Goal: Task Accomplishment & Management: Manage account settings

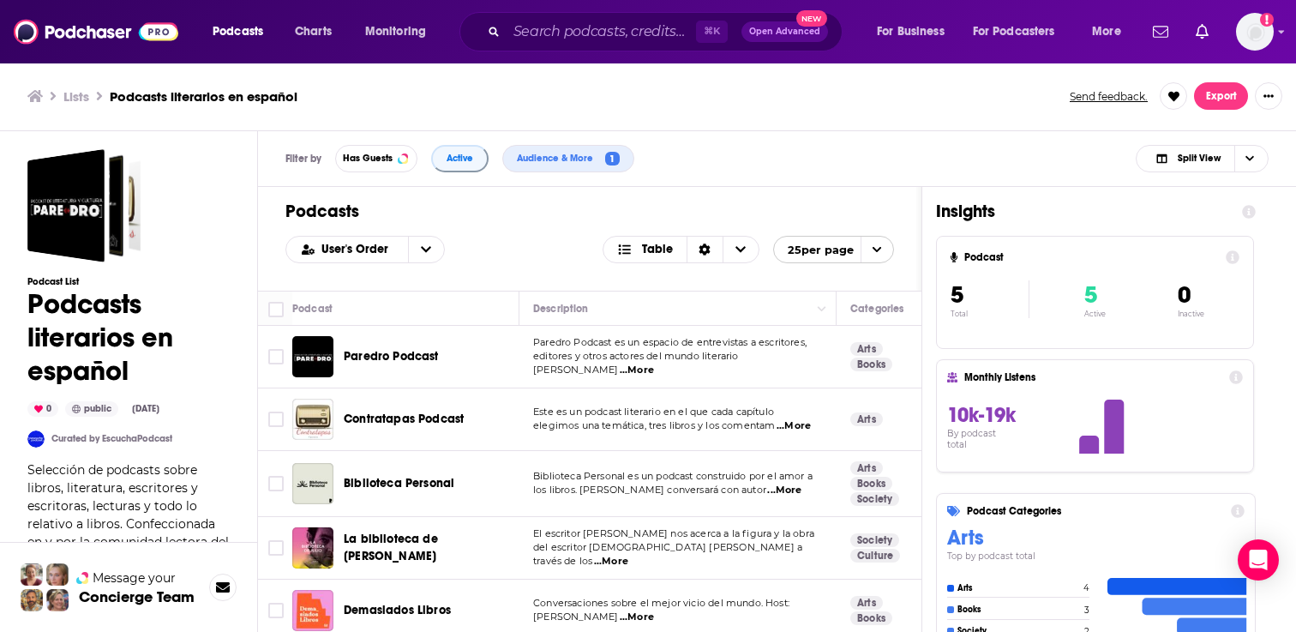
click at [654, 363] on span "...More" at bounding box center [637, 370] width 34 height 14
click at [546, 238] on div "User's Order Table 25 per page" at bounding box center [589, 249] width 609 height 27
click at [279, 350] on input "Toggle select row" at bounding box center [275, 356] width 15 height 15
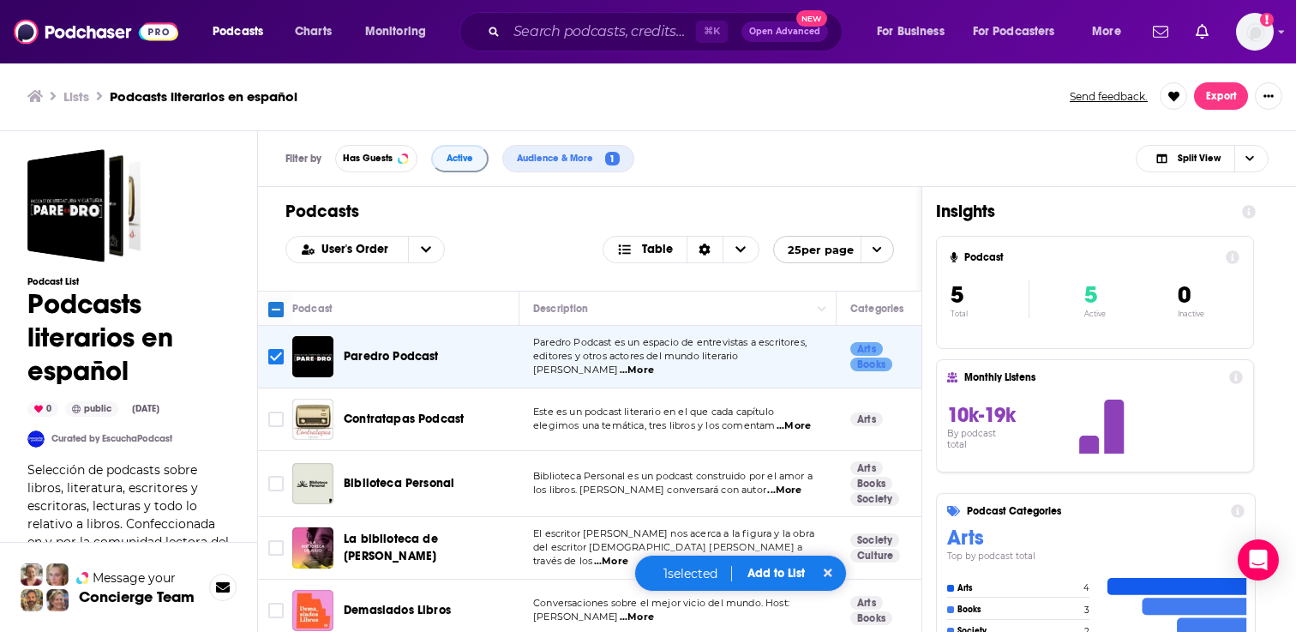
click at [764, 578] on button "Add to List" at bounding box center [776, 573] width 85 height 15
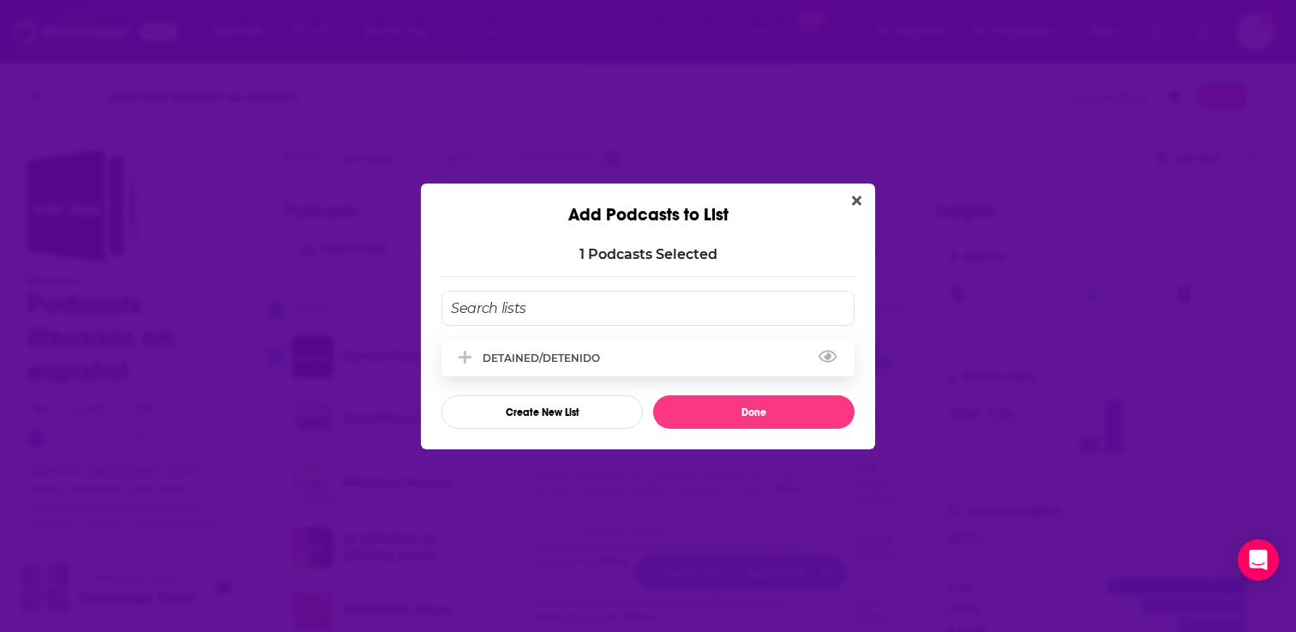
click at [665, 364] on div "DETAINED/DETENIDO" at bounding box center [647, 358] width 413 height 38
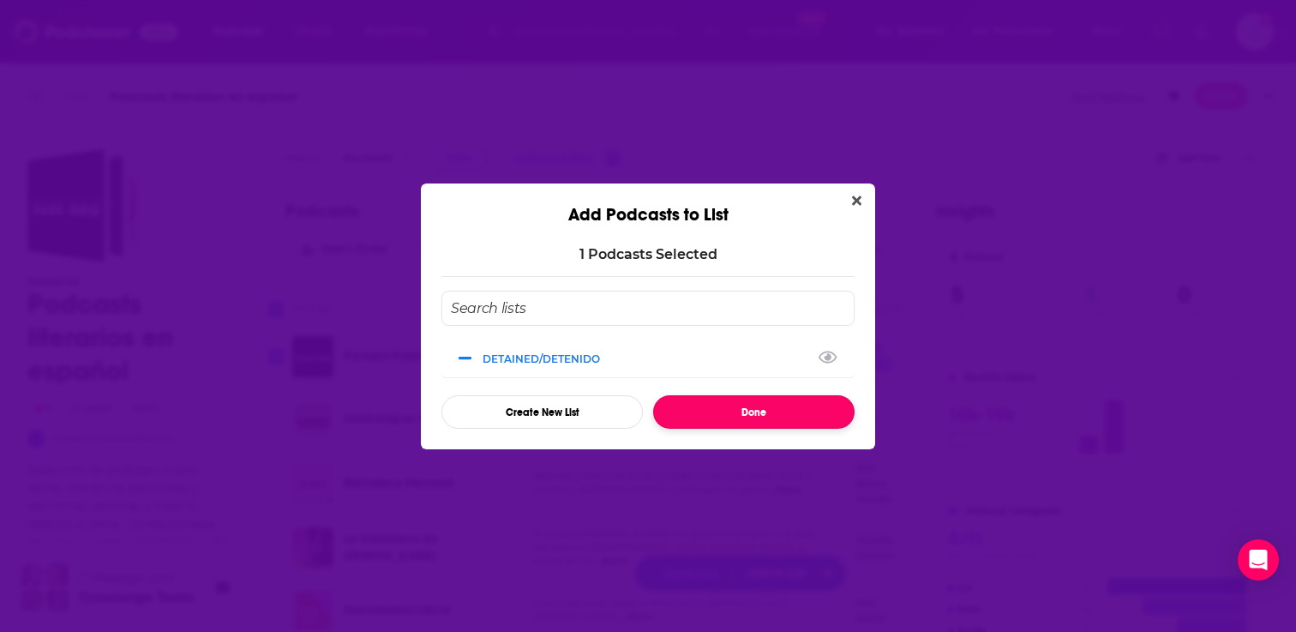
click at [729, 416] on button "Done" at bounding box center [753, 411] width 201 height 33
checkbox input "false"
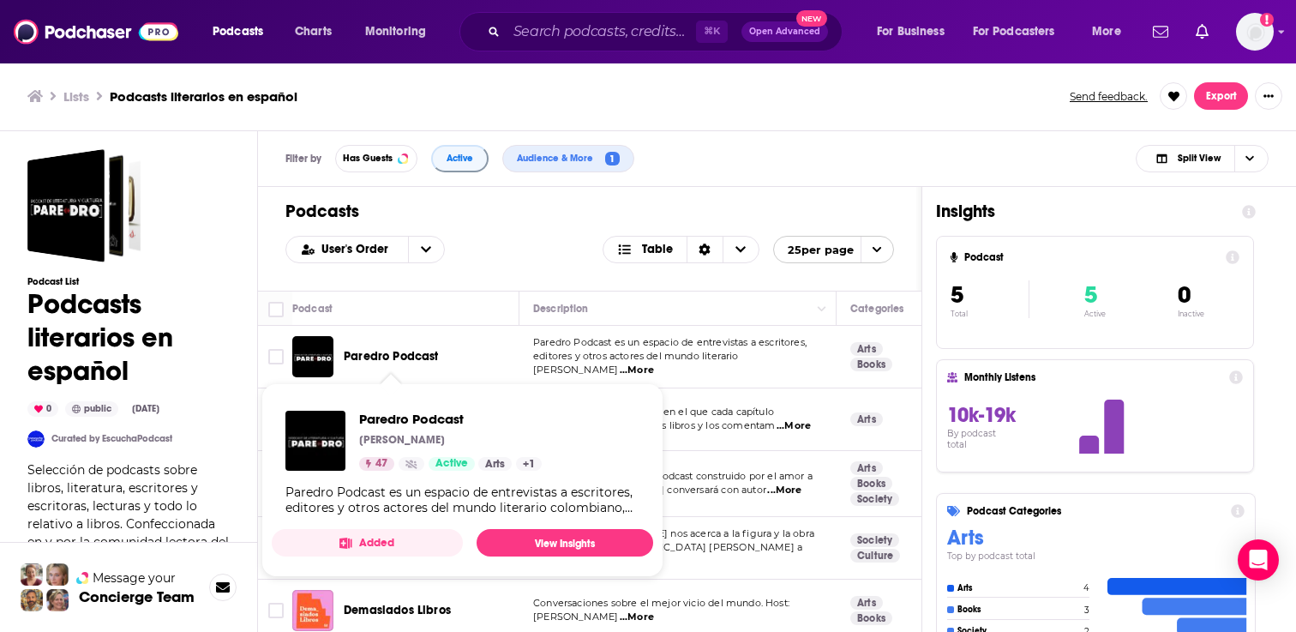
click at [428, 357] on span "Paredro Podcast" at bounding box center [391, 356] width 95 height 15
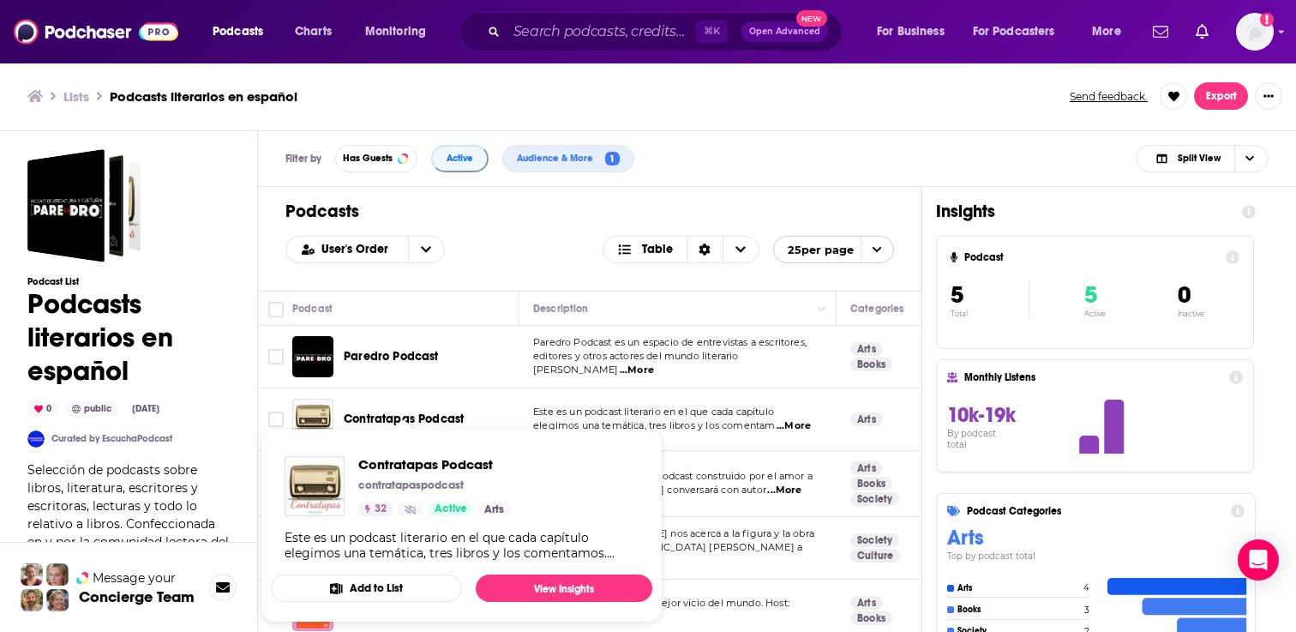
click at [413, 576] on button "Add to List" at bounding box center [366, 587] width 191 height 27
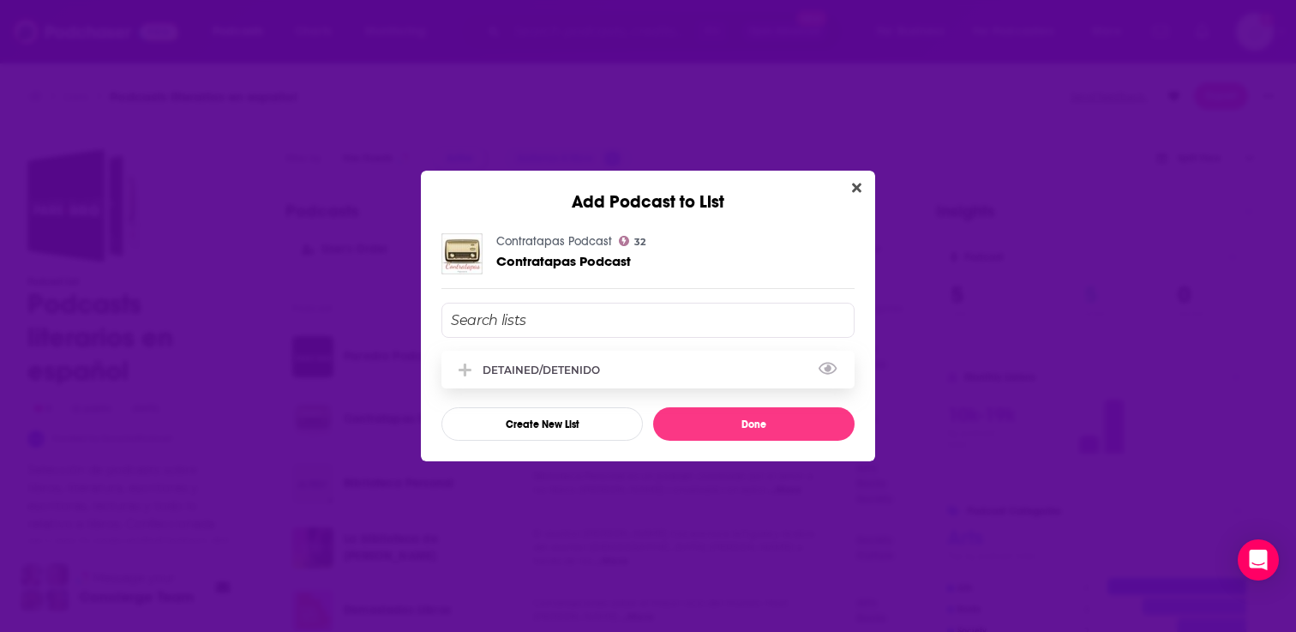
click at [519, 369] on div "DETAINED/DETENIDO" at bounding box center [547, 369] width 128 height 13
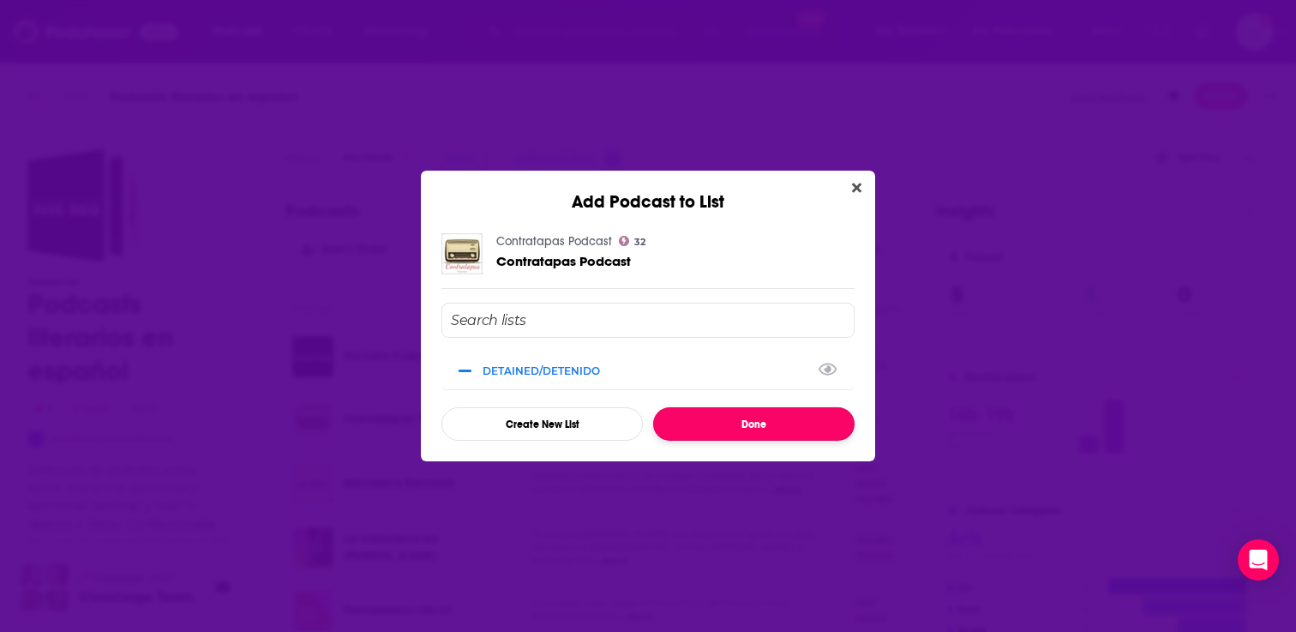
click at [723, 423] on button "Done" at bounding box center [753, 423] width 201 height 33
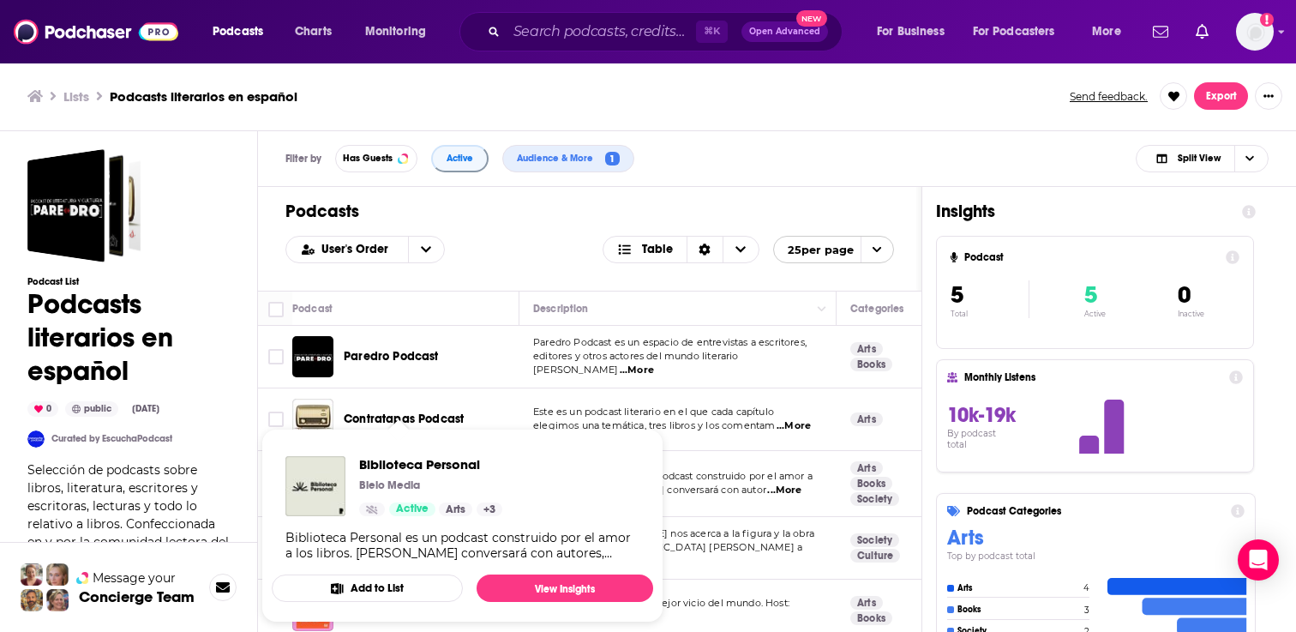
click at [393, 586] on button "Add to List" at bounding box center [367, 587] width 191 height 27
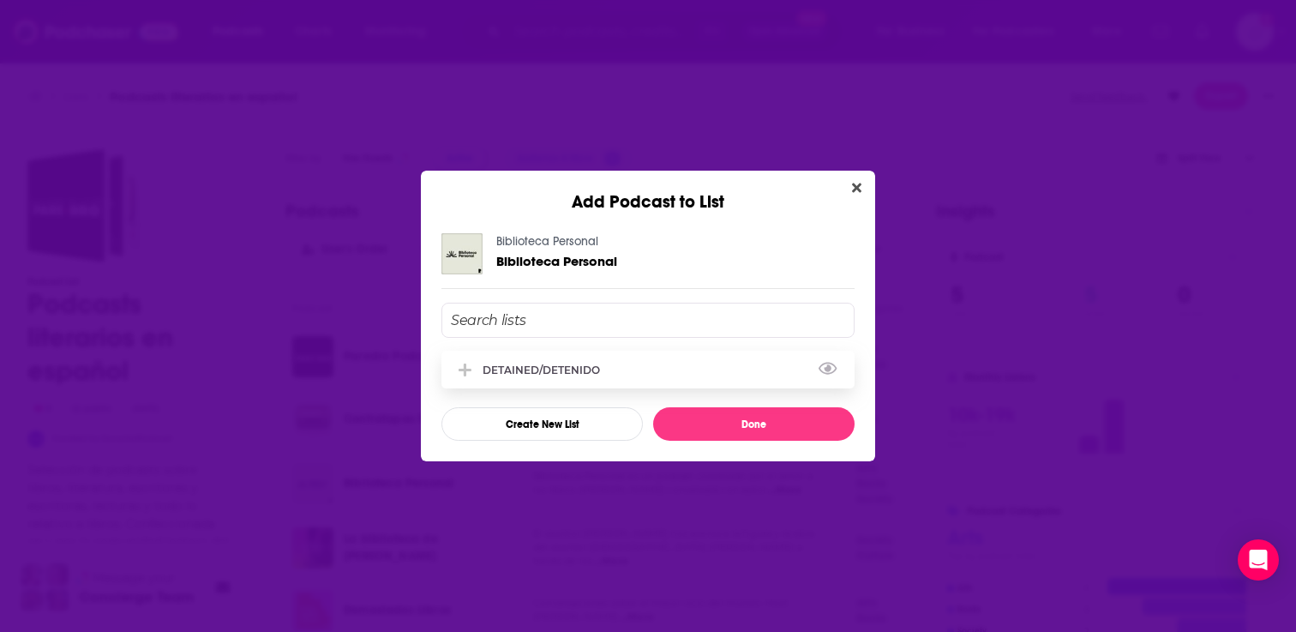
click at [518, 368] on div "DETAINED/DETENIDO" at bounding box center [547, 369] width 128 height 13
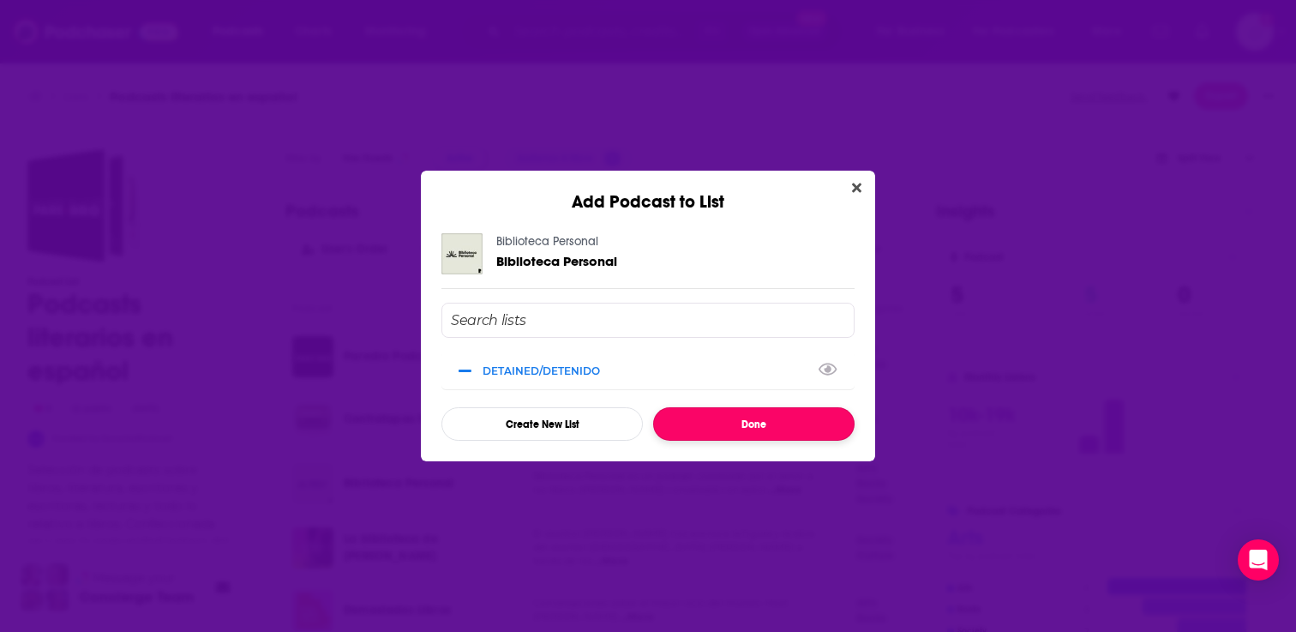
click at [722, 427] on button "Done" at bounding box center [753, 423] width 201 height 33
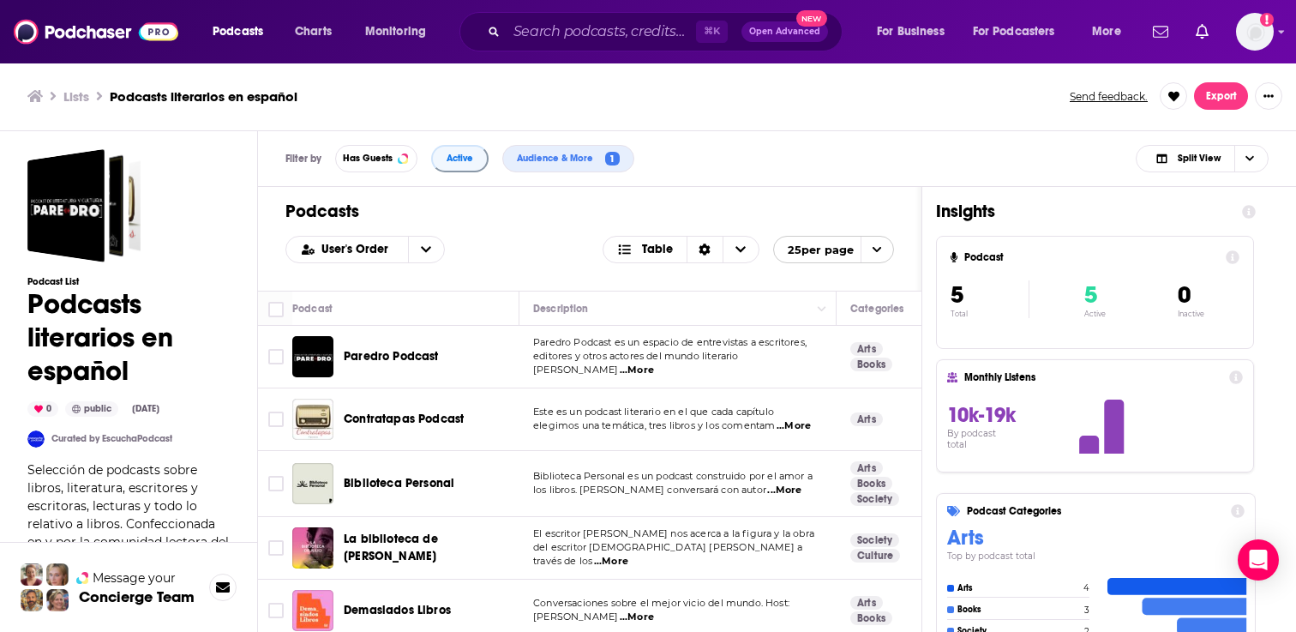
scroll to position [6, 0]
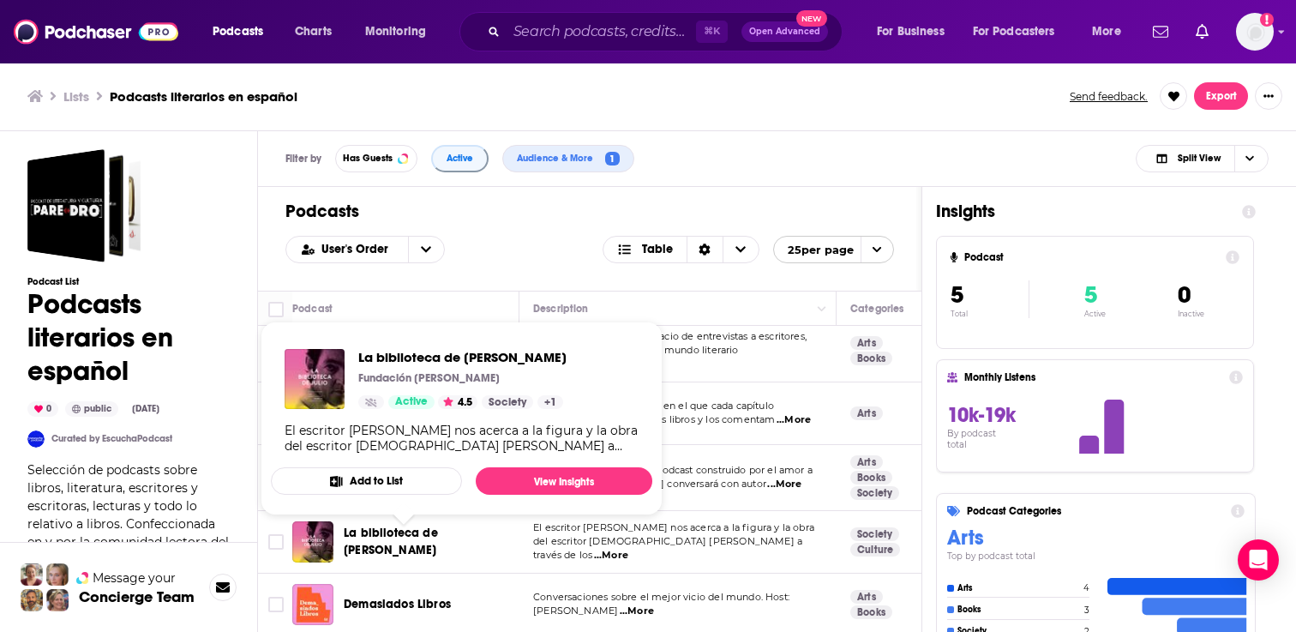
click at [382, 473] on button "Add to List" at bounding box center [366, 480] width 191 height 27
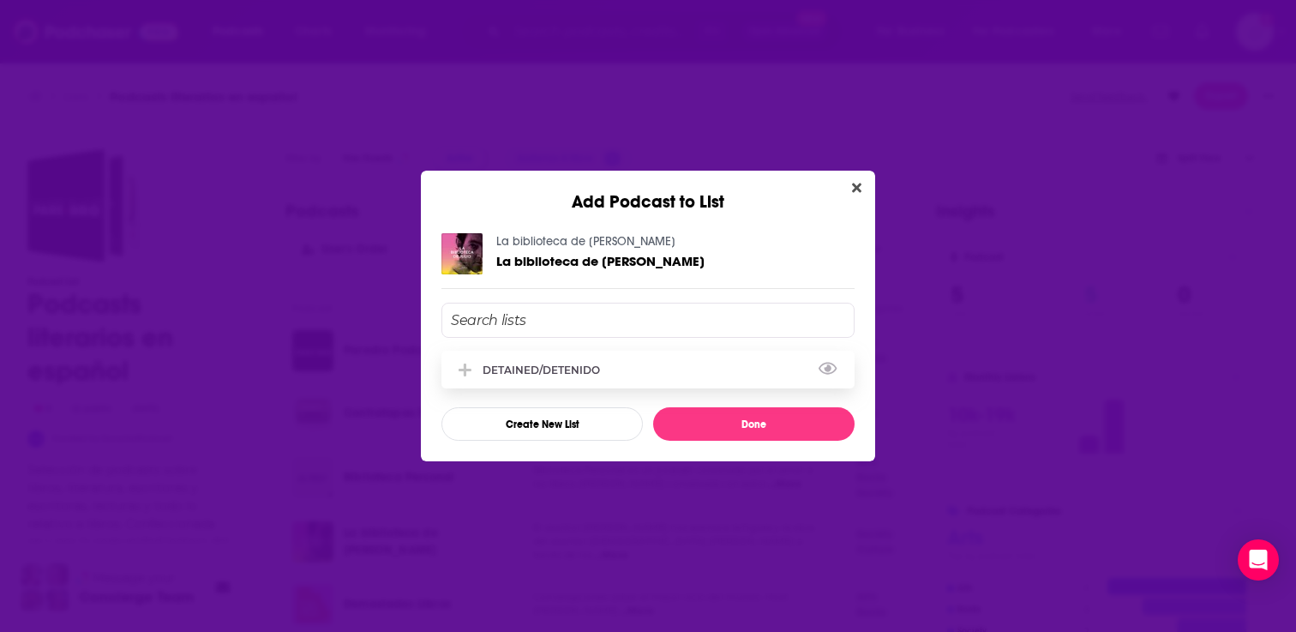
click at [553, 363] on div "DETAINED/DETENIDO" at bounding box center [647, 370] width 413 height 38
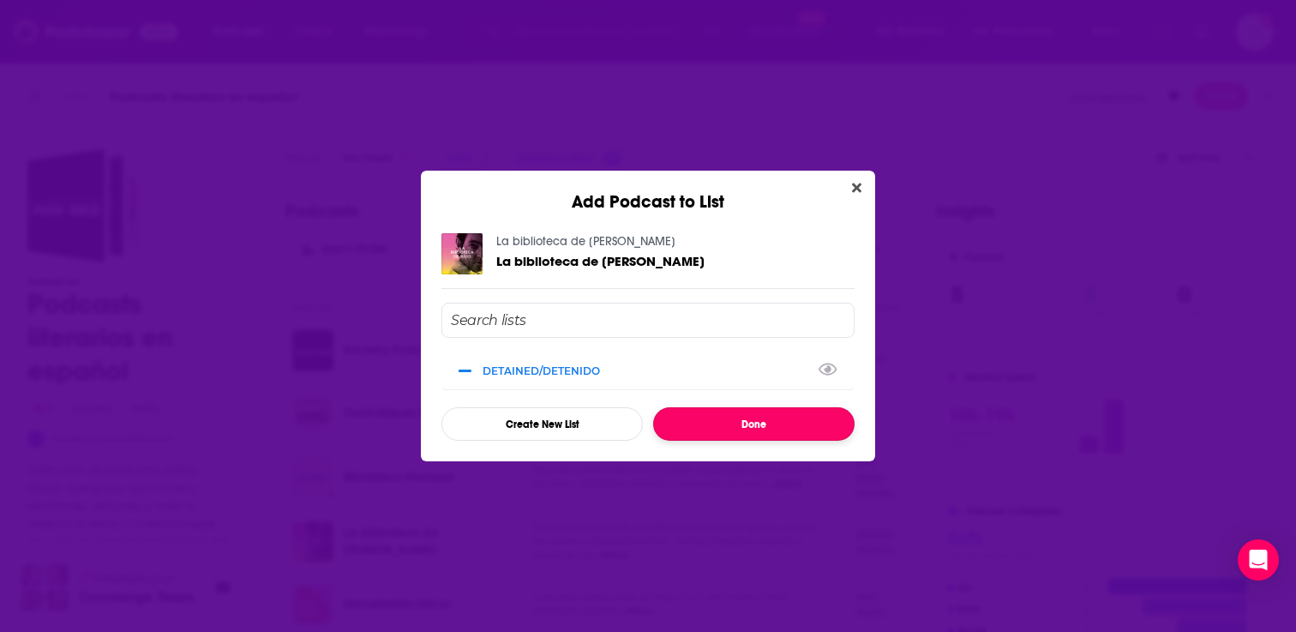
click at [685, 417] on button "Done" at bounding box center [753, 423] width 201 height 33
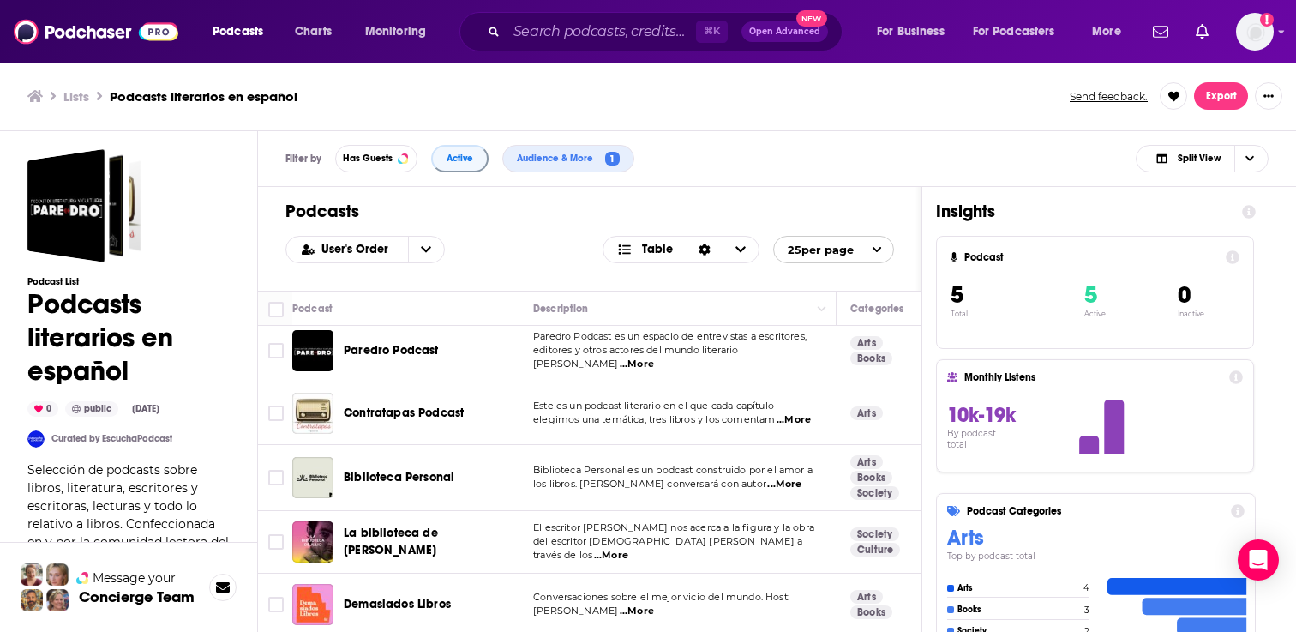
click at [535, 236] on div "User's Order Table 25 per page" at bounding box center [589, 249] width 609 height 27
click at [519, 236] on div "User's Order Table 25 per page" at bounding box center [589, 249] width 609 height 27
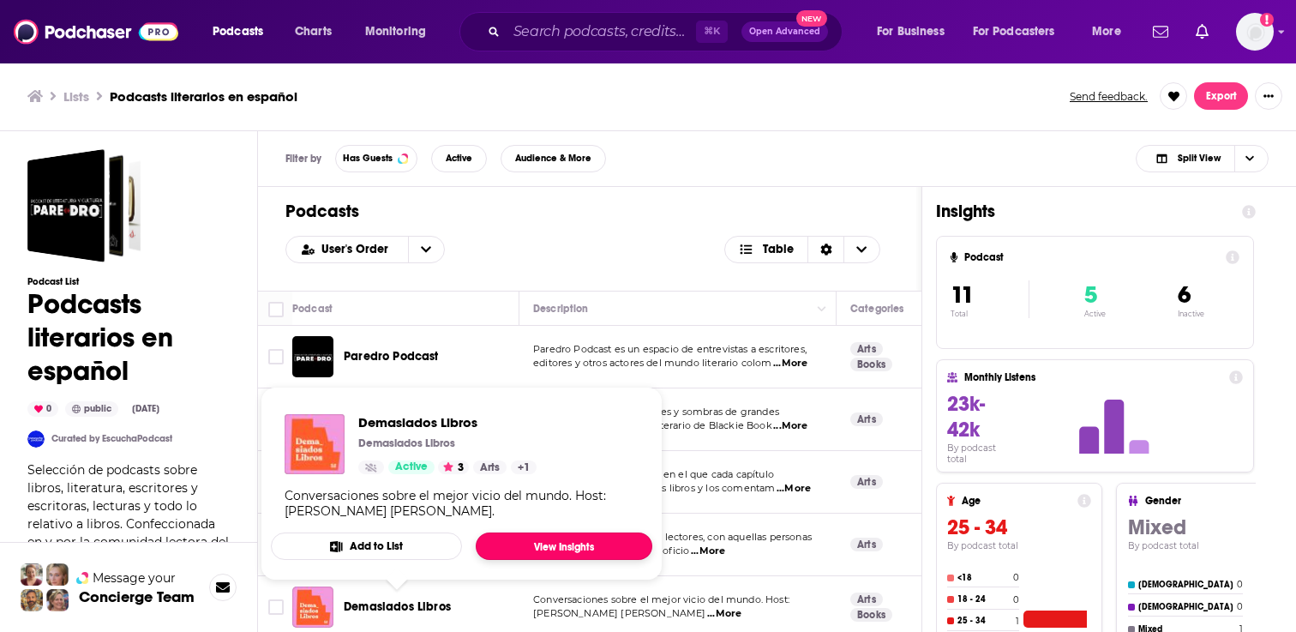
click at [547, 542] on link "View Insights" at bounding box center [564, 545] width 177 height 27
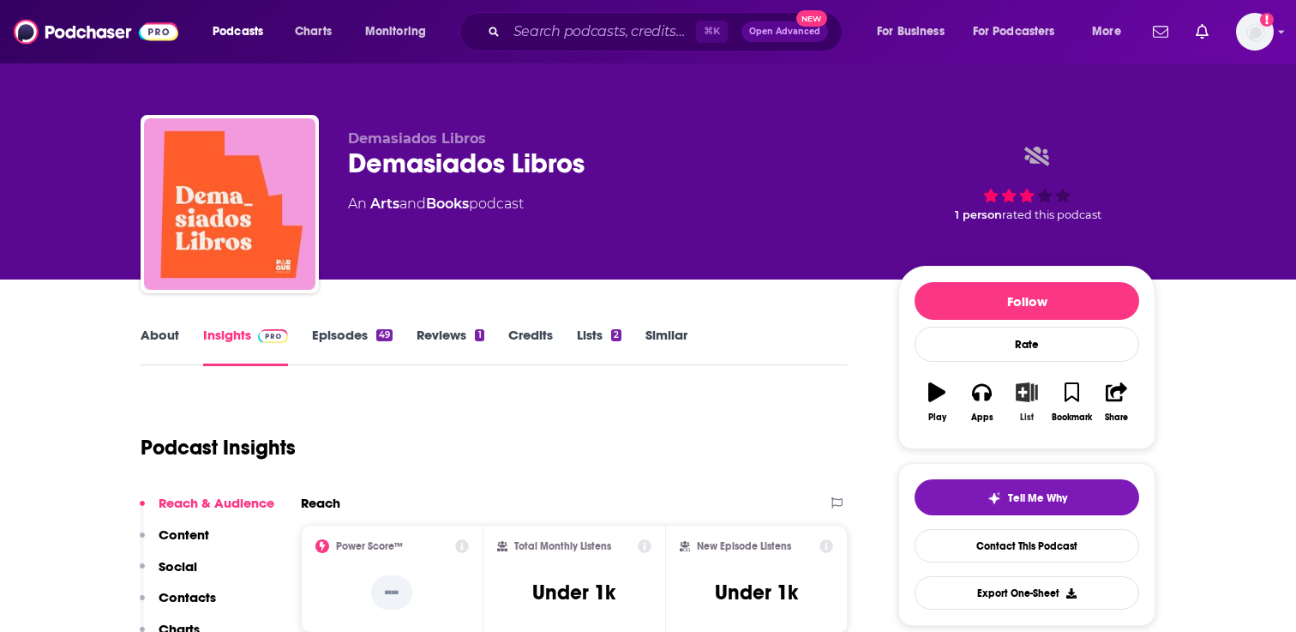
click at [1022, 381] on button "List" at bounding box center [1026, 402] width 45 height 62
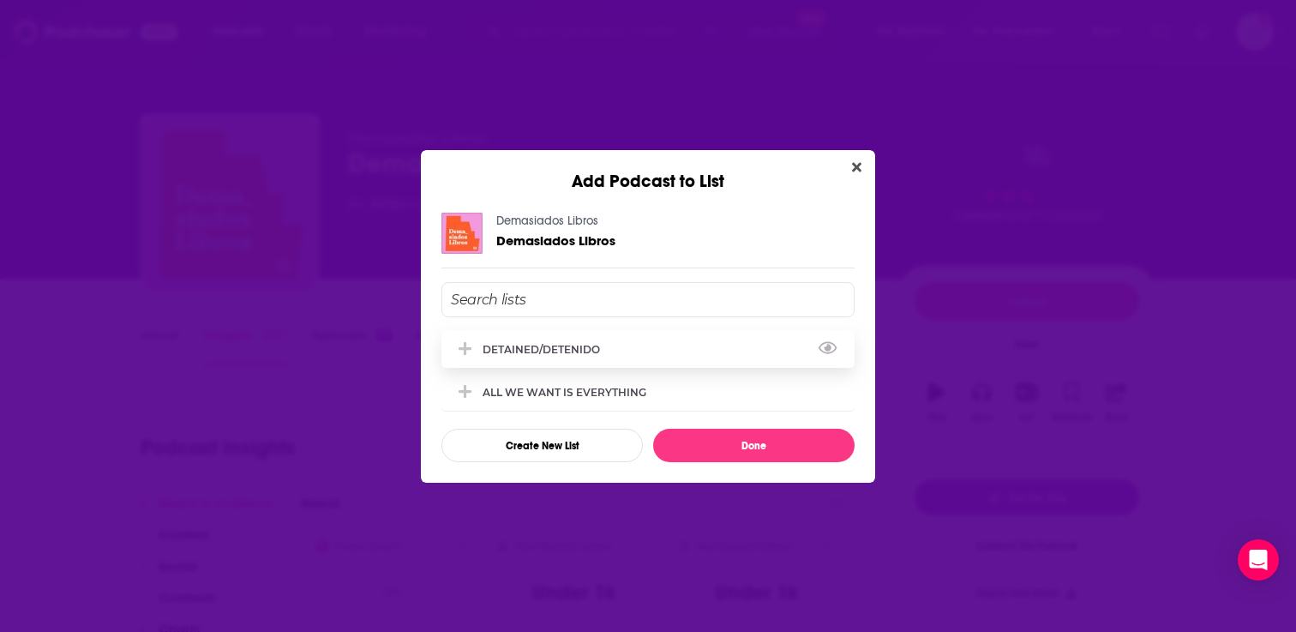
click at [561, 357] on div "DETAINED/DETENIDO" at bounding box center [647, 349] width 413 height 38
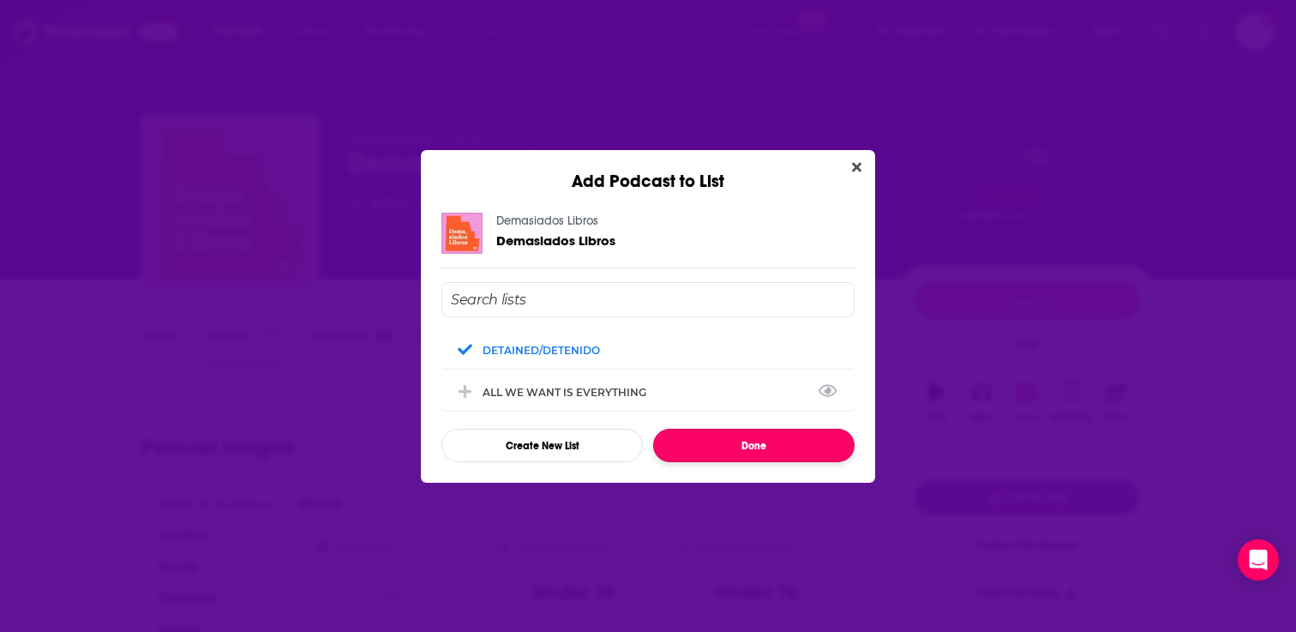
click at [719, 442] on button "Done" at bounding box center [753, 445] width 201 height 33
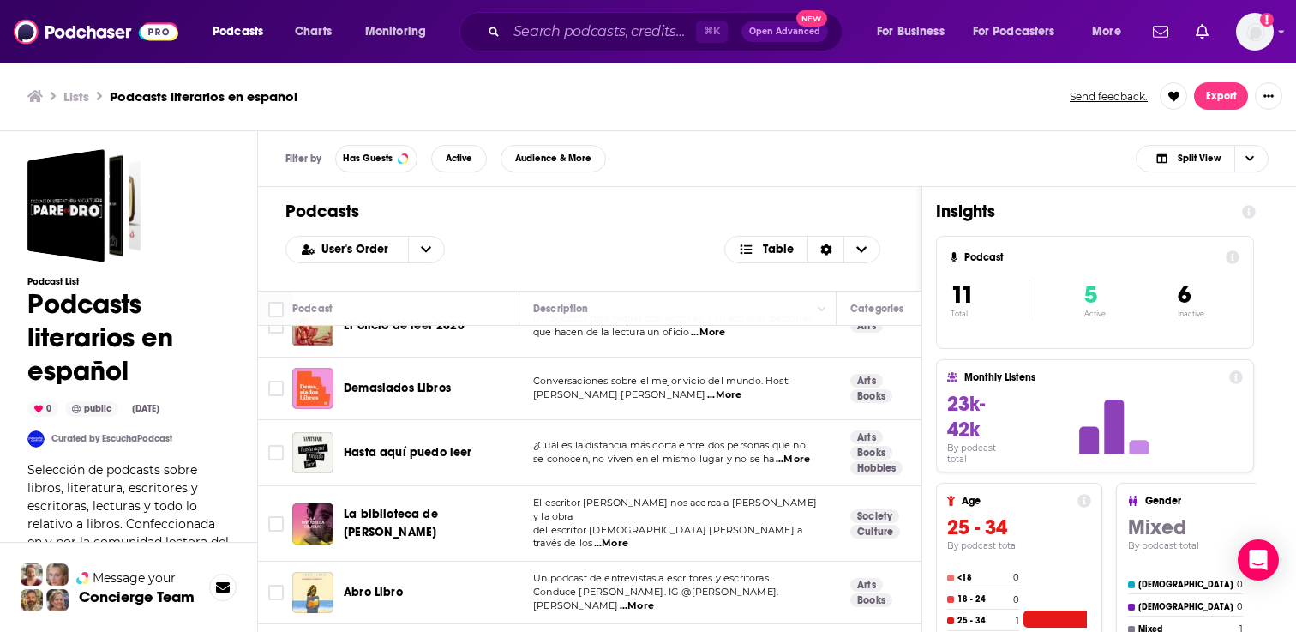
scroll to position [211, 0]
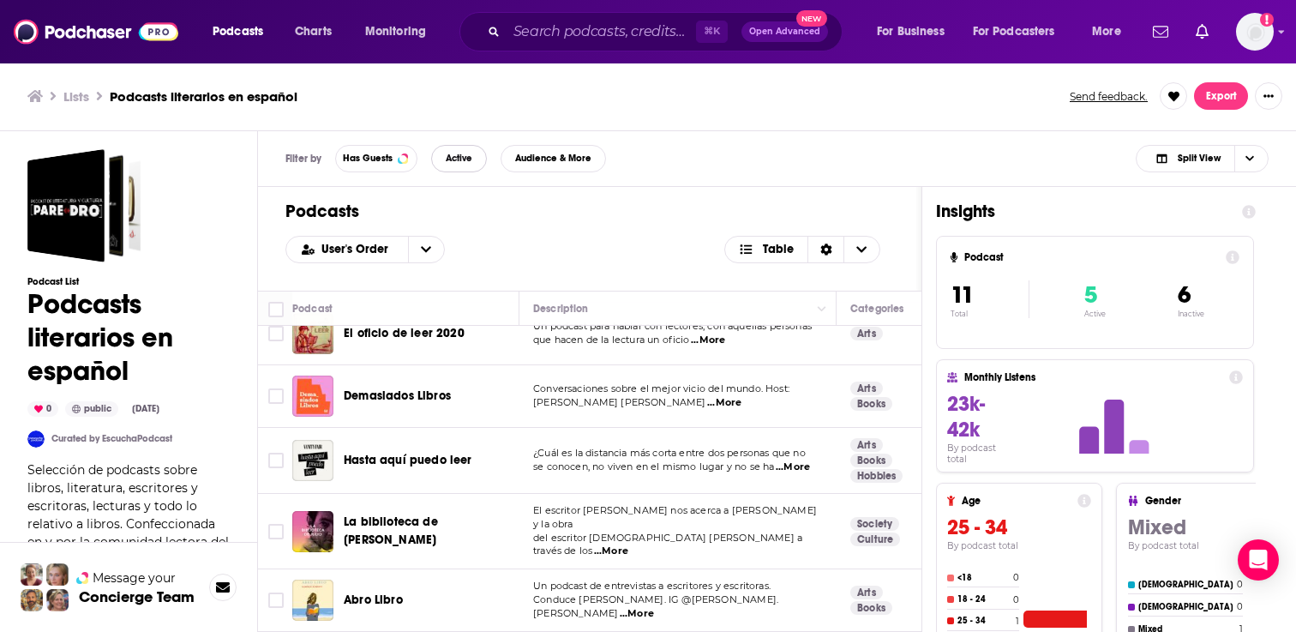
click at [463, 159] on span "Active" at bounding box center [459, 157] width 27 height 9
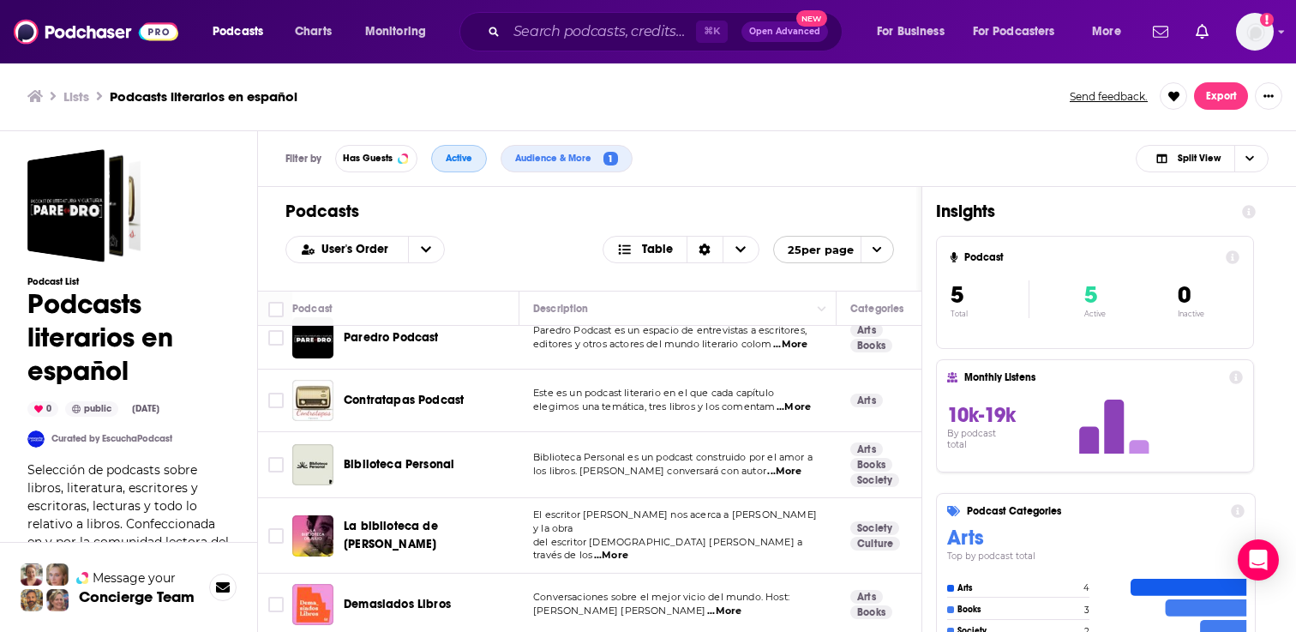
scroll to position [6, 0]
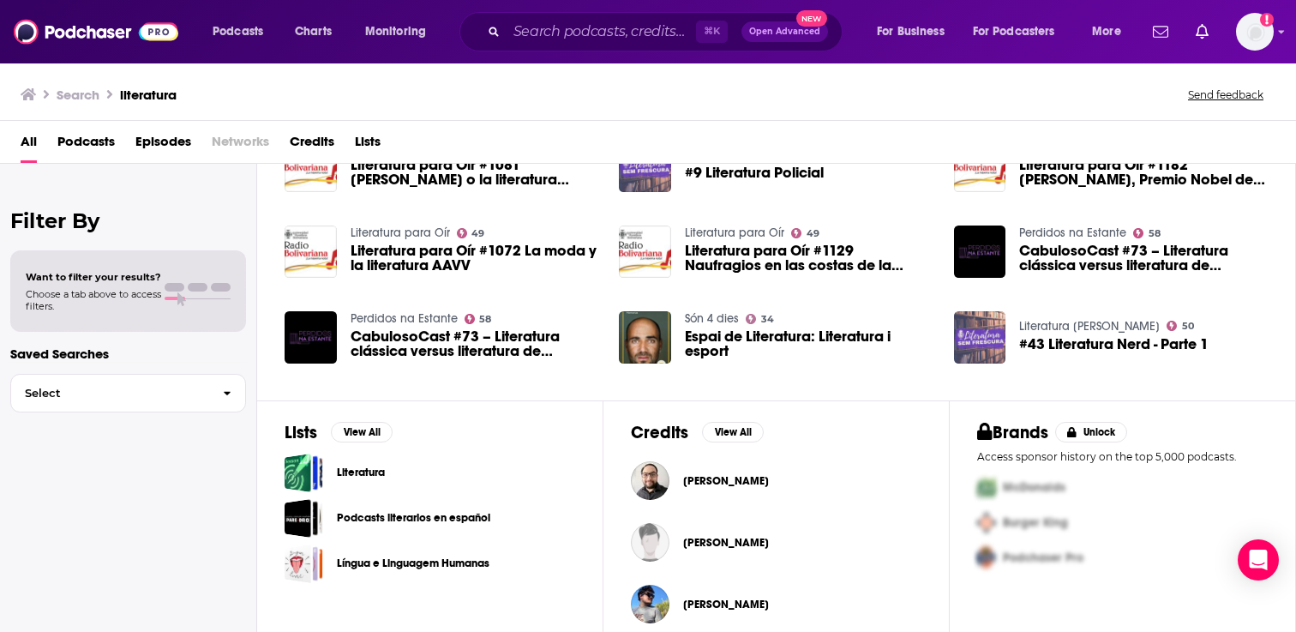
scroll to position [336, 0]
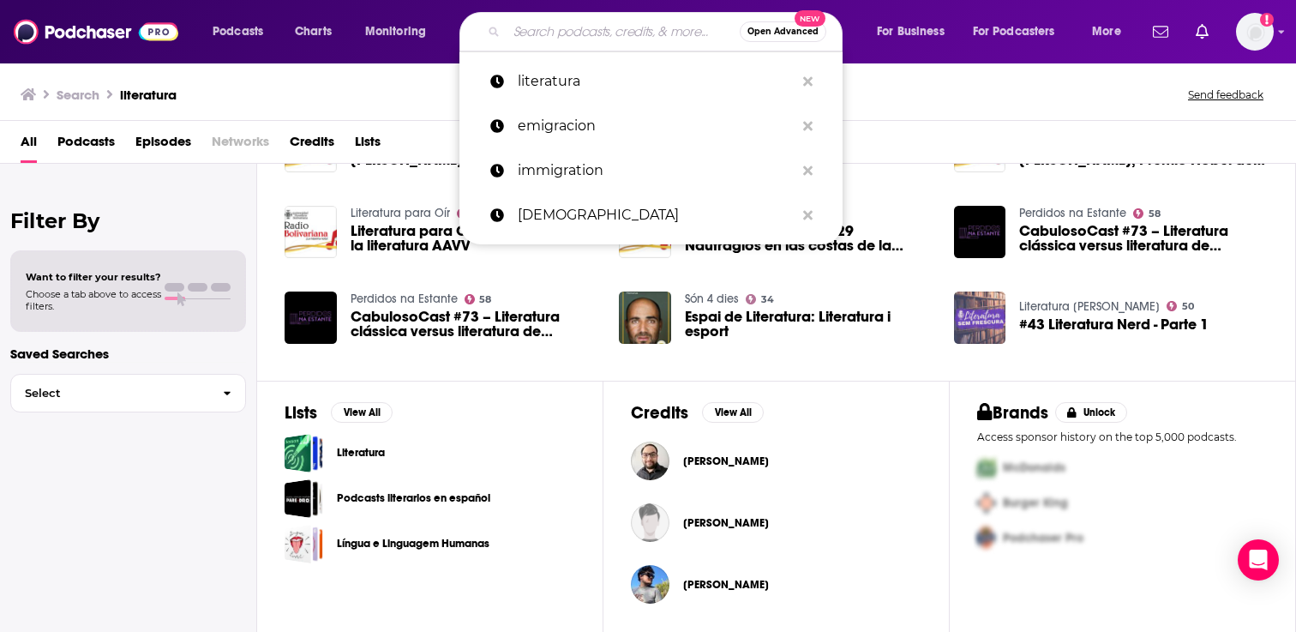
click at [546, 27] on input "Search podcasts, credits, & more..." at bounding box center [623, 31] width 233 height 27
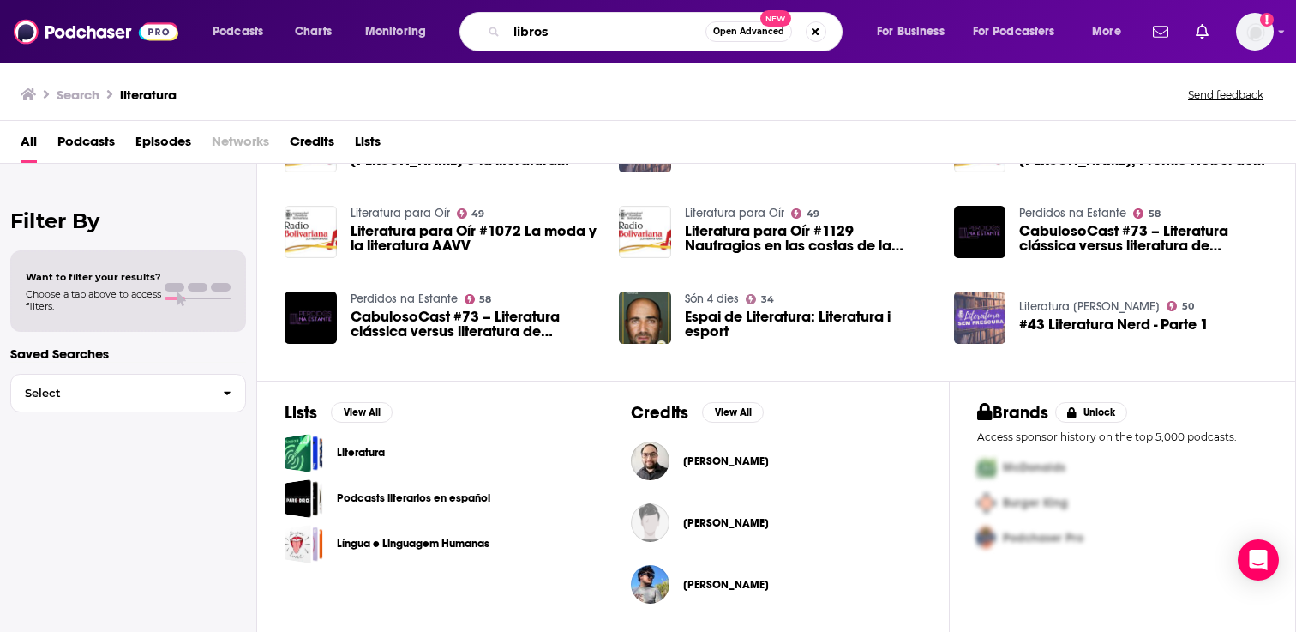
type input "libros"
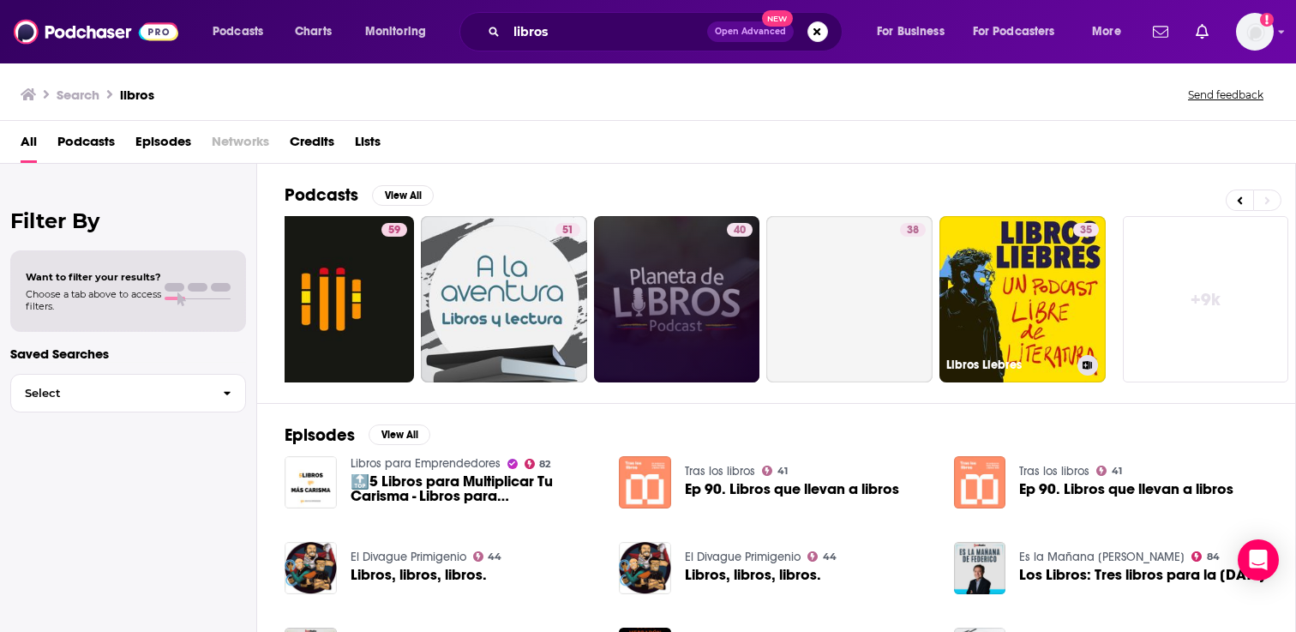
scroll to position [0, 562]
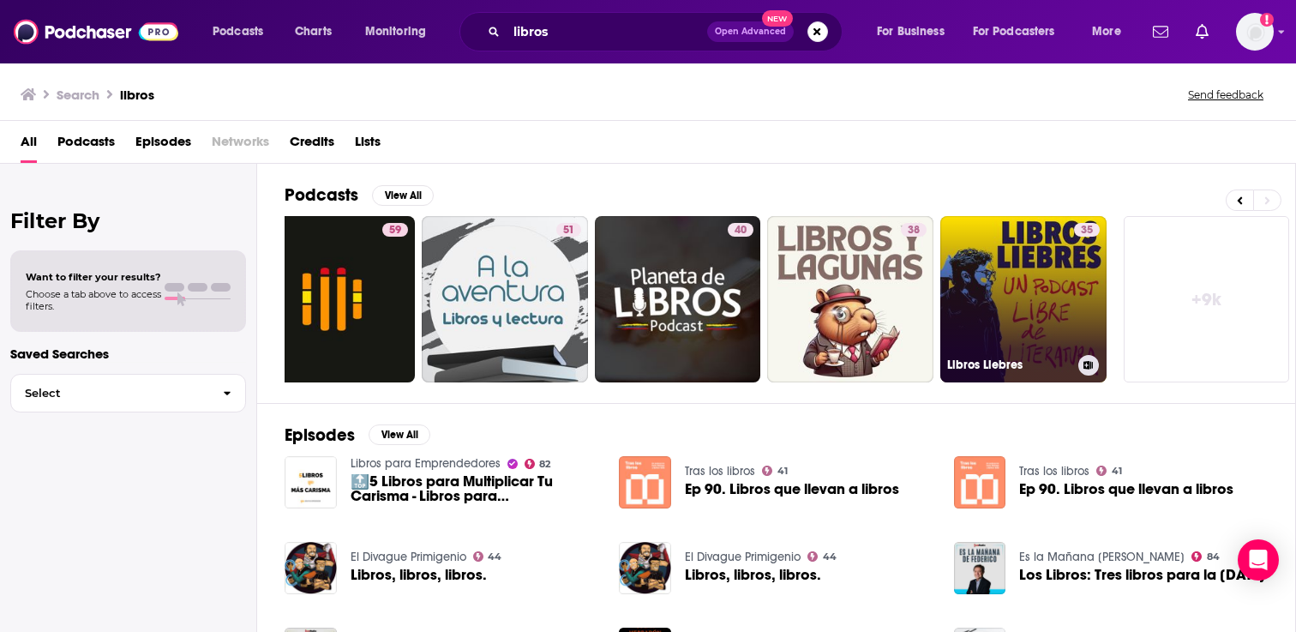
click at [1020, 259] on link "35 Libros Liebres" at bounding box center [1023, 299] width 166 height 166
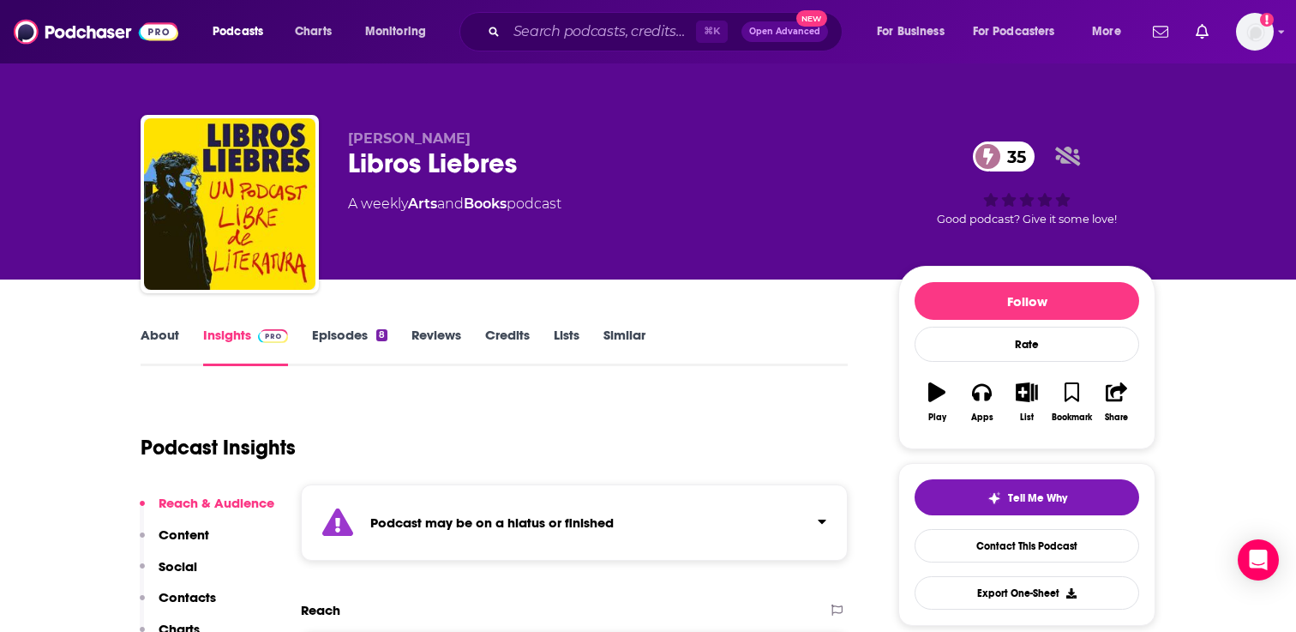
click at [339, 337] on link "Episodes 8" at bounding box center [349, 346] width 75 height 39
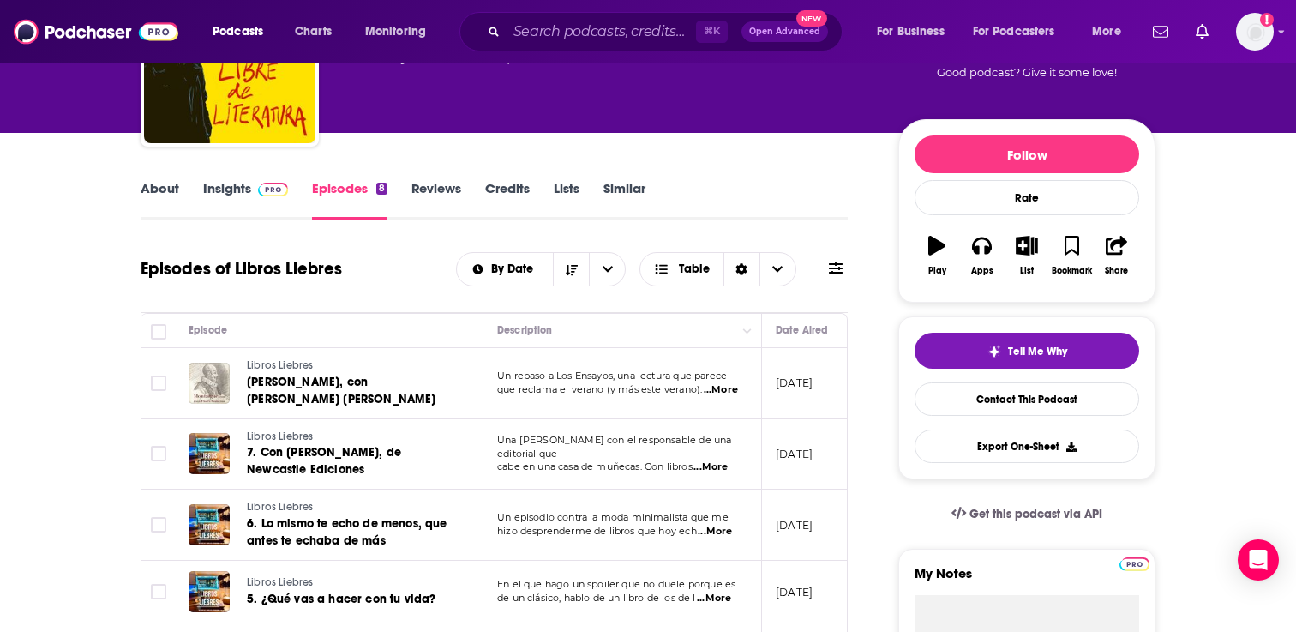
scroll to position [166, 0]
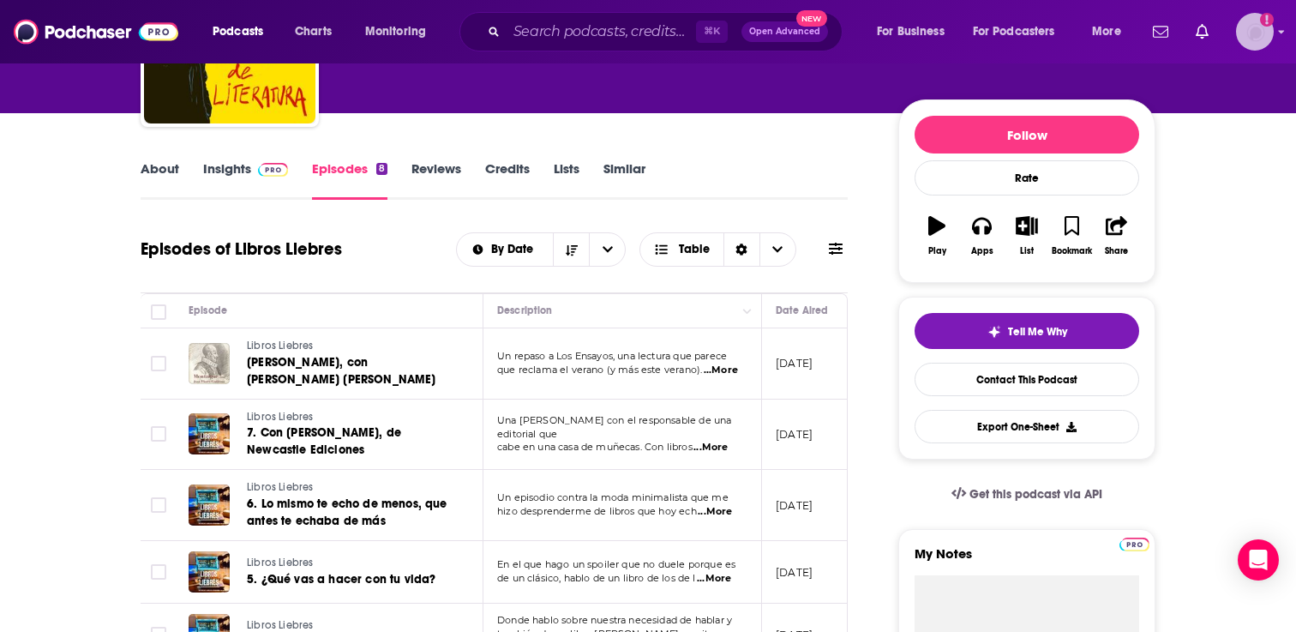
click at [1259, 40] on img "Logged in as adrian.villarreal" at bounding box center [1255, 32] width 38 height 38
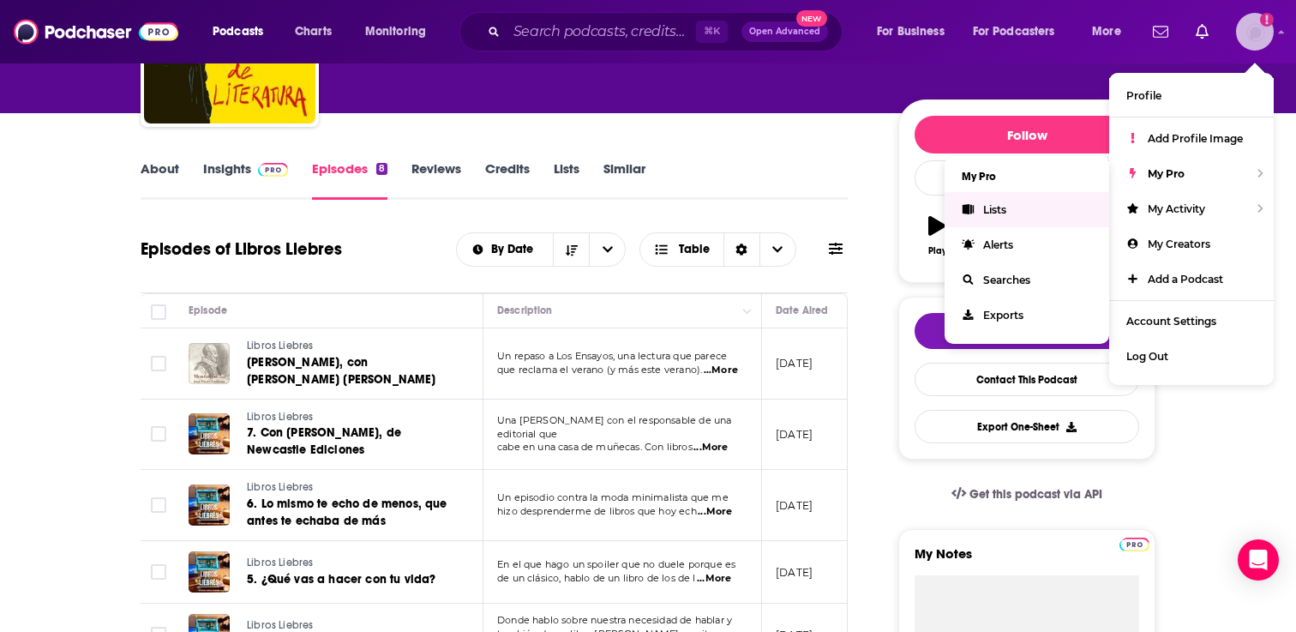
click at [1032, 214] on link "Lists" at bounding box center [1026, 209] width 165 height 35
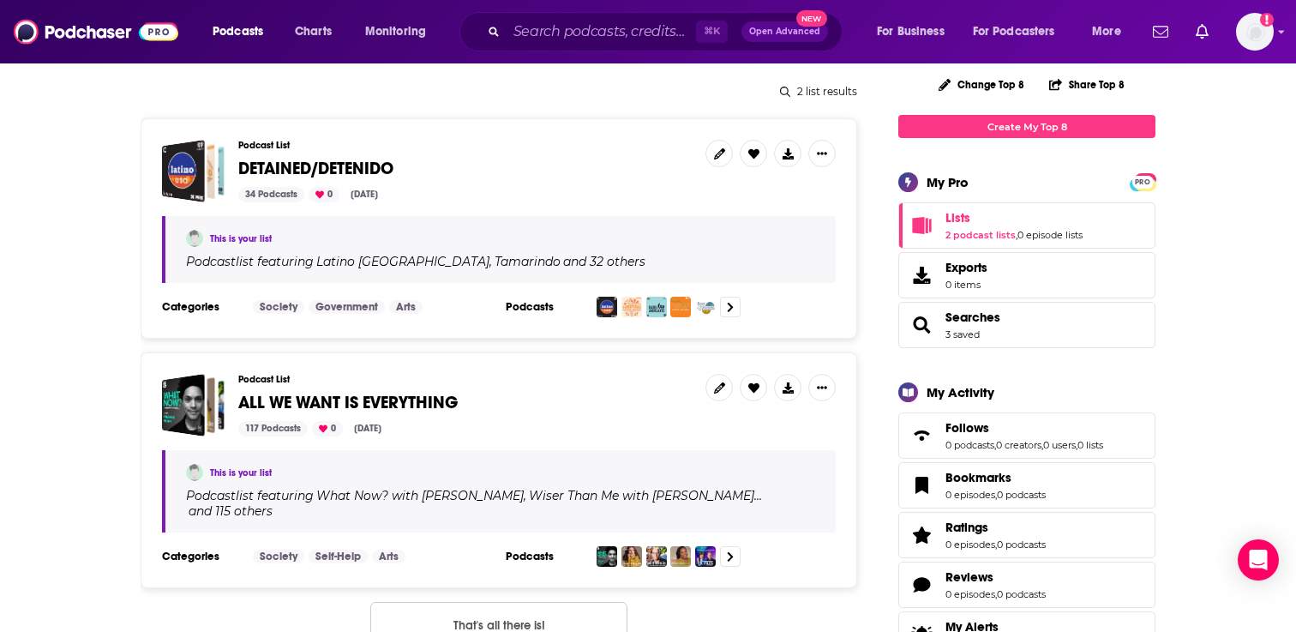
scroll to position [183, 0]
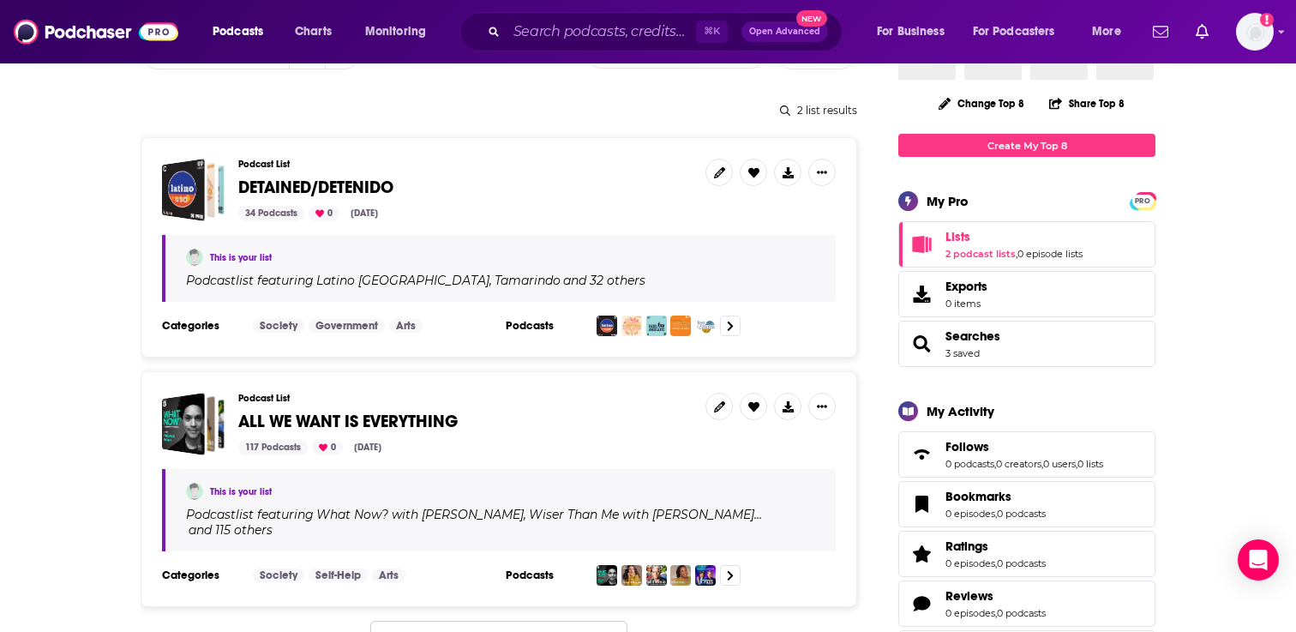
click at [335, 177] on span "DETAINED/DETENIDO" at bounding box center [315, 187] width 155 height 21
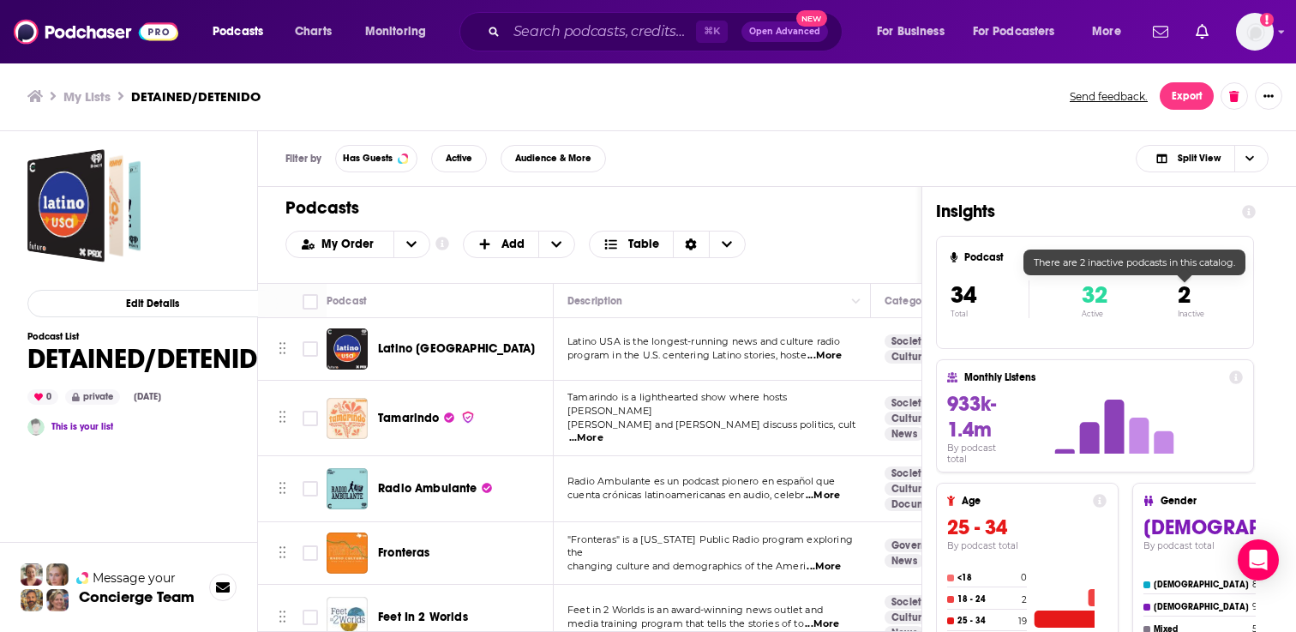
click at [1197, 297] on h4 "2" at bounding box center [1191, 294] width 27 height 29
click at [587, 156] on span "Audience & More" at bounding box center [553, 157] width 76 height 9
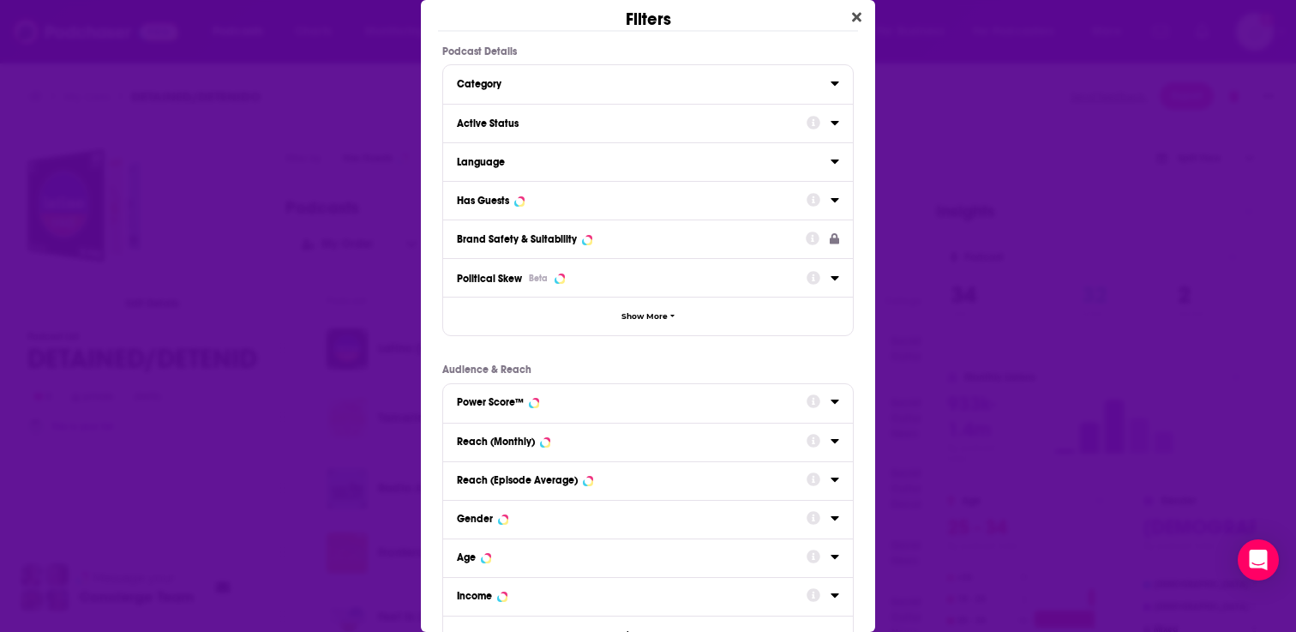
scroll to position [34, 0]
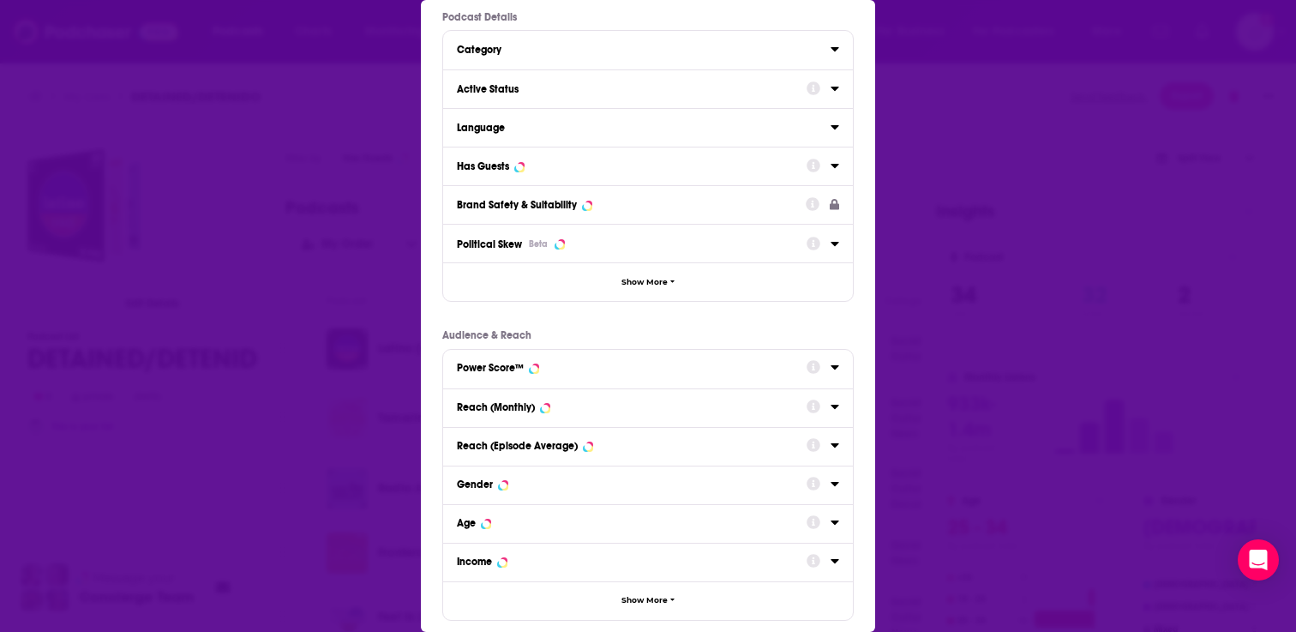
click at [832, 89] on icon "Dialog" at bounding box center [834, 88] width 9 height 14
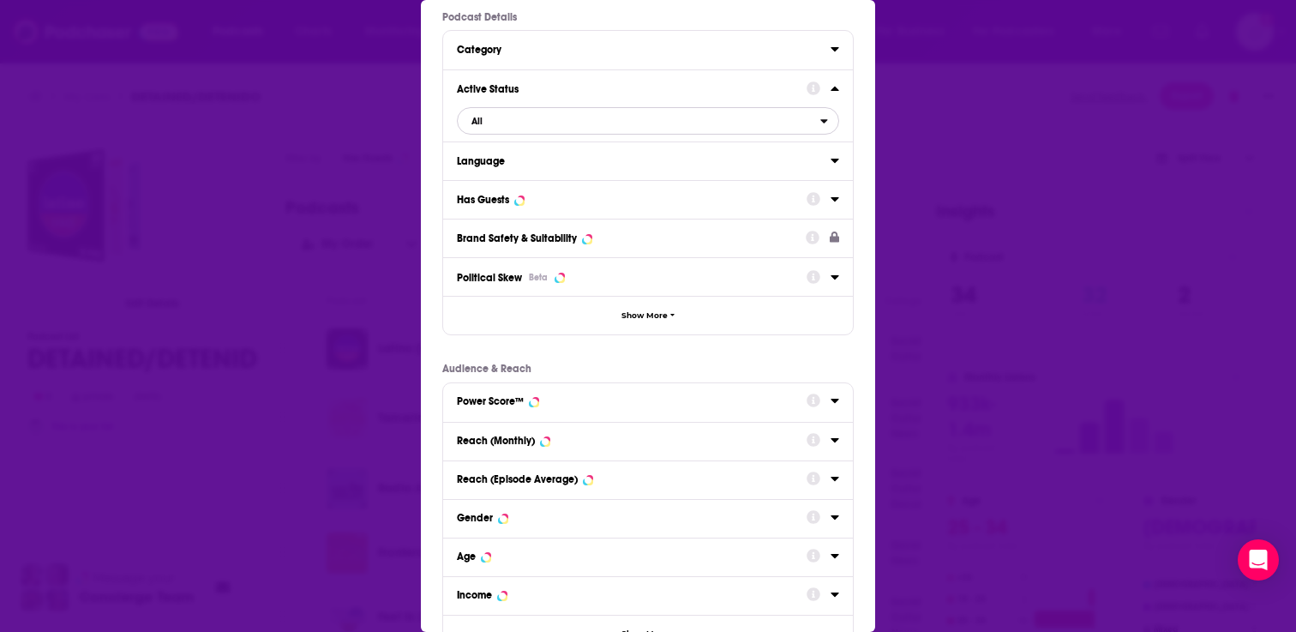
click at [759, 127] on span "All" at bounding box center [639, 121] width 363 height 22
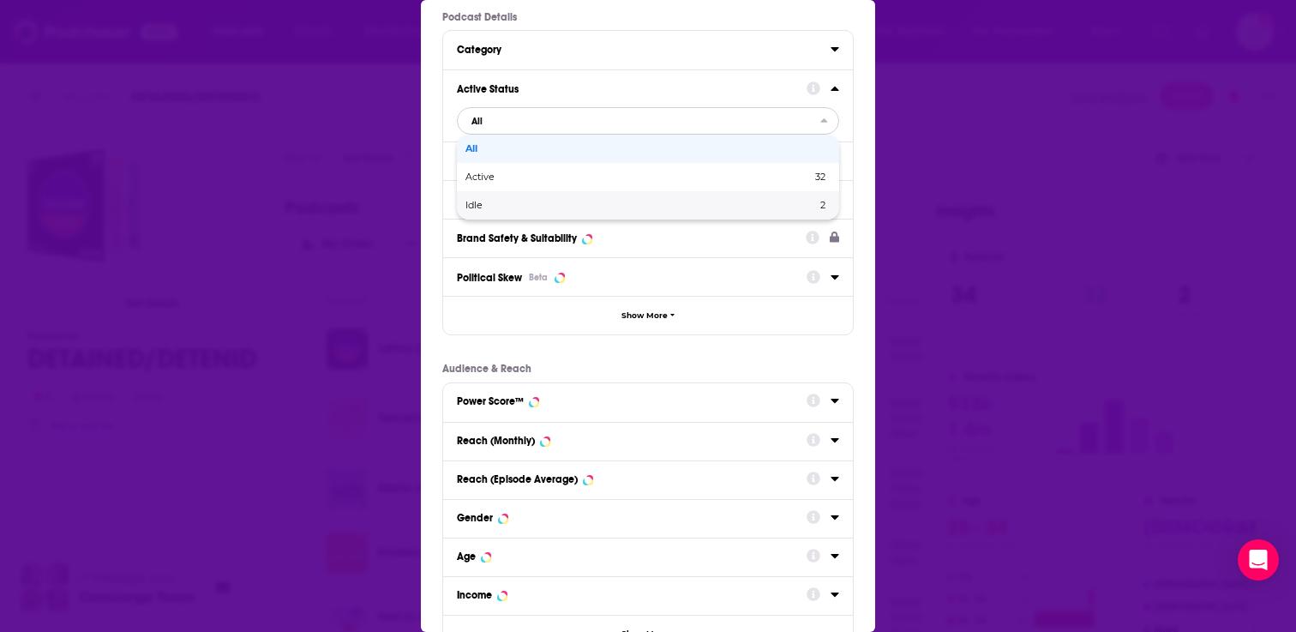
click at [696, 201] on span "2" at bounding box center [738, 205] width 176 height 9
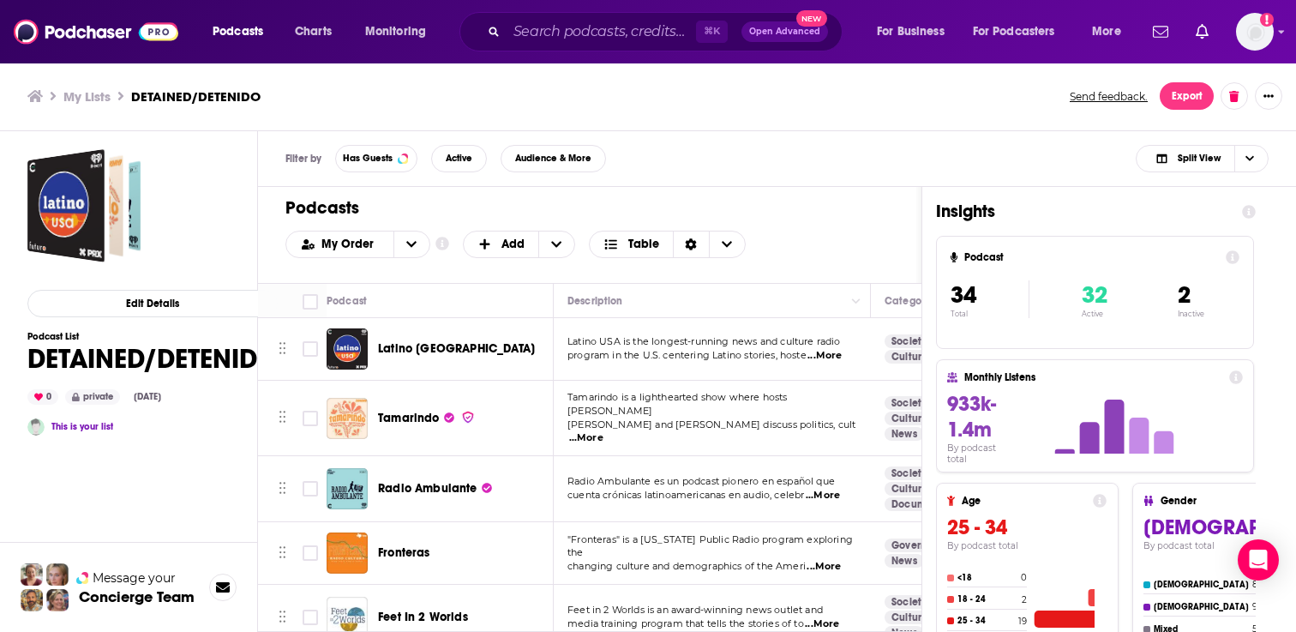
click at [958, 67] on div "Filters Podcast Details Category Active Status Idle Language Has Guests Brand S…" at bounding box center [648, 316] width 1296 height 632
click at [568, 156] on span "Audience & More" at bounding box center [553, 157] width 76 height 9
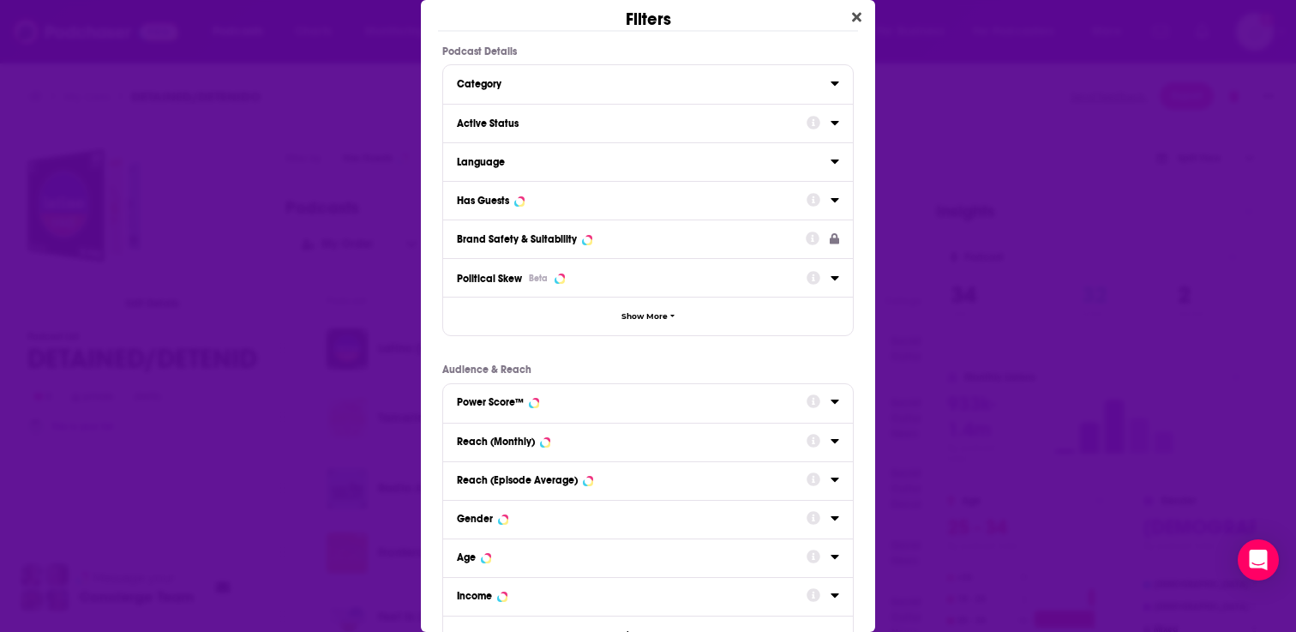
click at [576, 123] on div "Active Status" at bounding box center [626, 123] width 339 height 12
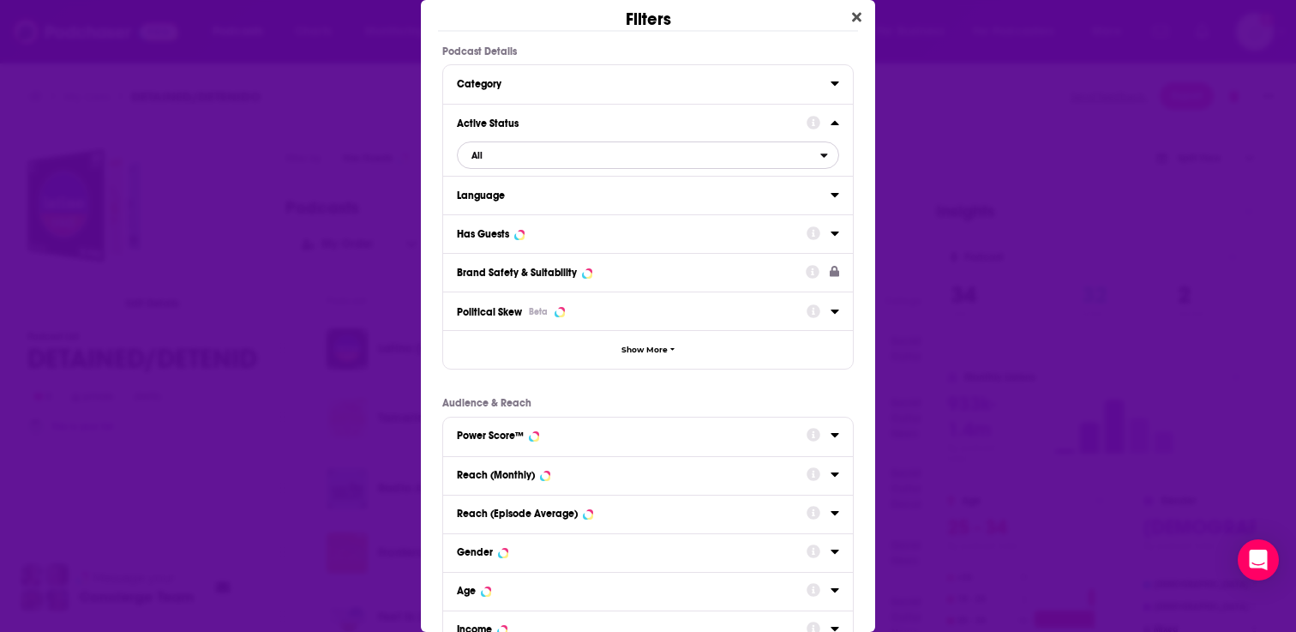
click at [565, 156] on span "All" at bounding box center [639, 155] width 363 height 22
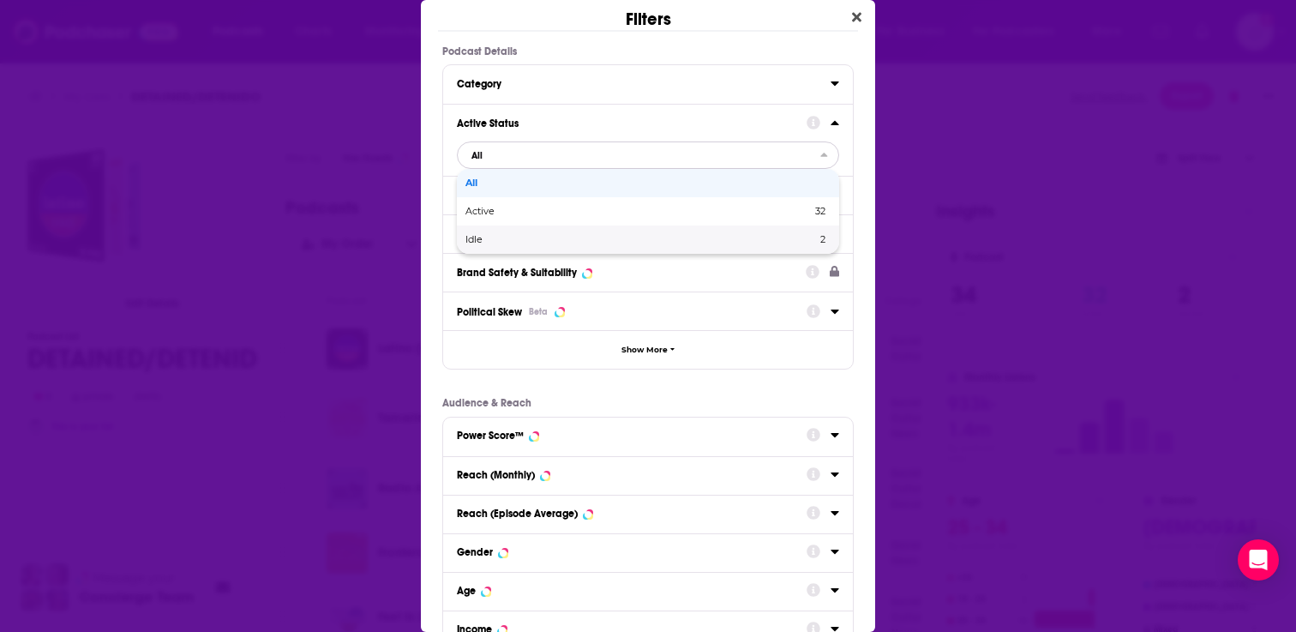
click at [524, 245] on div "Idle 2" at bounding box center [648, 239] width 382 height 28
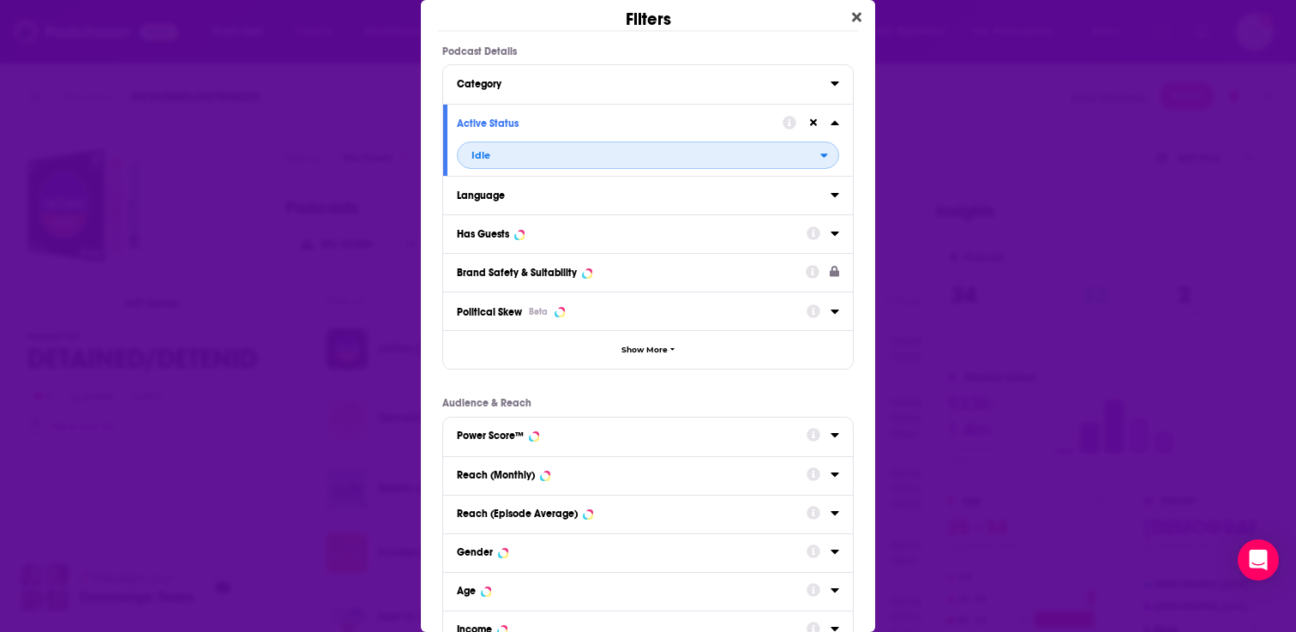
scroll to position [157, 0]
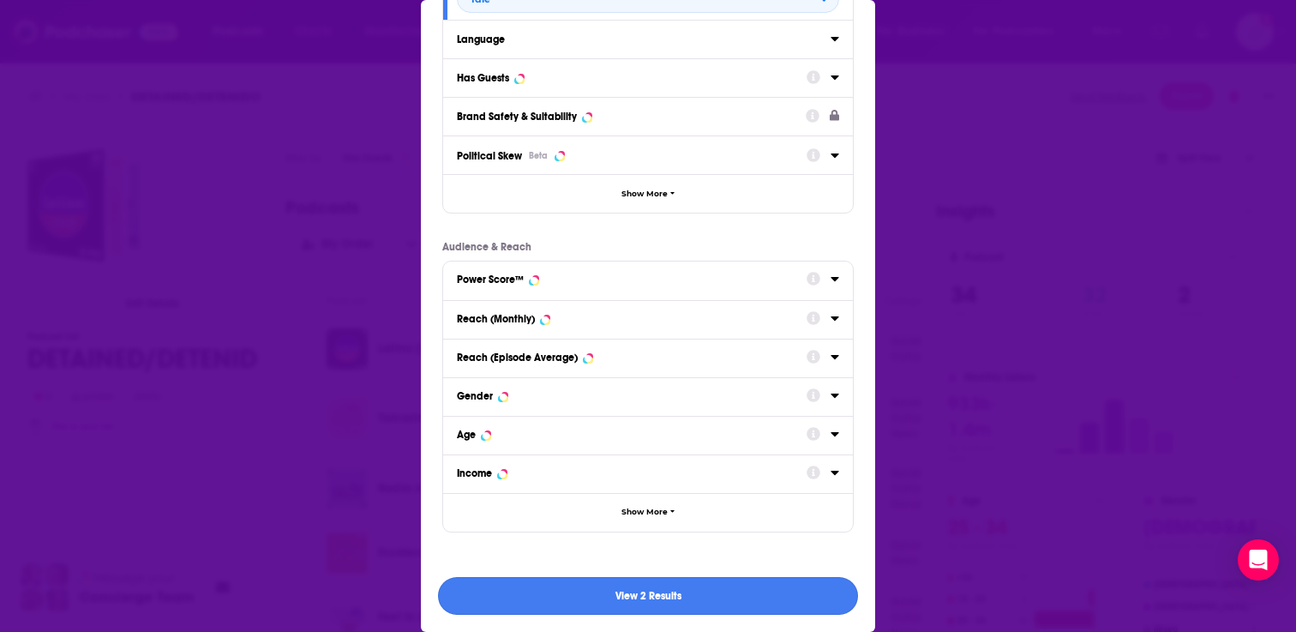
click at [603, 594] on button "View 2 Results" at bounding box center [648, 596] width 420 height 39
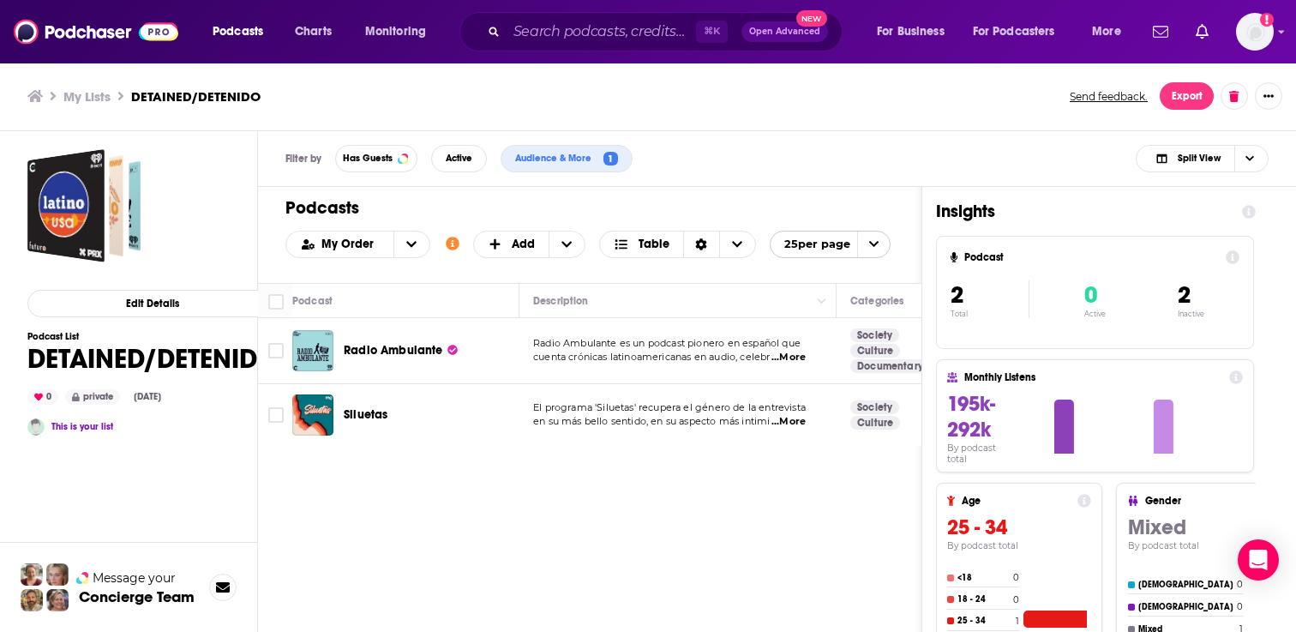
click at [384, 351] on span "Radio Ambulante" at bounding box center [393, 350] width 99 height 15
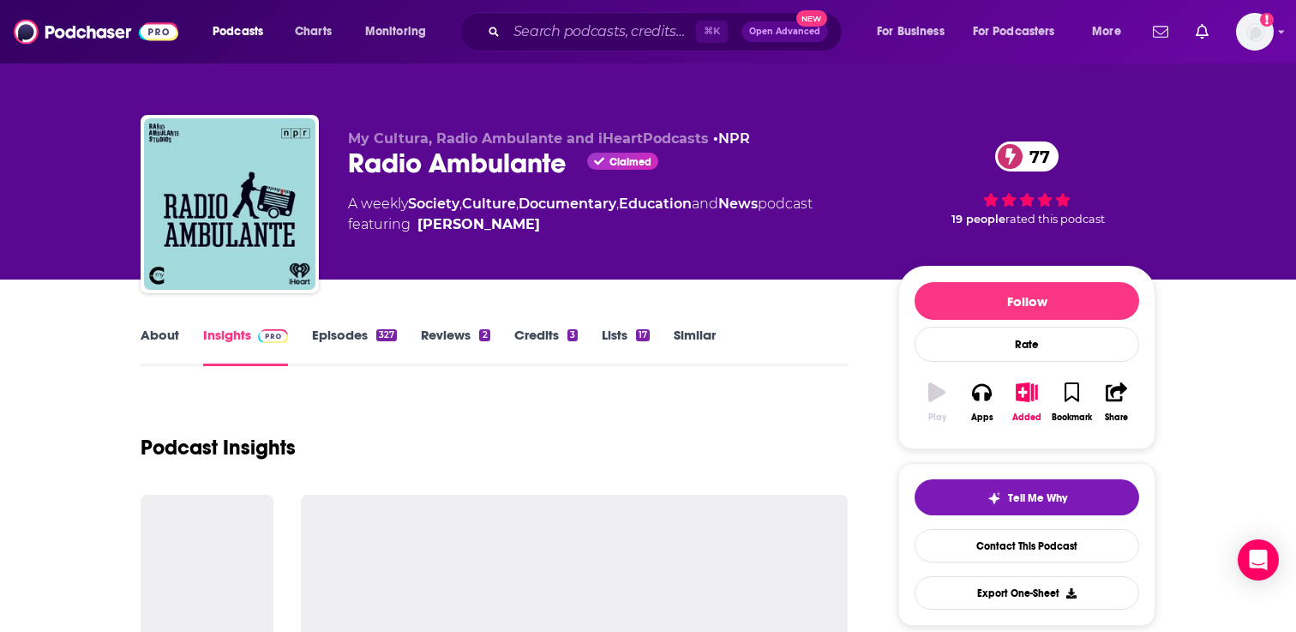
click at [708, 334] on link "Similar" at bounding box center [695, 346] width 42 height 39
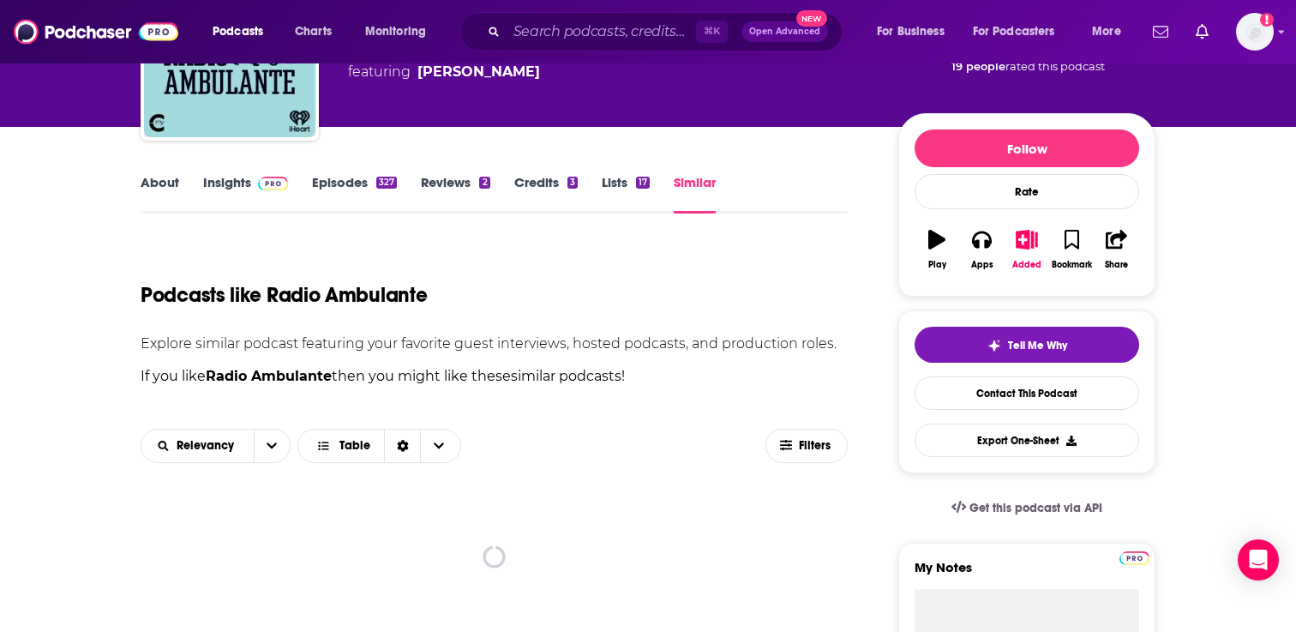
scroll to position [158, 0]
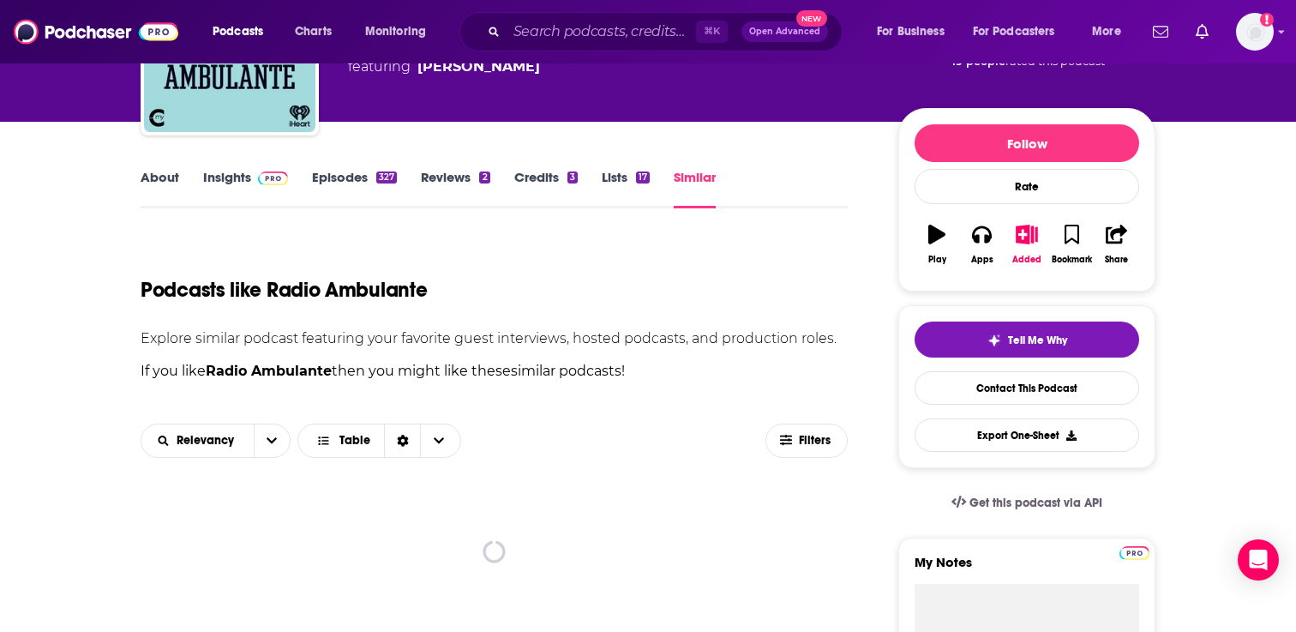
click at [374, 180] on link "Episodes 327" at bounding box center [354, 188] width 85 height 39
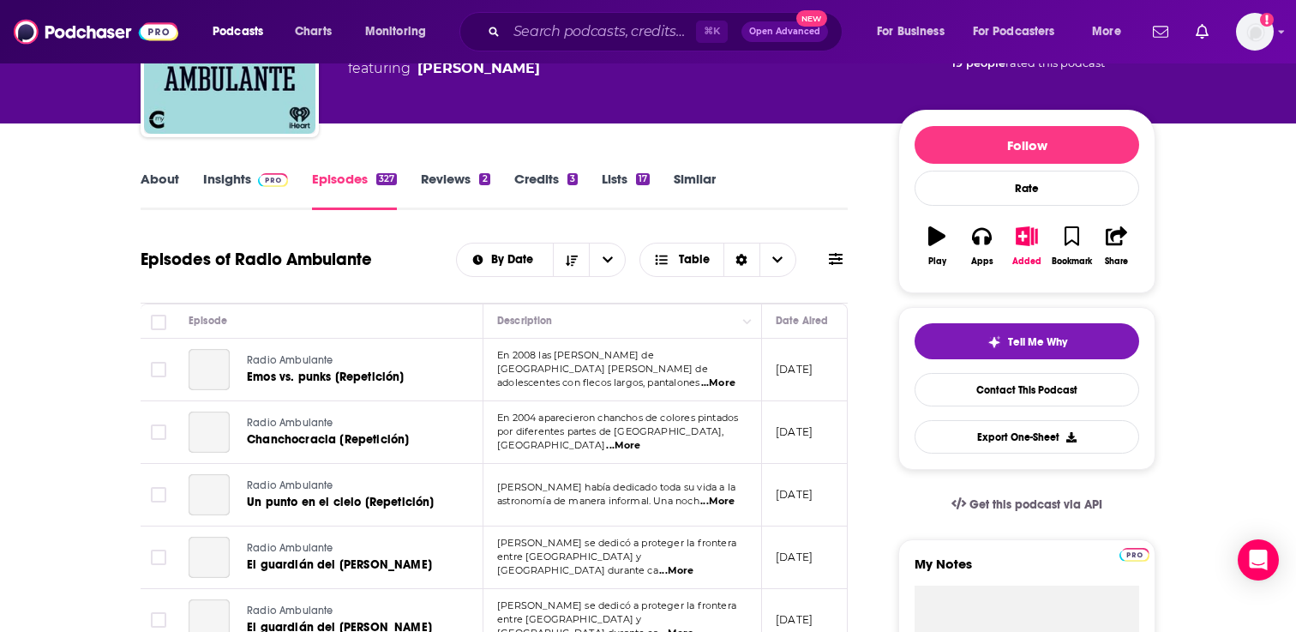
scroll to position [159, 0]
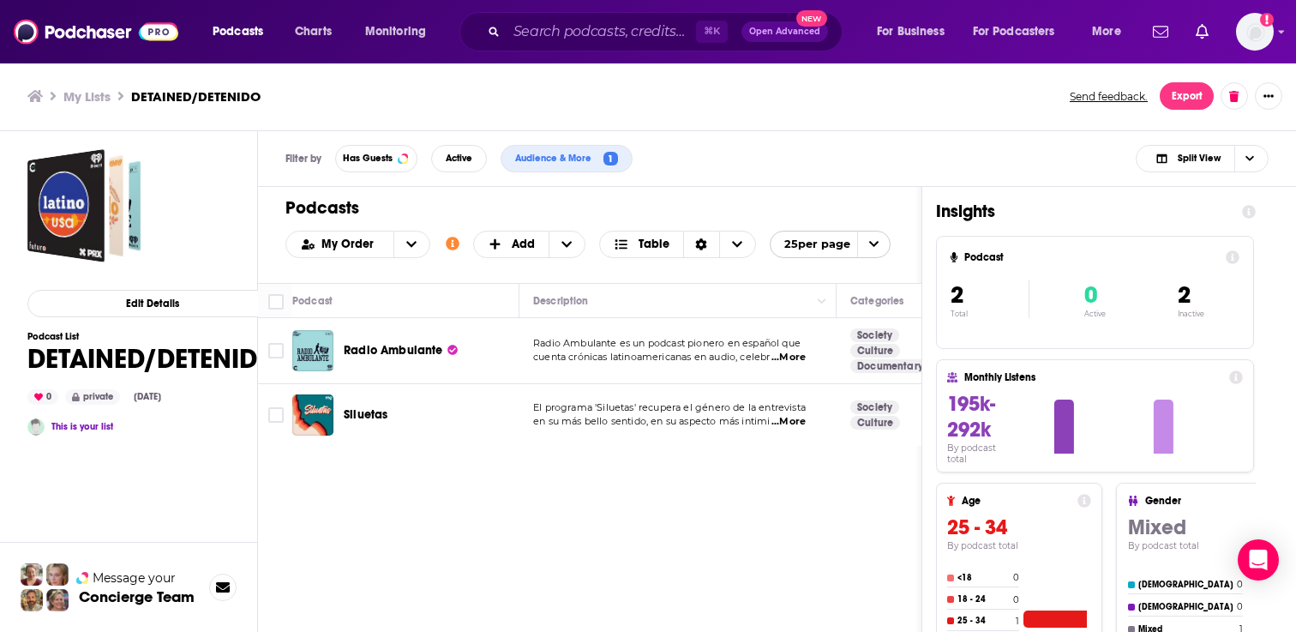
click at [368, 411] on div "Podcasts Charts Monitoring ⌘ K Open Advanced New For Business For Podcasters Mo…" at bounding box center [648, 316] width 1296 height 632
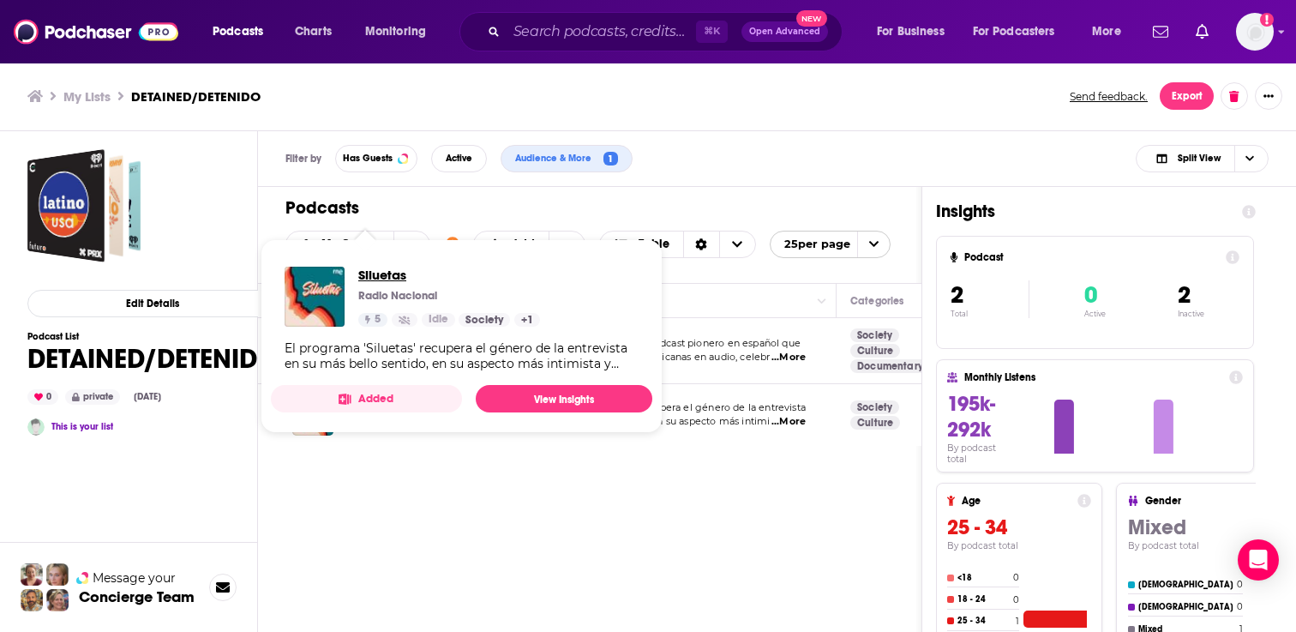
click at [391, 277] on span "Siluetas" at bounding box center [449, 275] width 182 height 16
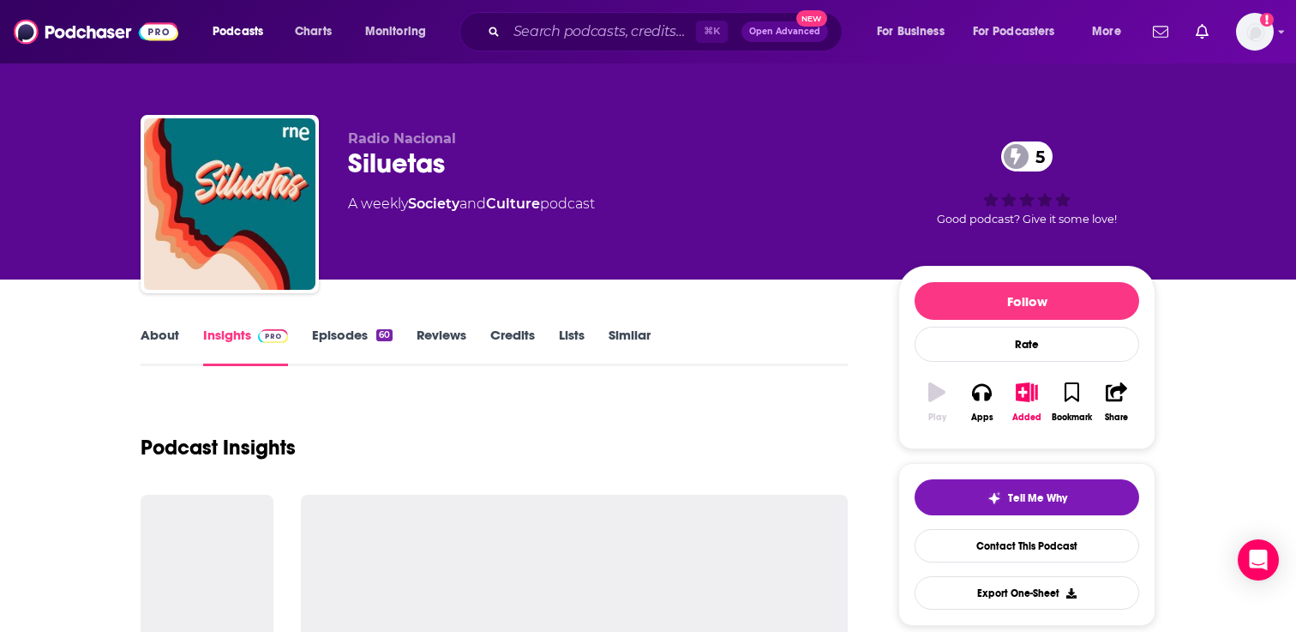
click at [333, 348] on link "Episodes 60" at bounding box center [352, 346] width 81 height 39
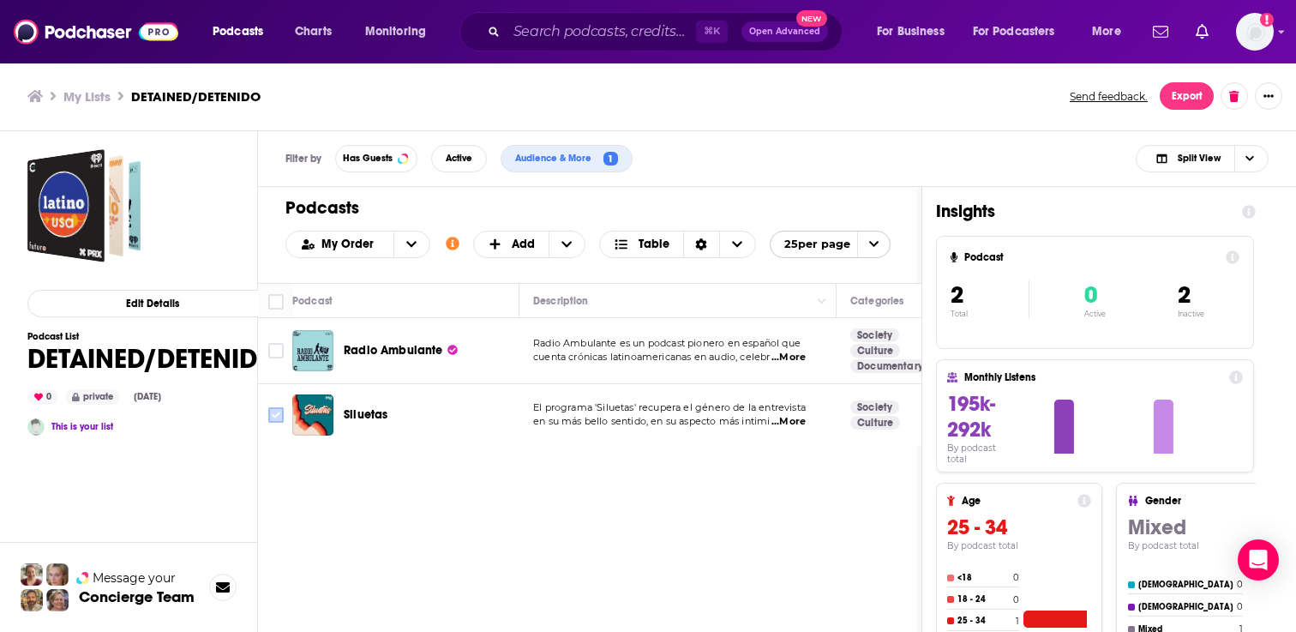
click at [276, 415] on input "Toggle select row" at bounding box center [275, 414] width 15 height 15
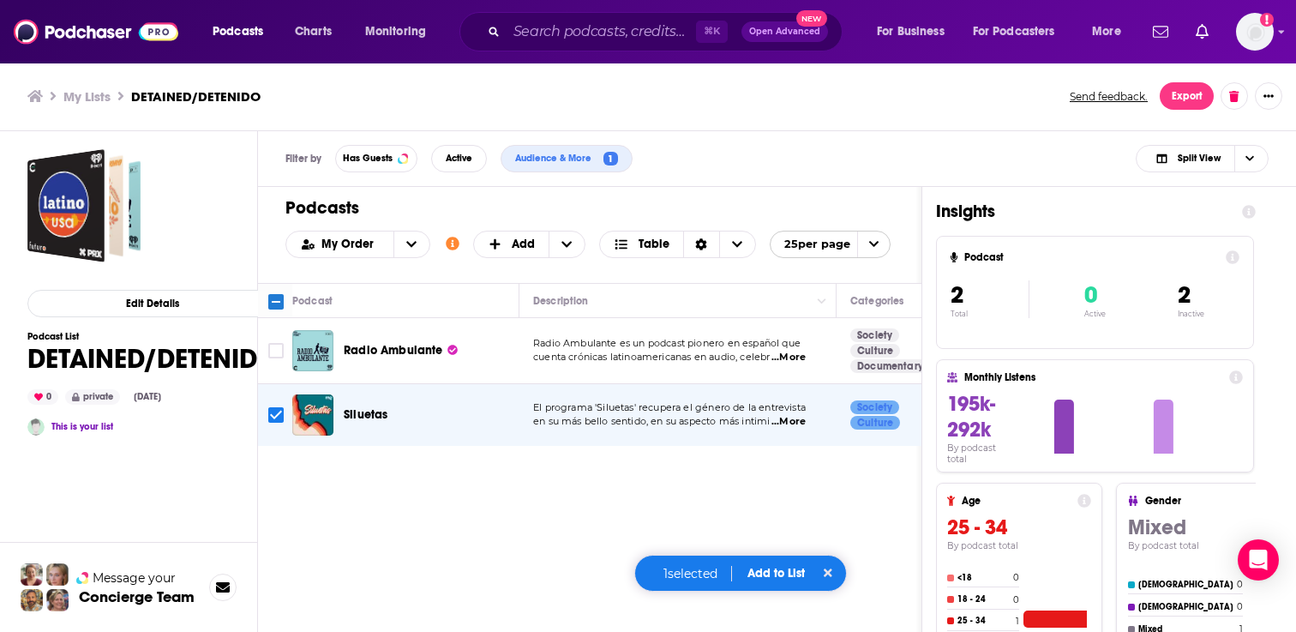
click at [545, 505] on div "Podcasts Add My Order Customize Your List Order Select the “My Order” sort and …" at bounding box center [590, 482] width 664 height 591
click at [832, 568] on icon at bounding box center [828, 573] width 9 height 12
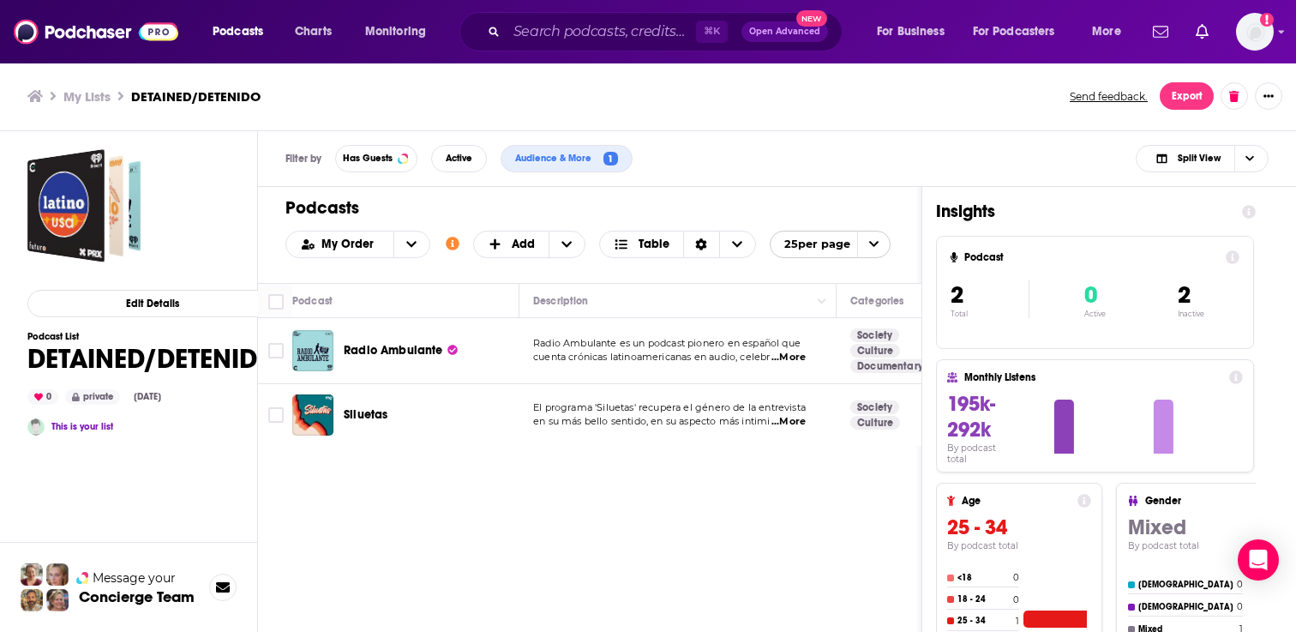
click at [444, 408] on div "Siluetas" at bounding box center [433, 414] width 178 height 17
click at [274, 414] on input "Toggle select row" at bounding box center [275, 414] width 15 height 15
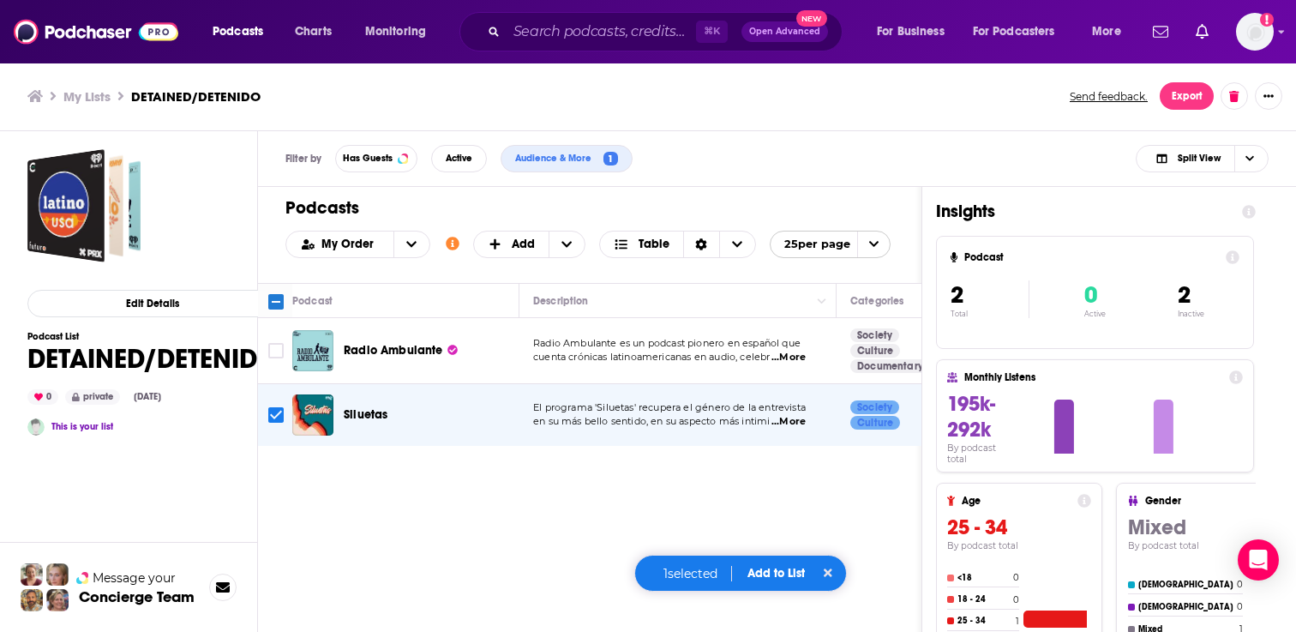
click at [272, 409] on input "Toggle select row" at bounding box center [275, 414] width 15 height 15
checkbox input "false"
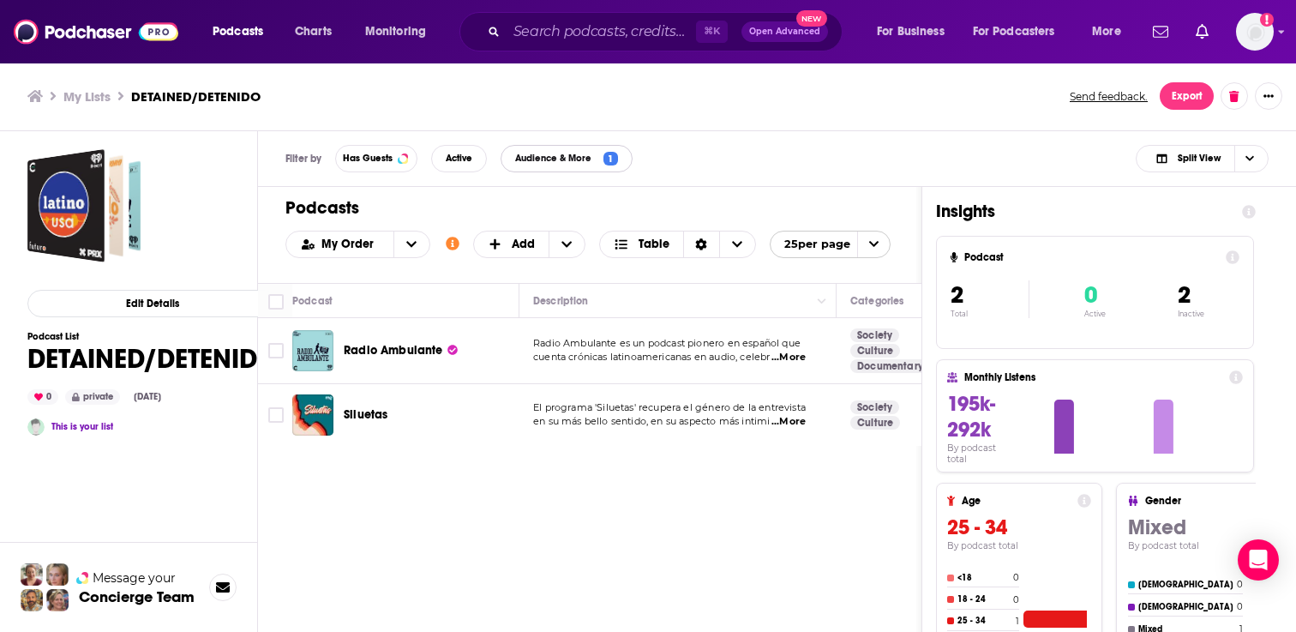
click at [576, 161] on span "Audience & More" at bounding box center [556, 157] width 83 height 9
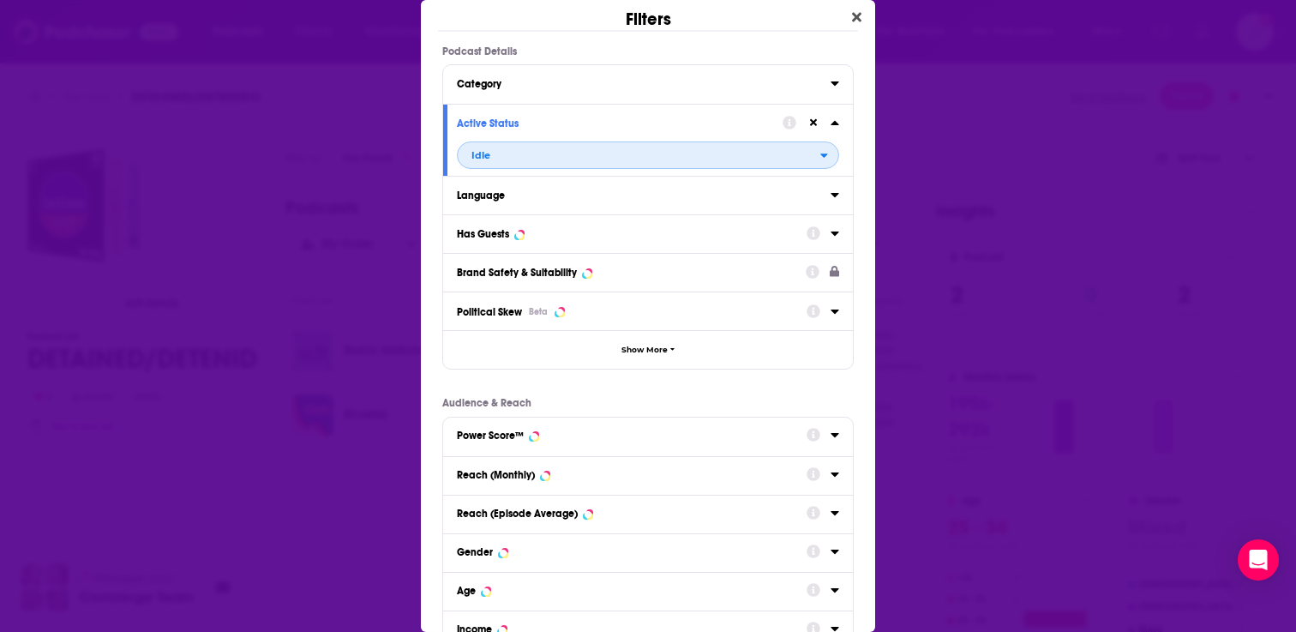
click at [826, 153] on icon "open menu" at bounding box center [824, 155] width 8 height 12
click at [643, 189] on div "All" at bounding box center [648, 183] width 382 height 28
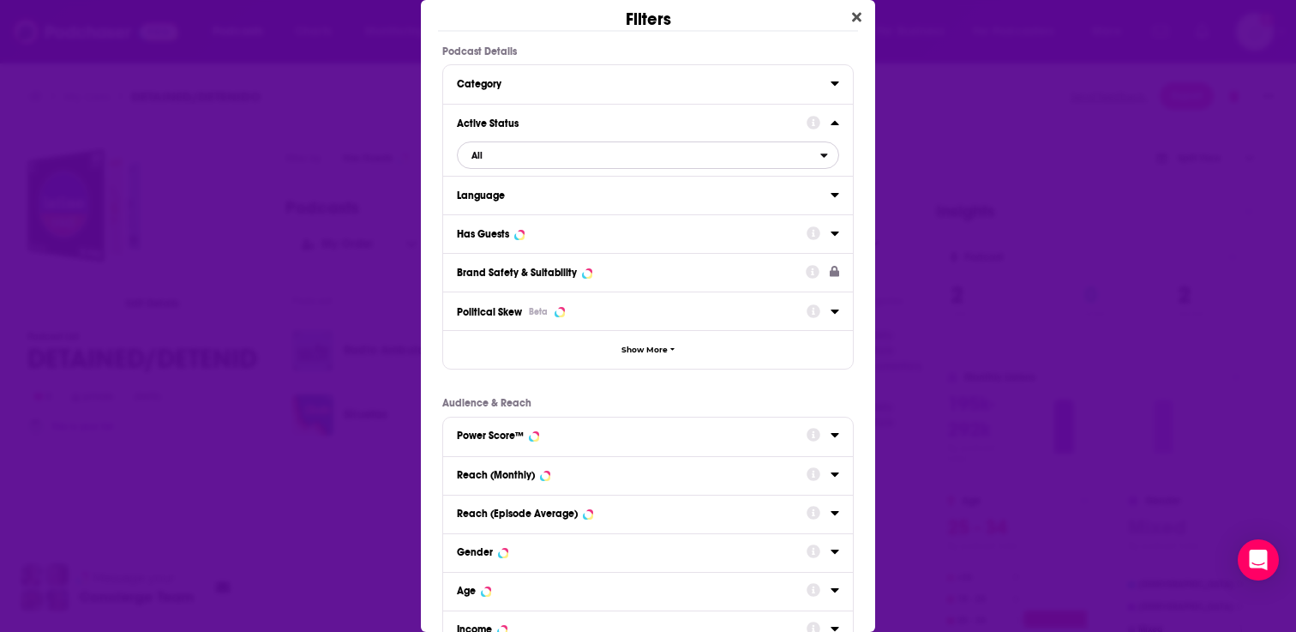
scroll to position [209, 0]
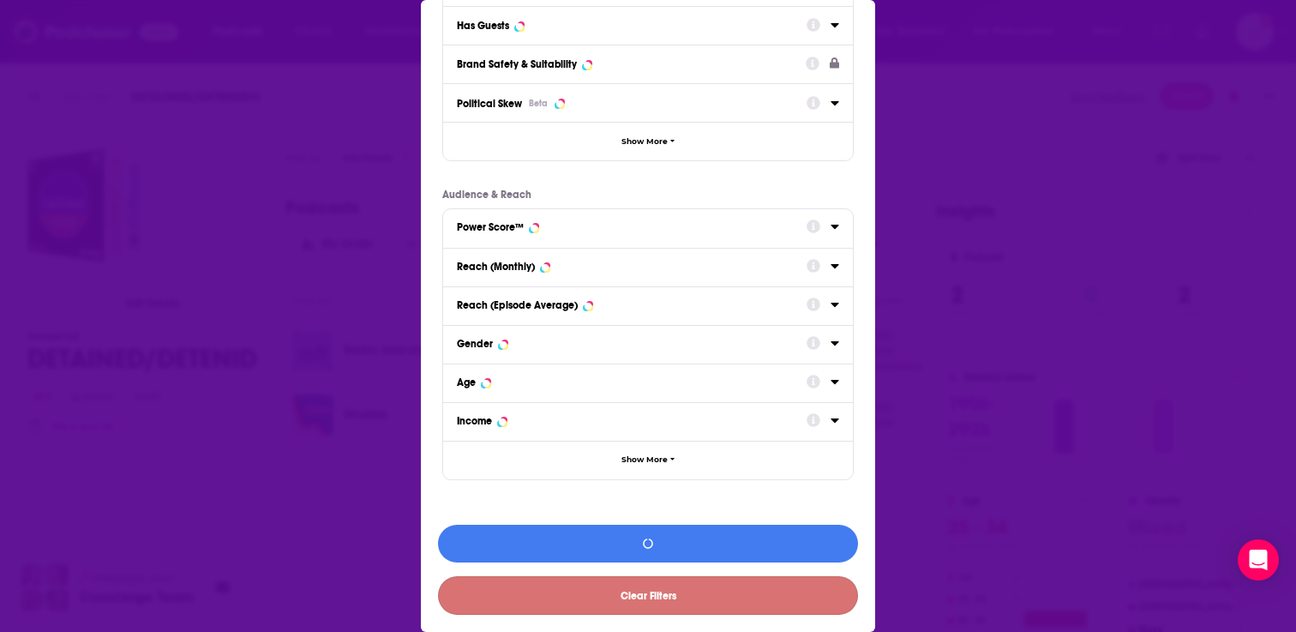
click at [610, 598] on button "Clear Filters" at bounding box center [648, 595] width 420 height 39
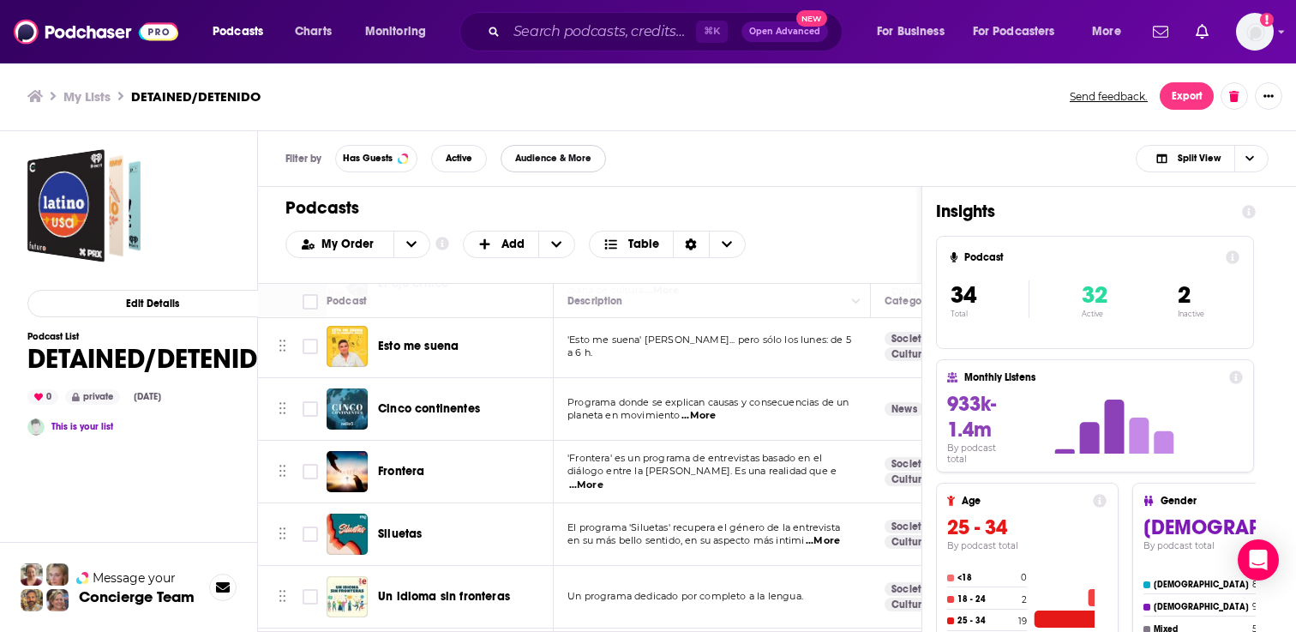
scroll to position [1492, 0]
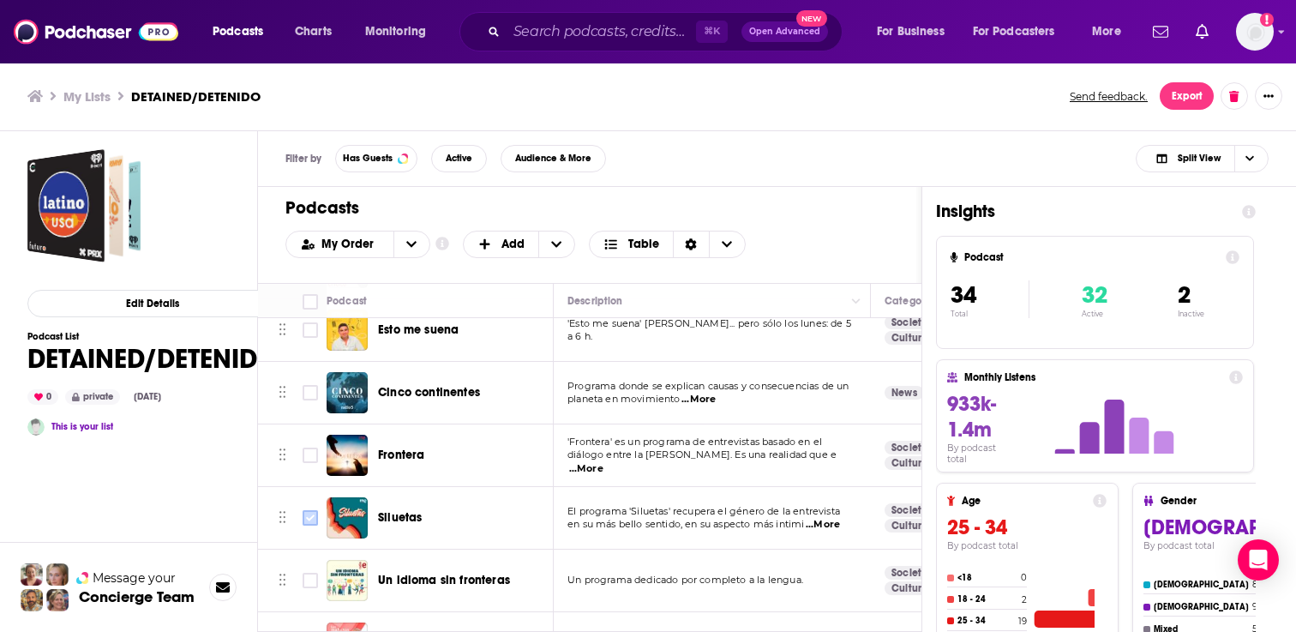
click at [304, 510] on input "Toggle select row" at bounding box center [310, 517] width 15 height 15
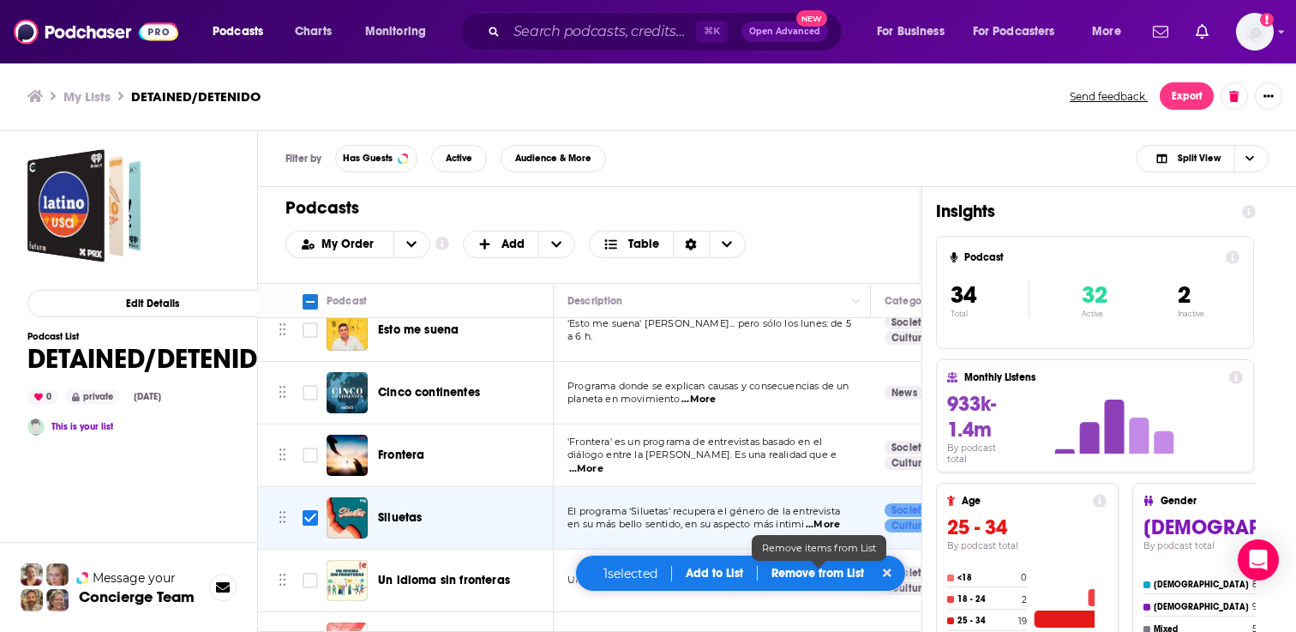
click at [815, 568] on p "Remove from List" at bounding box center [817, 573] width 93 height 15
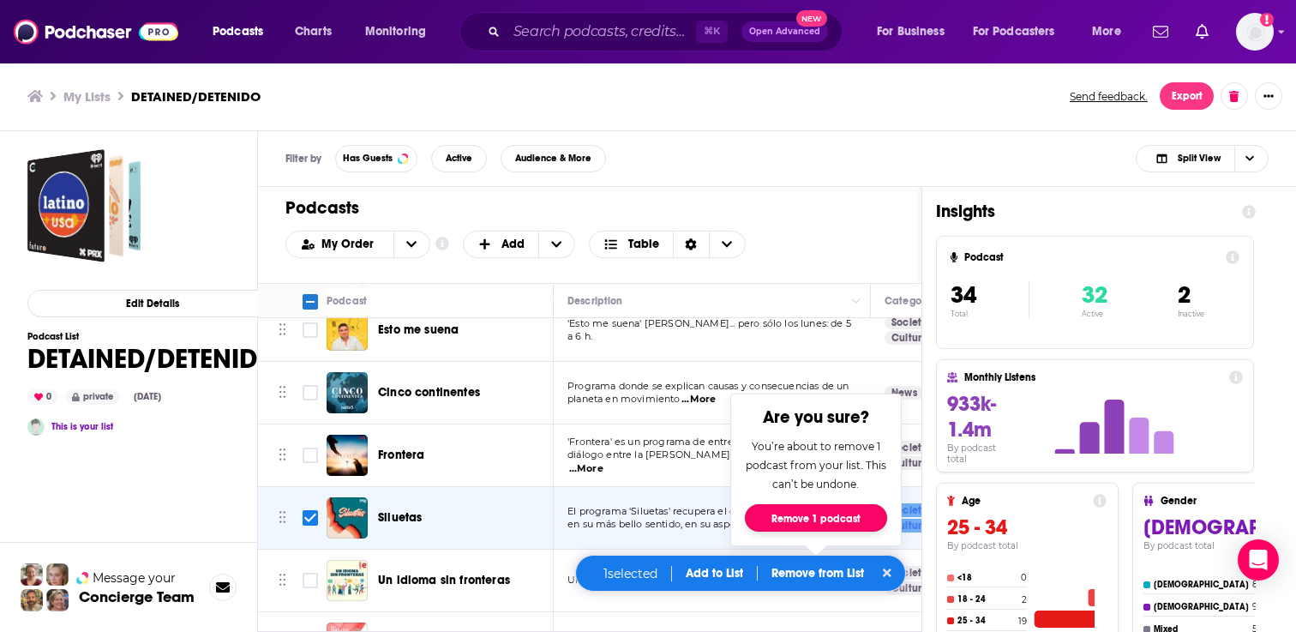
click at [828, 513] on button "Remove 1 podcast" at bounding box center [816, 517] width 142 height 27
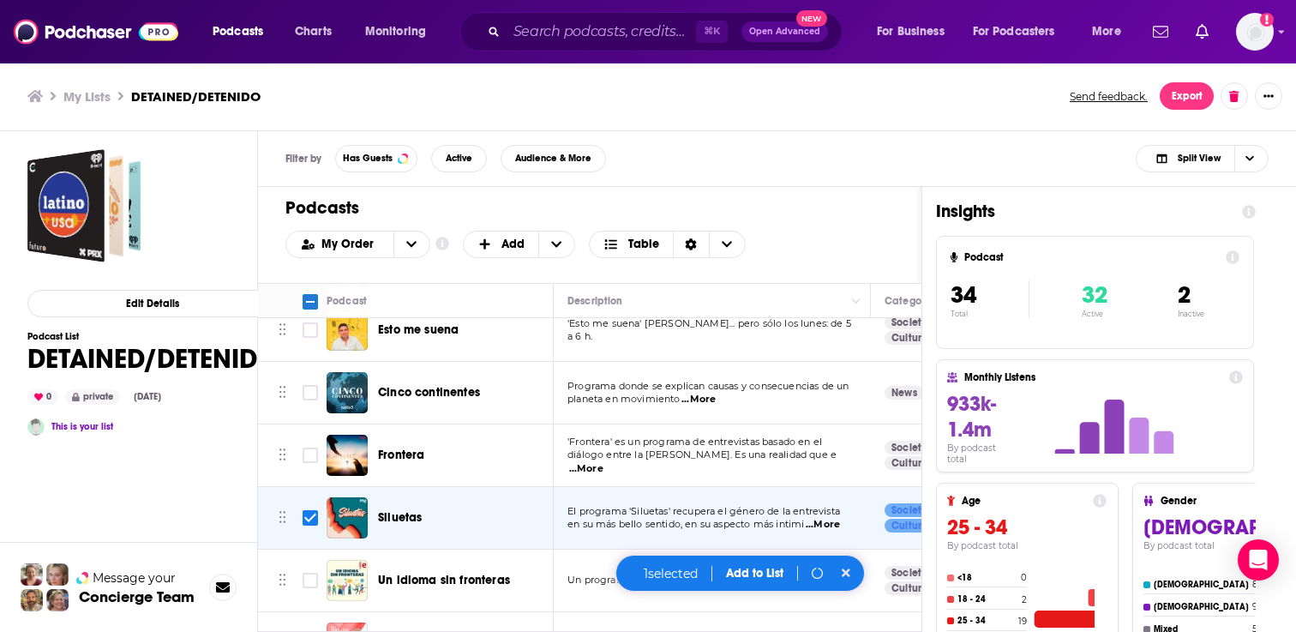
checkbox input "false"
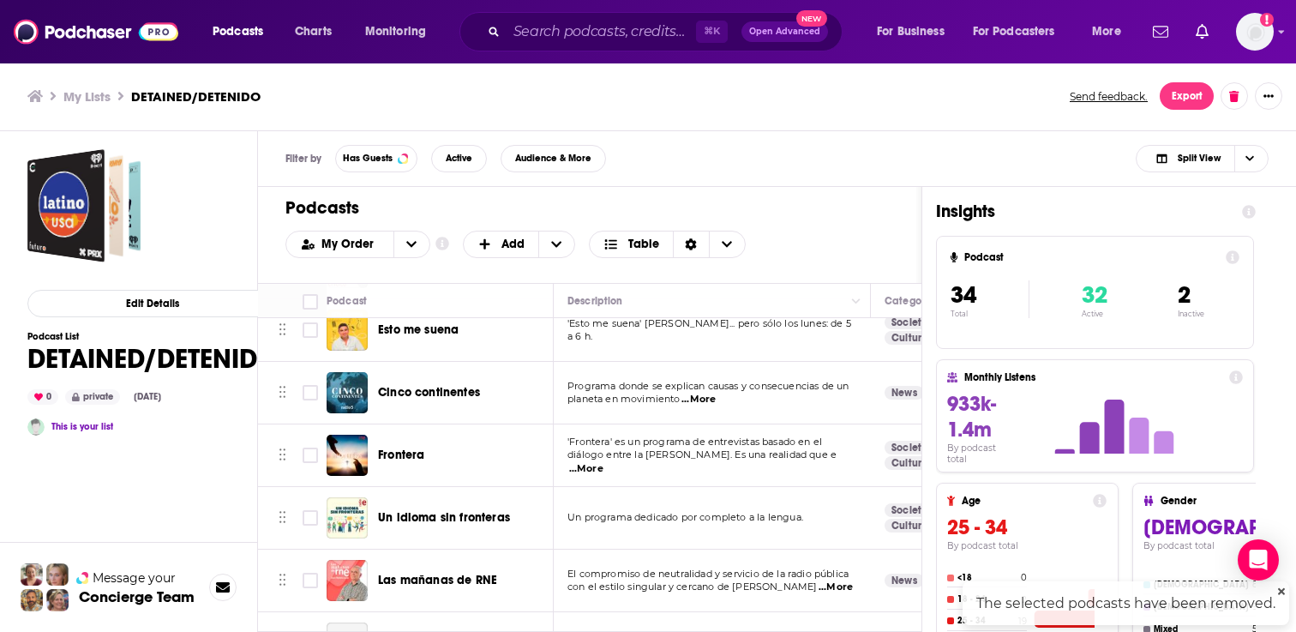
click at [896, 133] on div "Filter by Has Guests Active Audience & More Split View" at bounding box center [777, 159] width 1038 height 56
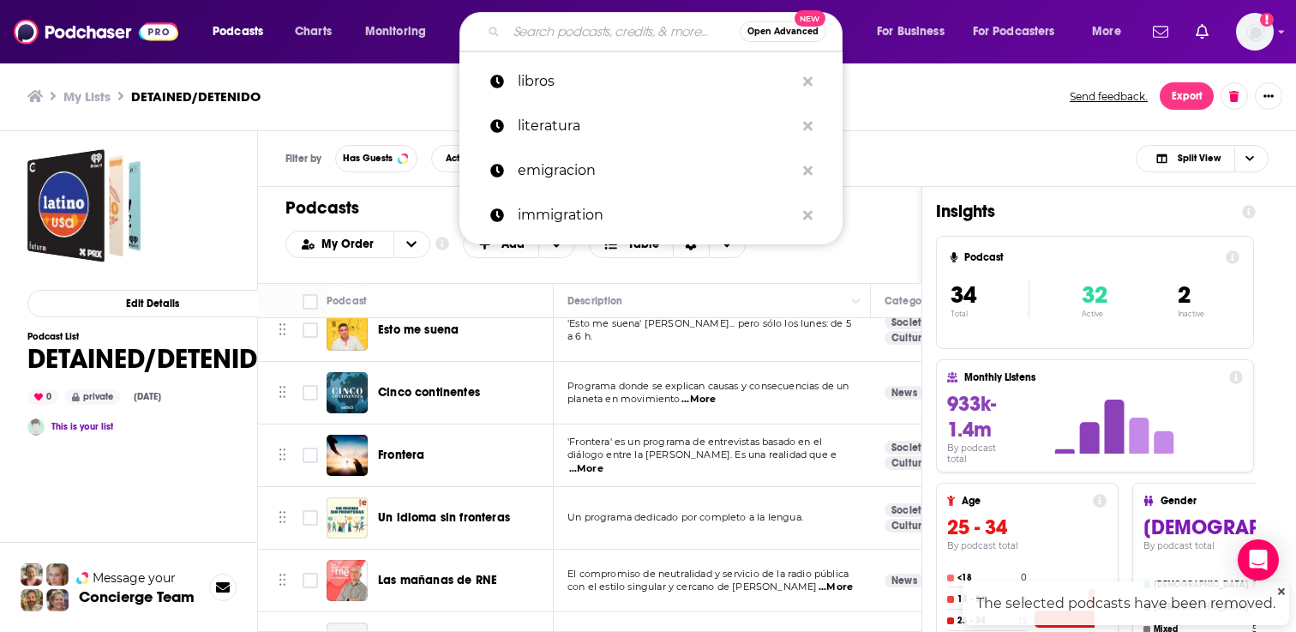
click at [586, 38] on input "Search podcasts, credits, & more..." at bounding box center [623, 31] width 233 height 27
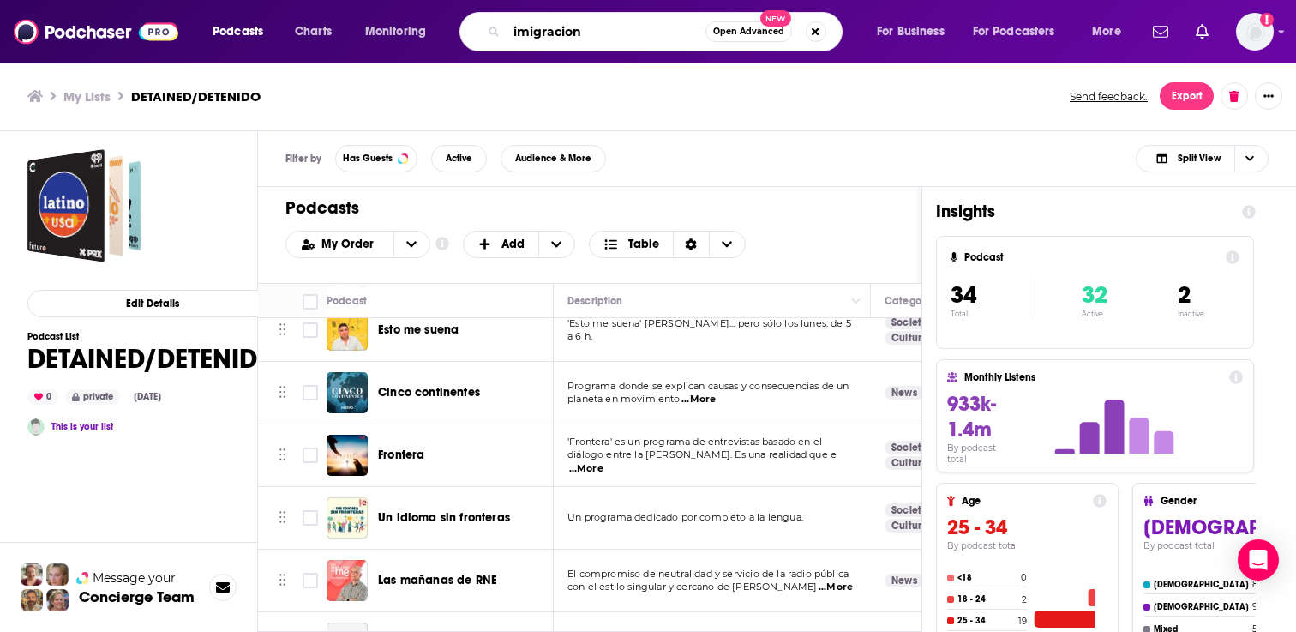
type input "imigracion"
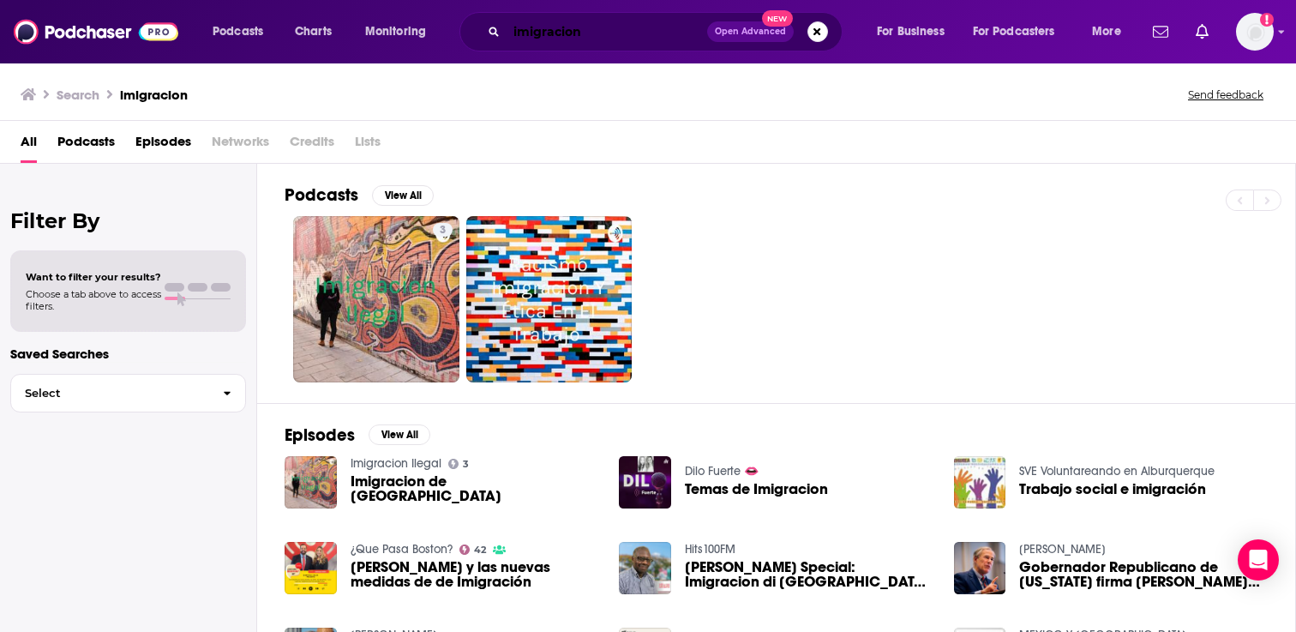
click at [555, 33] on input "imigracion" at bounding box center [607, 31] width 201 height 27
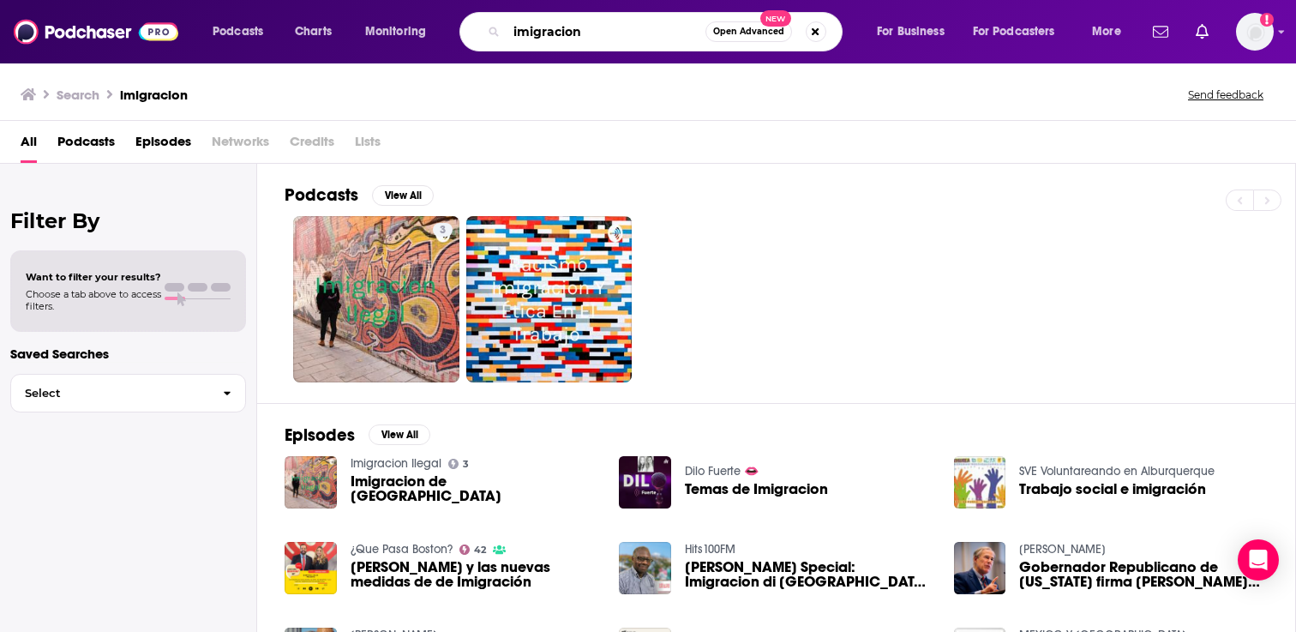
click at [555, 33] on input "imigracion" at bounding box center [606, 31] width 199 height 27
type input "immigration"
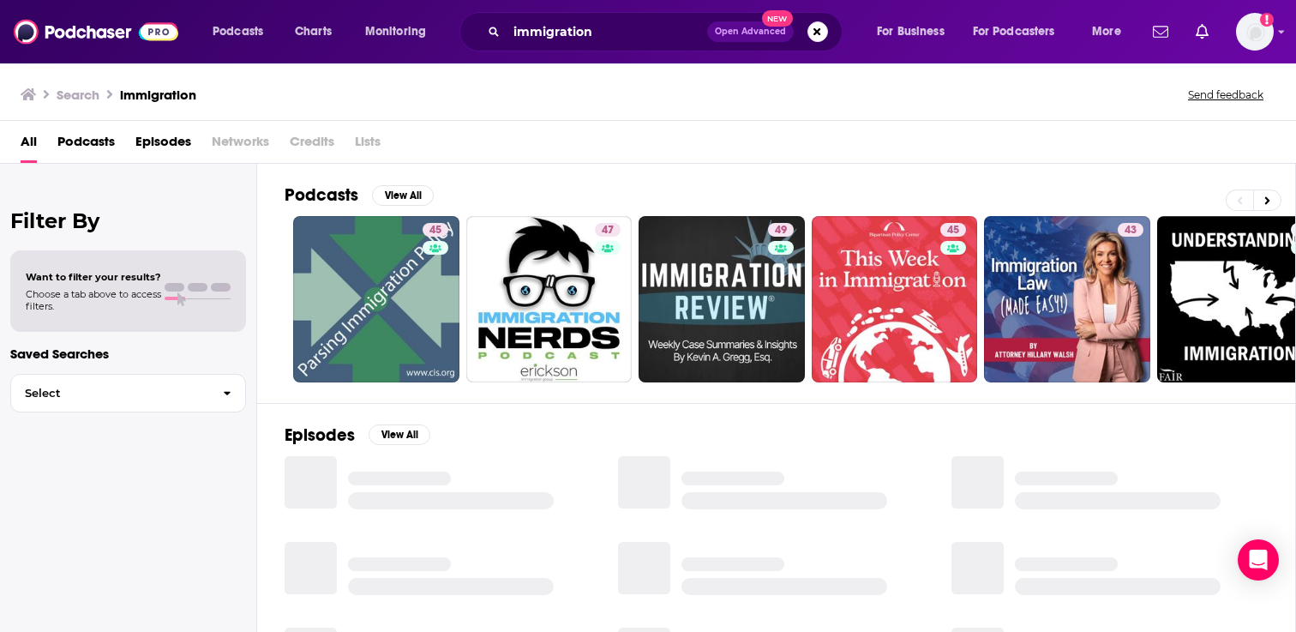
scroll to position [336, 0]
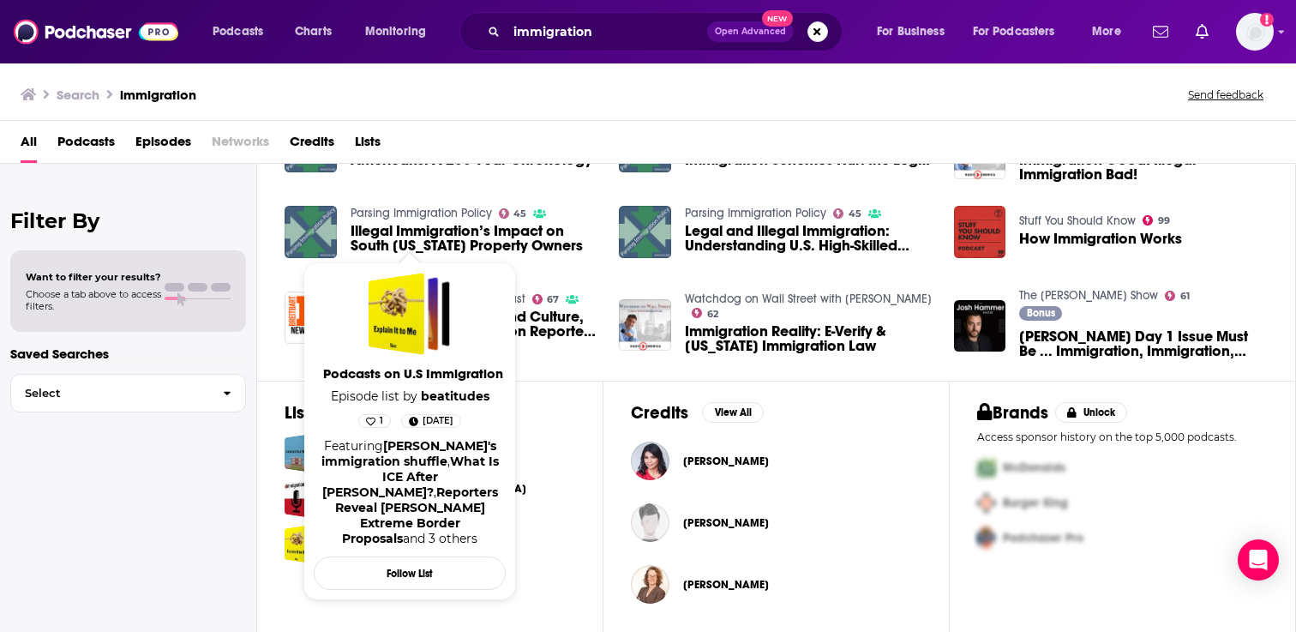
click at [433, 369] on span "Podcasts on U.S Immigration" at bounding box center [413, 373] width 192 height 16
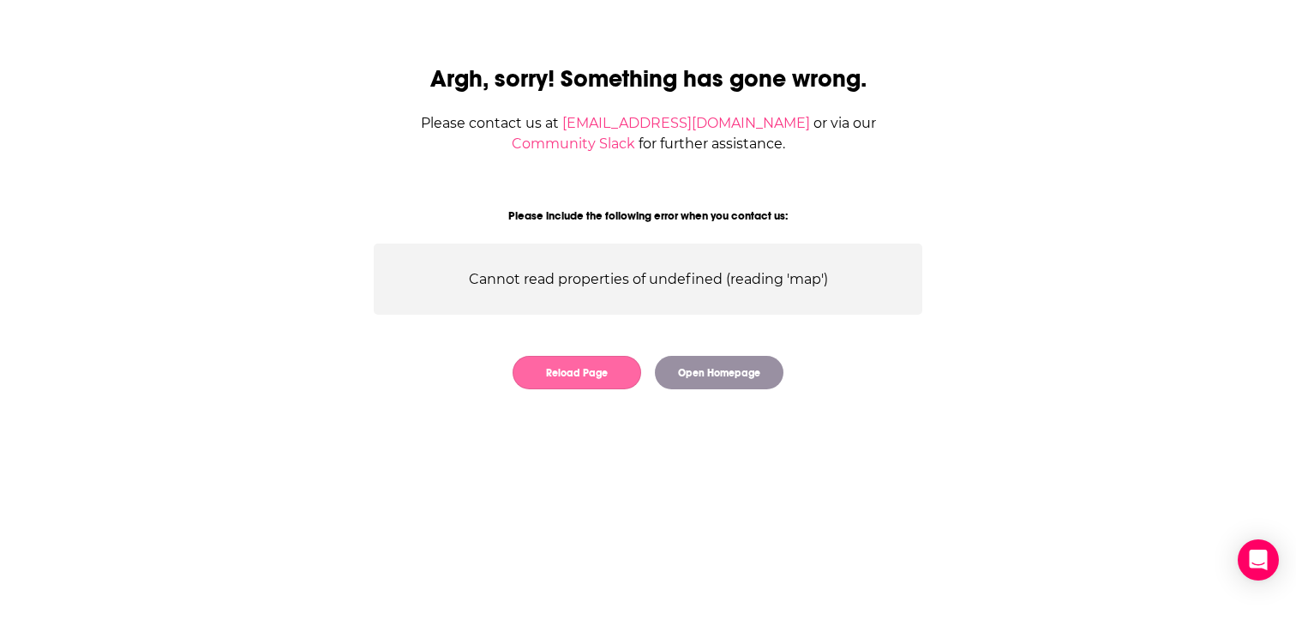
click at [620, 376] on button "Reload Page" at bounding box center [577, 372] width 129 height 33
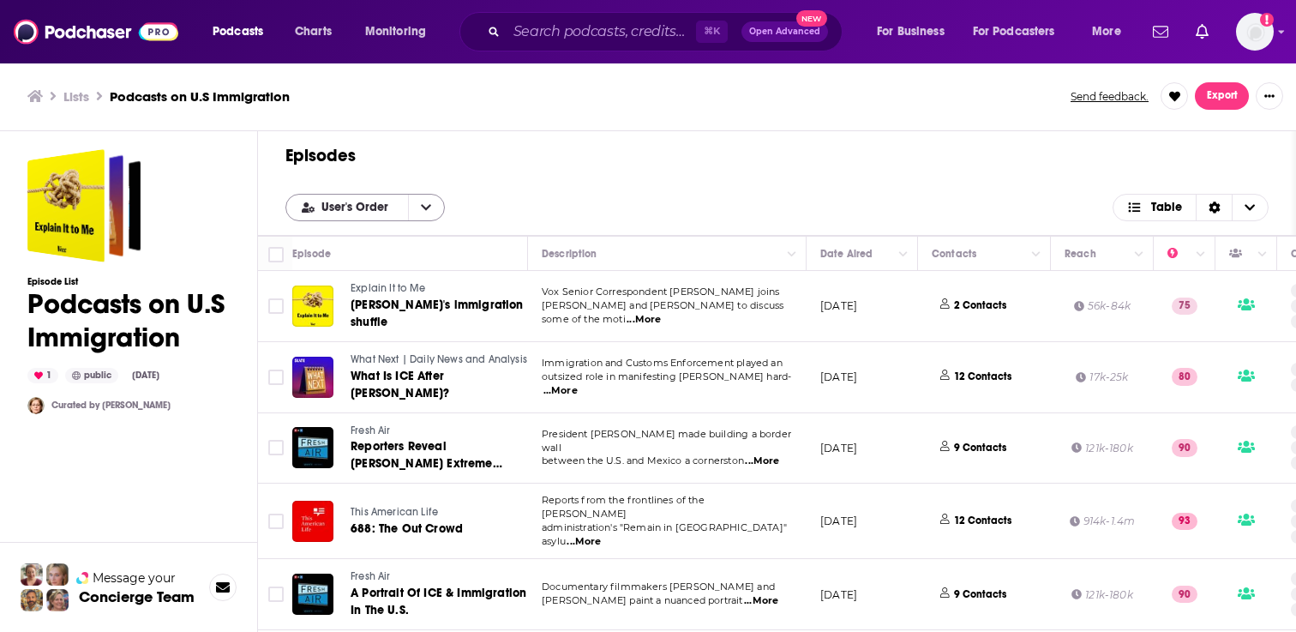
click at [425, 210] on icon "open menu" at bounding box center [426, 207] width 10 height 12
click at [377, 142] on div "Episodes User's Order User's Order Table" at bounding box center [777, 183] width 1038 height 105
click at [340, 208] on span "User's Order" at bounding box center [357, 207] width 73 height 12
click at [433, 159] on h1 "Episodes" at bounding box center [776, 155] width 983 height 21
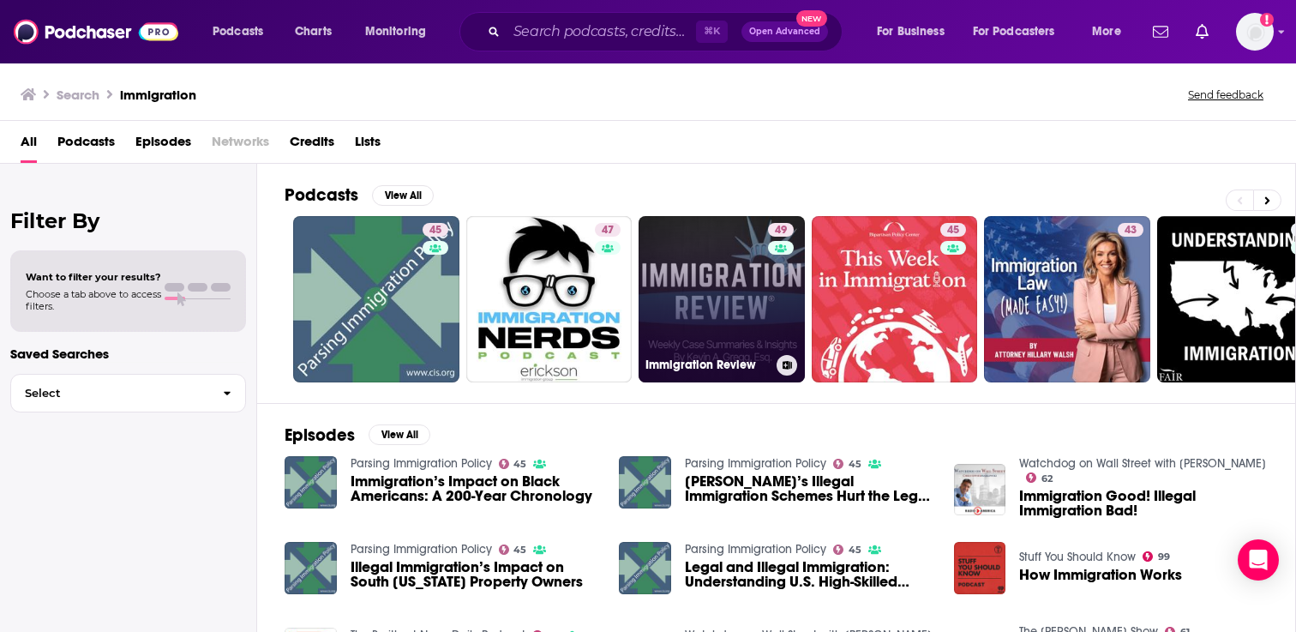
click at [730, 296] on link "49 Immigration Review" at bounding box center [722, 299] width 166 height 166
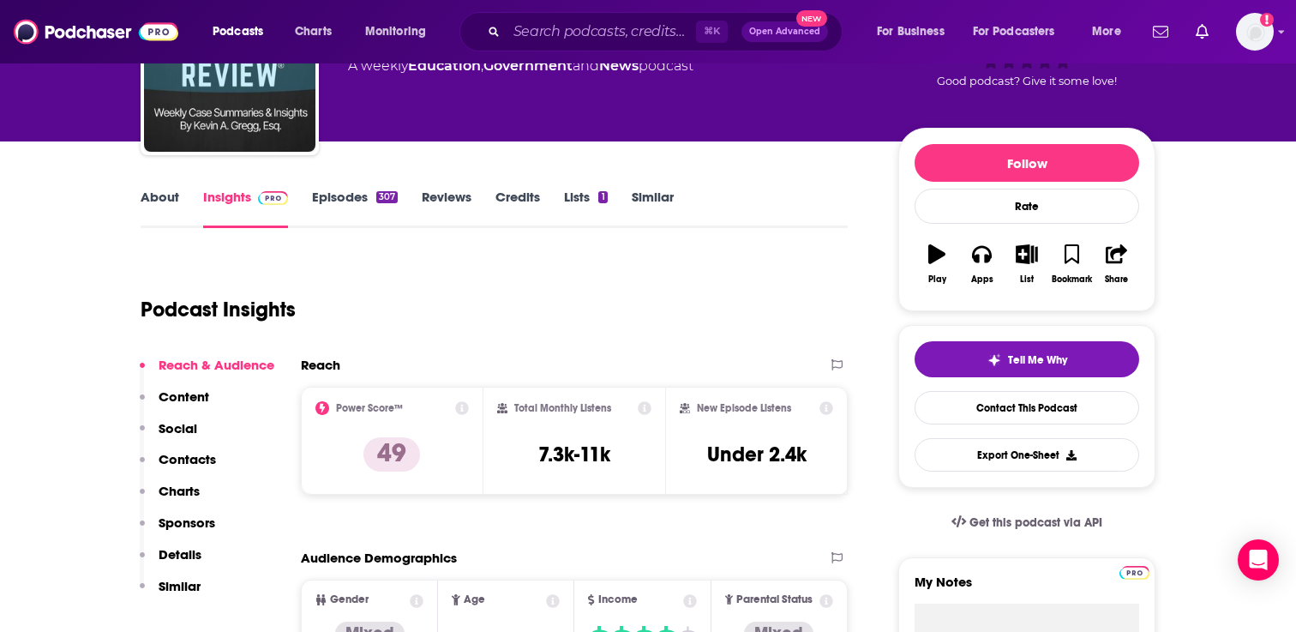
scroll to position [151, 0]
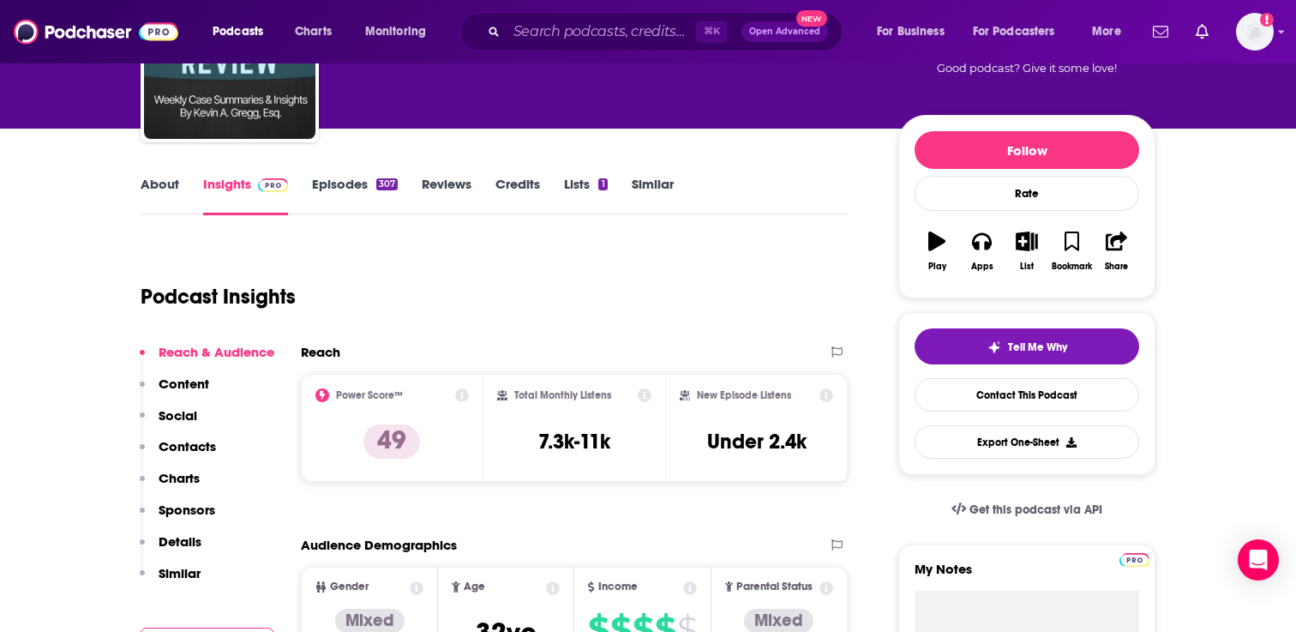
click at [155, 176] on link "About" at bounding box center [160, 195] width 39 height 39
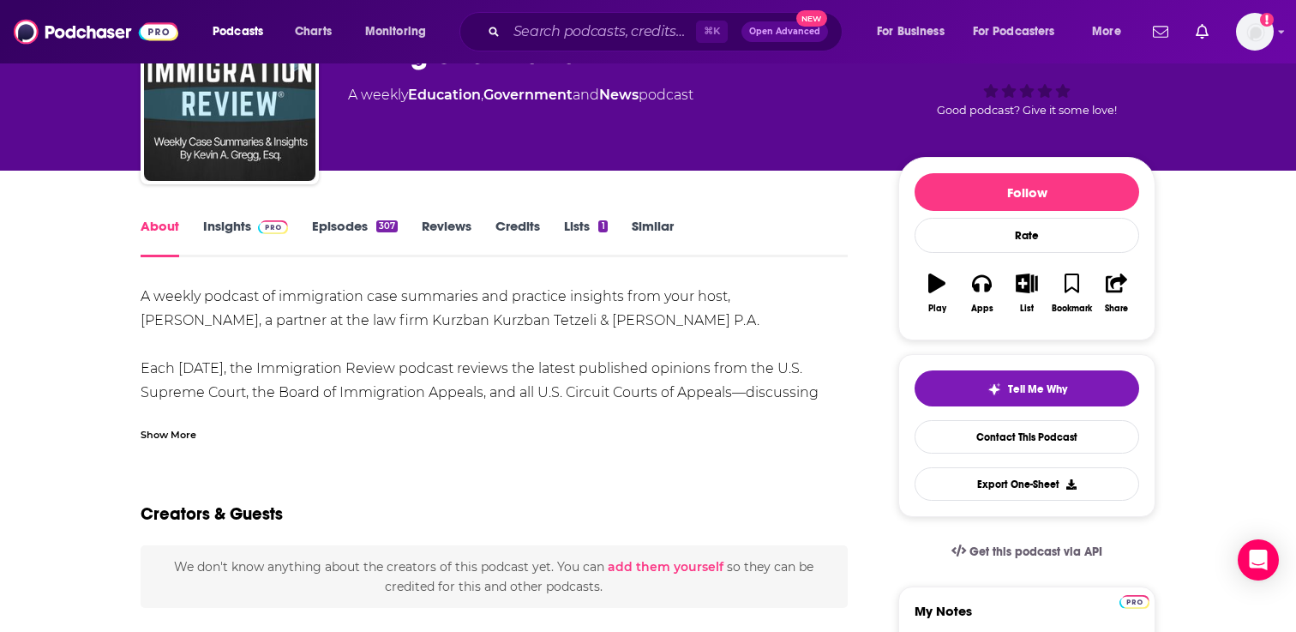
scroll to position [128, 0]
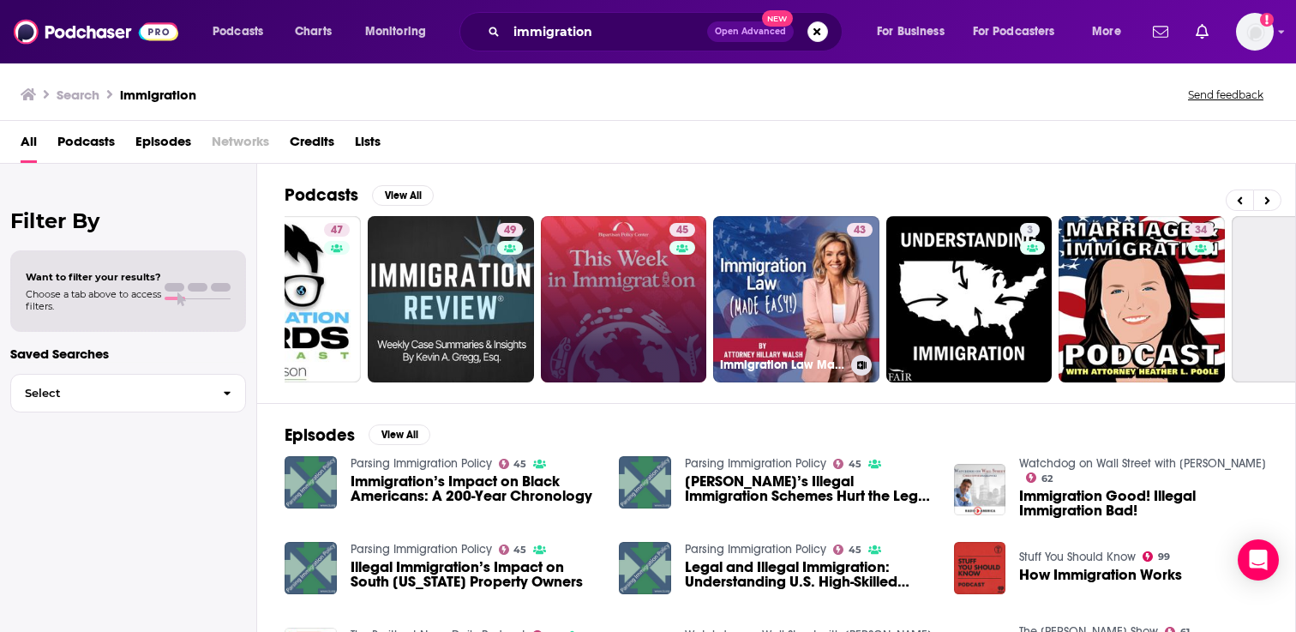
scroll to position [0, 279]
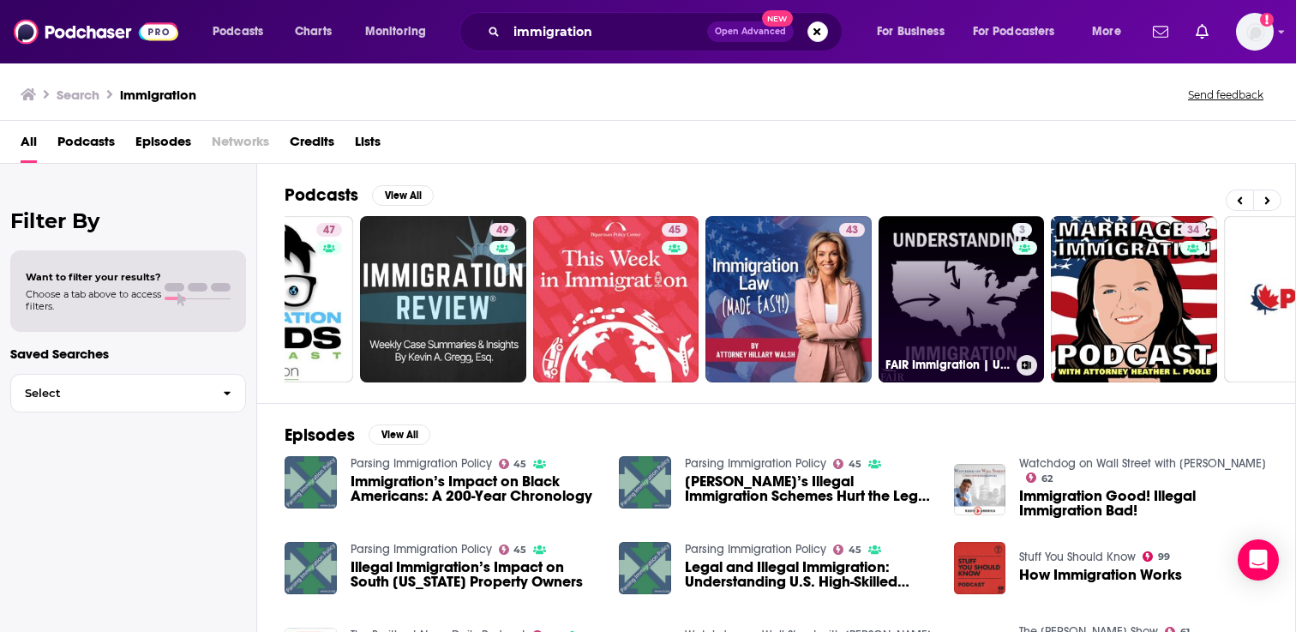
click at [956, 286] on link "3 FAIR Immigration | Understanding Immigration" at bounding box center [961, 299] width 166 height 166
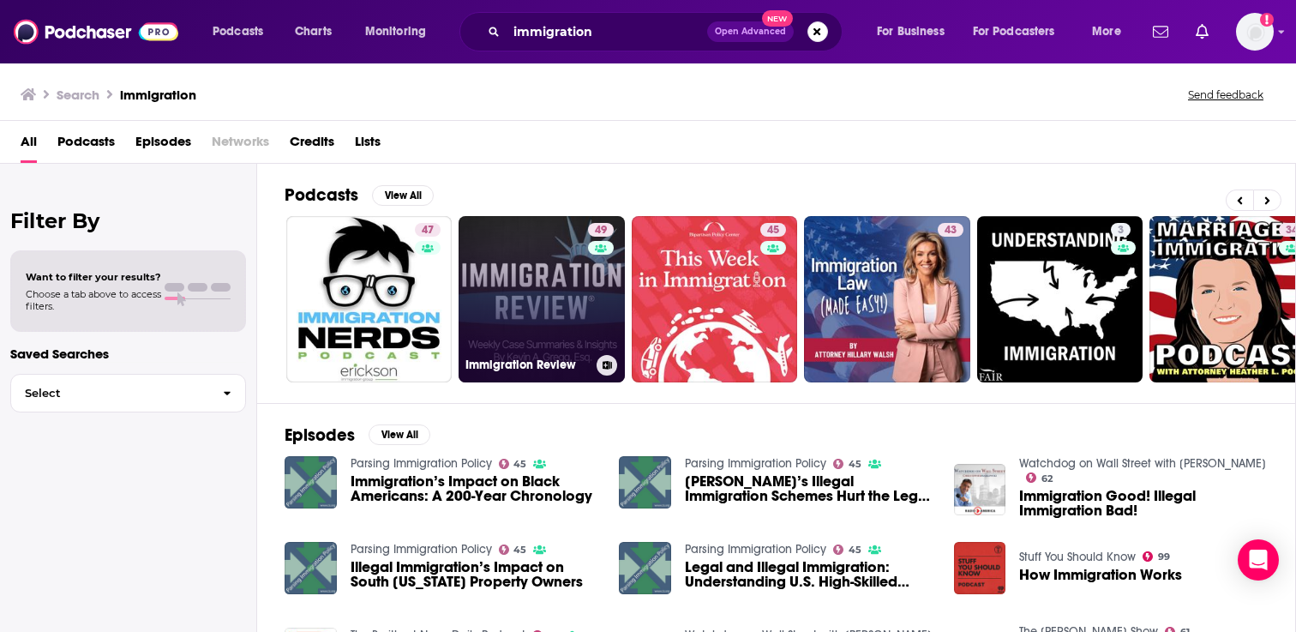
scroll to position [0, 387]
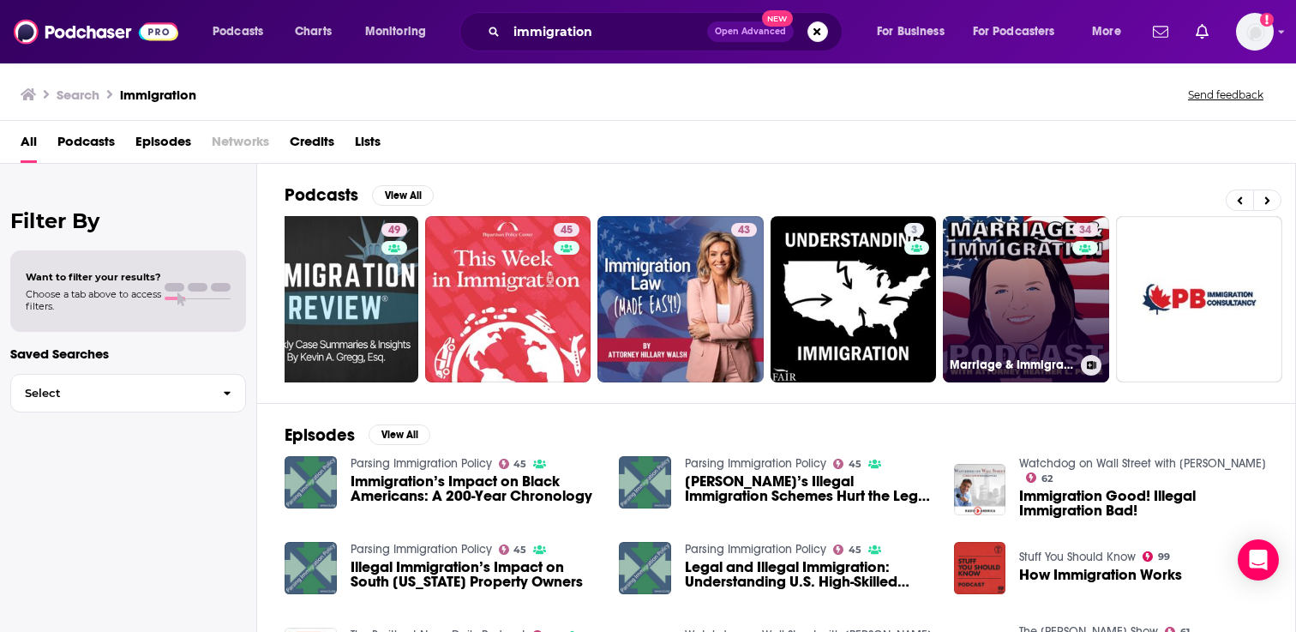
click at [1034, 285] on link "34 Marriage & Immigration Podcast" at bounding box center [1026, 299] width 166 height 166
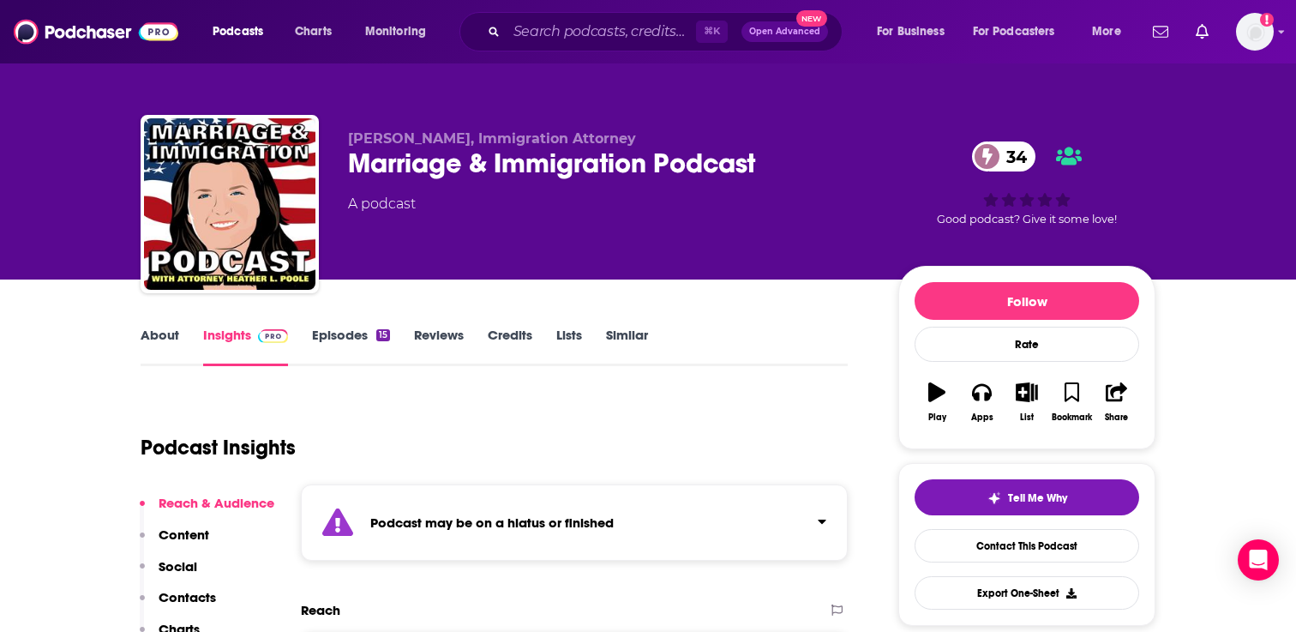
click at [360, 340] on link "Episodes 15" at bounding box center [351, 346] width 78 height 39
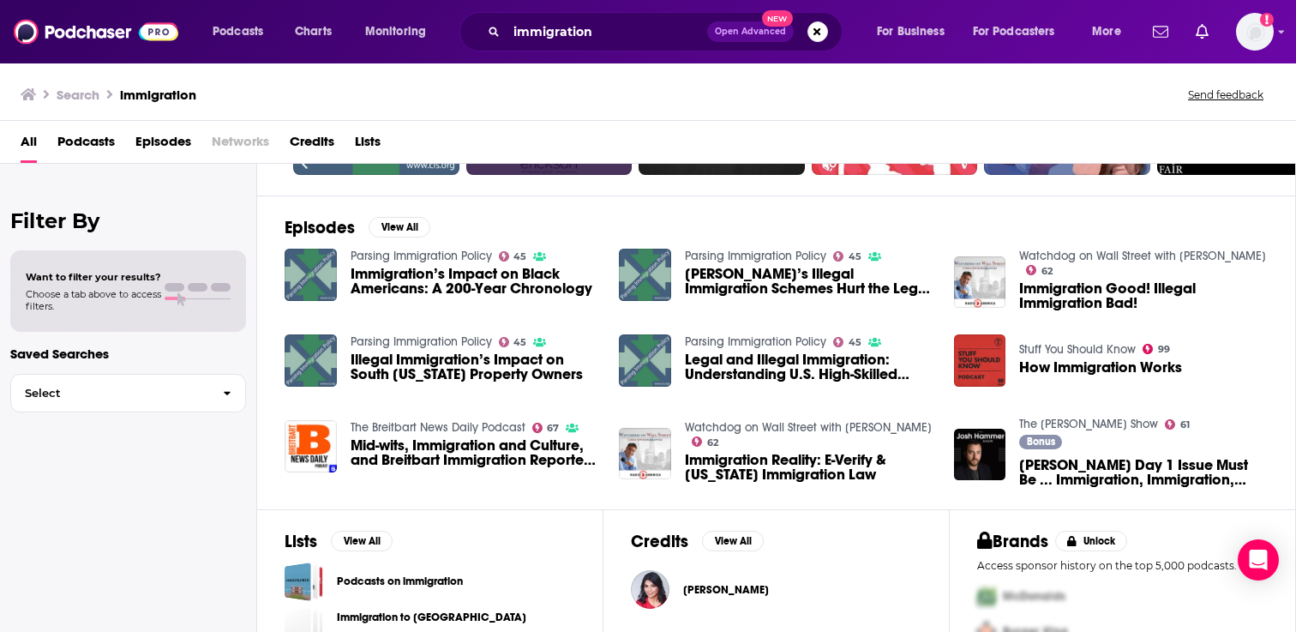
scroll to position [336, 0]
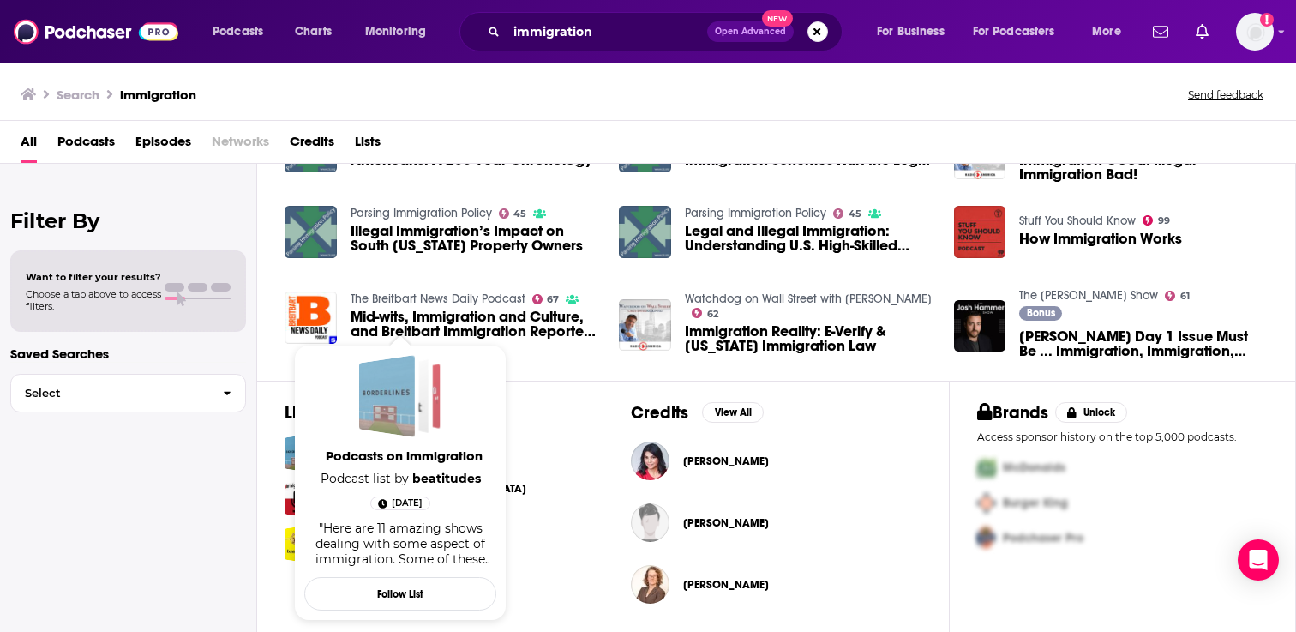
click at [404, 422] on div "Podcasts on immigration" at bounding box center [387, 396] width 56 height 82
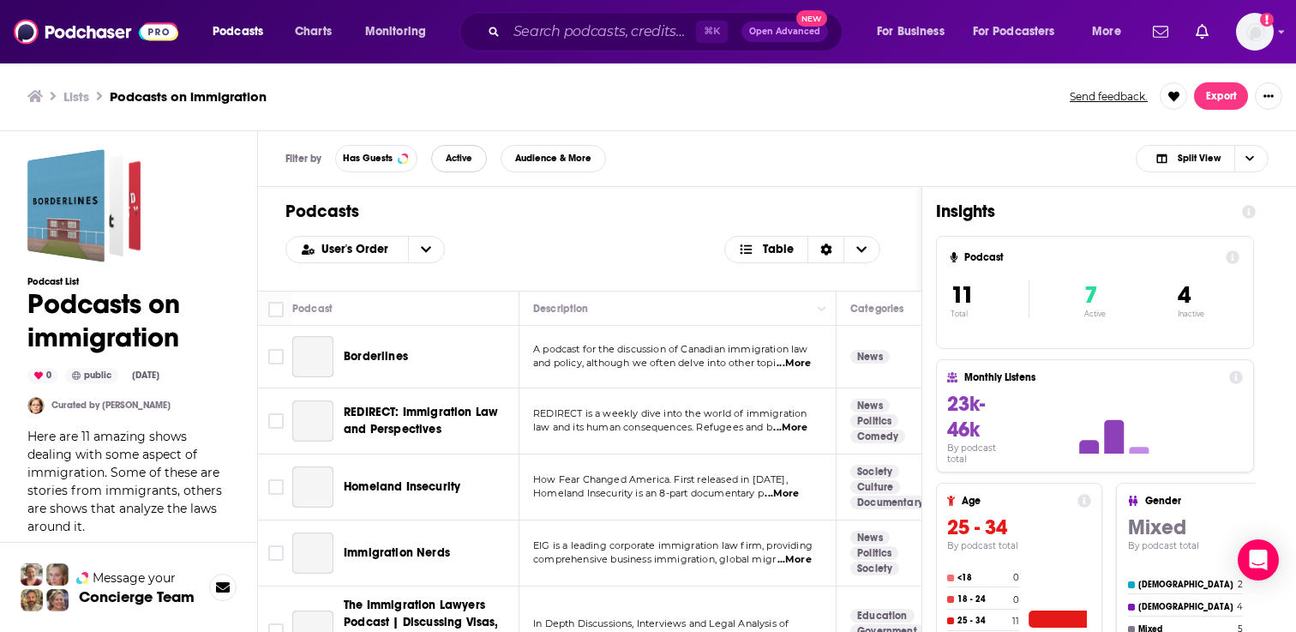
click at [472, 159] on span "Active" at bounding box center [459, 157] width 27 height 9
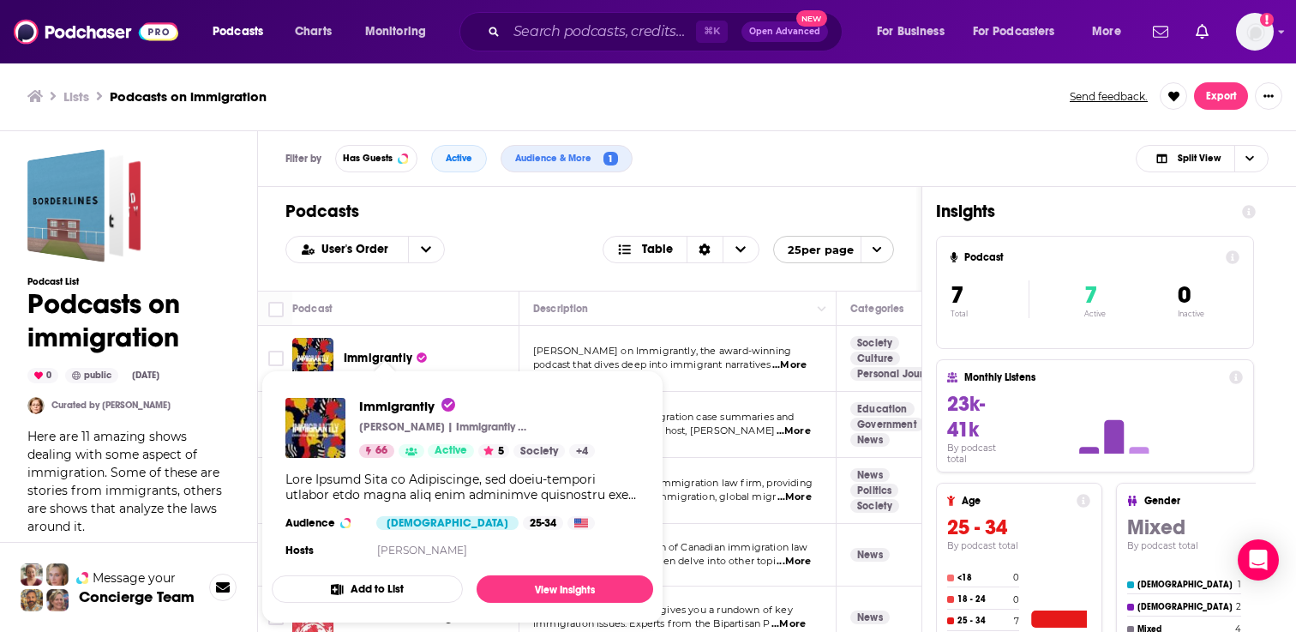
click at [399, 587] on button "Add to List" at bounding box center [367, 588] width 191 height 27
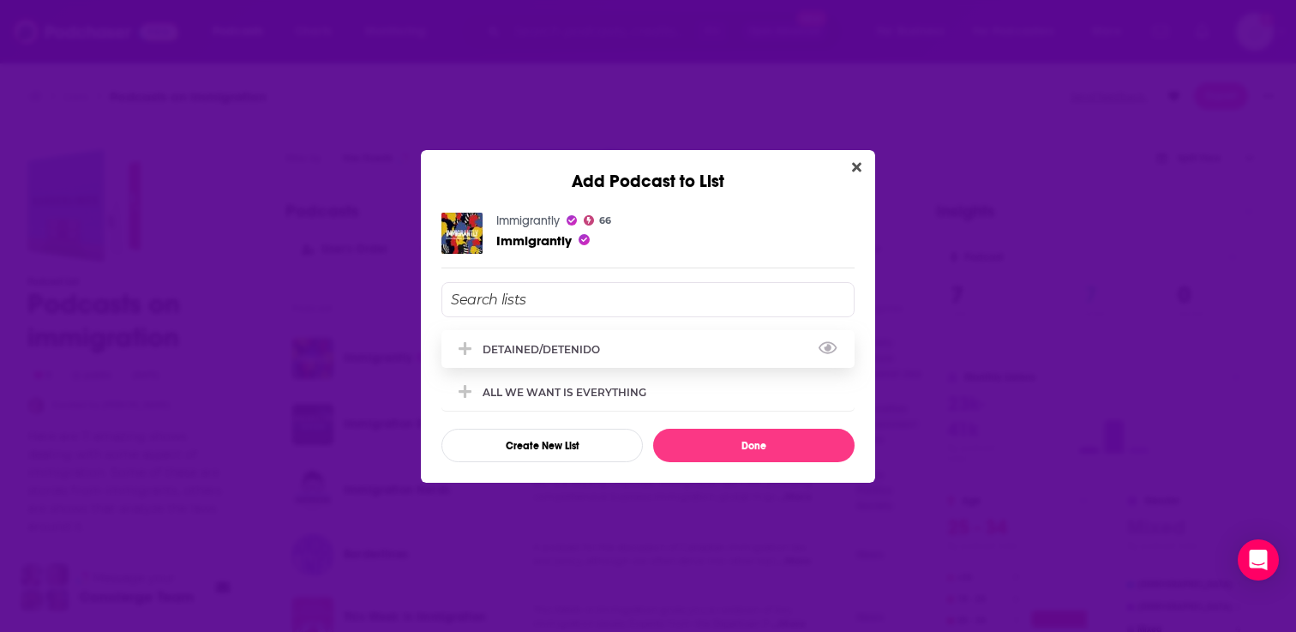
click at [526, 349] on div "DETAINED/DETENIDO" at bounding box center [547, 349] width 128 height 13
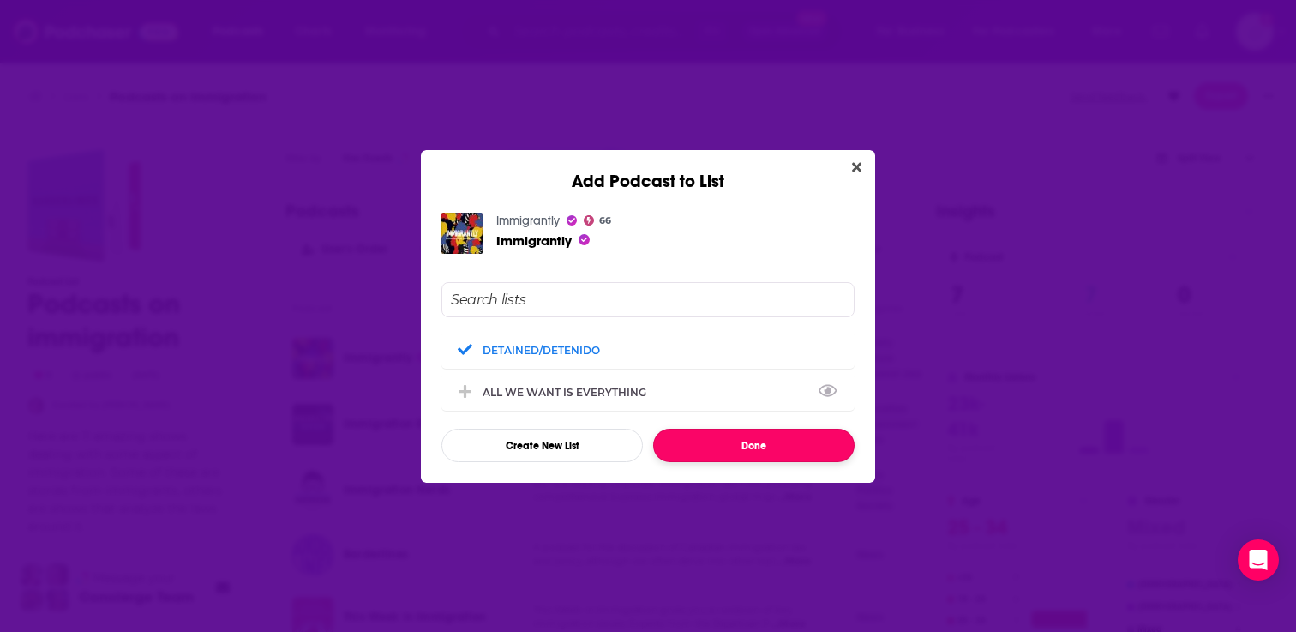
click at [758, 454] on button "Done" at bounding box center [753, 445] width 201 height 33
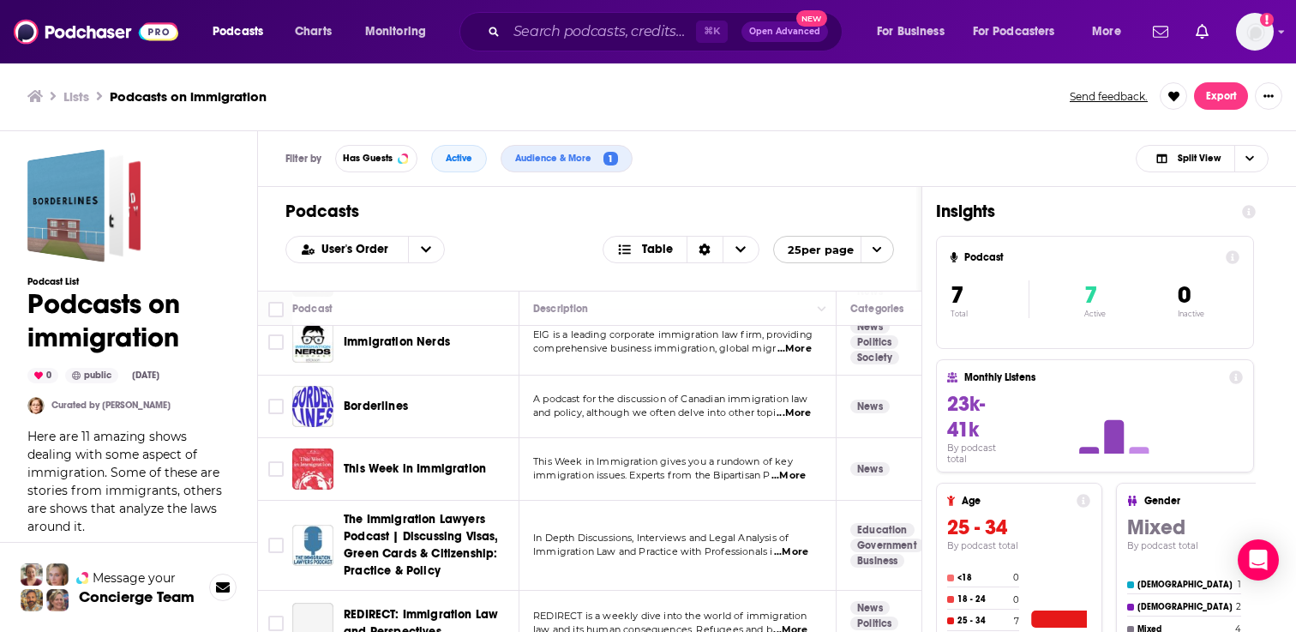
scroll to position [169, 0]
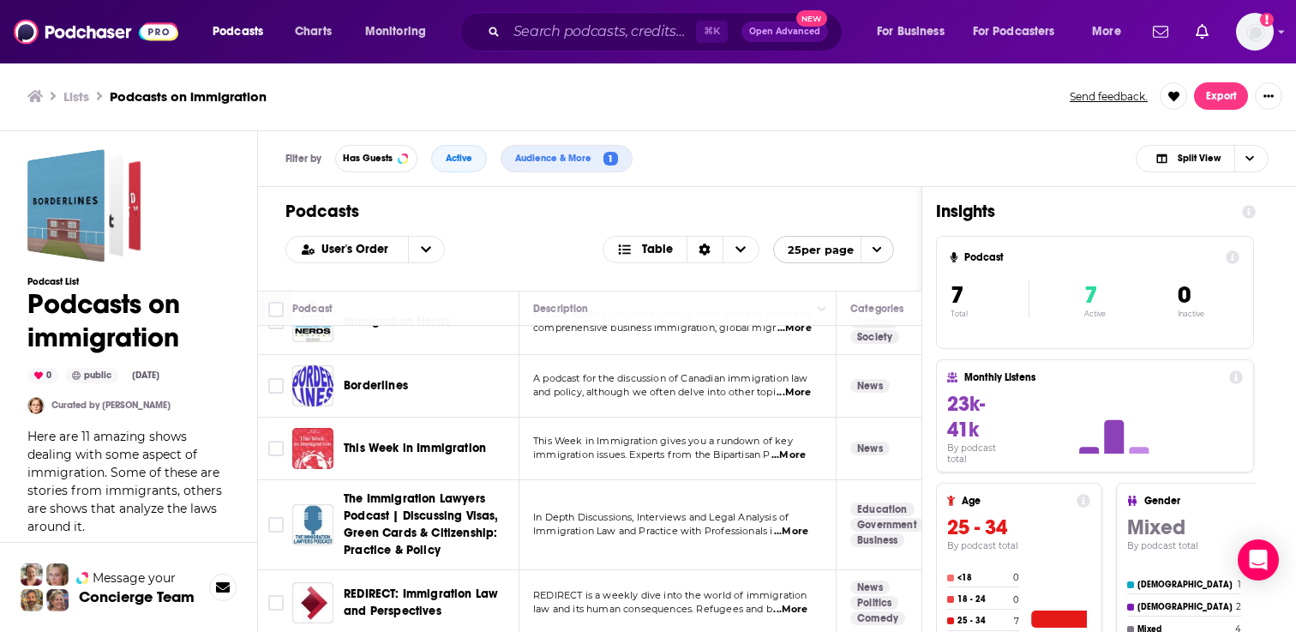
click at [788, 451] on span "...More" at bounding box center [788, 455] width 34 height 14
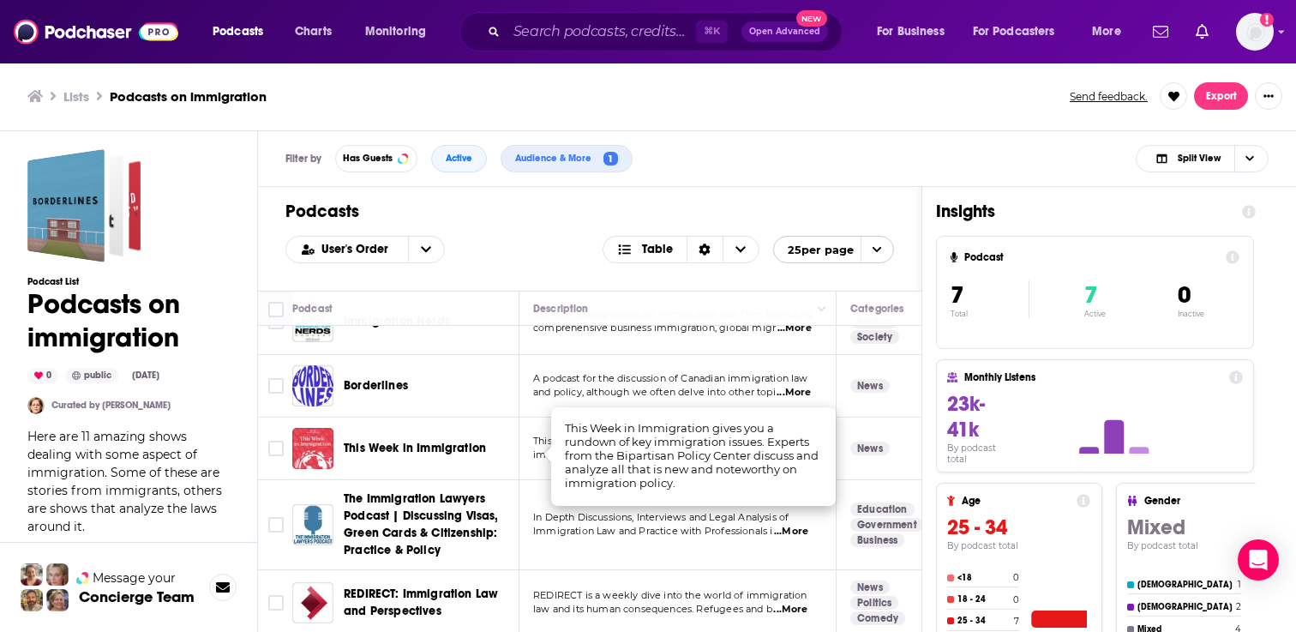
click at [560, 231] on div "Podcasts User's Order Table 25 per page" at bounding box center [589, 239] width 663 height 104
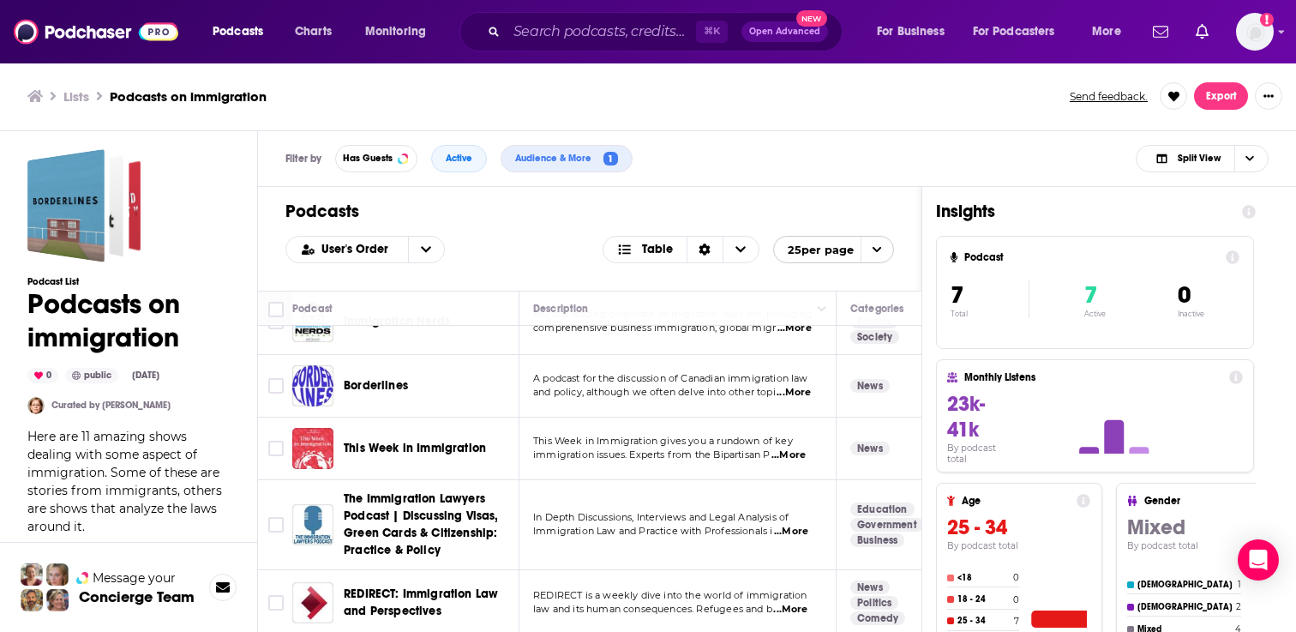
click at [806, 534] on span "...More" at bounding box center [791, 532] width 34 height 14
click at [928, 352] on div "Insights Podcast 7 Total 7 Active 0 Inactive Monthly Listens 23k-41k By podcast…" at bounding box center [1095, 482] width 347 height 591
click at [792, 611] on span "...More" at bounding box center [790, 610] width 34 height 14
click at [271, 606] on input "Toggle select row" at bounding box center [275, 602] width 15 height 15
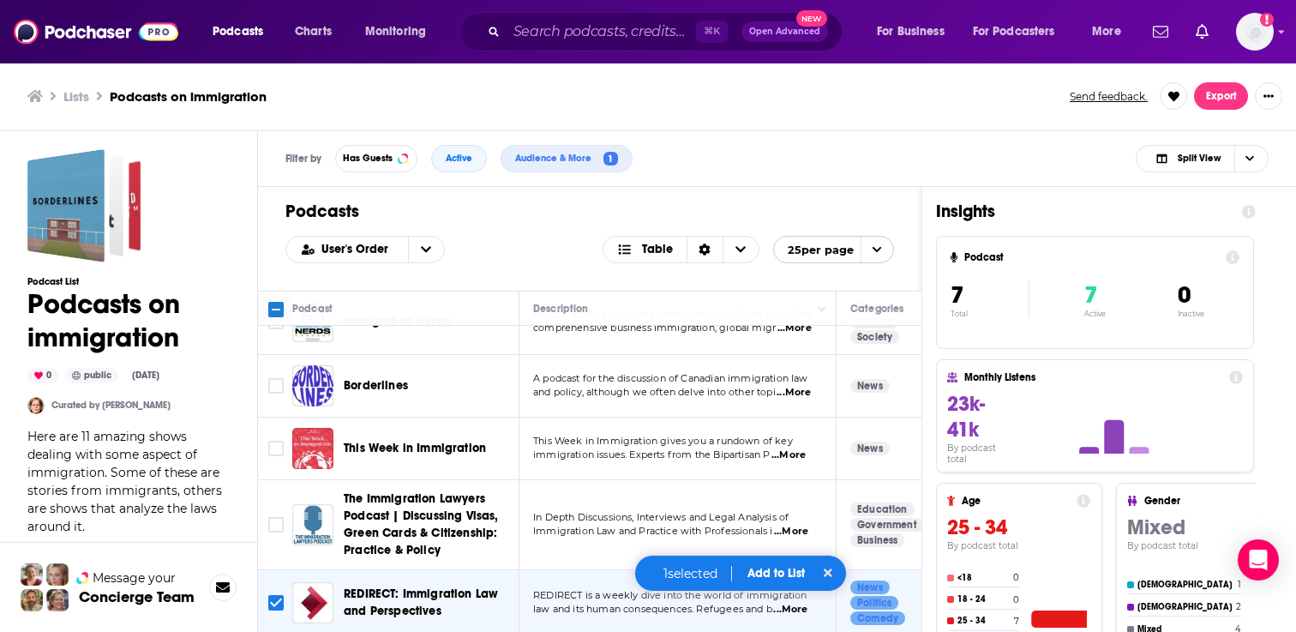
click at [767, 564] on div "1 selected Add to List" at bounding box center [740, 573] width 213 height 37
click at [773, 573] on button "Add to List" at bounding box center [776, 573] width 85 height 15
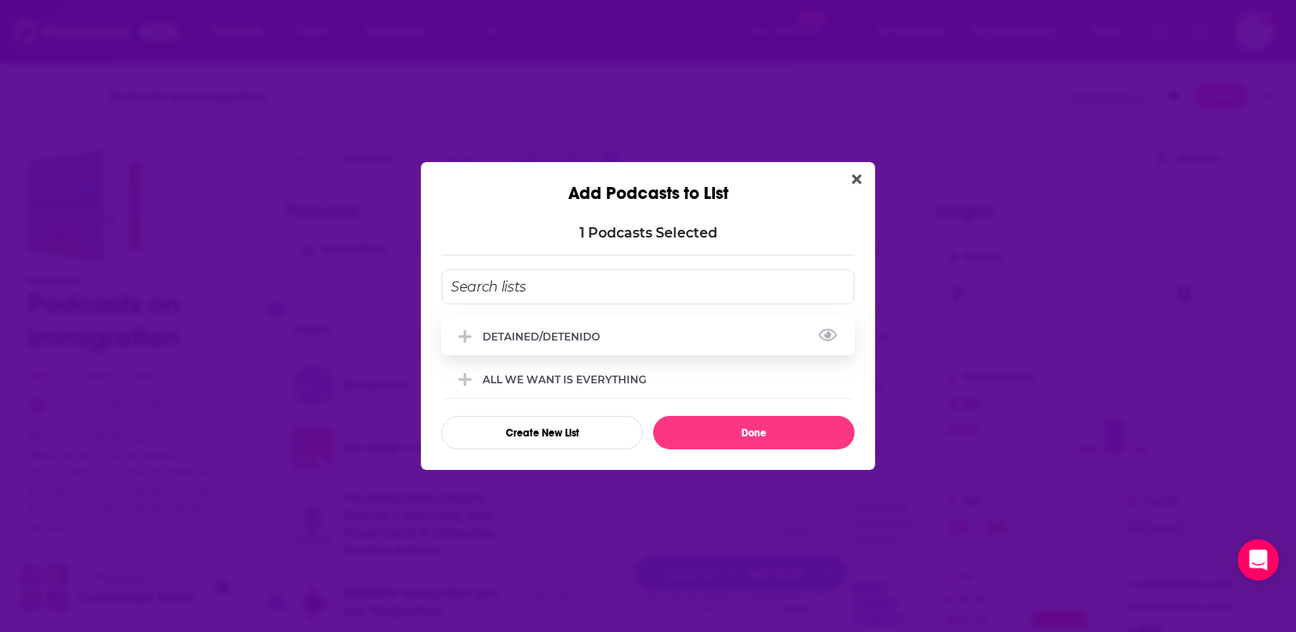
click at [649, 336] on div "DETAINED/DETENIDO" at bounding box center [647, 336] width 413 height 38
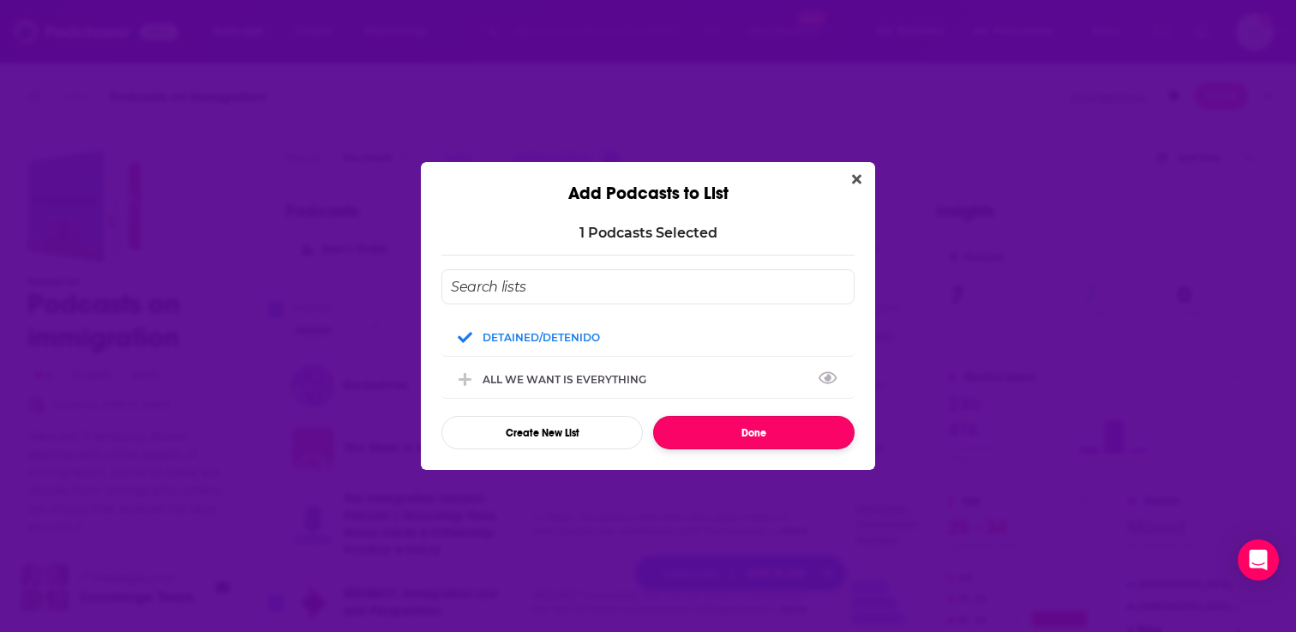
click at [717, 437] on button "Done" at bounding box center [753, 432] width 201 height 33
checkbox input "false"
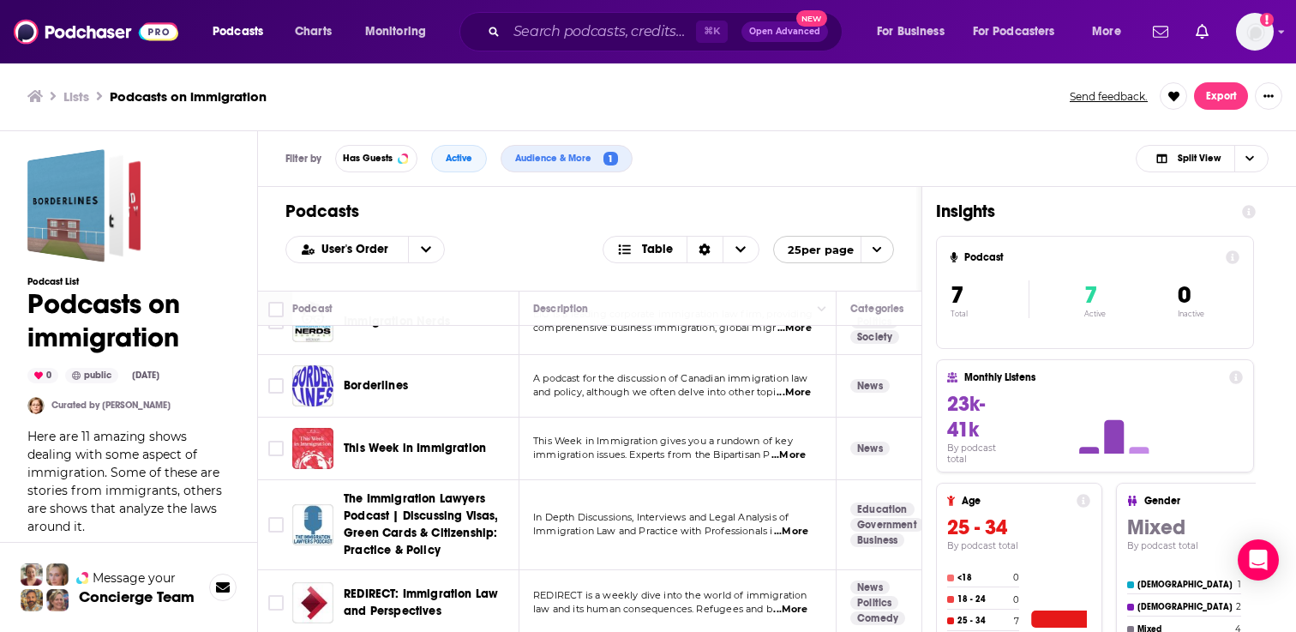
click at [411, 594] on span "REDIRECT: Immigration Law and Perspectives" at bounding box center [421, 602] width 154 height 32
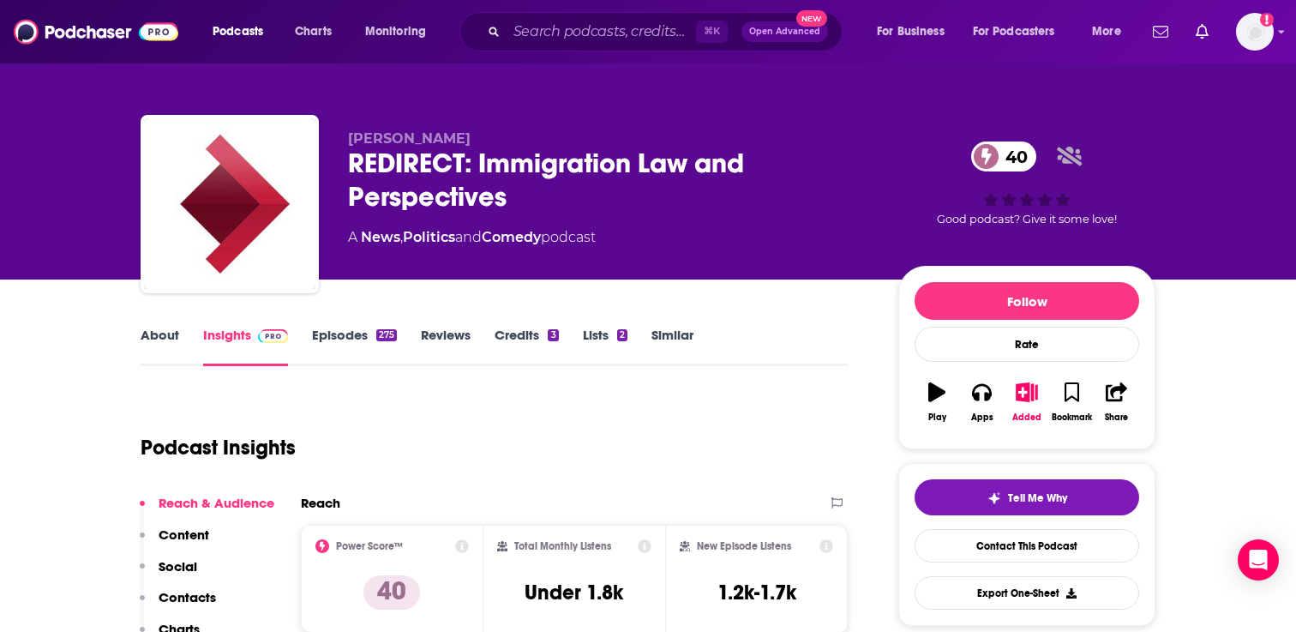
click at [674, 334] on link "Similar" at bounding box center [672, 346] width 42 height 39
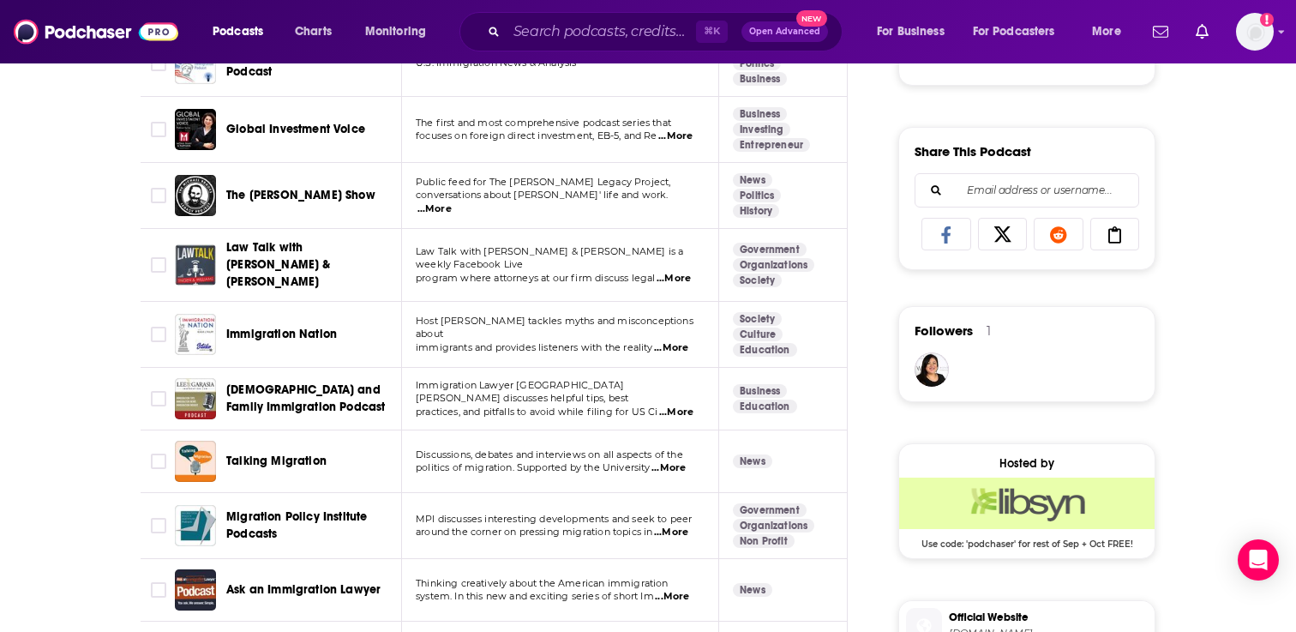
scroll to position [1037, 0]
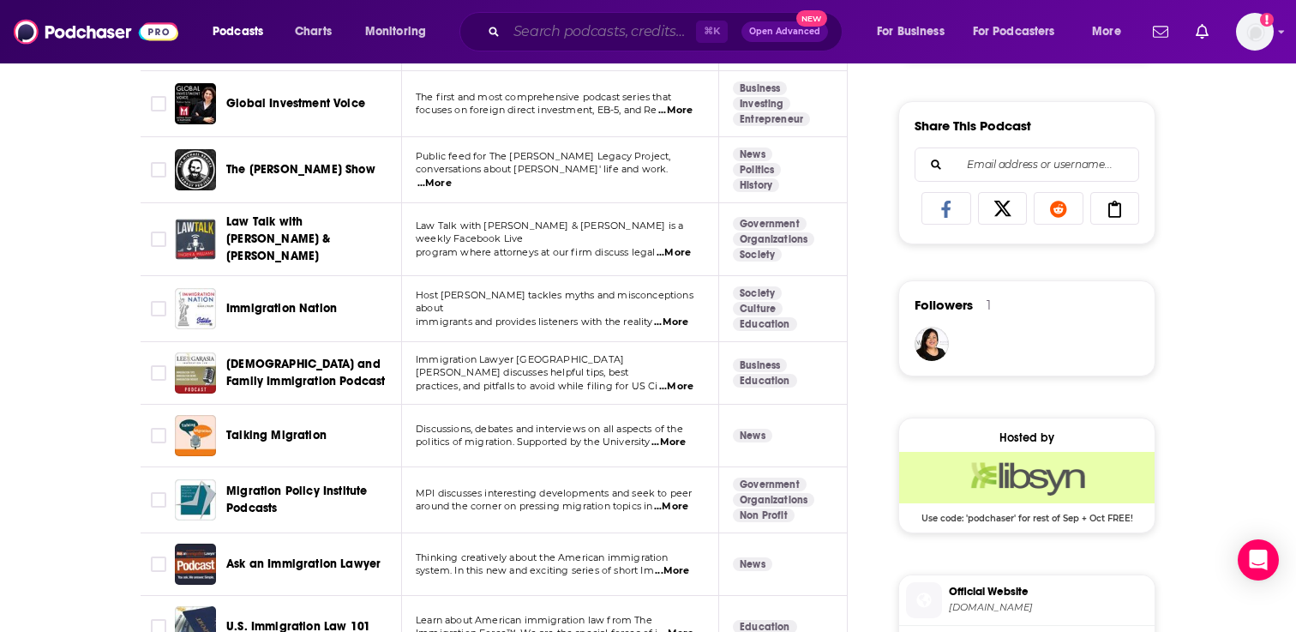
click at [594, 24] on input "Search podcasts, credits, & more..." at bounding box center [601, 31] width 189 height 27
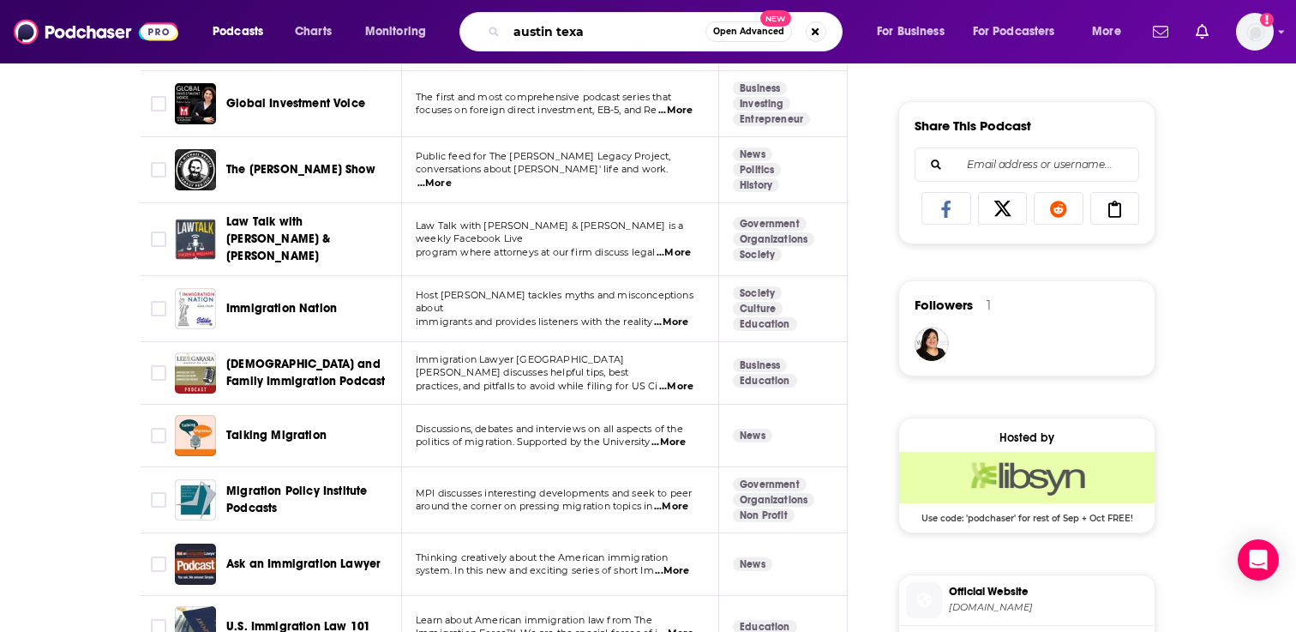
type input "austin [US_STATE]"
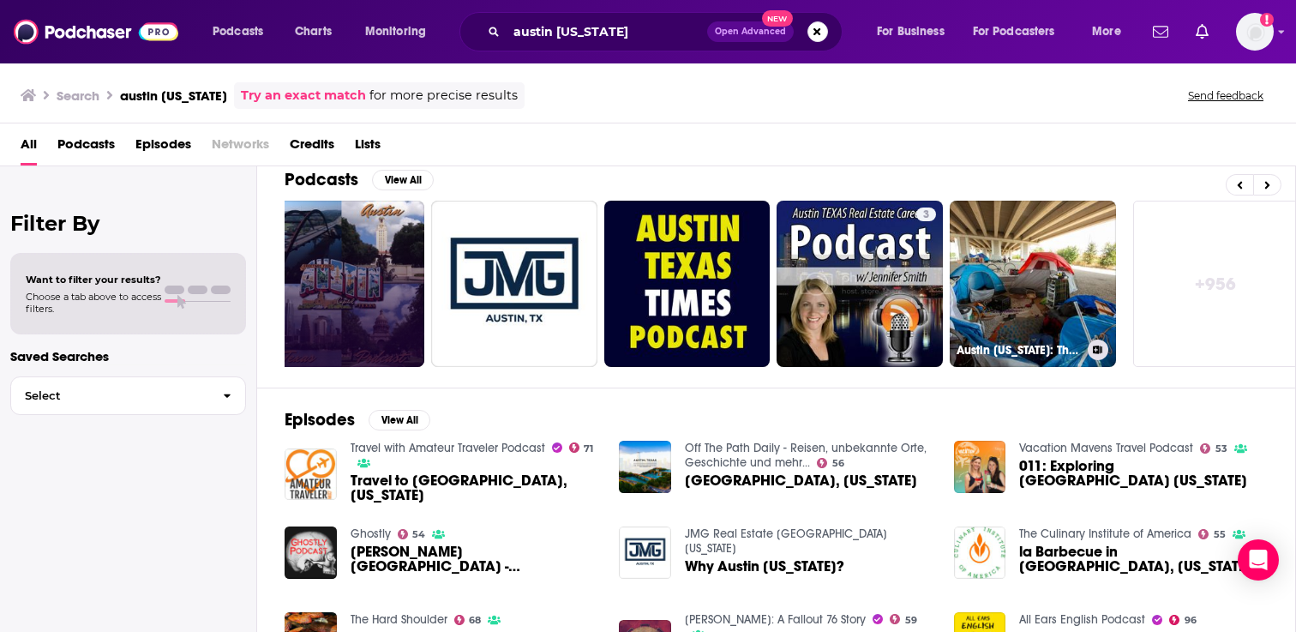
scroll to position [0, 563]
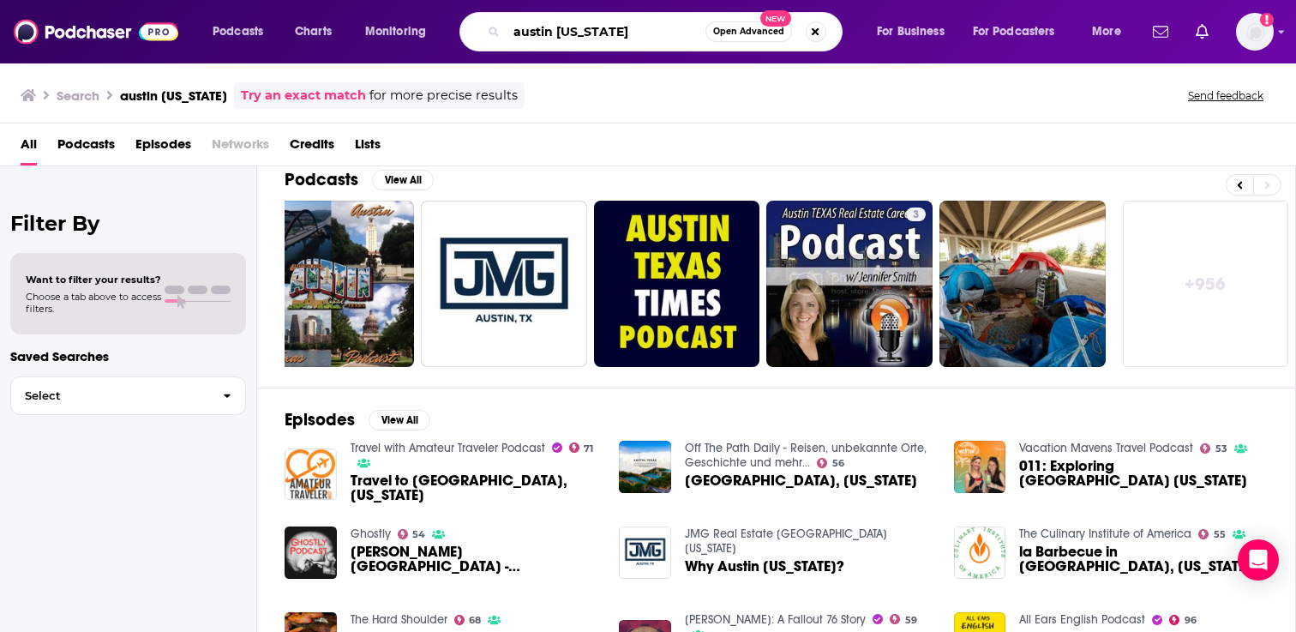
click at [639, 28] on input "austin [US_STATE]" at bounding box center [606, 31] width 199 height 27
type input "[US_STATE]"
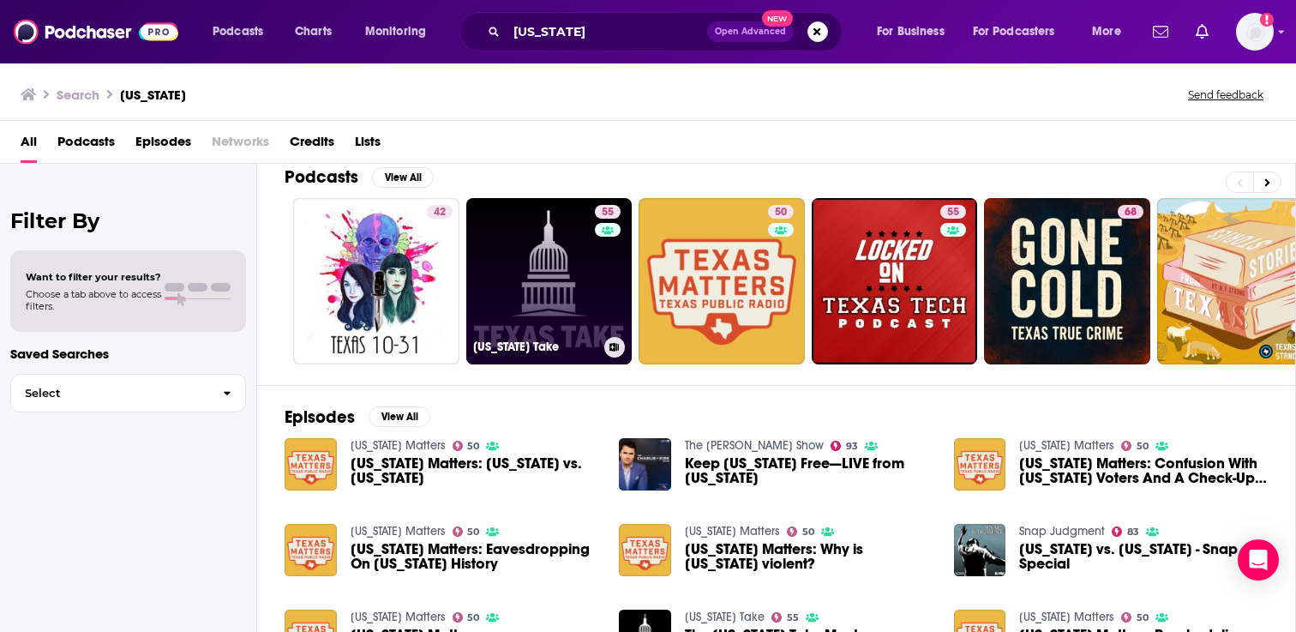
click at [557, 274] on link "55 [US_STATE] Take" at bounding box center [549, 281] width 166 height 166
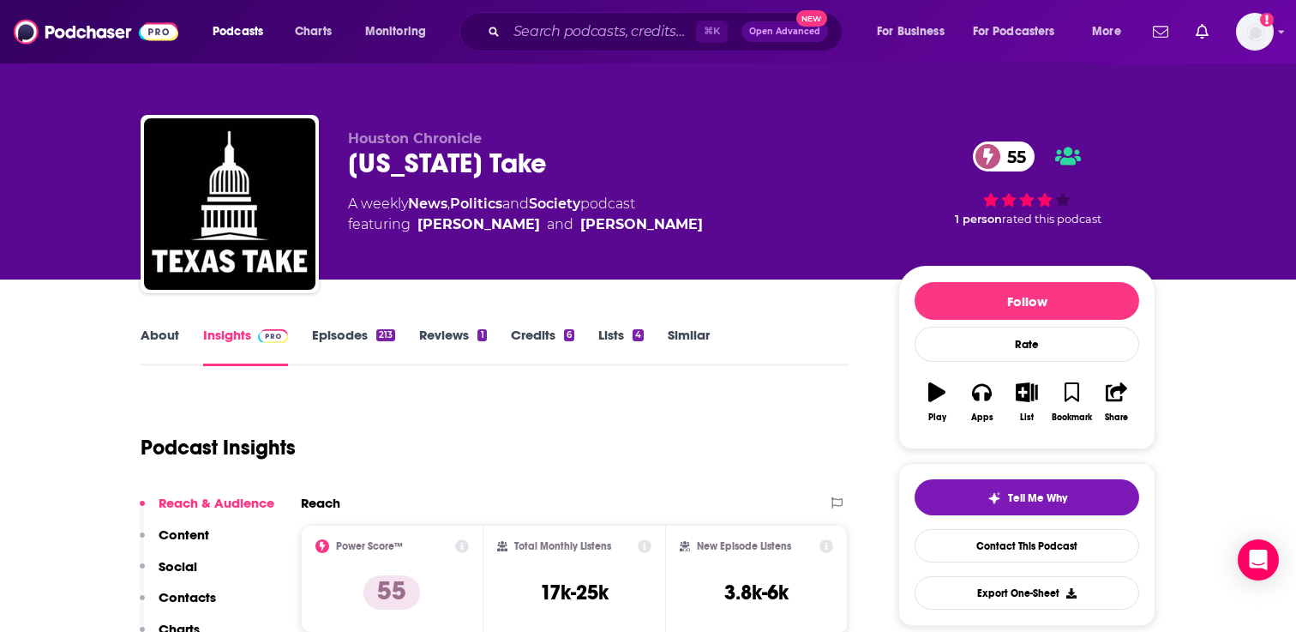
click at [165, 345] on link "About" at bounding box center [160, 346] width 39 height 39
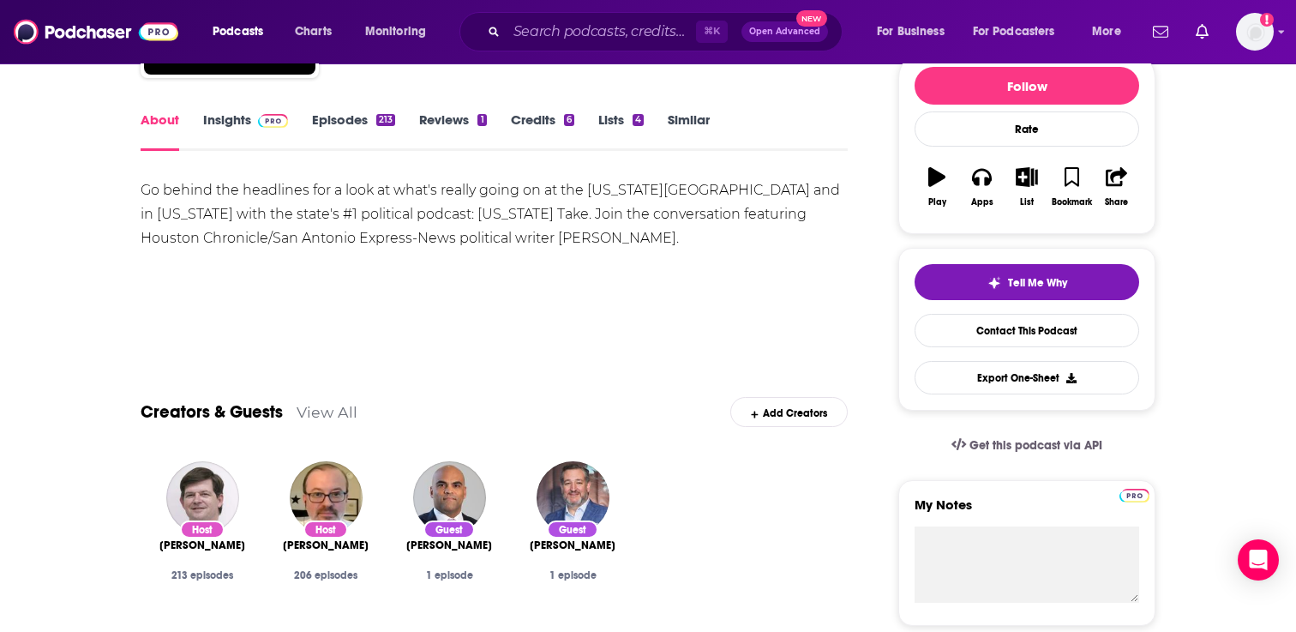
scroll to position [200, 0]
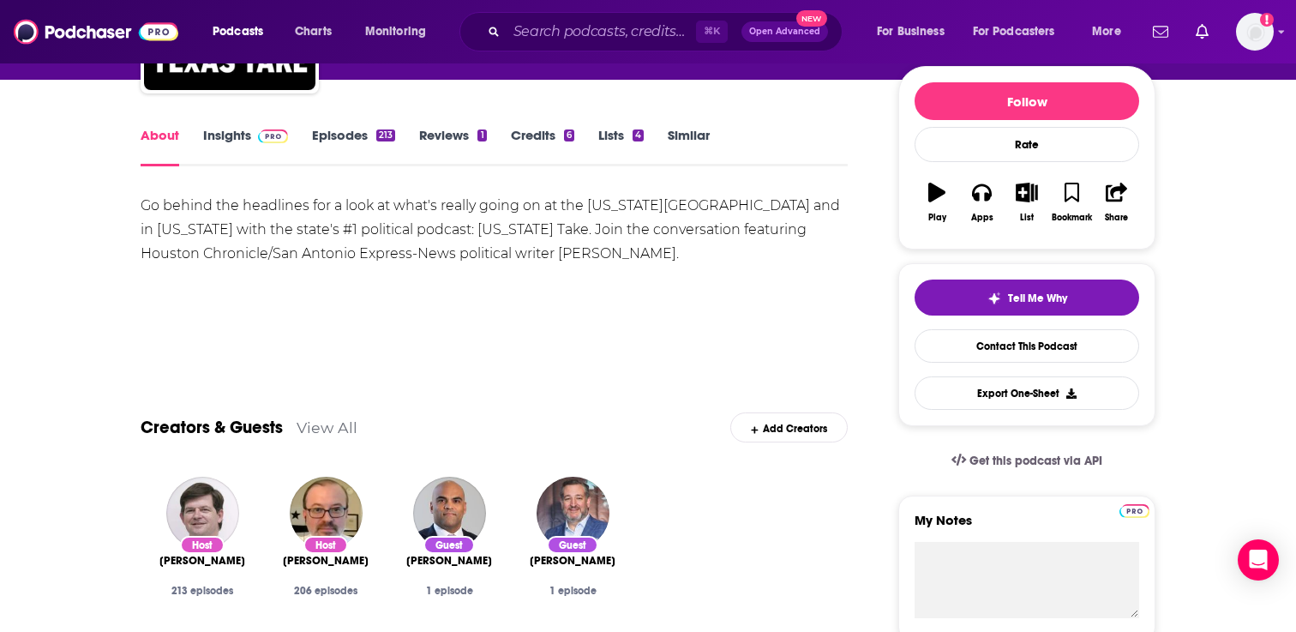
click at [251, 139] on span at bounding box center [269, 135] width 37 height 16
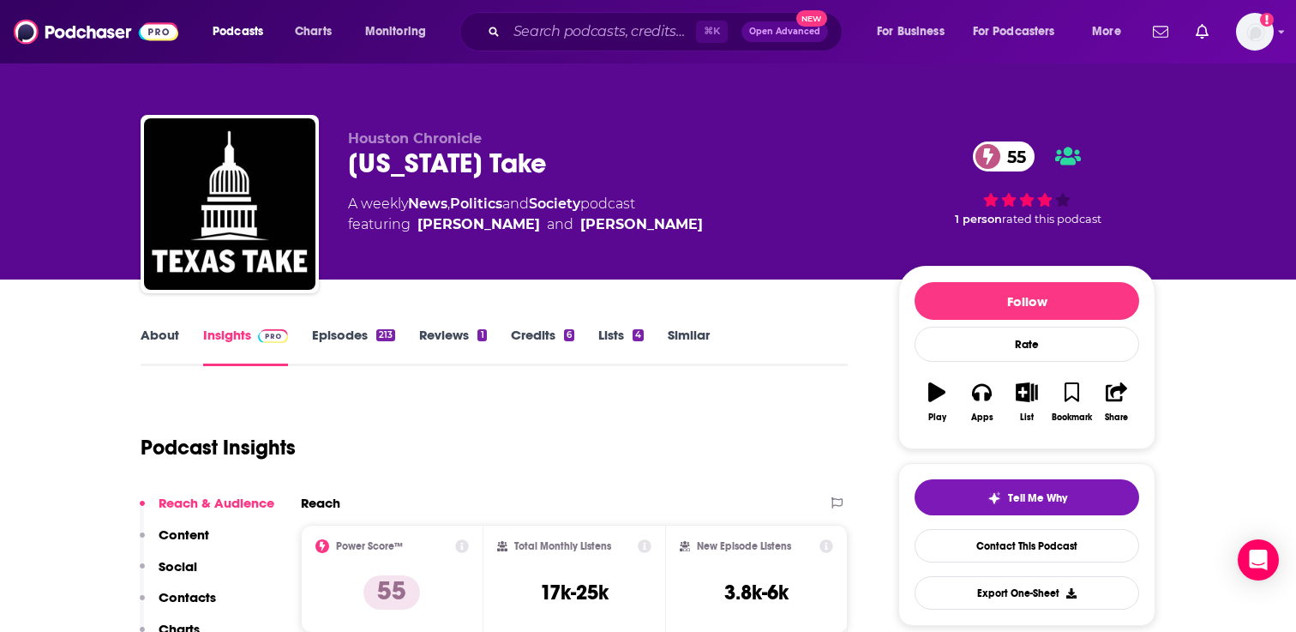
click at [379, 333] on div "213" at bounding box center [385, 335] width 19 height 12
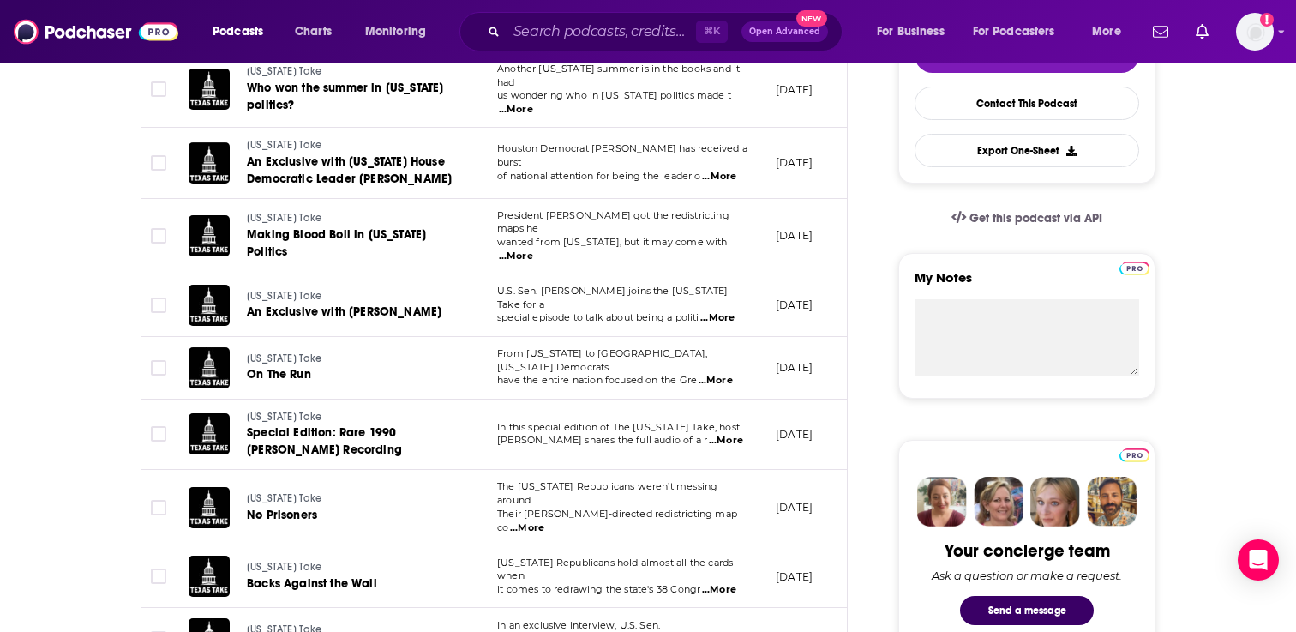
scroll to position [473, 0]
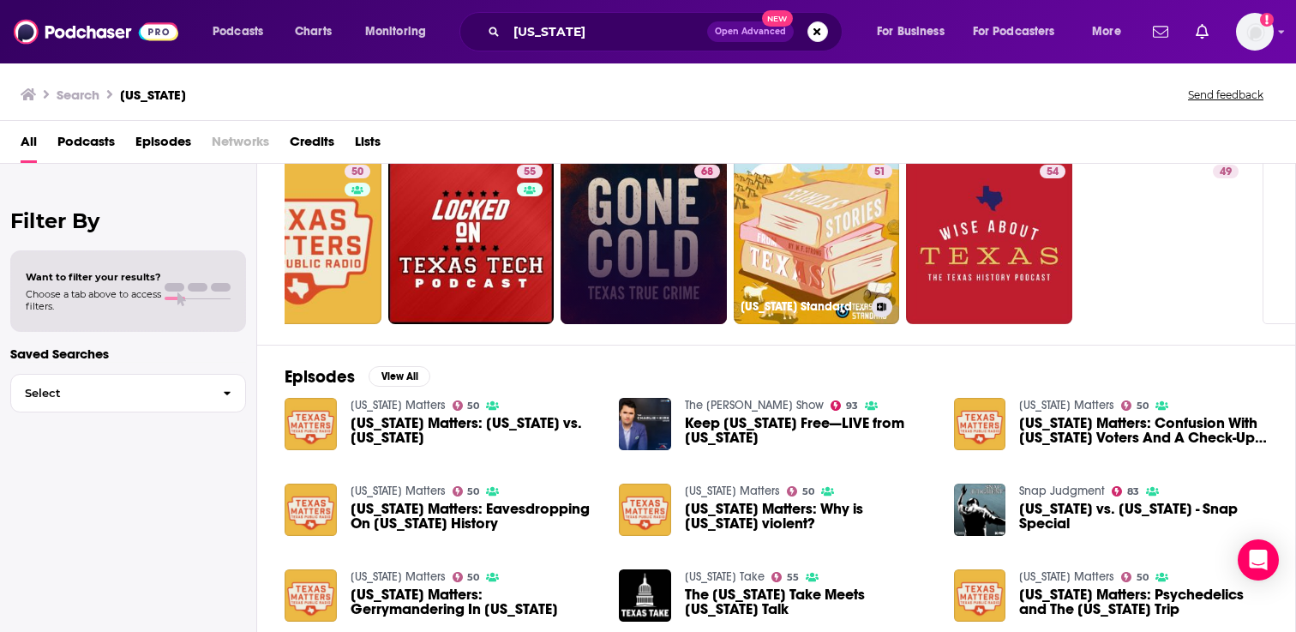
scroll to position [0, 432]
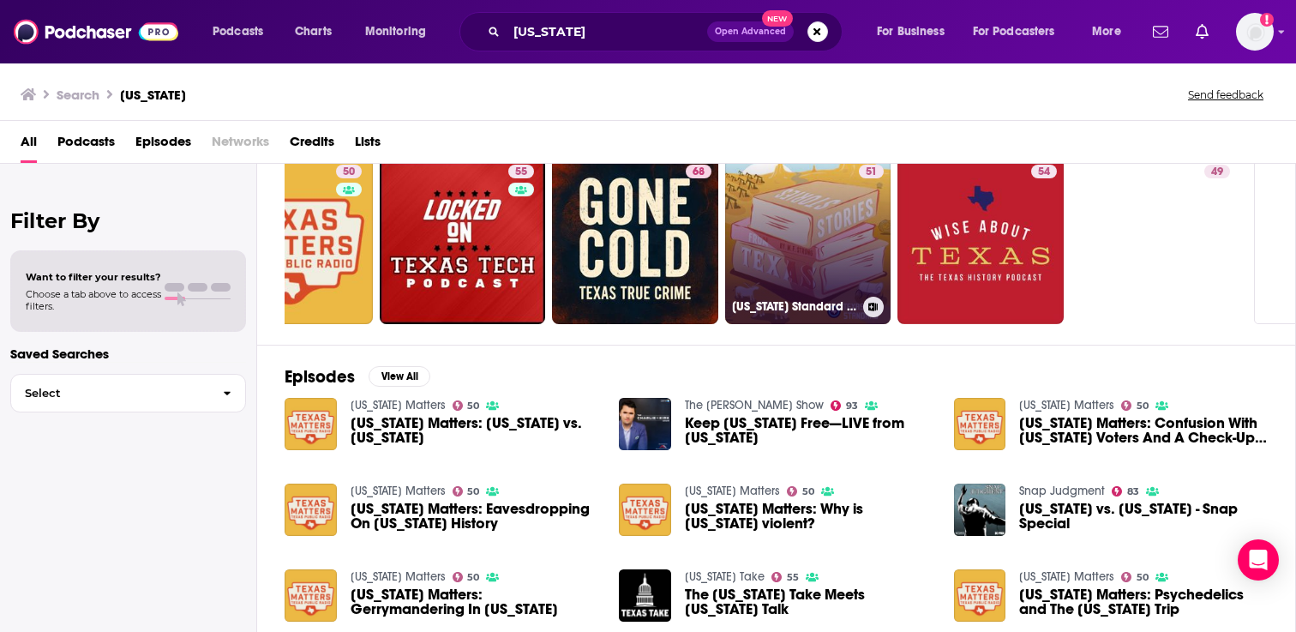
click at [861, 230] on div "51" at bounding box center [871, 231] width 25 height 132
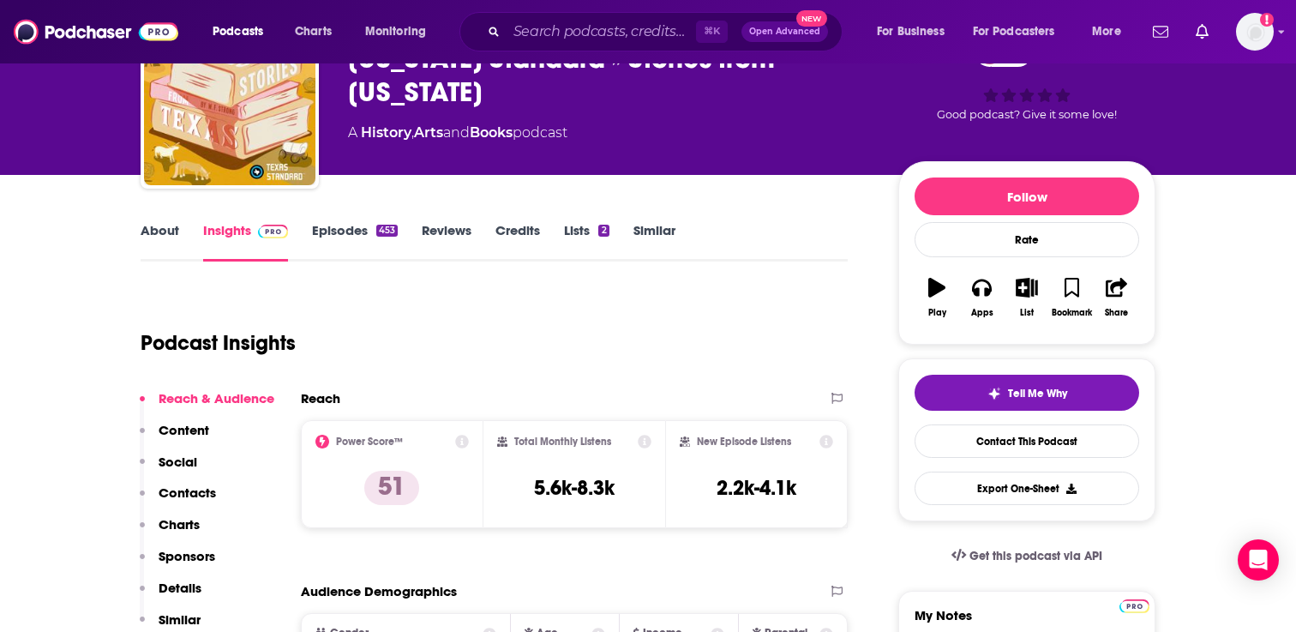
scroll to position [138, 0]
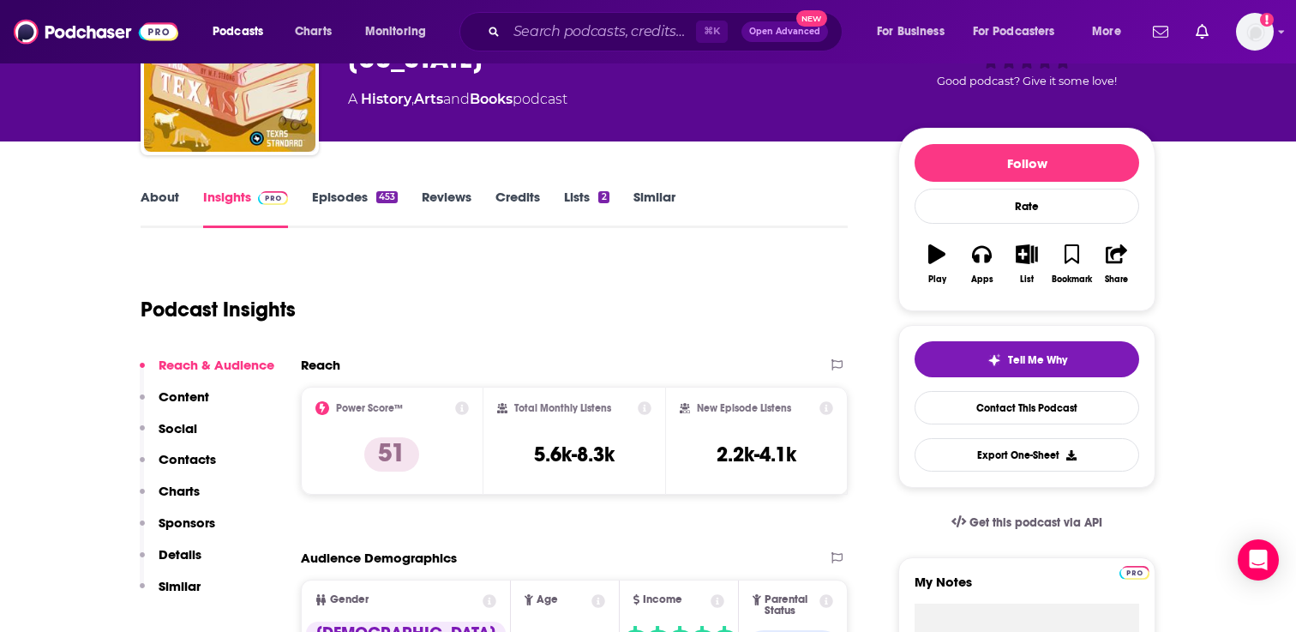
click at [345, 208] on link "Episodes 453" at bounding box center [355, 208] width 86 height 39
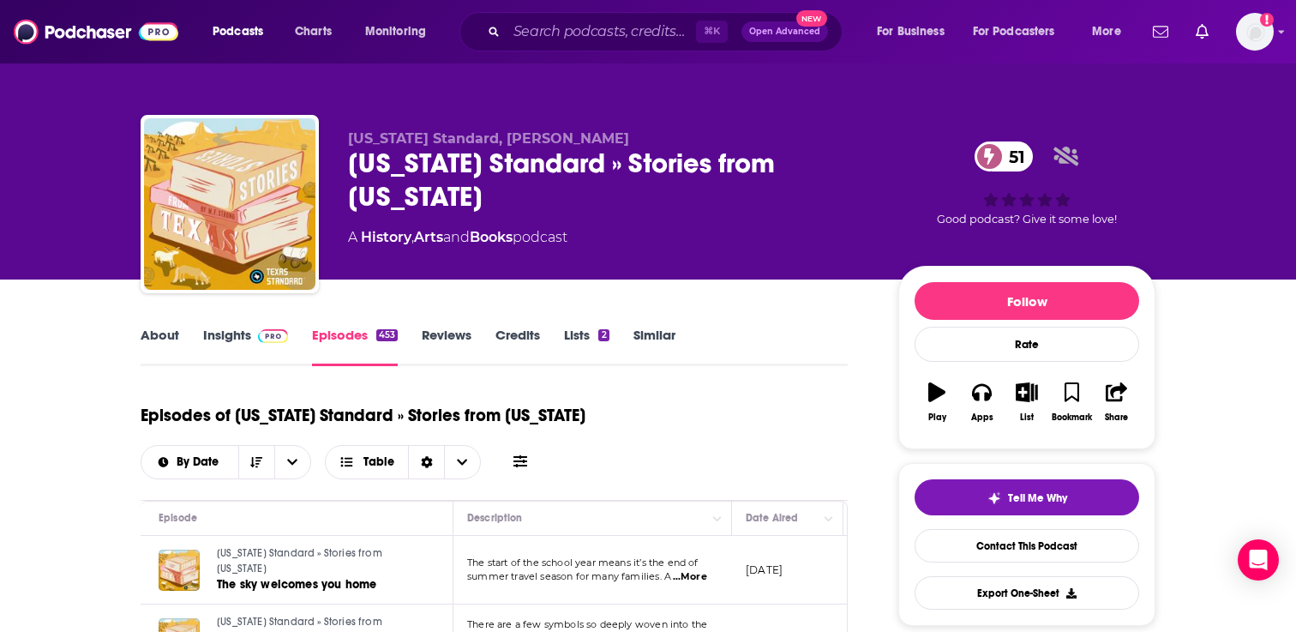
click at [266, 335] on img at bounding box center [273, 336] width 30 height 14
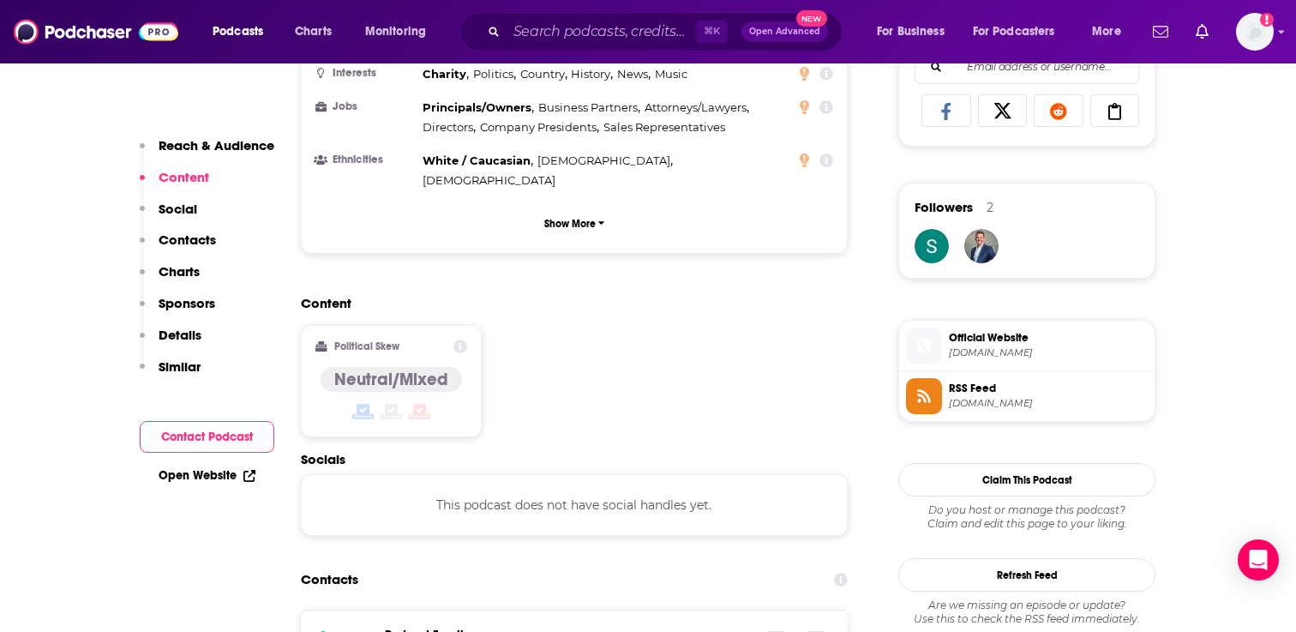
scroll to position [1142, 0]
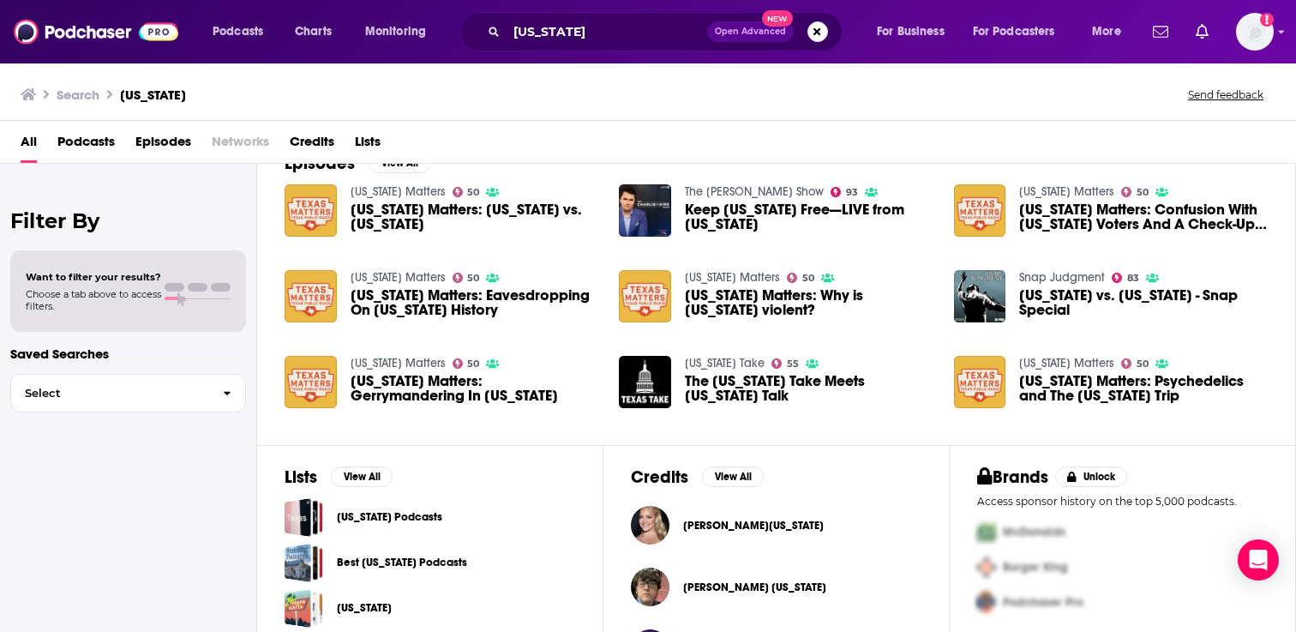
scroll to position [336, 0]
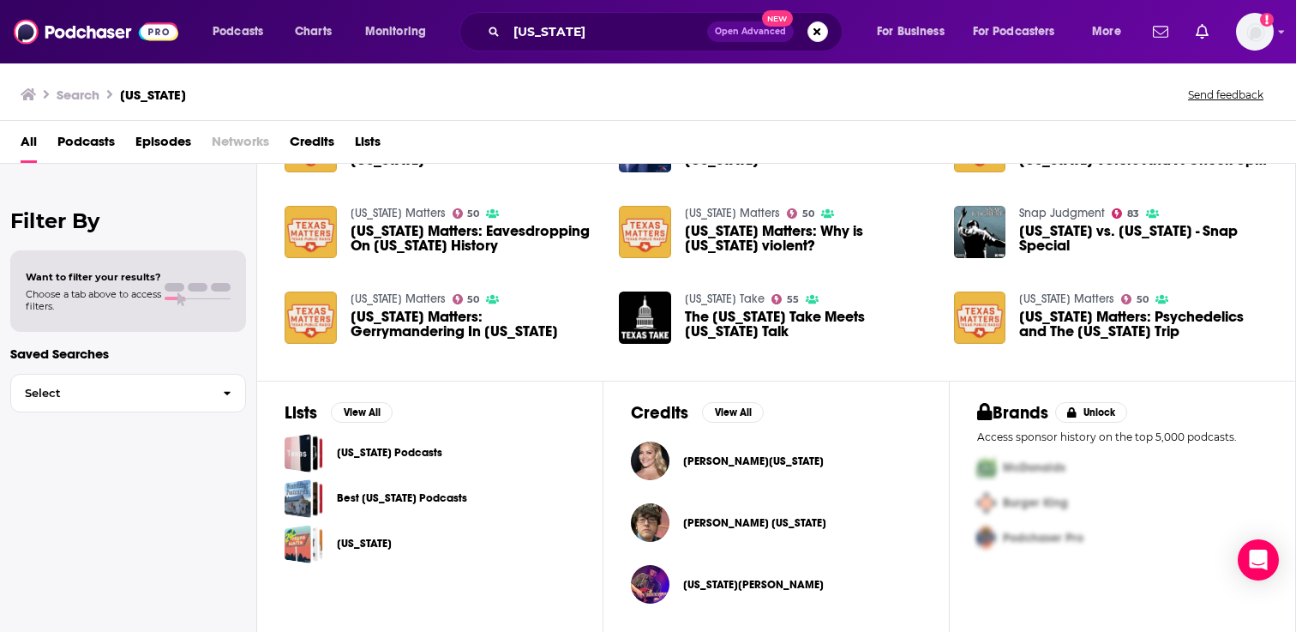
click at [340, 540] on link "[US_STATE]" at bounding box center [364, 543] width 55 height 19
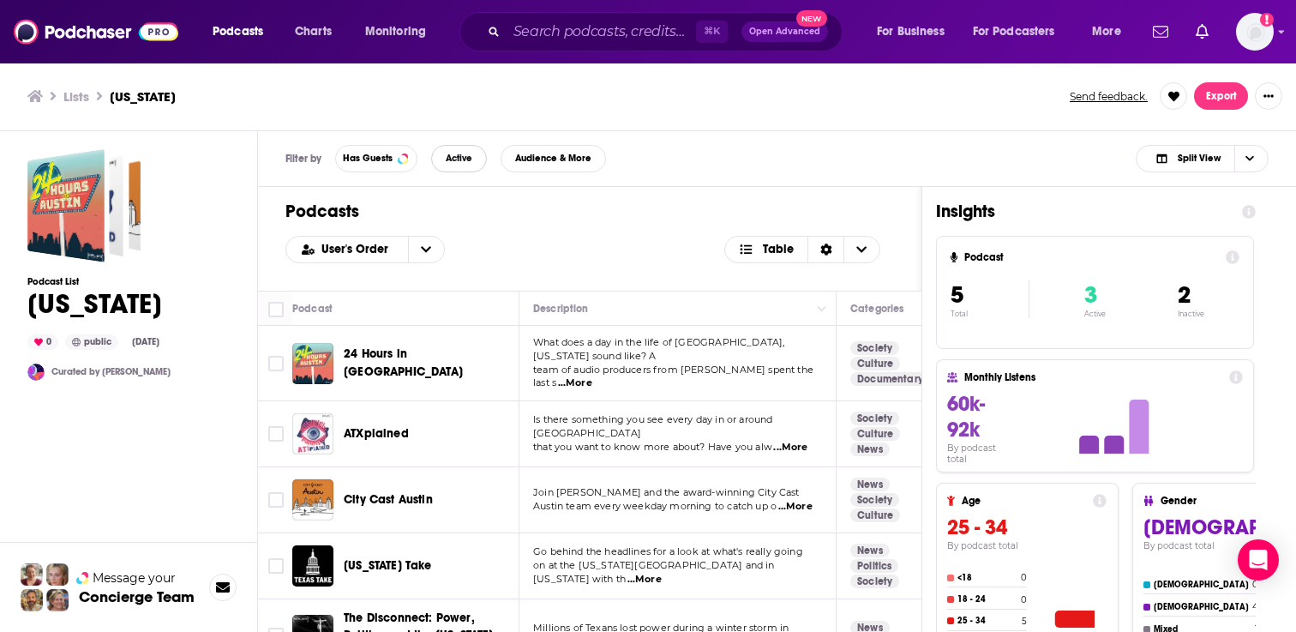
click at [464, 165] on button "Active" at bounding box center [459, 158] width 56 height 27
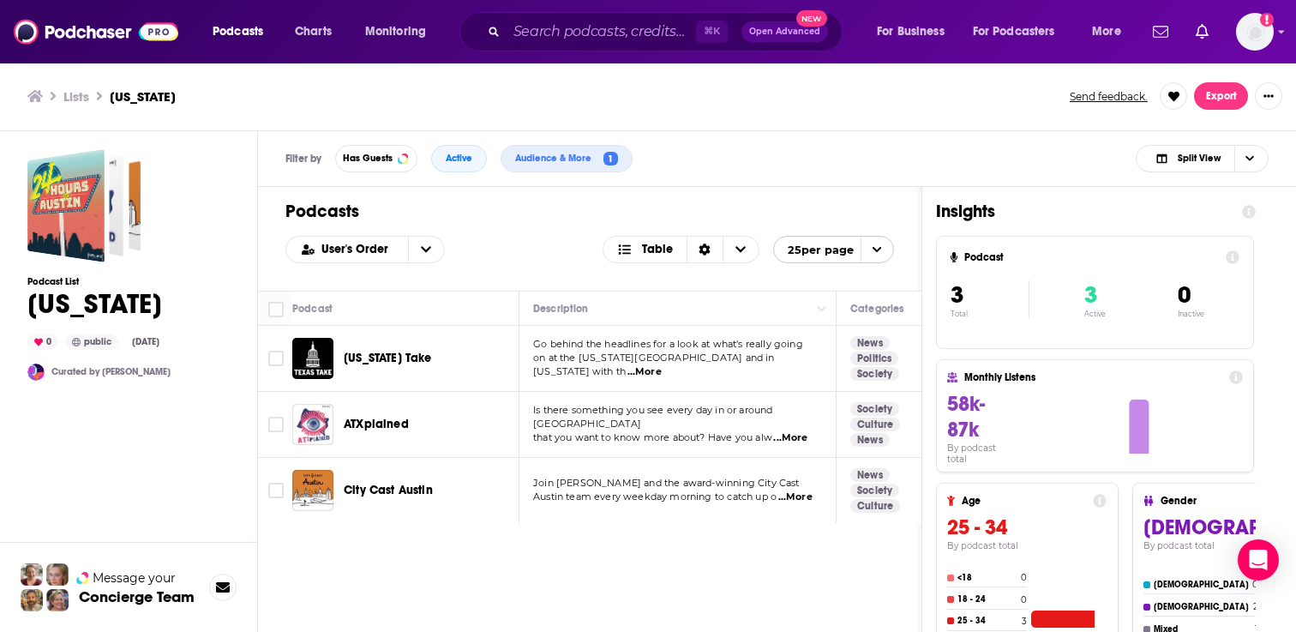
click at [787, 433] on span "...More" at bounding box center [790, 438] width 34 height 14
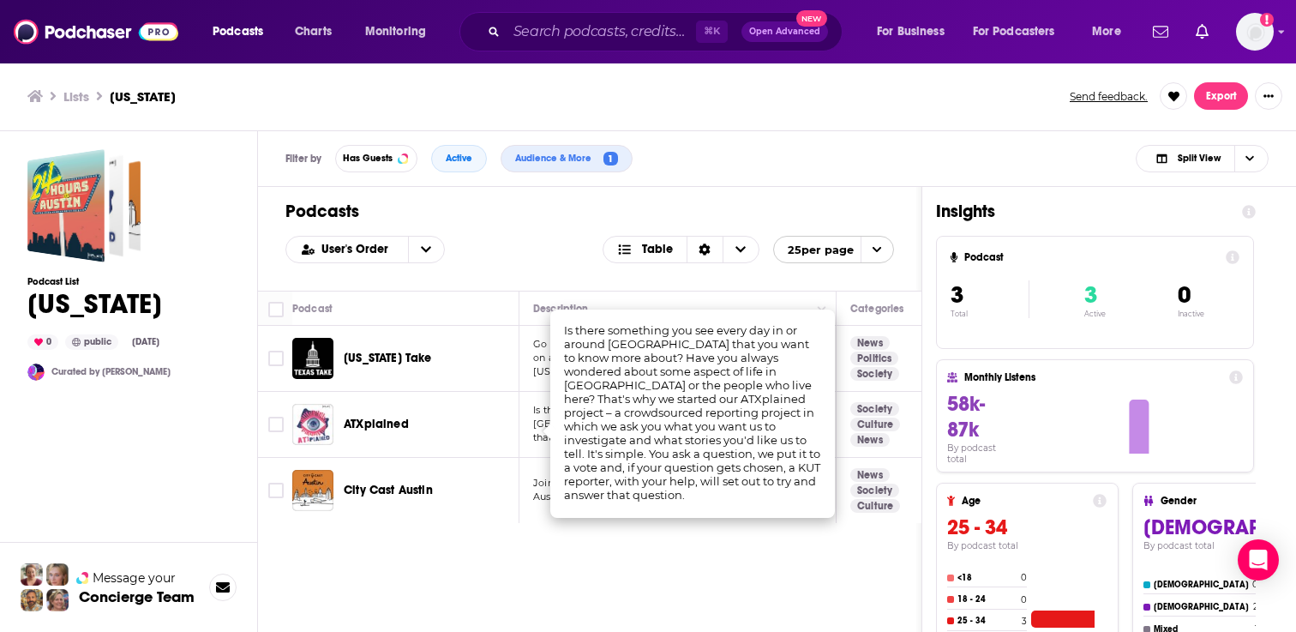
click at [534, 548] on div "Podcasts User's Order Table 25 per page Podcast Description Categories Reach (M…" at bounding box center [590, 482] width 664 height 591
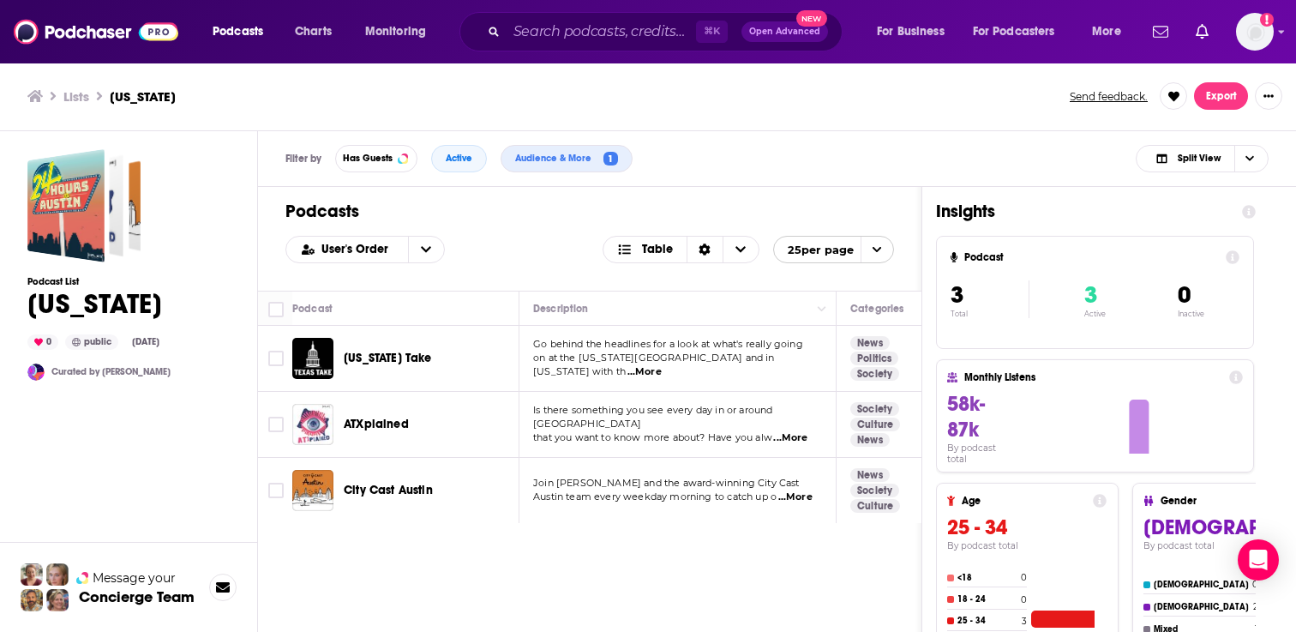
click at [787, 495] on span "...More" at bounding box center [795, 497] width 34 height 14
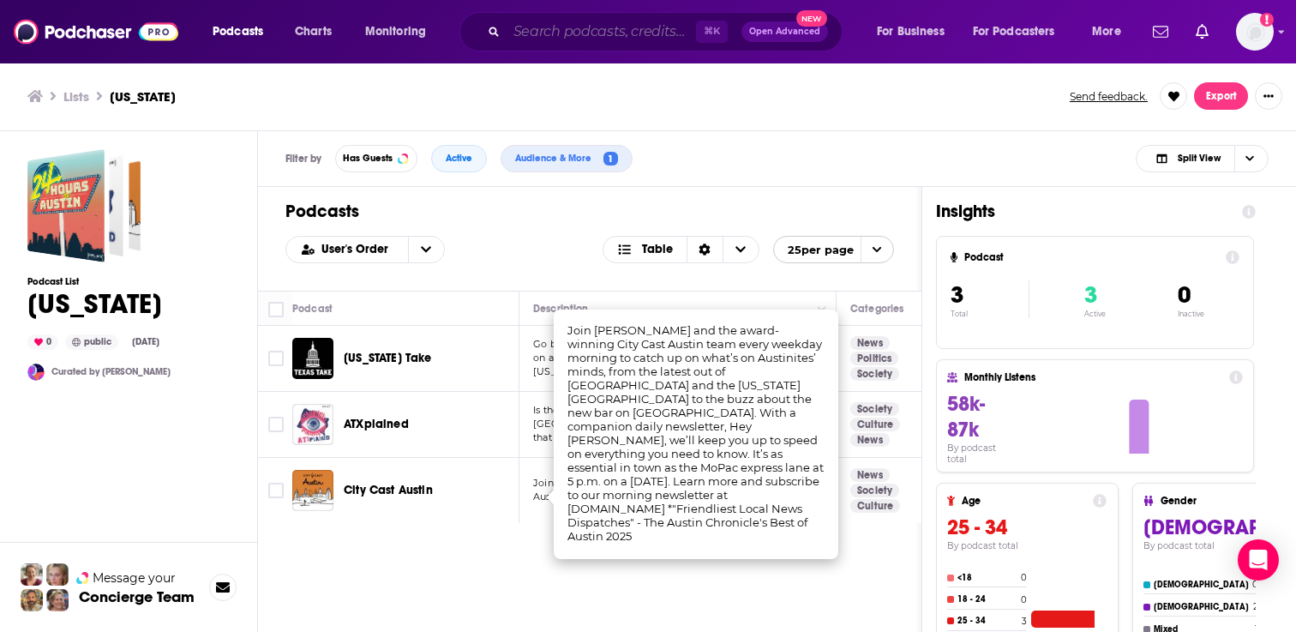
click at [615, 41] on input "Search podcasts, credits, & more..." at bounding box center [601, 31] width 189 height 27
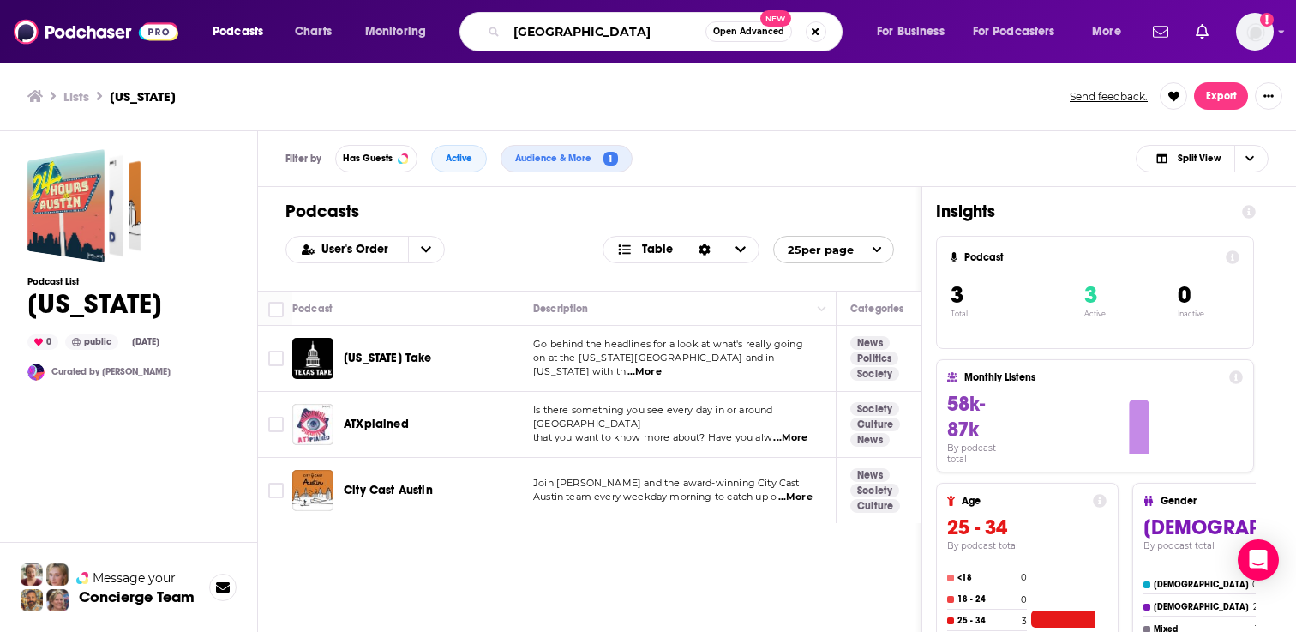
type input "[GEOGRAPHIC_DATA]"
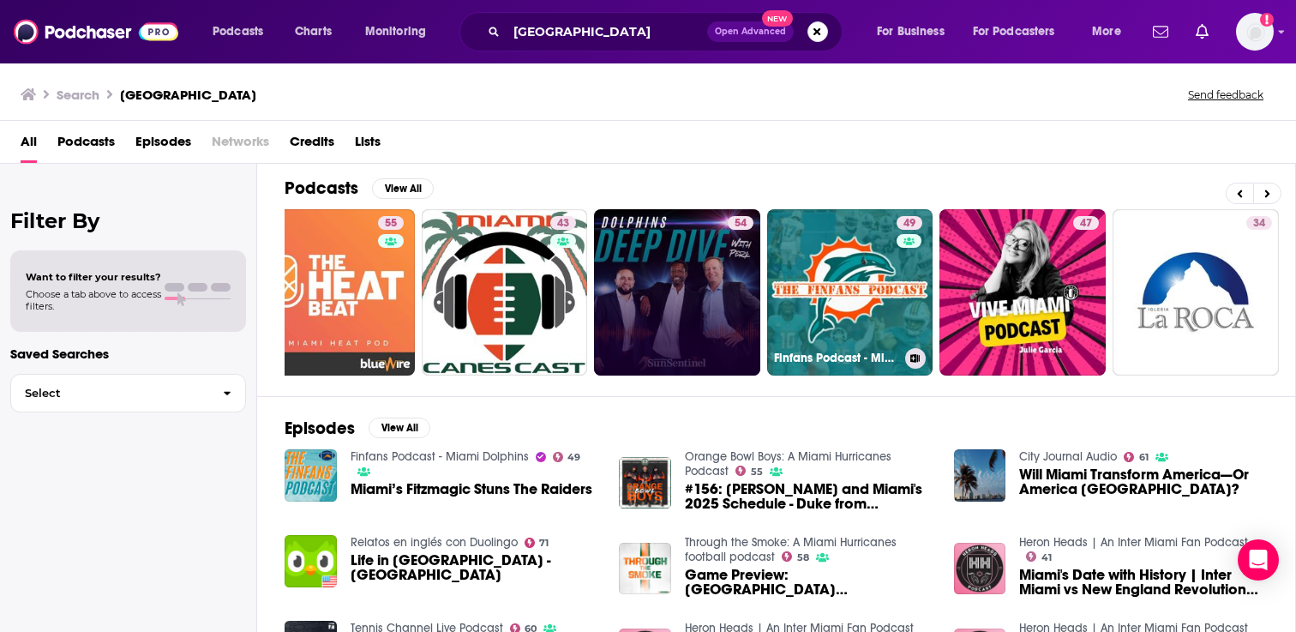
scroll to position [0, 388]
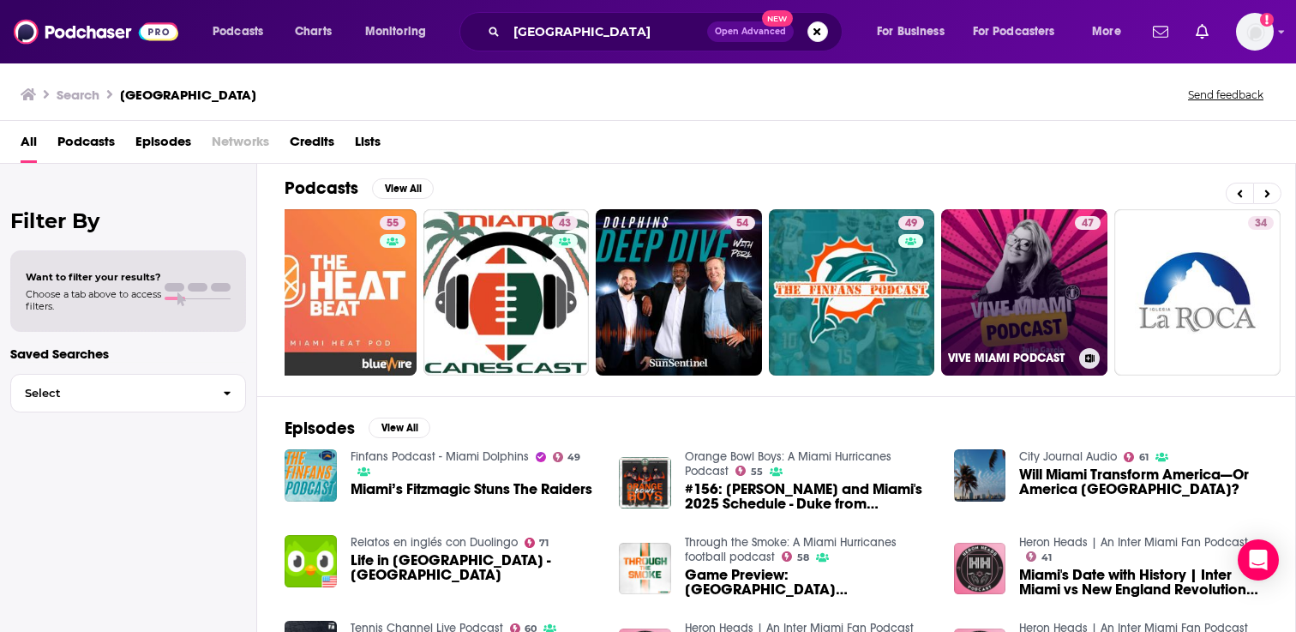
click at [1010, 271] on link "47 VIVE MIAMI PODCAST" at bounding box center [1024, 292] width 166 height 166
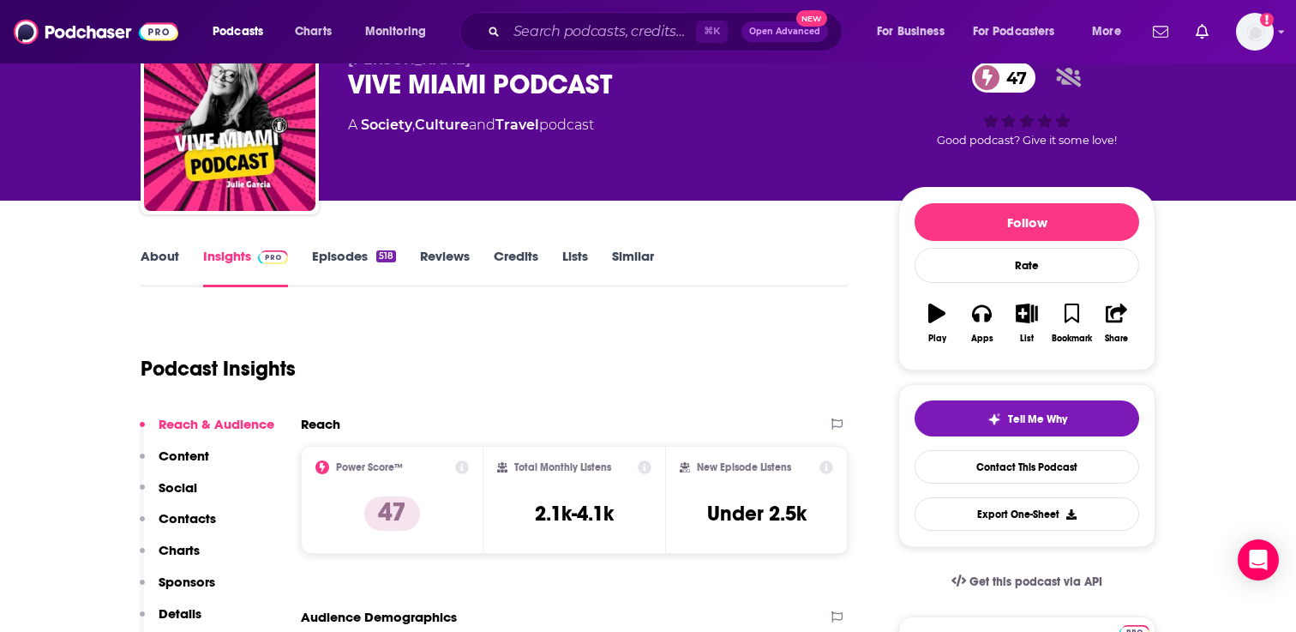
scroll to position [82, 0]
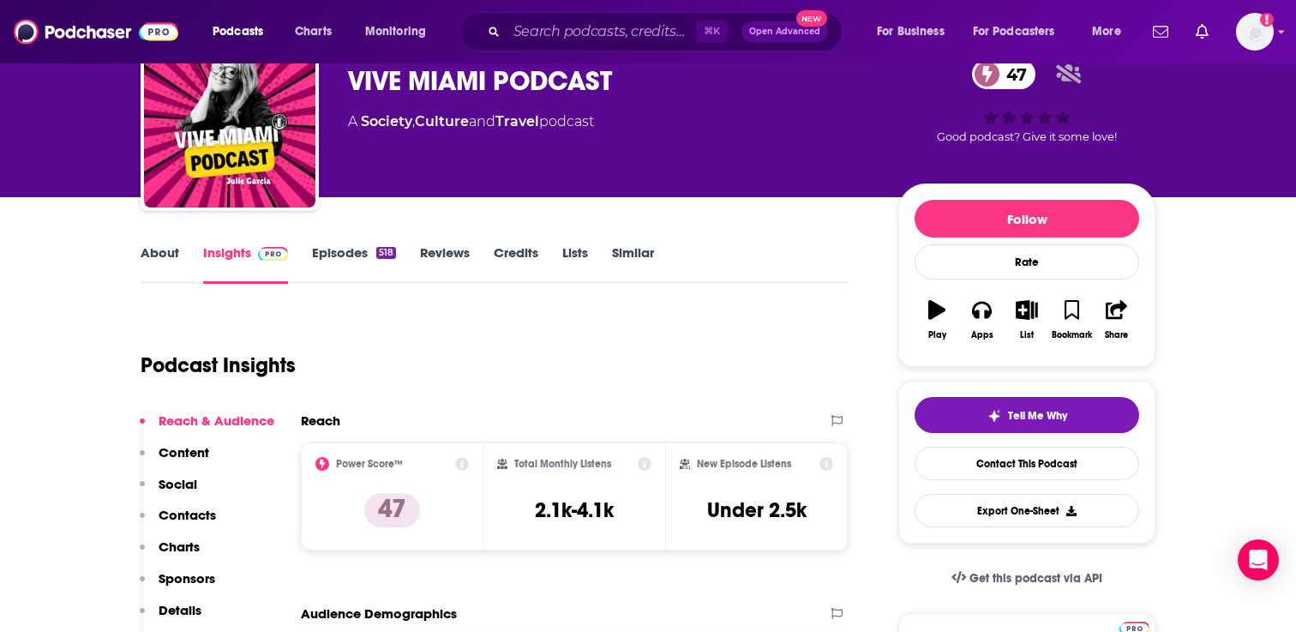
click at [172, 261] on link "About" at bounding box center [160, 263] width 39 height 39
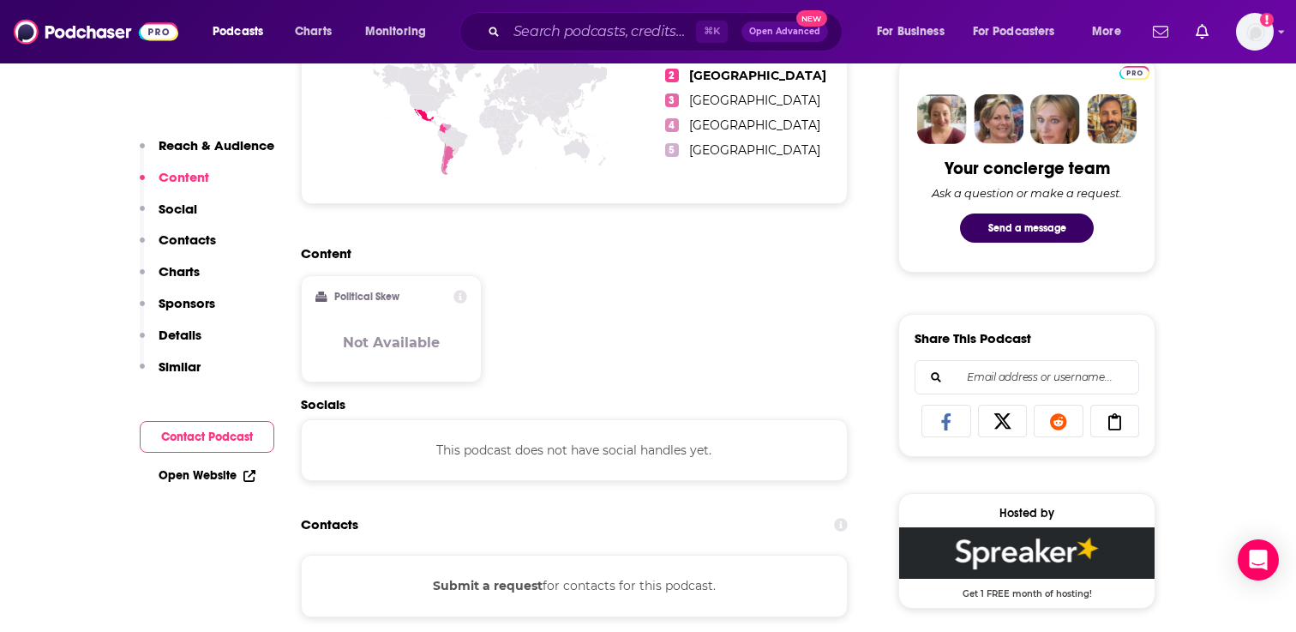
scroll to position [838, 0]
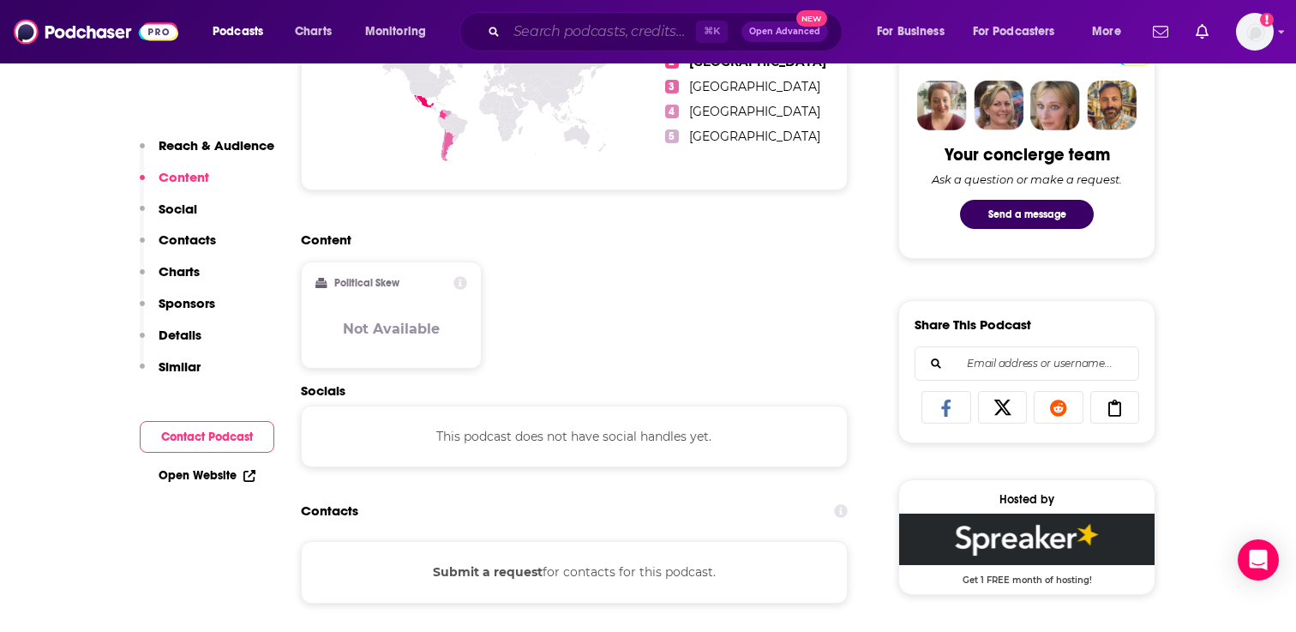
click at [567, 27] on input "Search podcasts, credits, & more..." at bounding box center [601, 31] width 189 height 27
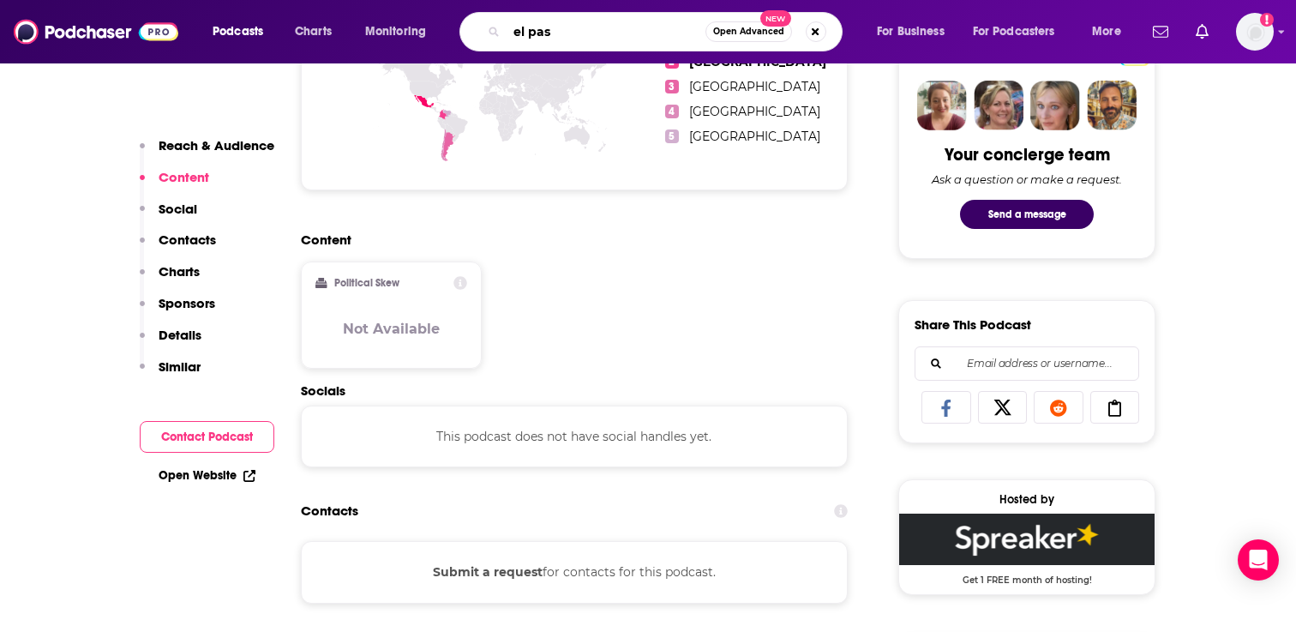
type input "el paso"
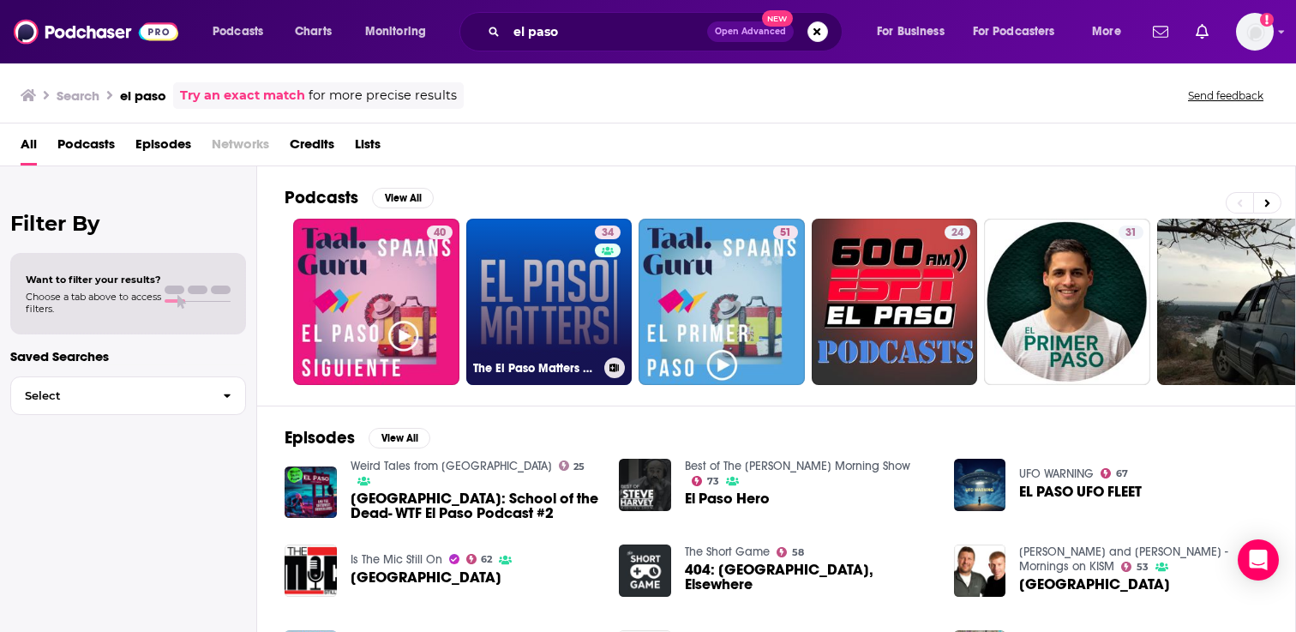
click at [551, 297] on link "34 The El Paso Matters Podcast" at bounding box center [549, 302] width 166 height 166
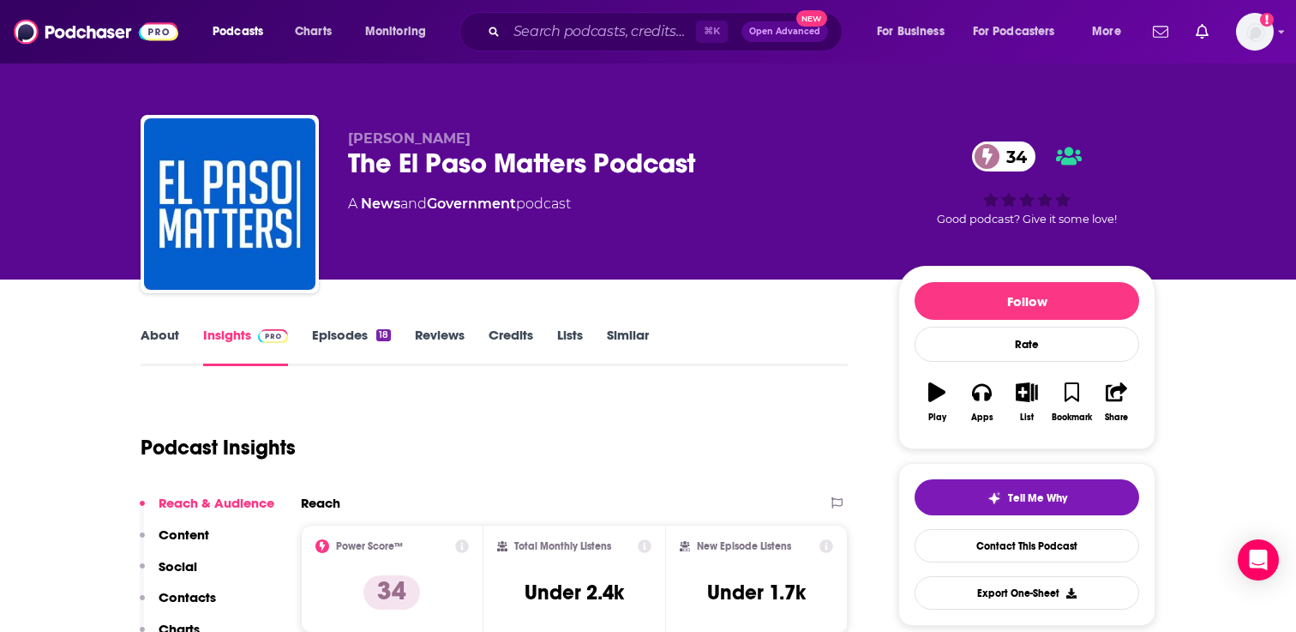
click at [148, 336] on link "About" at bounding box center [160, 346] width 39 height 39
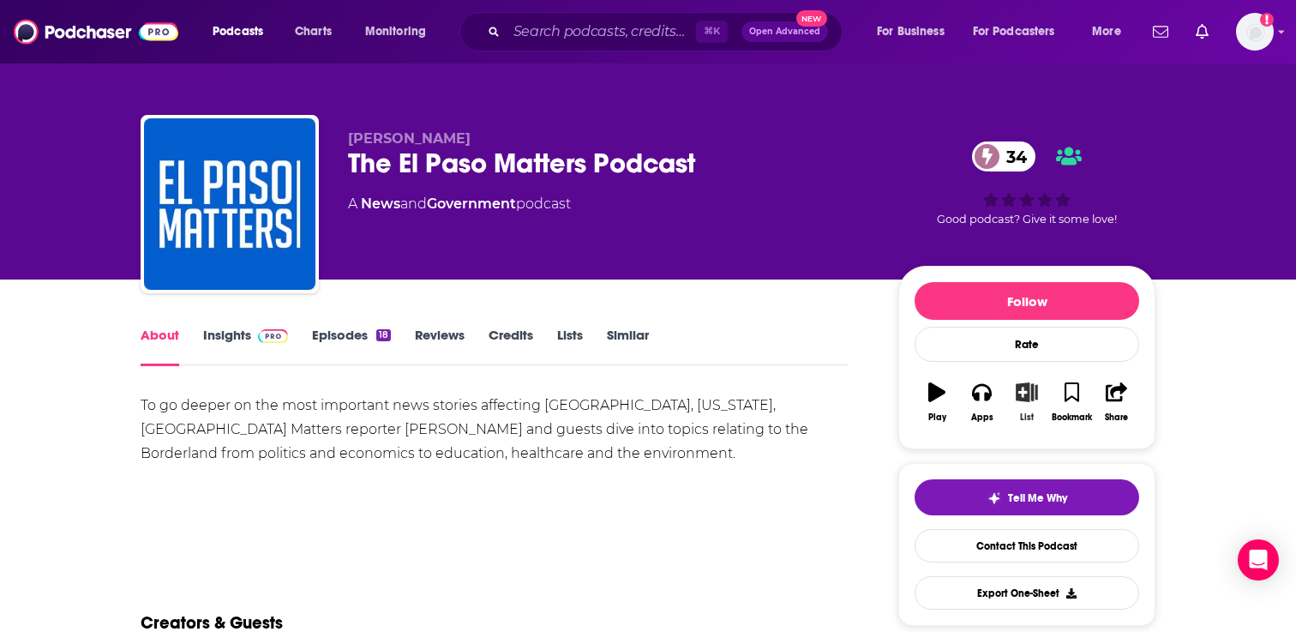
click at [1017, 381] on button "List" at bounding box center [1026, 402] width 45 height 62
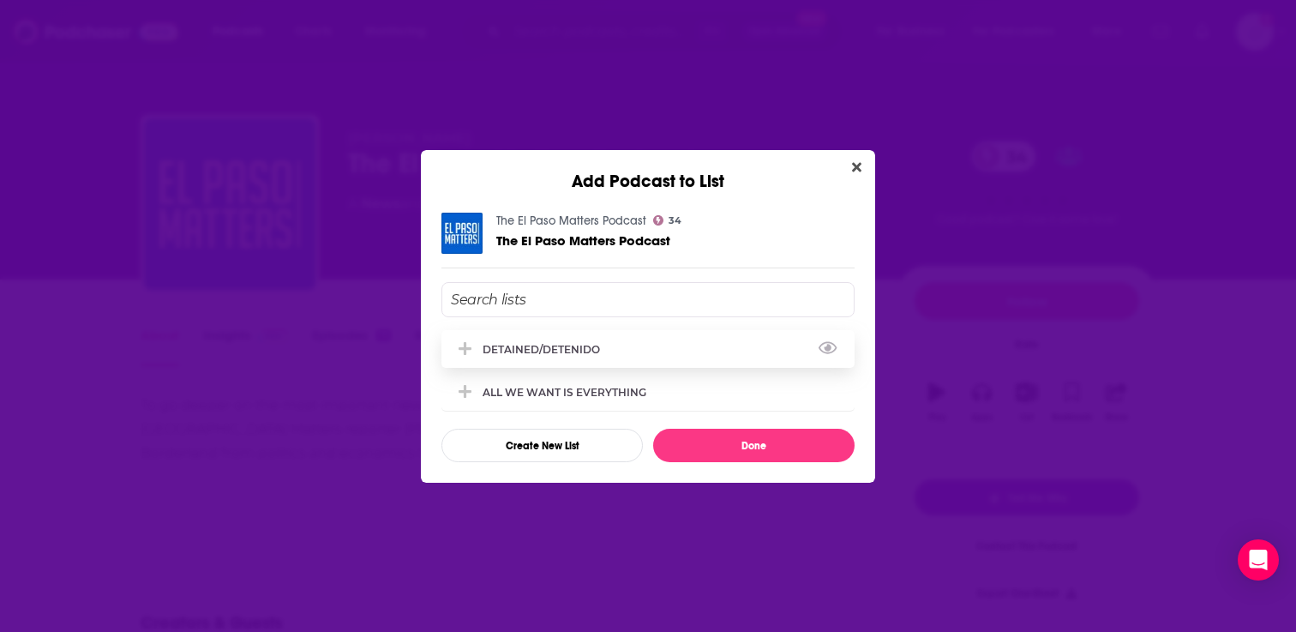
click at [601, 356] on div "DETAINED/DETENIDO" at bounding box center [647, 349] width 413 height 38
click at [693, 462] on div "The El Paso Matters Podcast 34 The El Paso Matters Podcast DETAINED/DETENIDO AL…" at bounding box center [648, 337] width 454 height 291
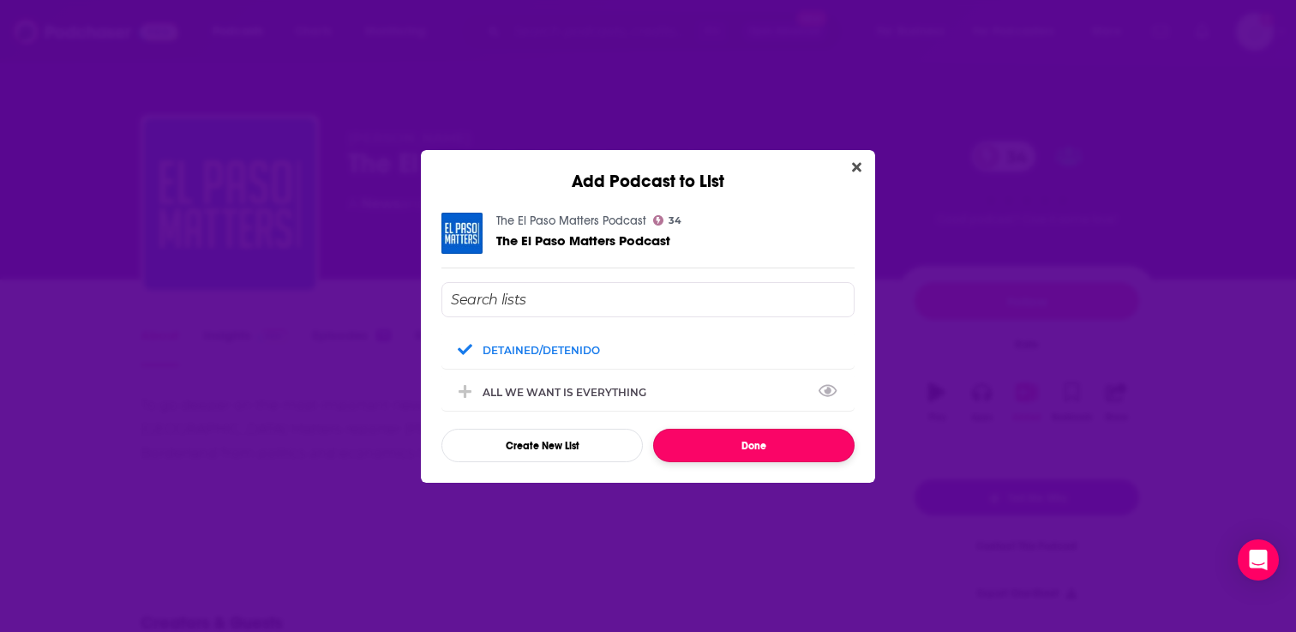
click at [696, 447] on button "Done" at bounding box center [753, 445] width 201 height 33
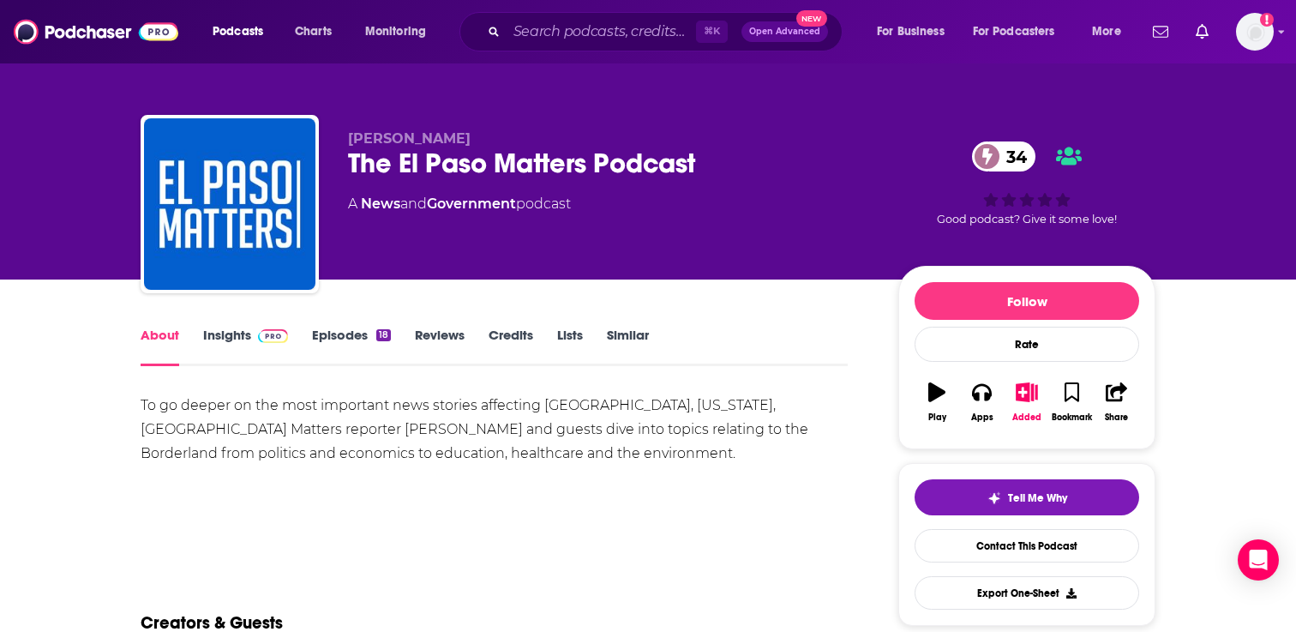
click at [630, 336] on link "Similar" at bounding box center [628, 346] width 42 height 39
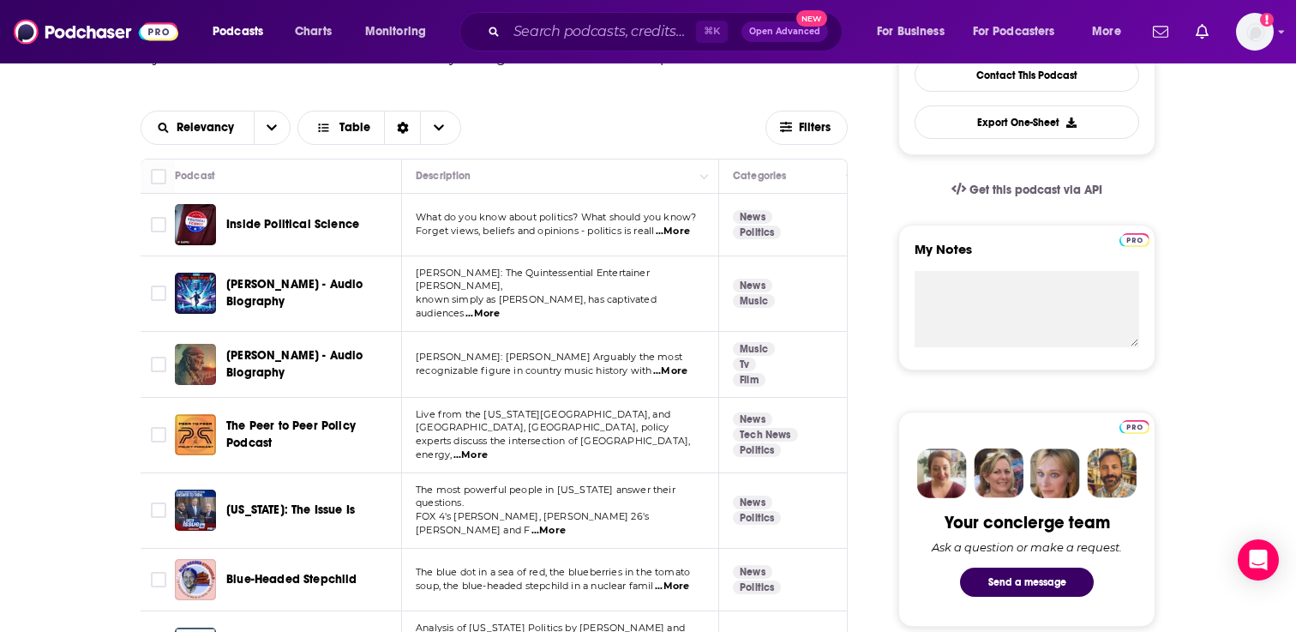
scroll to position [473, 0]
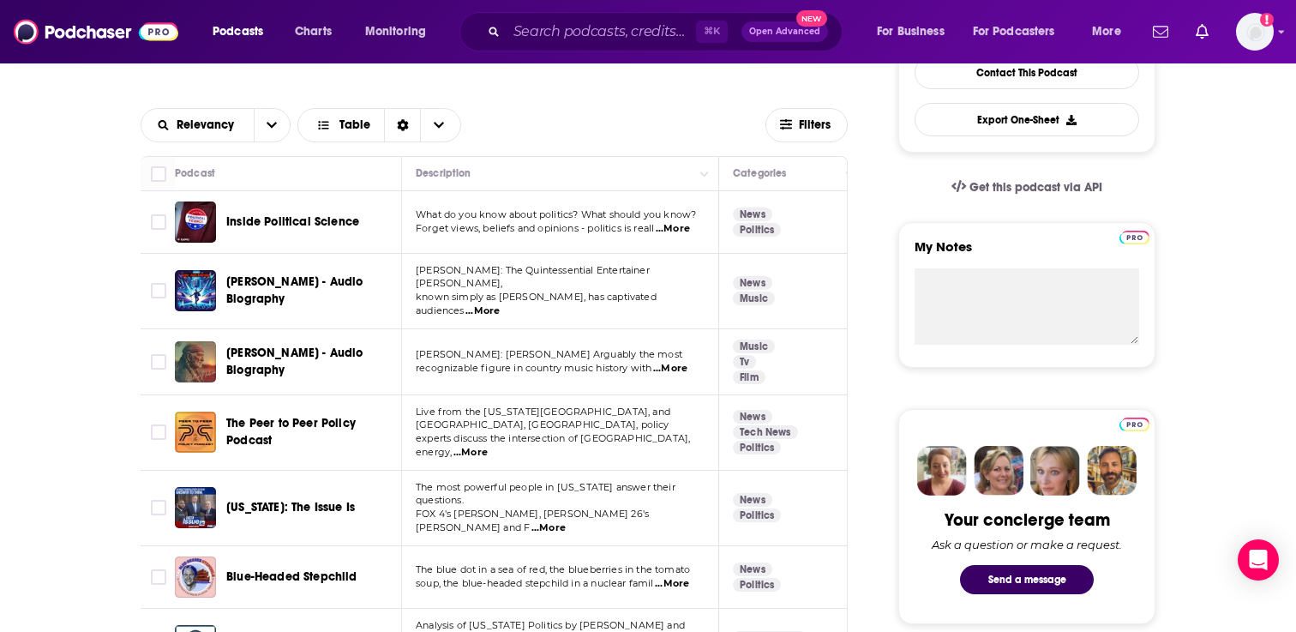
click at [685, 224] on span "...More" at bounding box center [673, 229] width 34 height 14
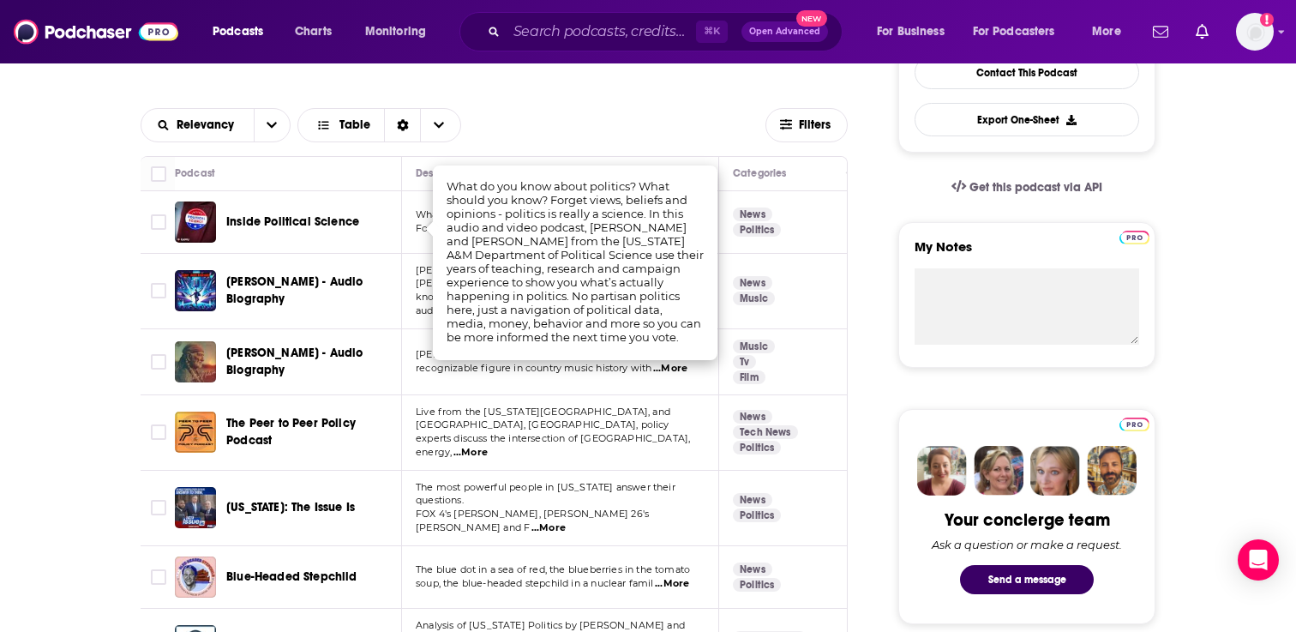
click at [645, 101] on div "Relevancy Table Filters" at bounding box center [494, 125] width 707 height 62
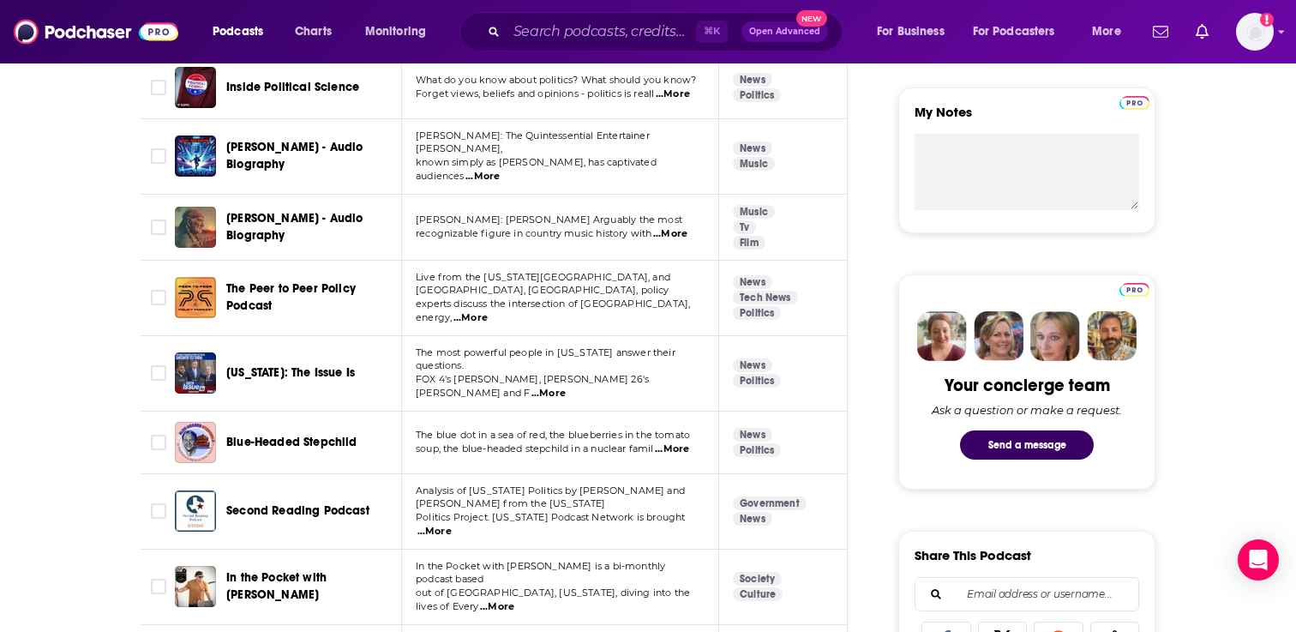
scroll to position [611, 0]
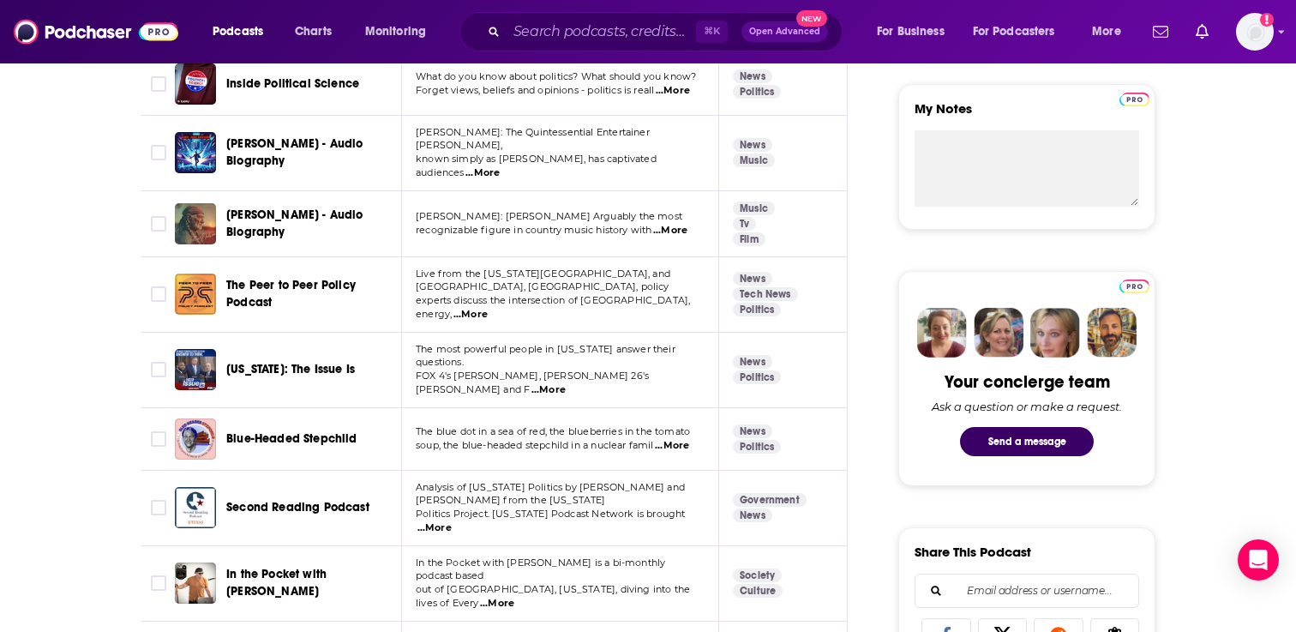
click at [488, 308] on span "...More" at bounding box center [470, 315] width 34 height 14
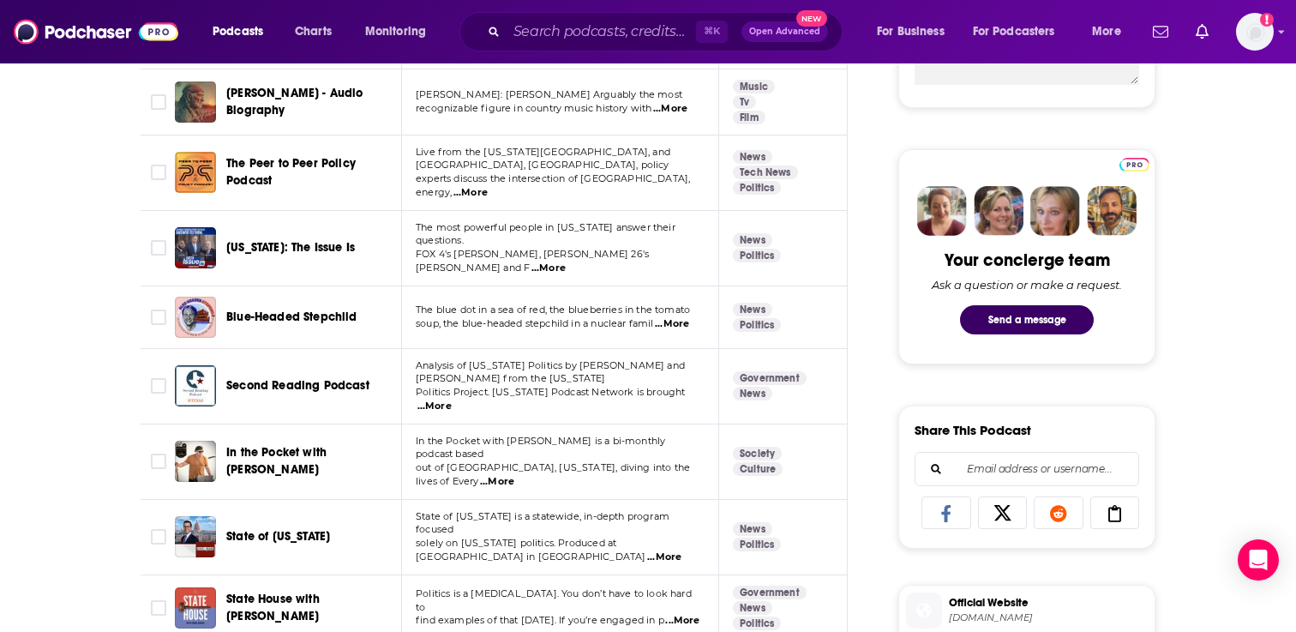
scroll to position [734, 0]
click at [676, 316] on span "...More" at bounding box center [672, 323] width 34 height 14
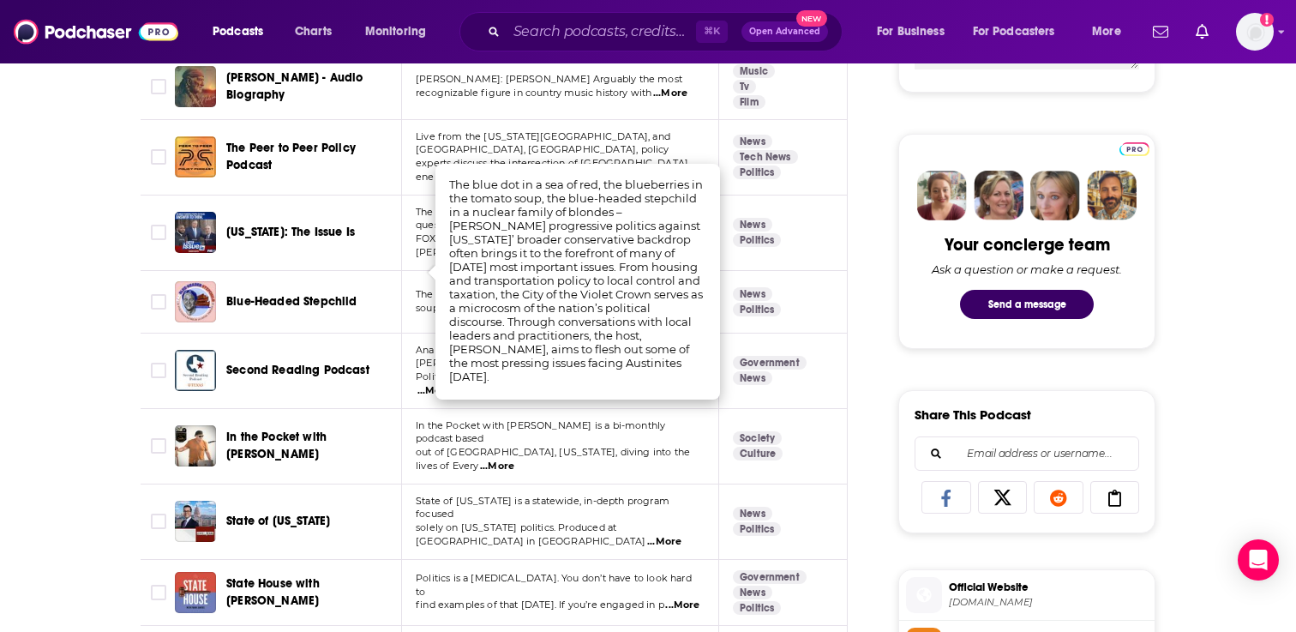
scroll to position [749, 0]
click at [161, 293] on input "Toggle select row" at bounding box center [158, 300] width 15 height 15
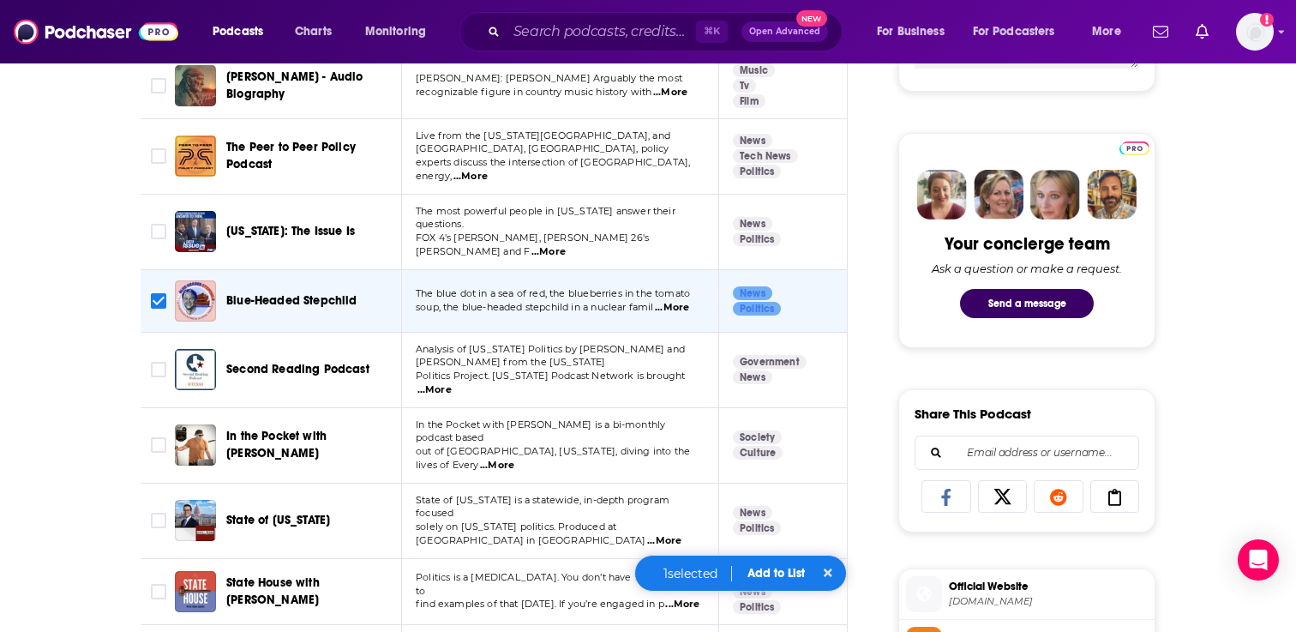
click at [754, 578] on button "Add to List" at bounding box center [776, 573] width 85 height 15
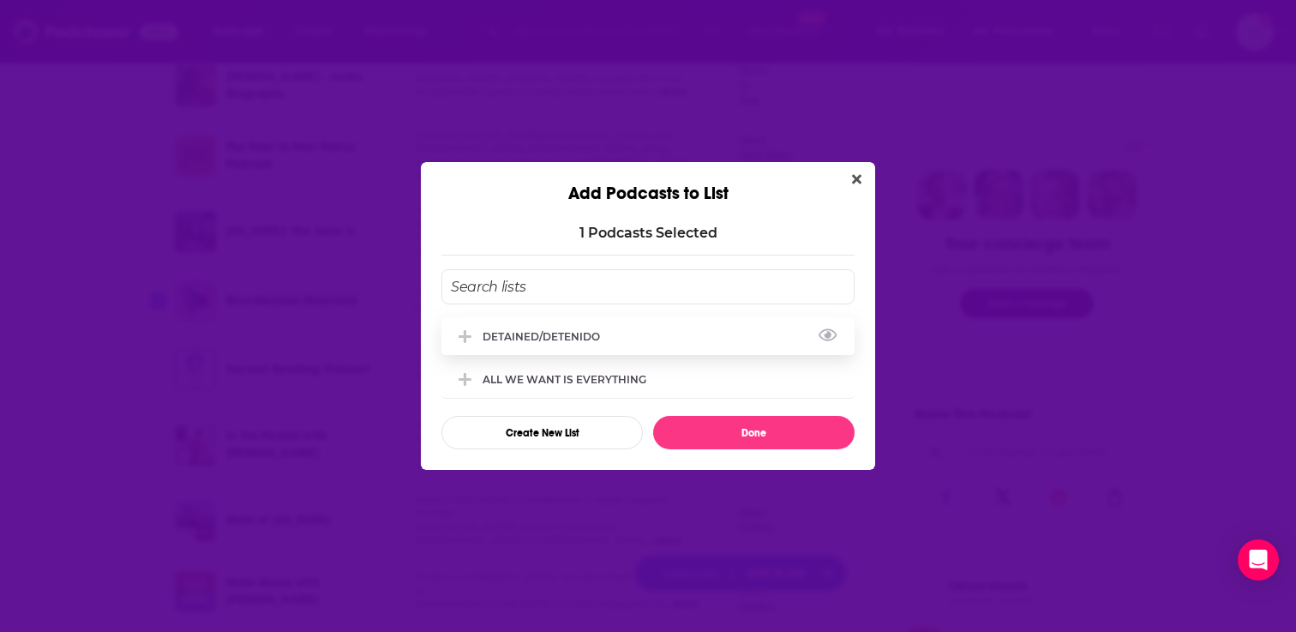
click at [572, 342] on div "DETAINED/DETENIDO" at bounding box center [547, 336] width 128 height 13
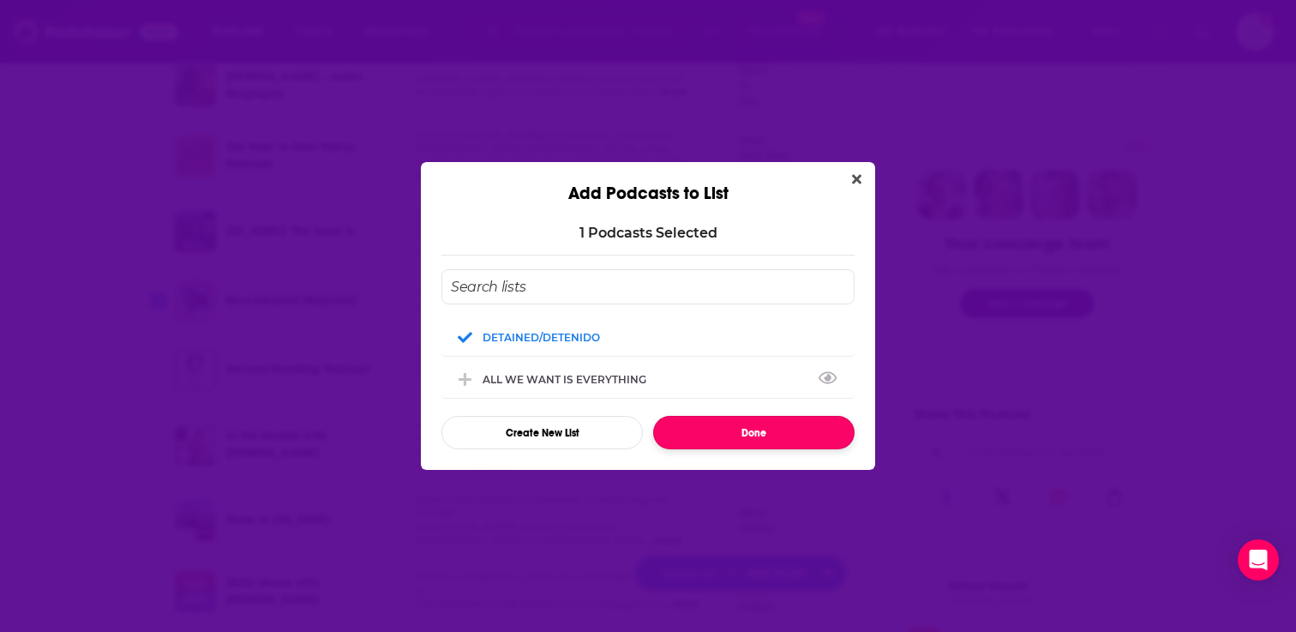
click at [707, 442] on button "Done" at bounding box center [753, 432] width 201 height 33
checkbox input "false"
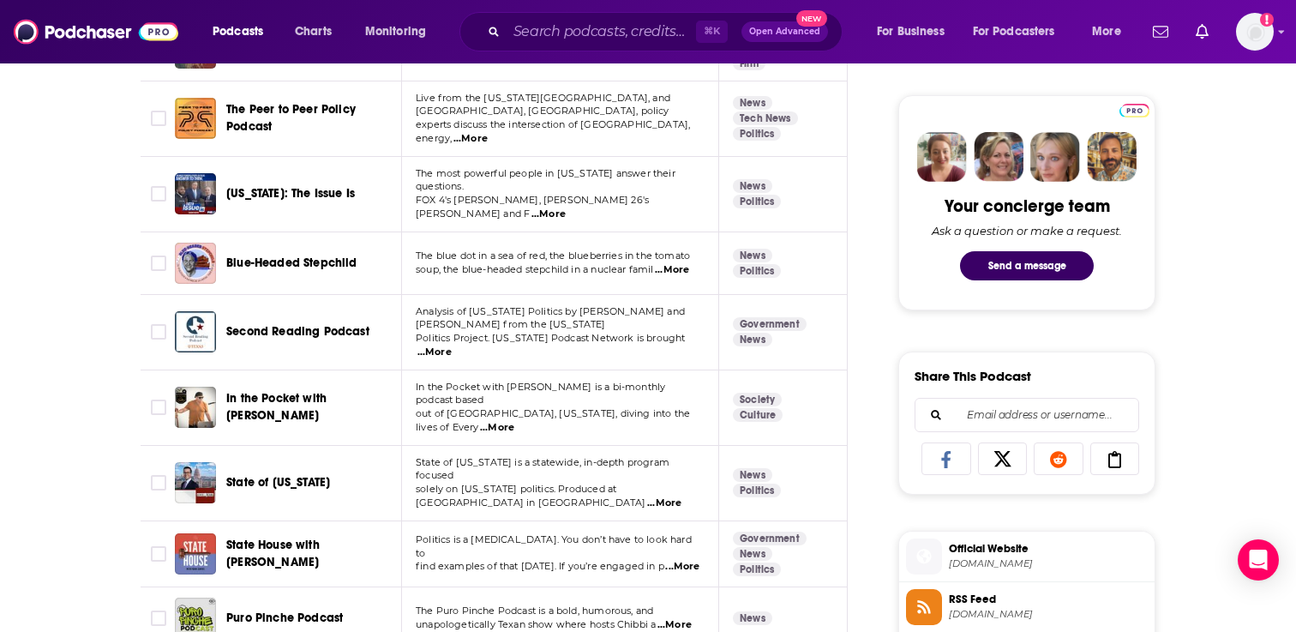
scroll to position [788, 0]
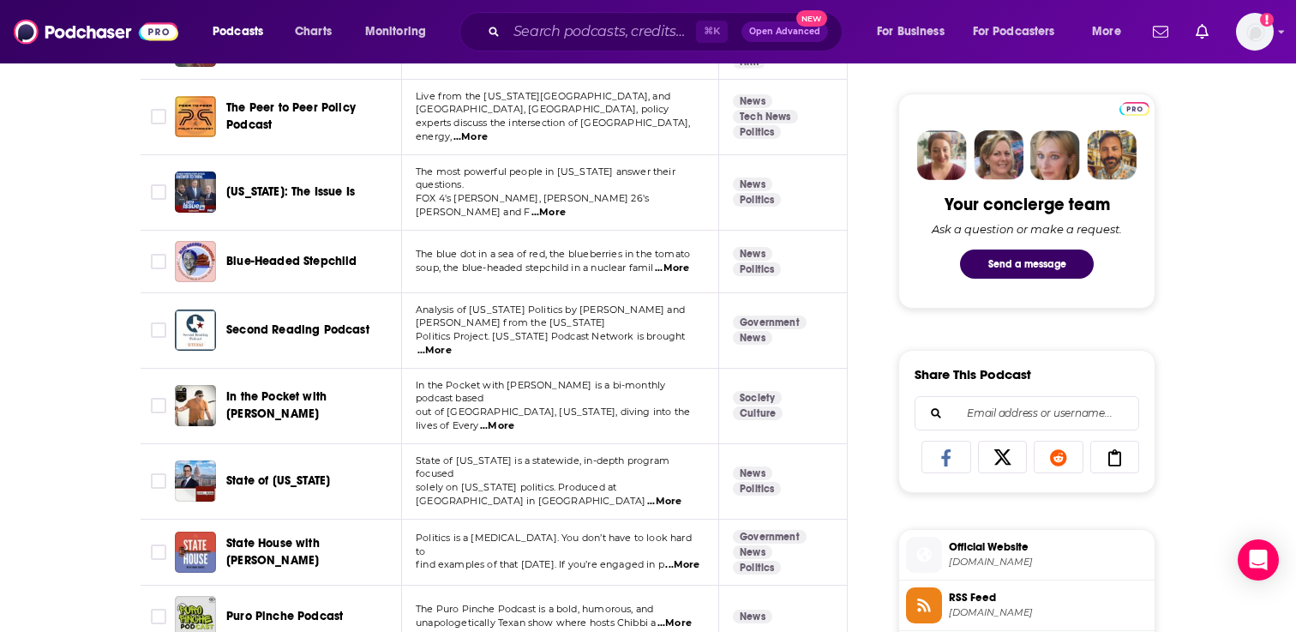
click at [452, 344] on span "...More" at bounding box center [434, 351] width 34 height 14
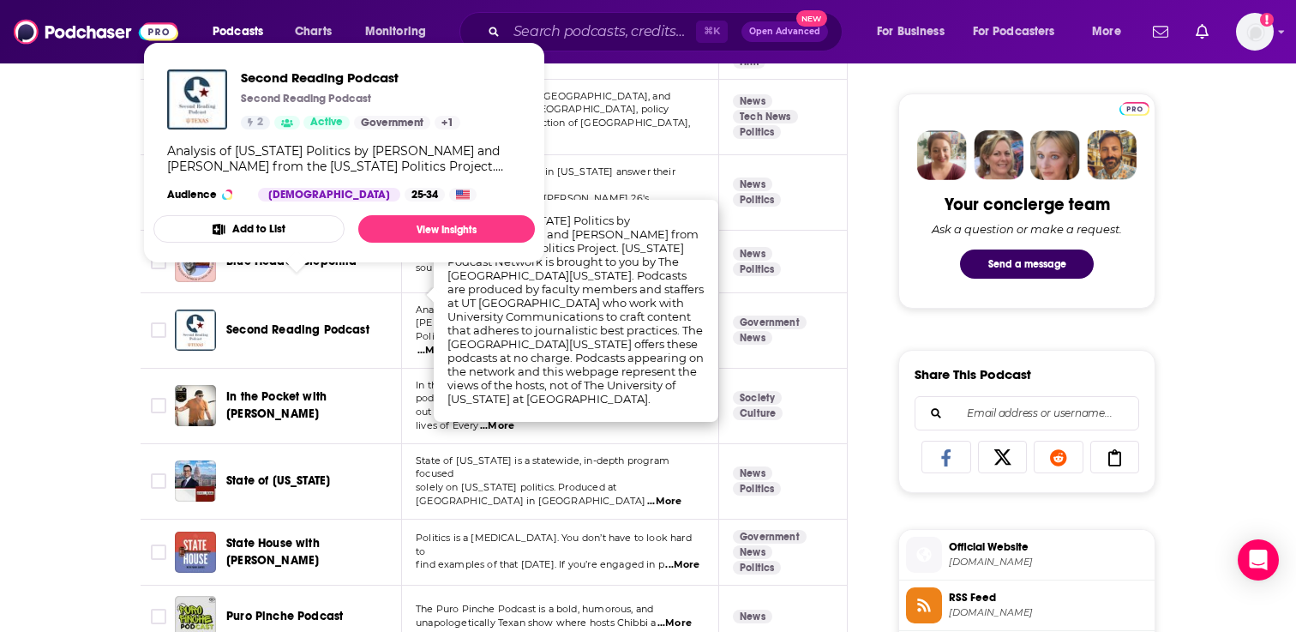
click at [303, 322] on span "Second Reading Podcast" at bounding box center [297, 329] width 143 height 15
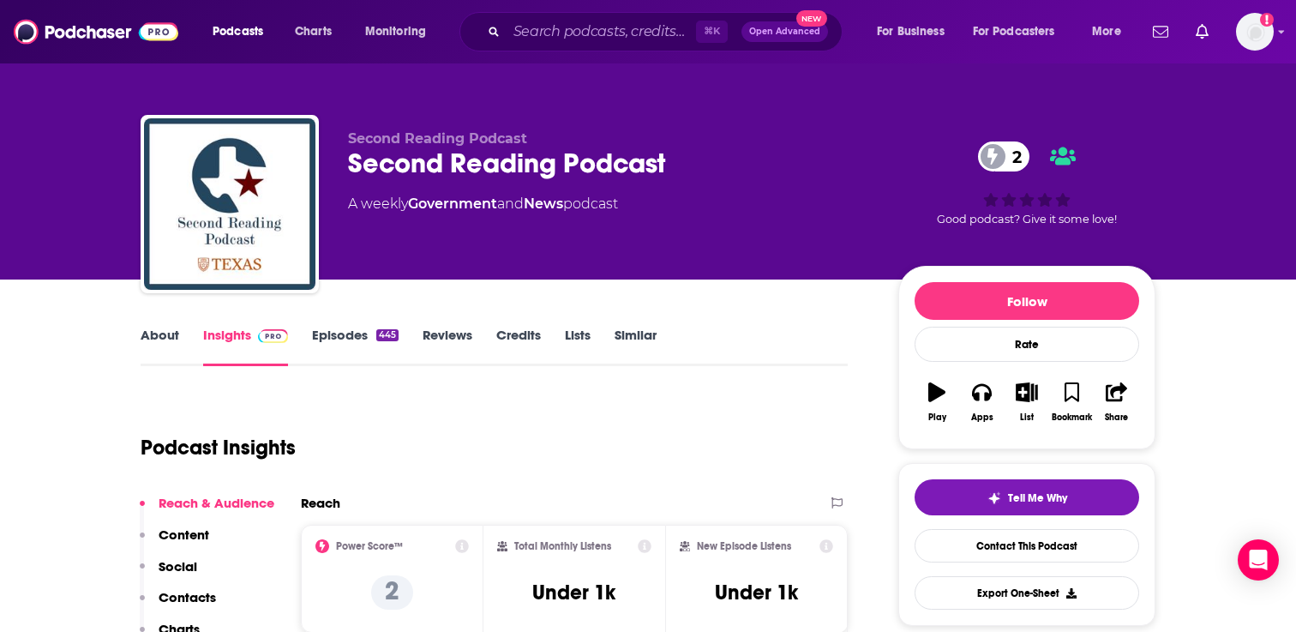
scroll to position [113, 0]
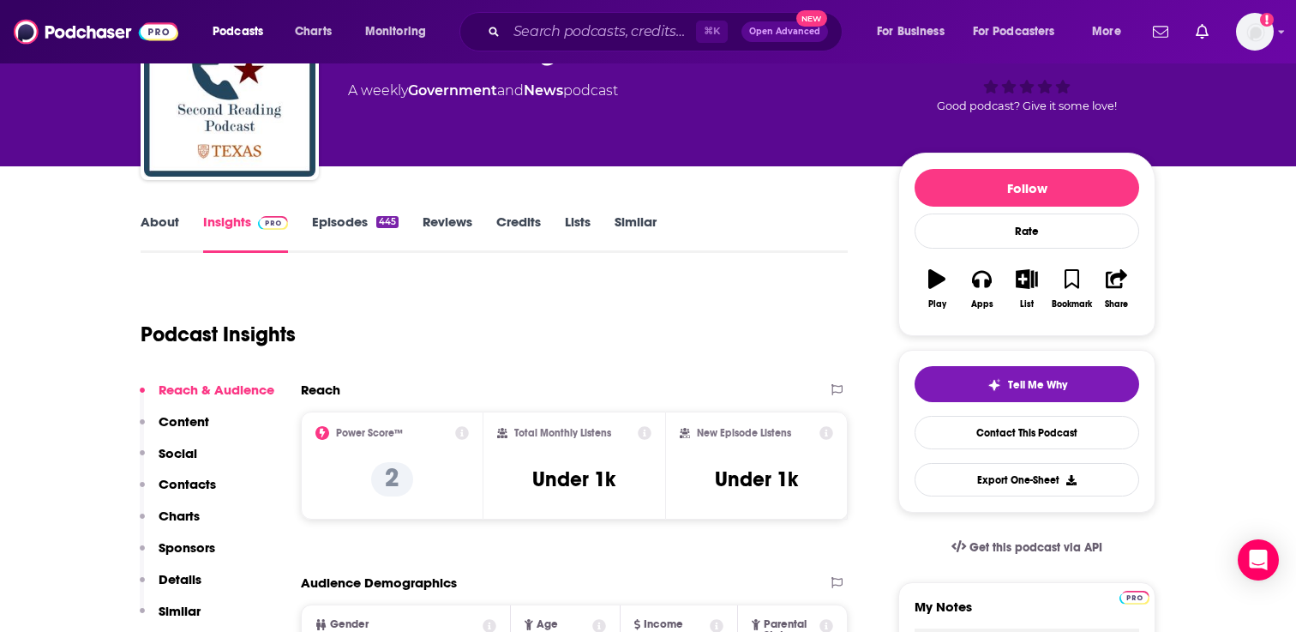
click at [351, 222] on link "Episodes 445" at bounding box center [355, 232] width 87 height 39
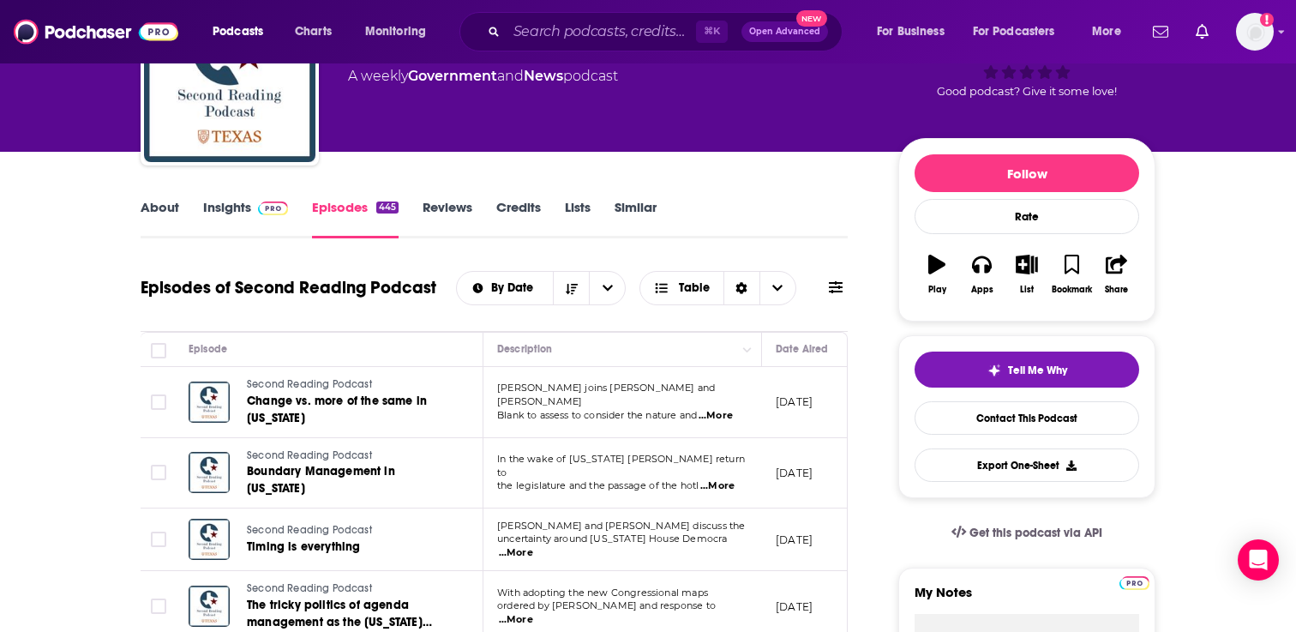
scroll to position [151, 0]
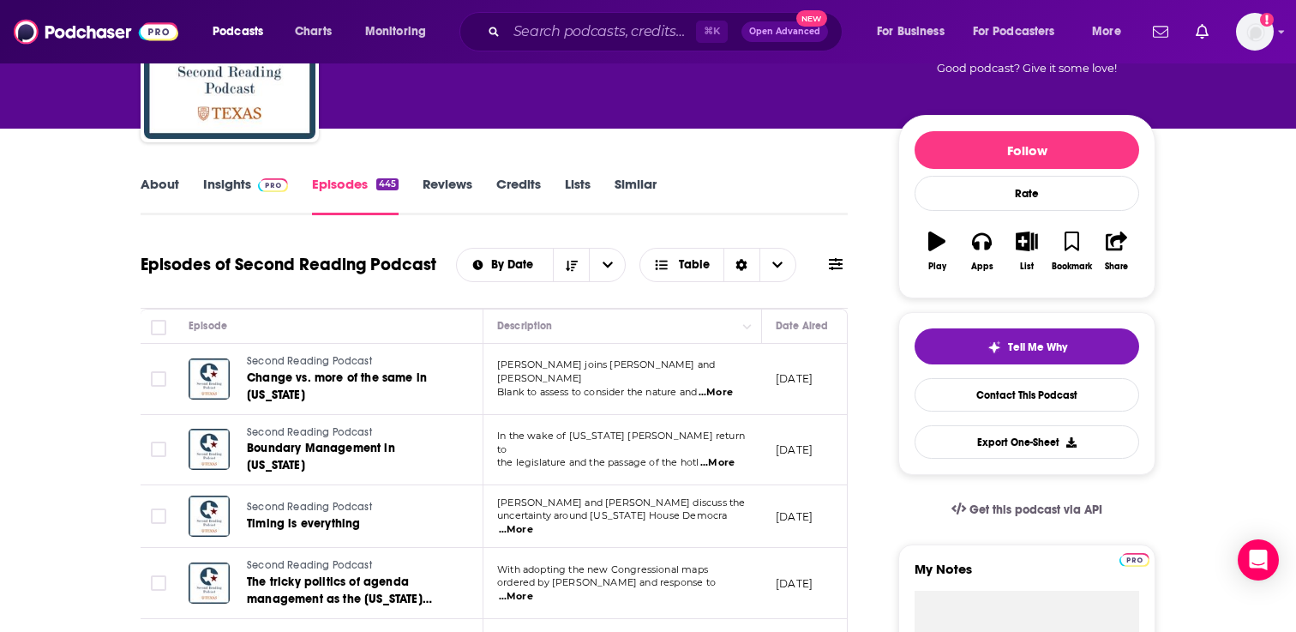
click at [729, 386] on span "...More" at bounding box center [716, 393] width 34 height 14
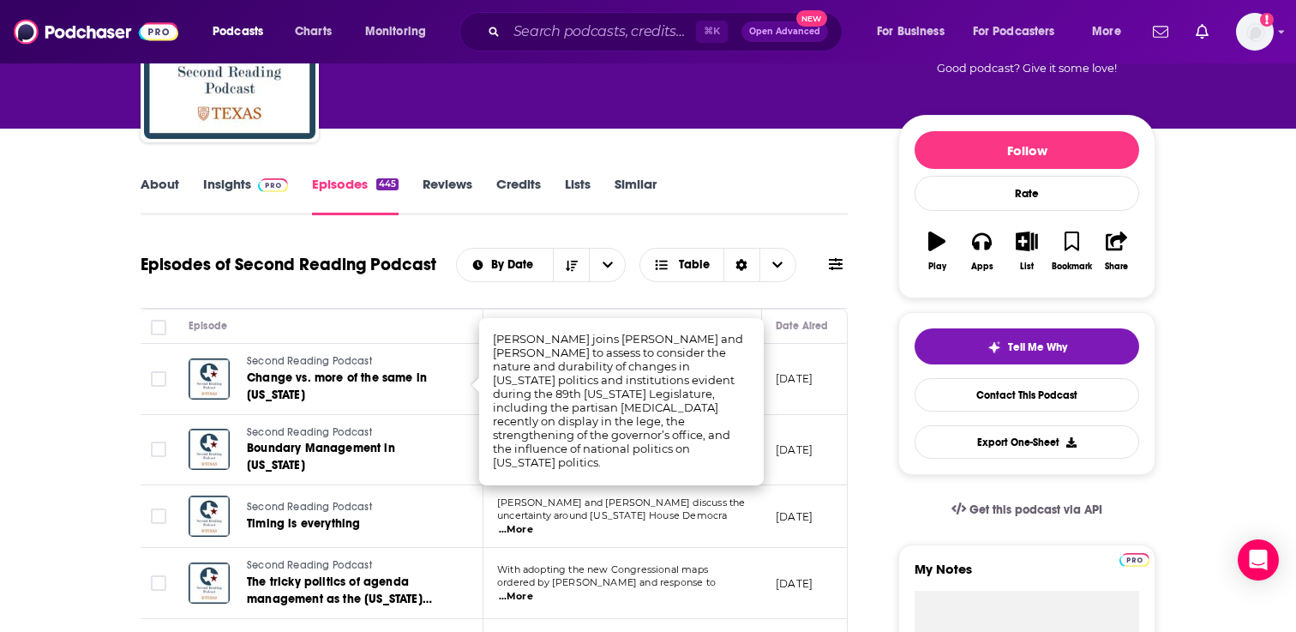
scroll to position [172, 0]
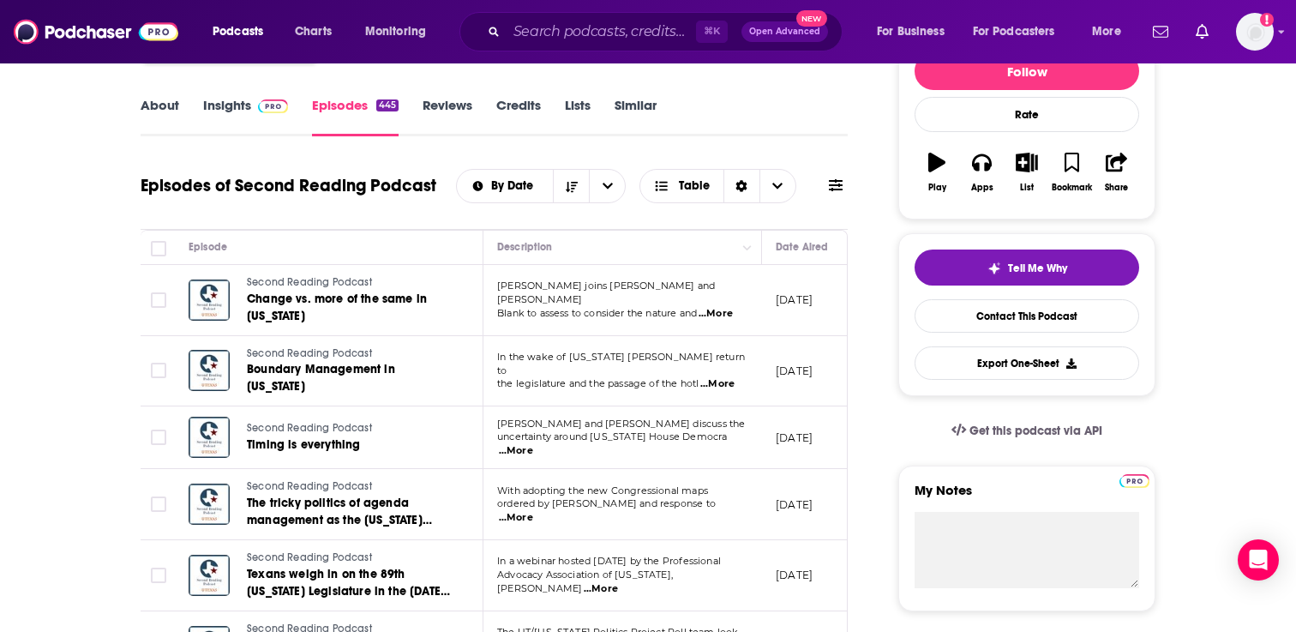
scroll to position [219, 0]
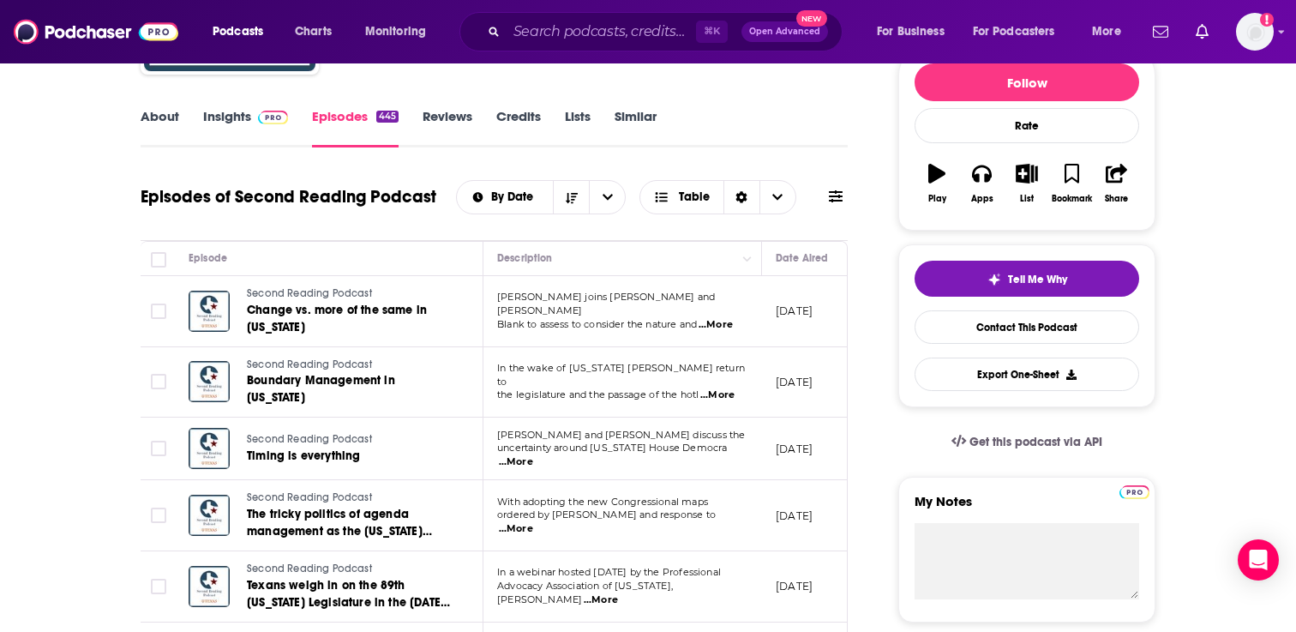
click at [533, 455] on span "...More" at bounding box center [516, 462] width 34 height 14
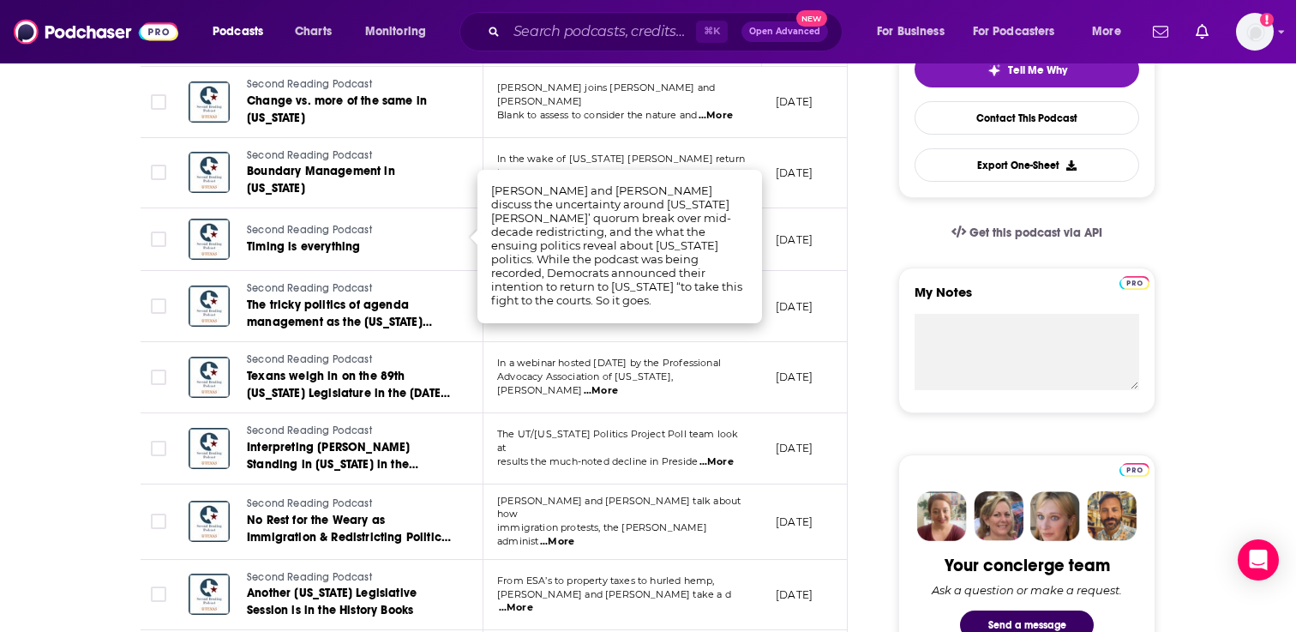
scroll to position [440, 0]
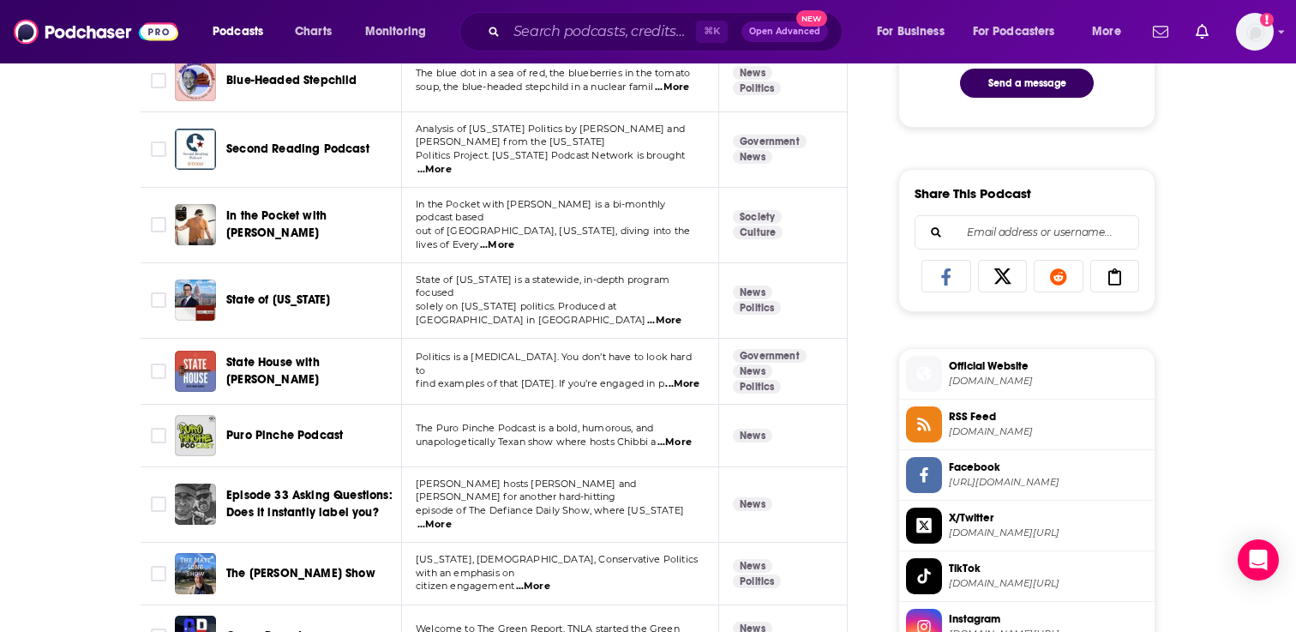
scroll to position [977, 0]
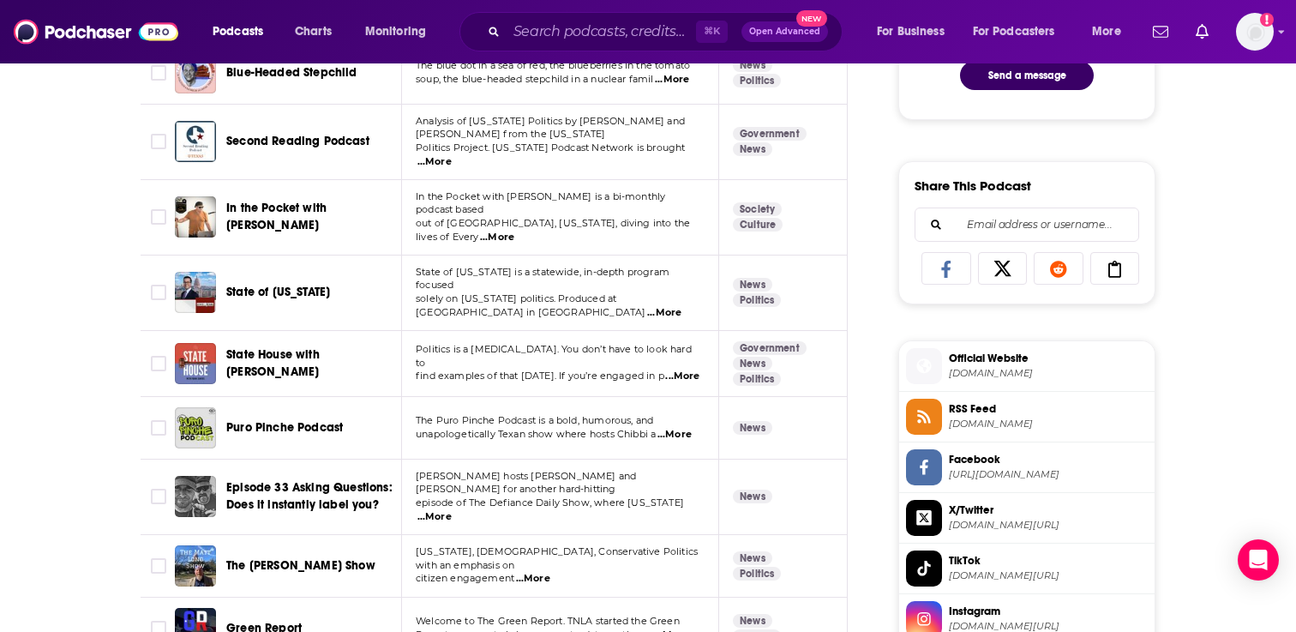
click at [677, 428] on span "...More" at bounding box center [674, 435] width 34 height 14
click at [268, 420] on span "Puro Pinche Podcast" at bounding box center [284, 427] width 117 height 15
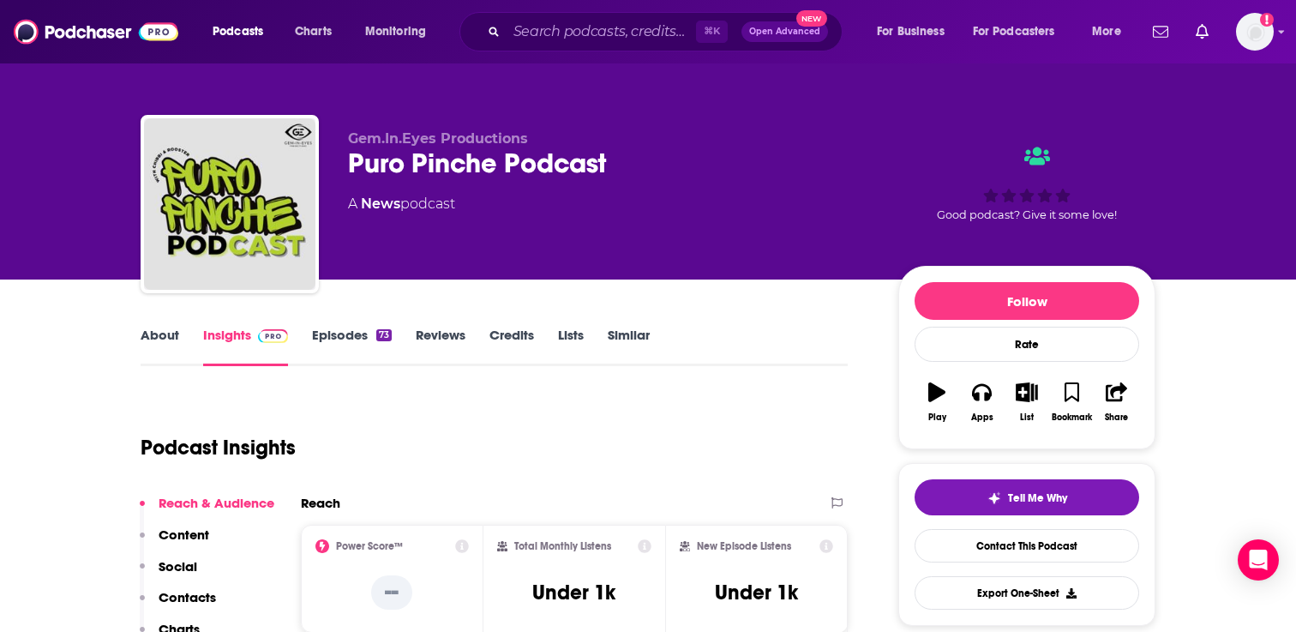
click at [357, 339] on link "Episodes 73" at bounding box center [352, 346] width 80 height 39
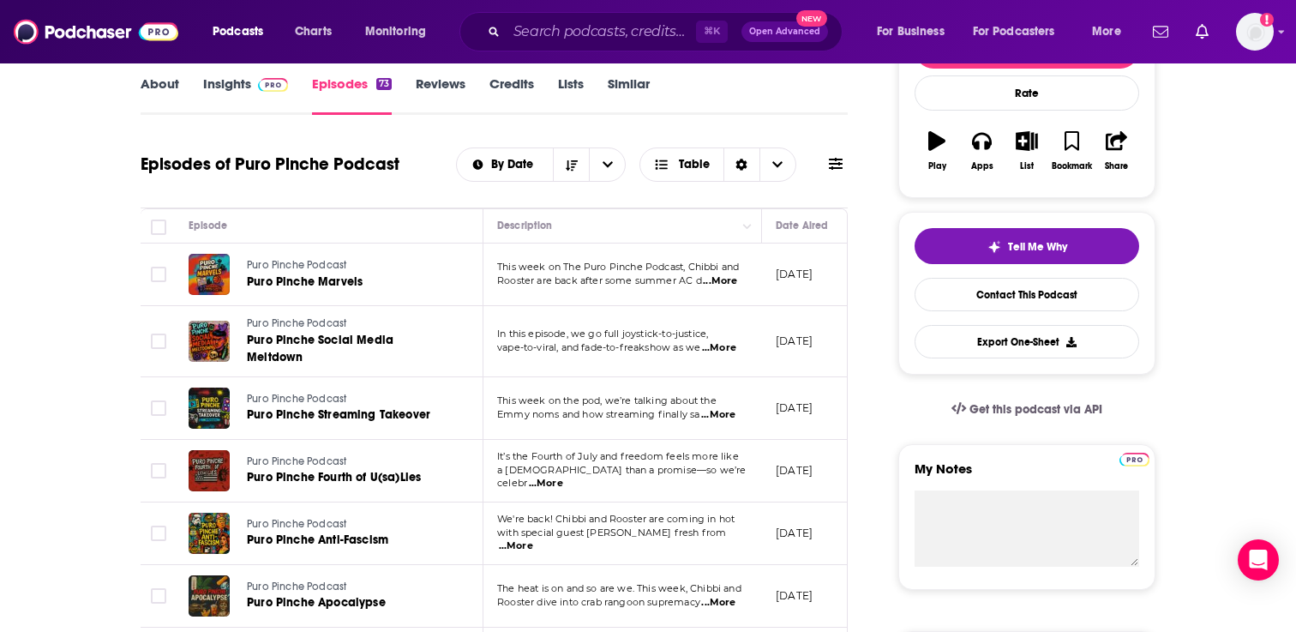
scroll to position [189, 0]
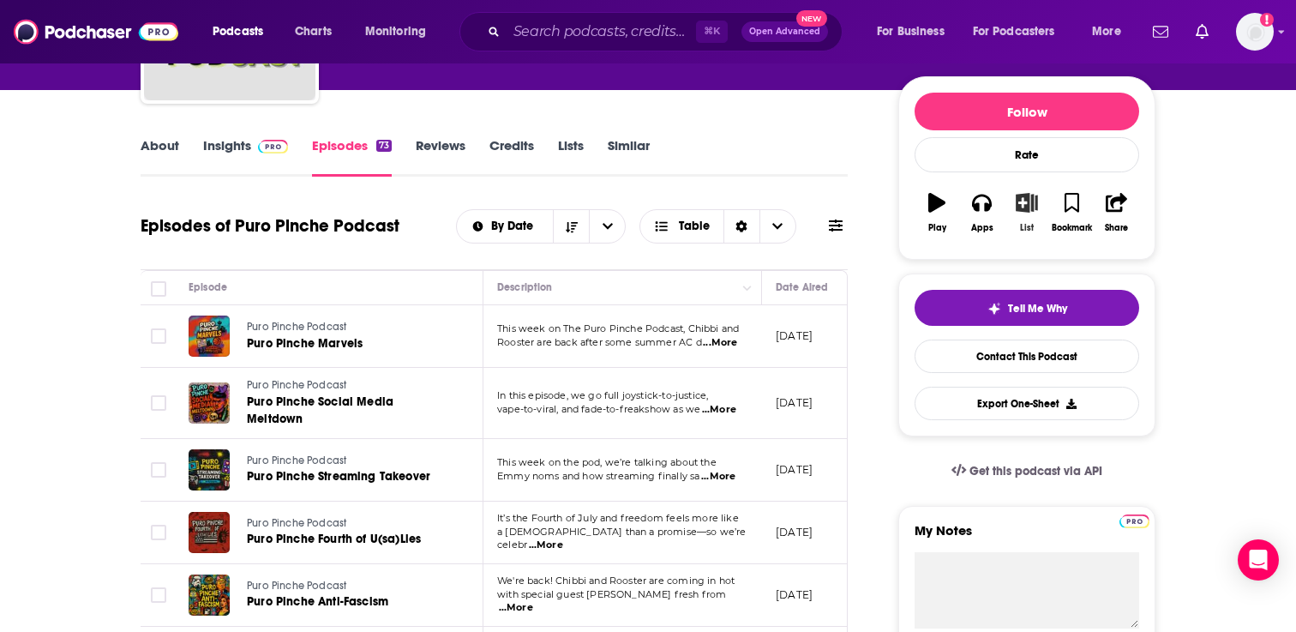
click at [1021, 207] on icon "button" at bounding box center [1026, 202] width 21 height 19
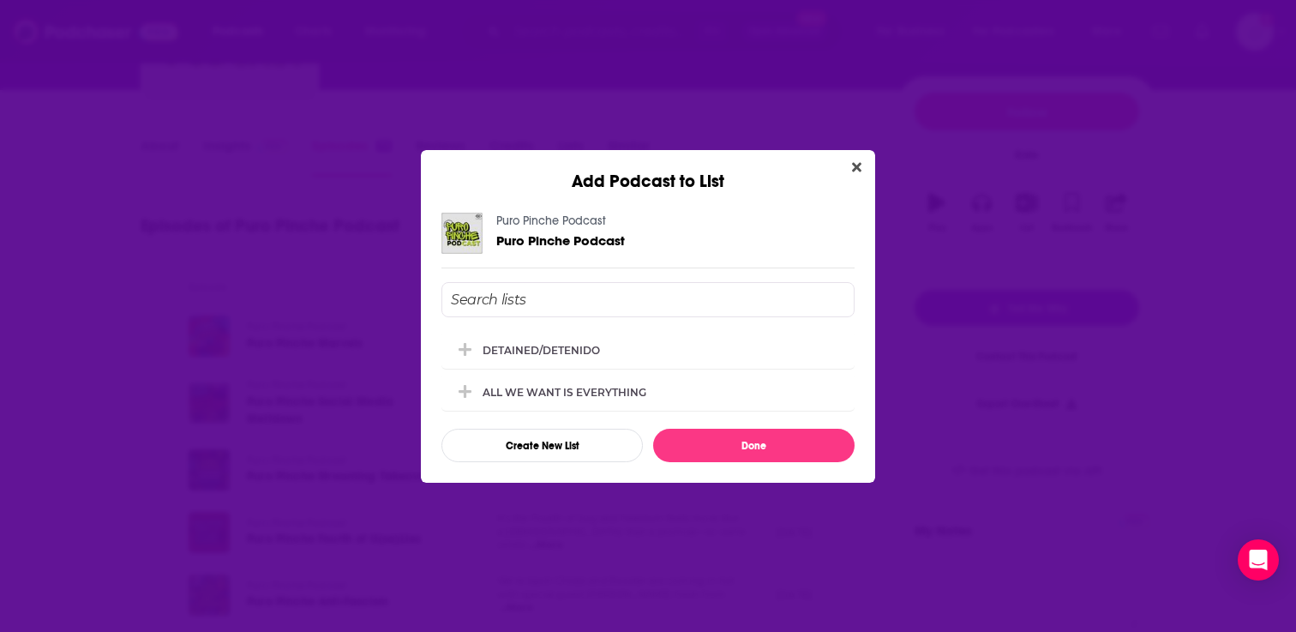
scroll to position [0, 0]
click at [547, 351] on div "DETAINED/DETENIDO" at bounding box center [547, 349] width 128 height 13
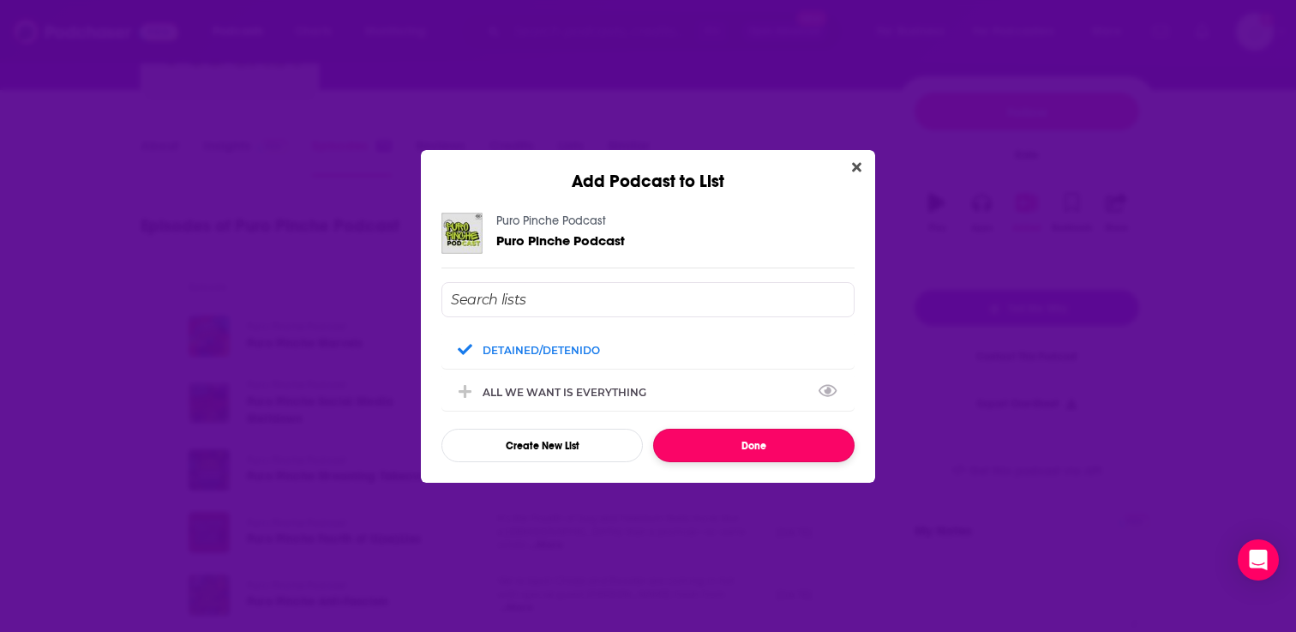
click at [711, 455] on button "Done" at bounding box center [753, 445] width 201 height 33
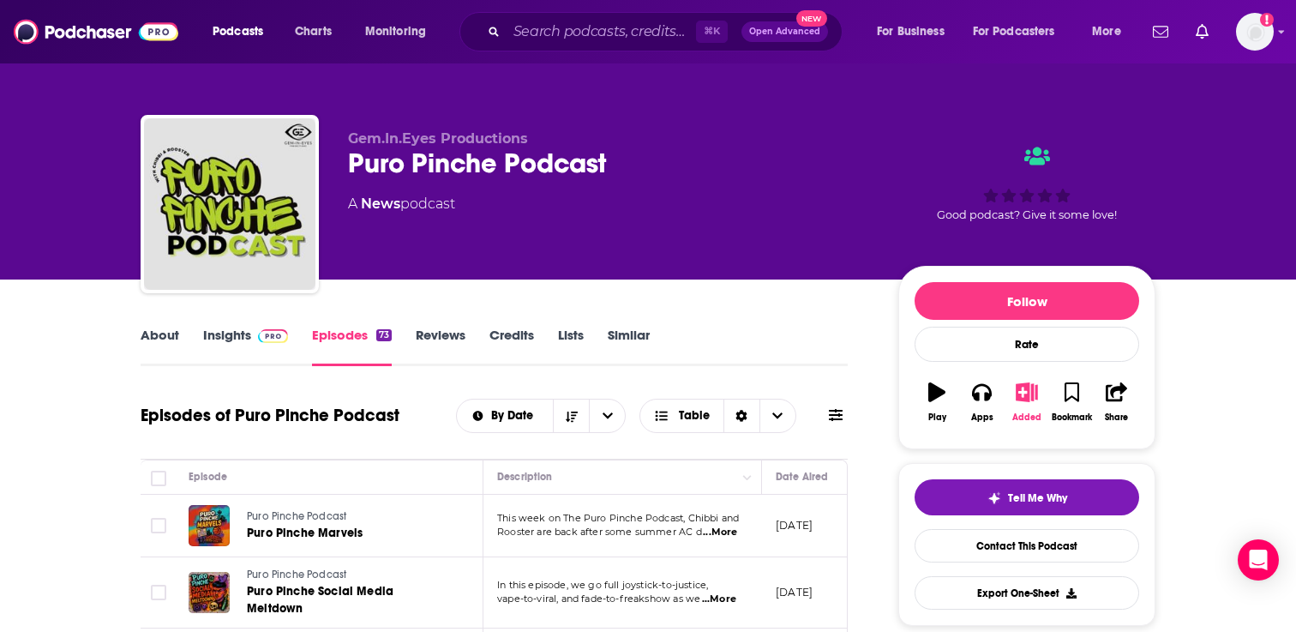
scroll to position [189, 0]
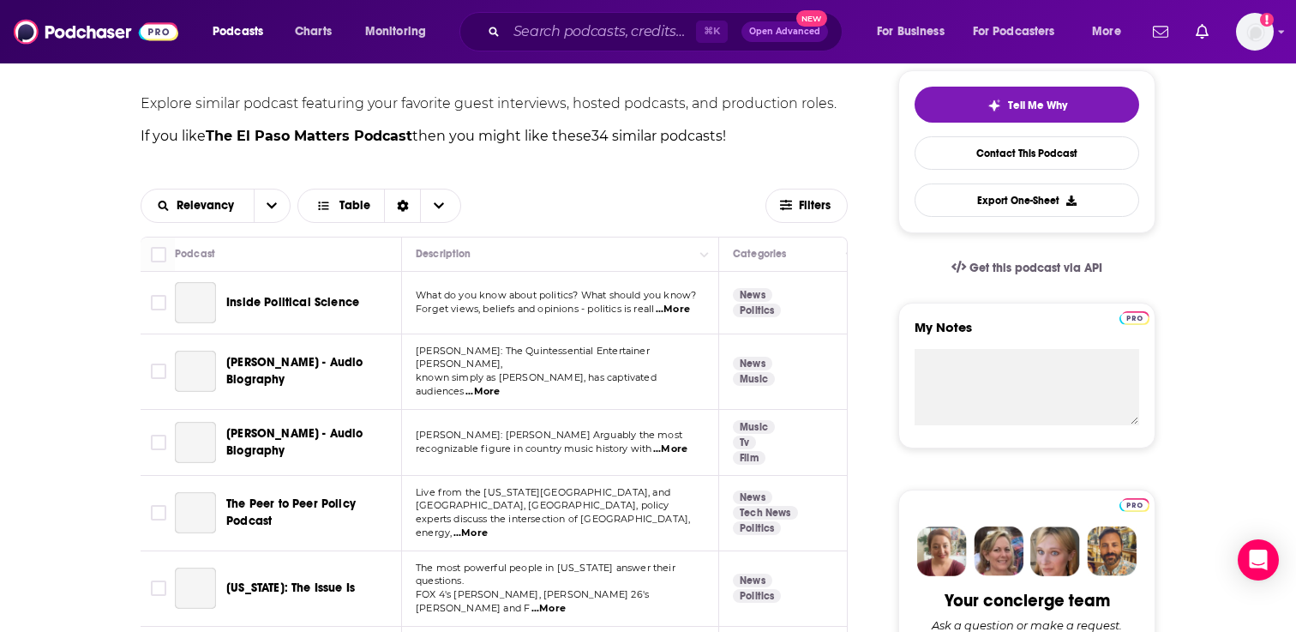
scroll to position [458, 0]
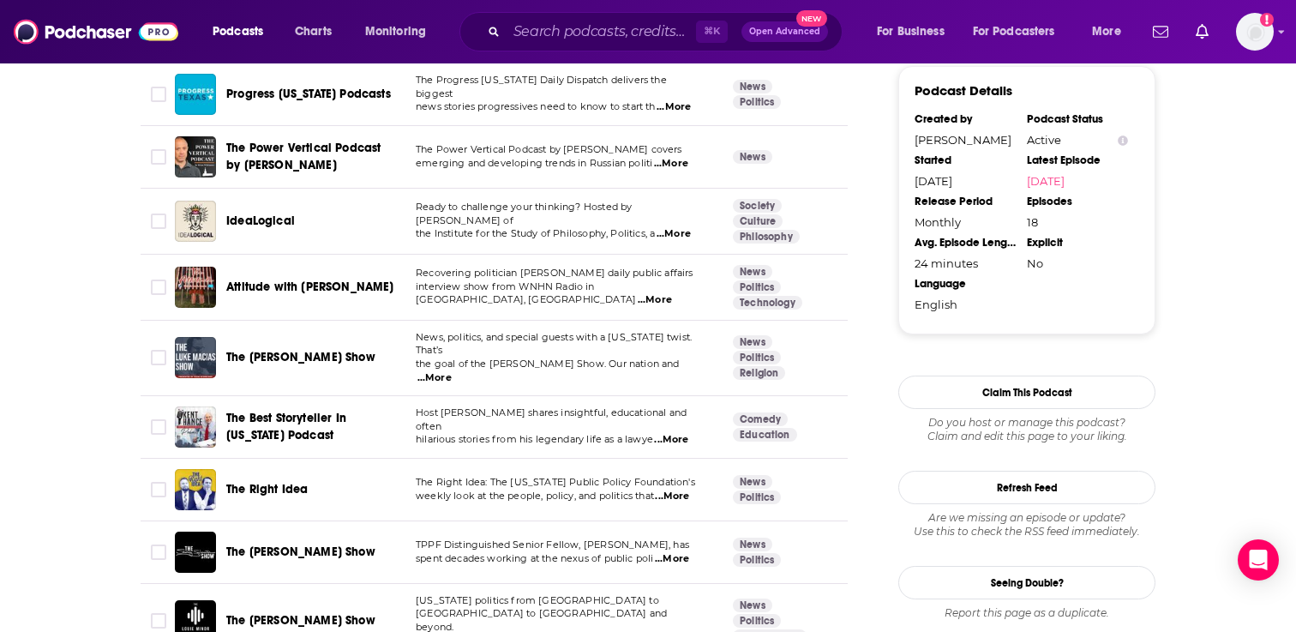
scroll to position [1760, 0]
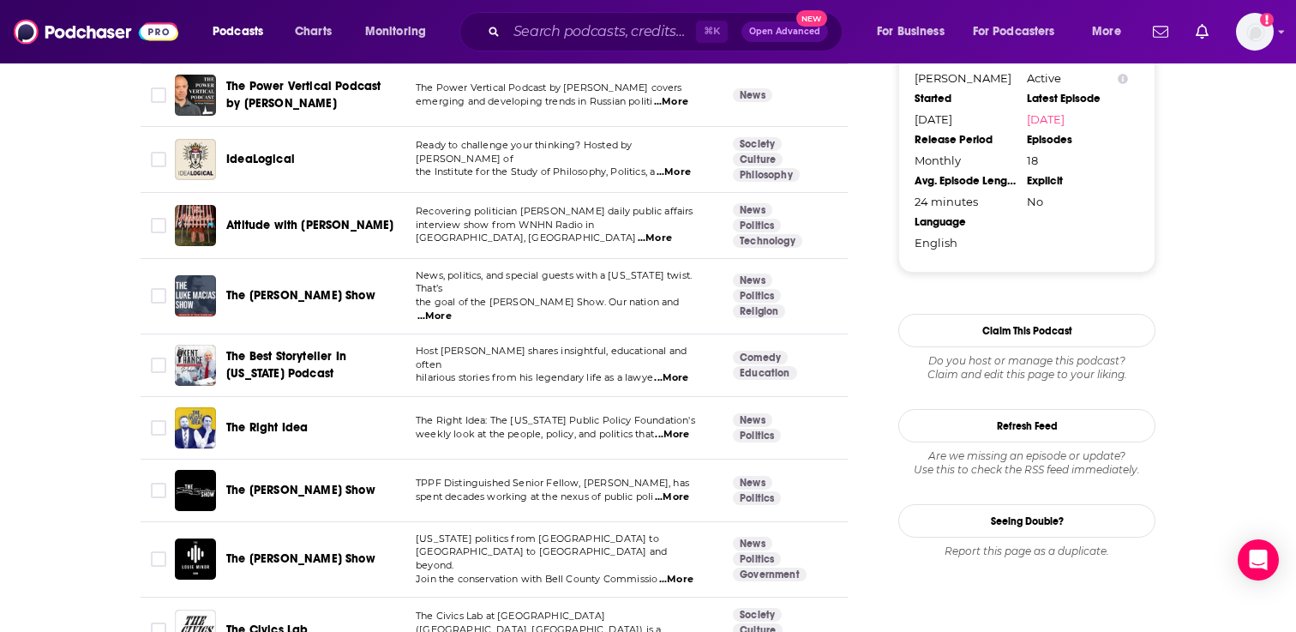
click at [682, 428] on span "...More" at bounding box center [672, 435] width 34 height 14
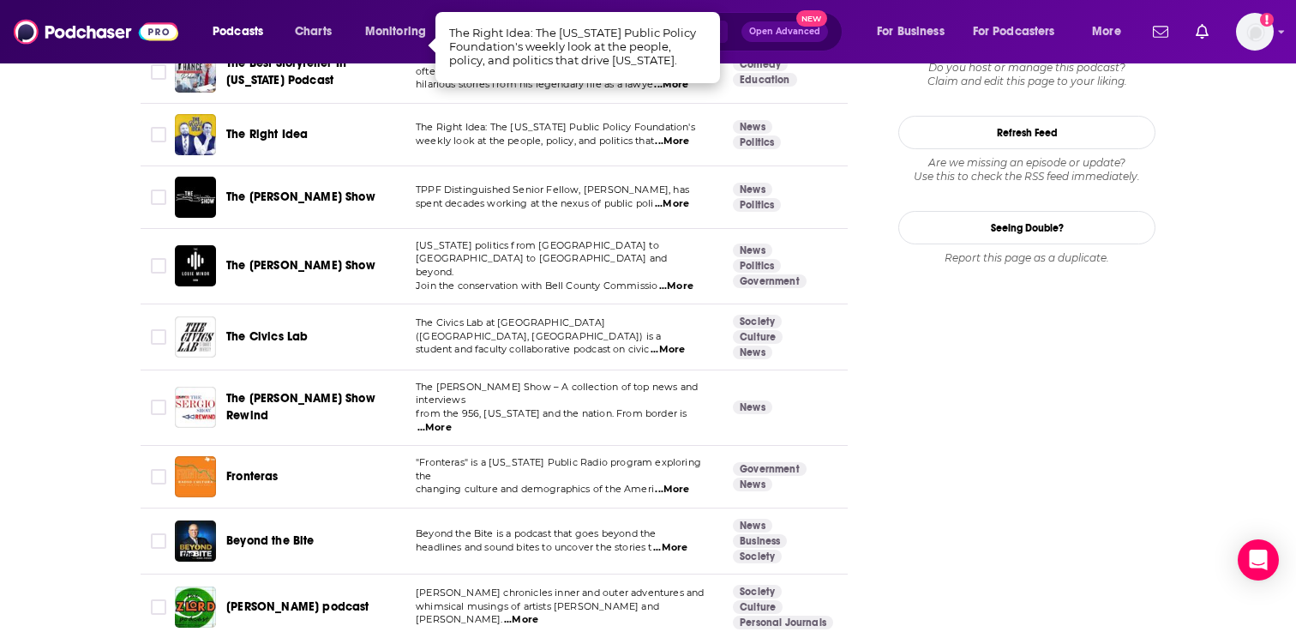
scroll to position [2108, 0]
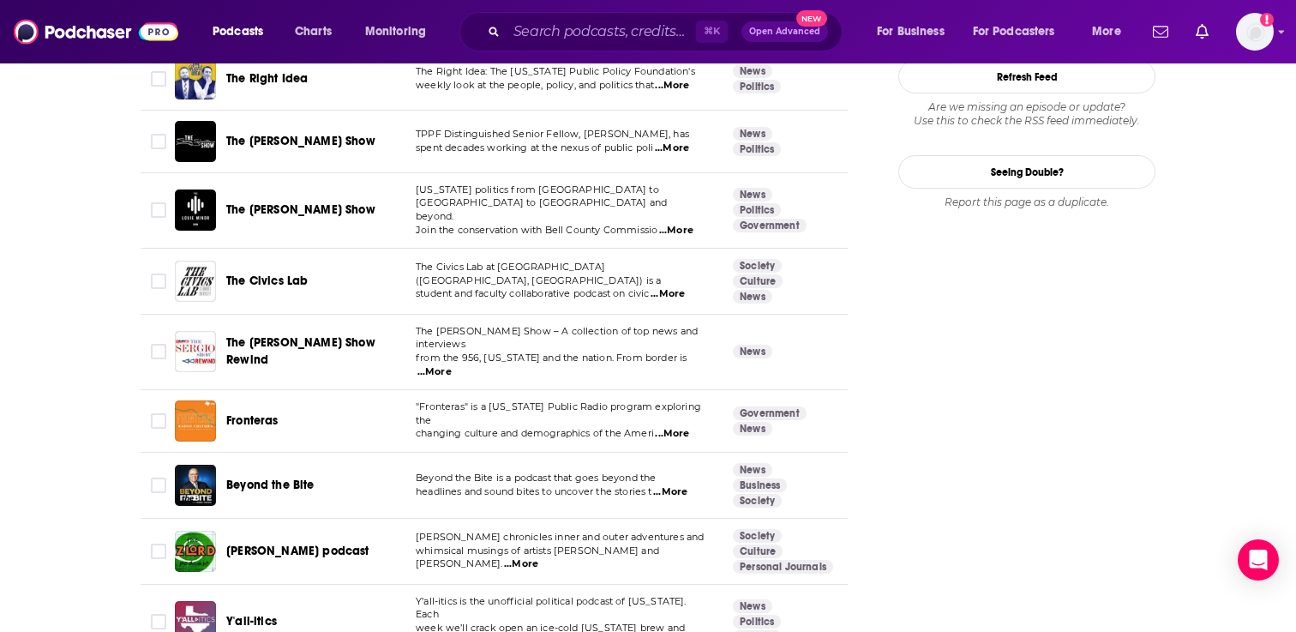
click at [225, 400] on div "Fronteras" at bounding box center [290, 420] width 230 height 41
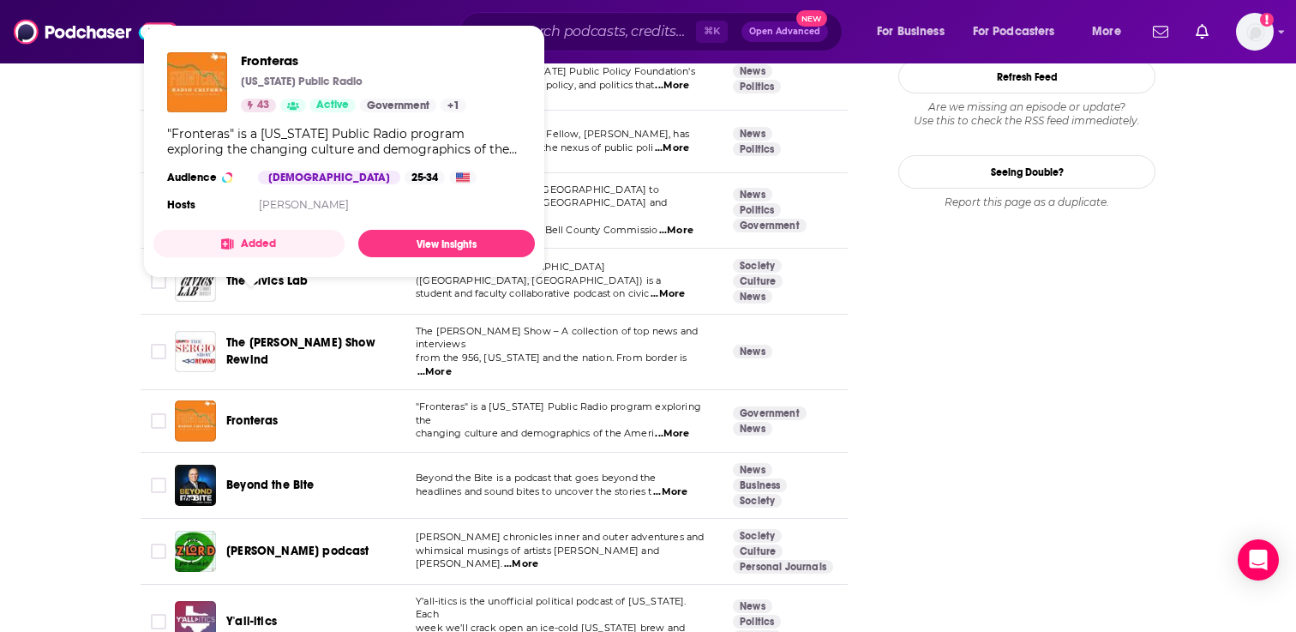
click at [240, 413] on span "Fronteras" at bounding box center [252, 420] width 52 height 15
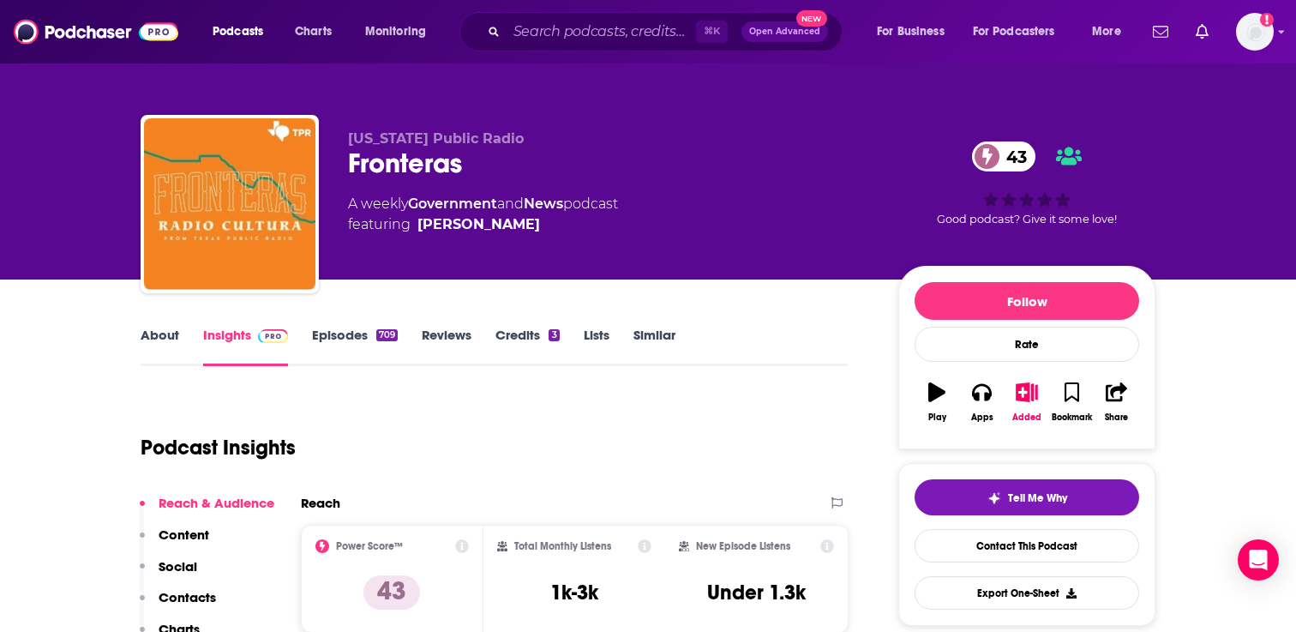
scroll to position [9, 0]
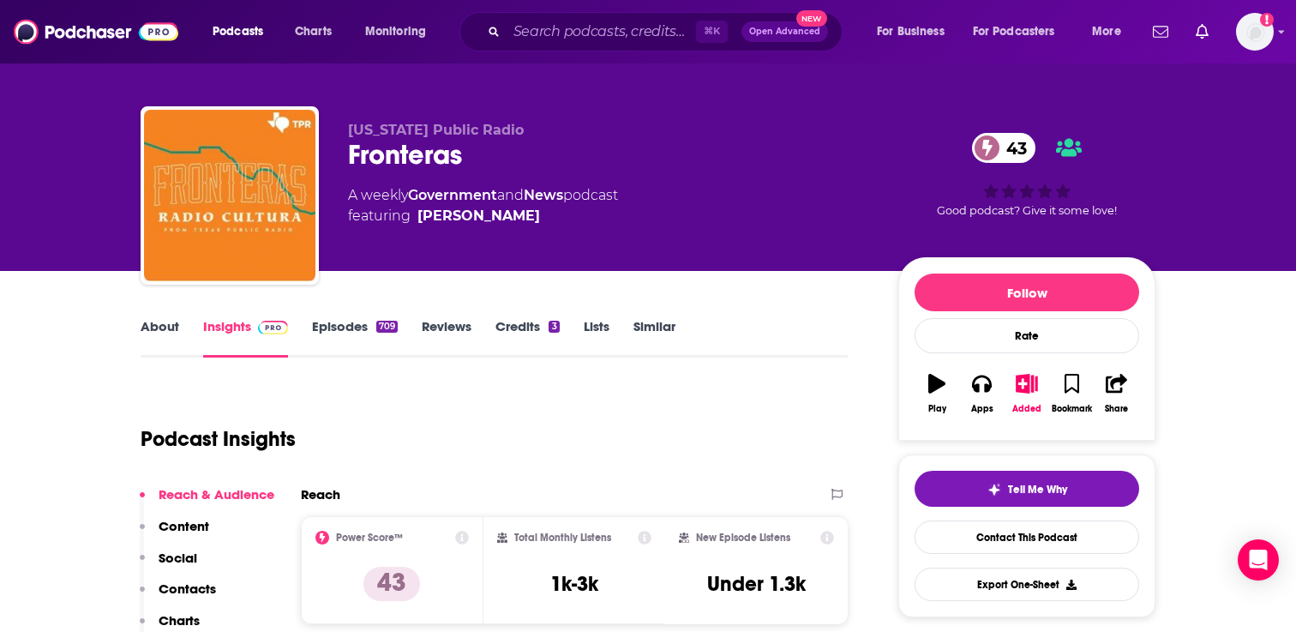
click at [659, 329] on link "Similar" at bounding box center [654, 337] width 42 height 39
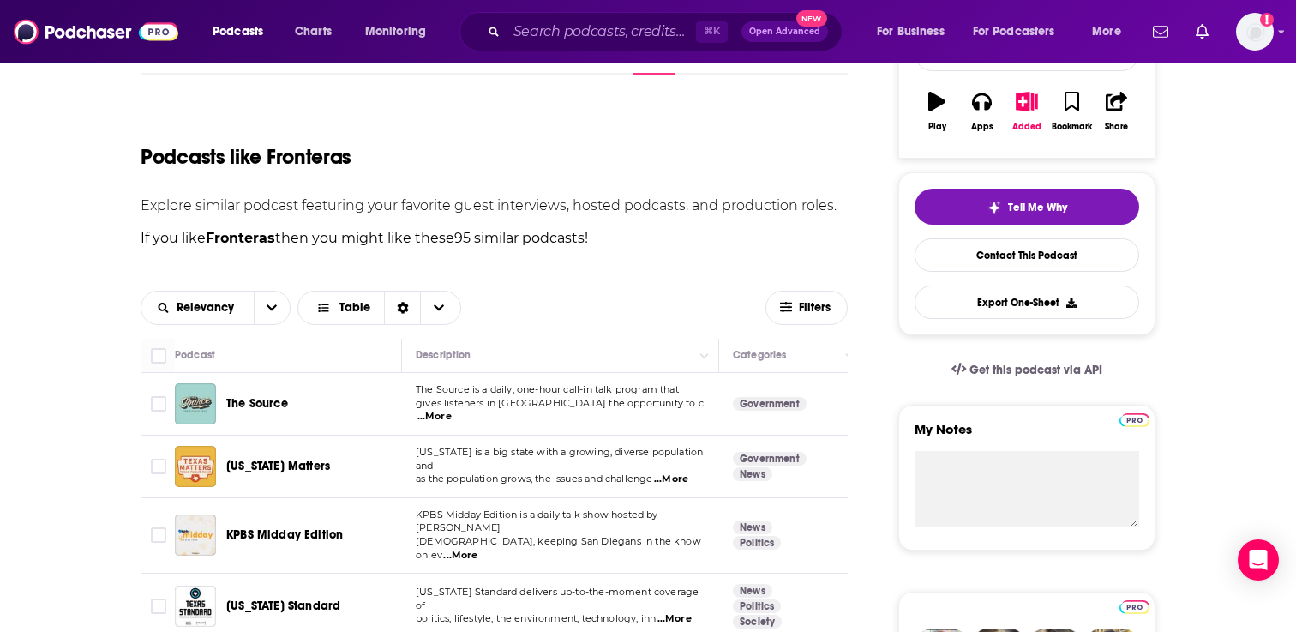
scroll to position [334, 0]
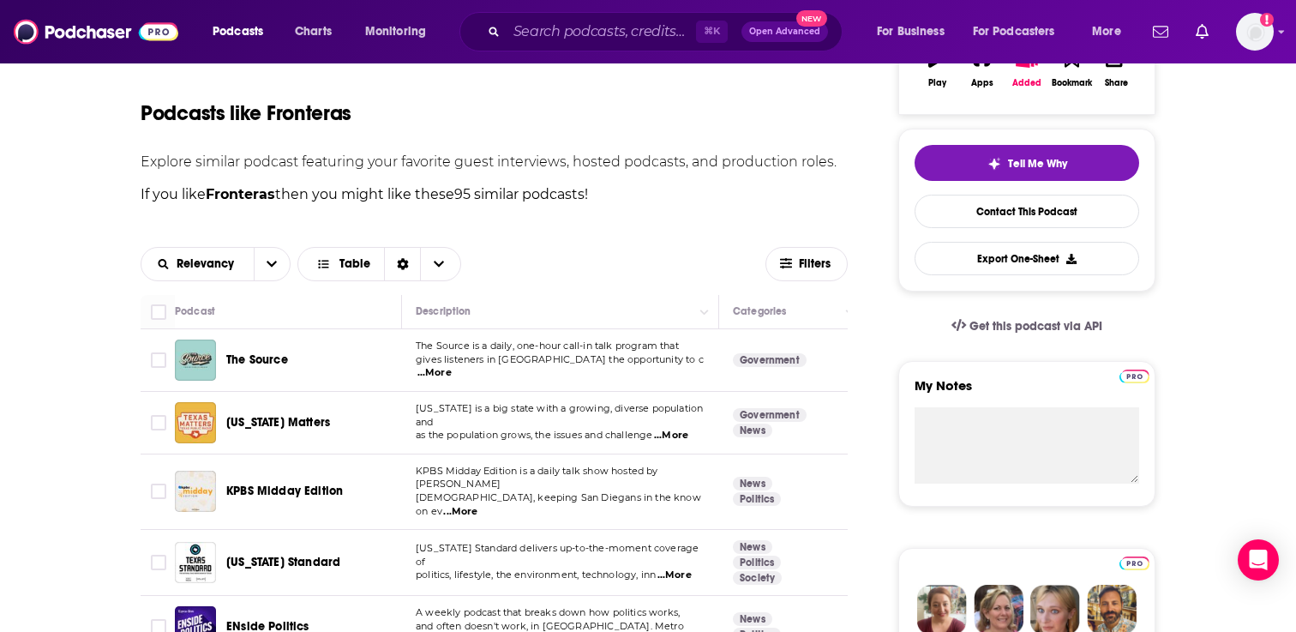
click at [452, 366] on span "...More" at bounding box center [434, 373] width 34 height 14
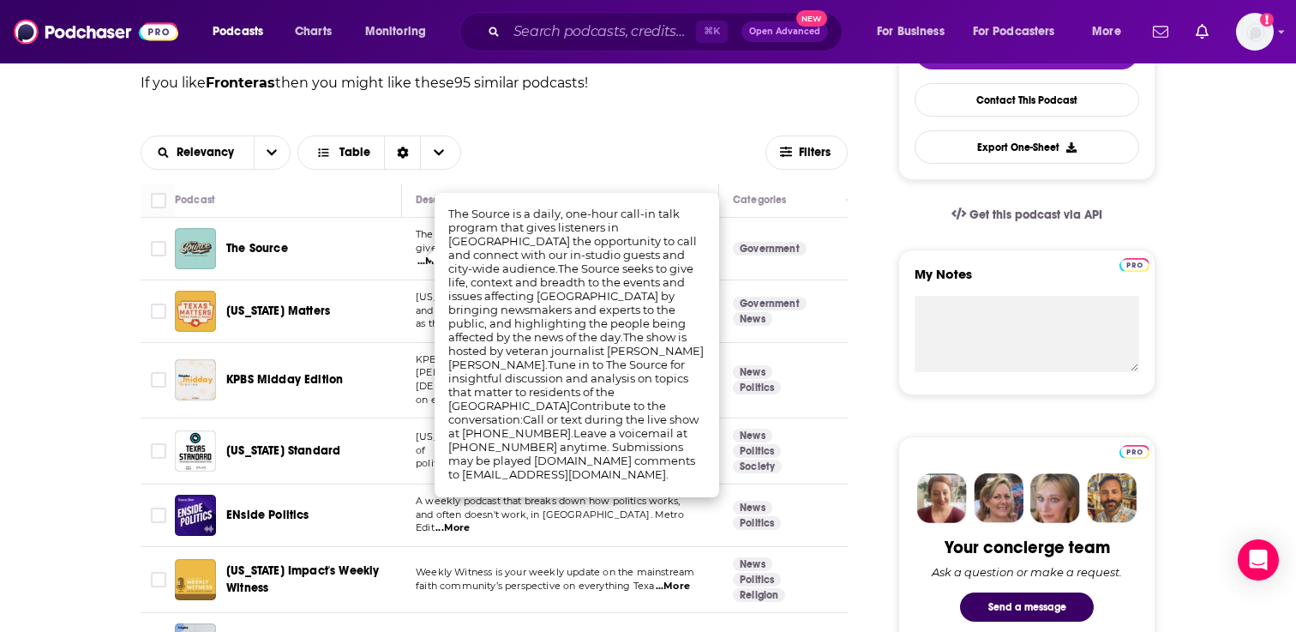
scroll to position [465, 0]
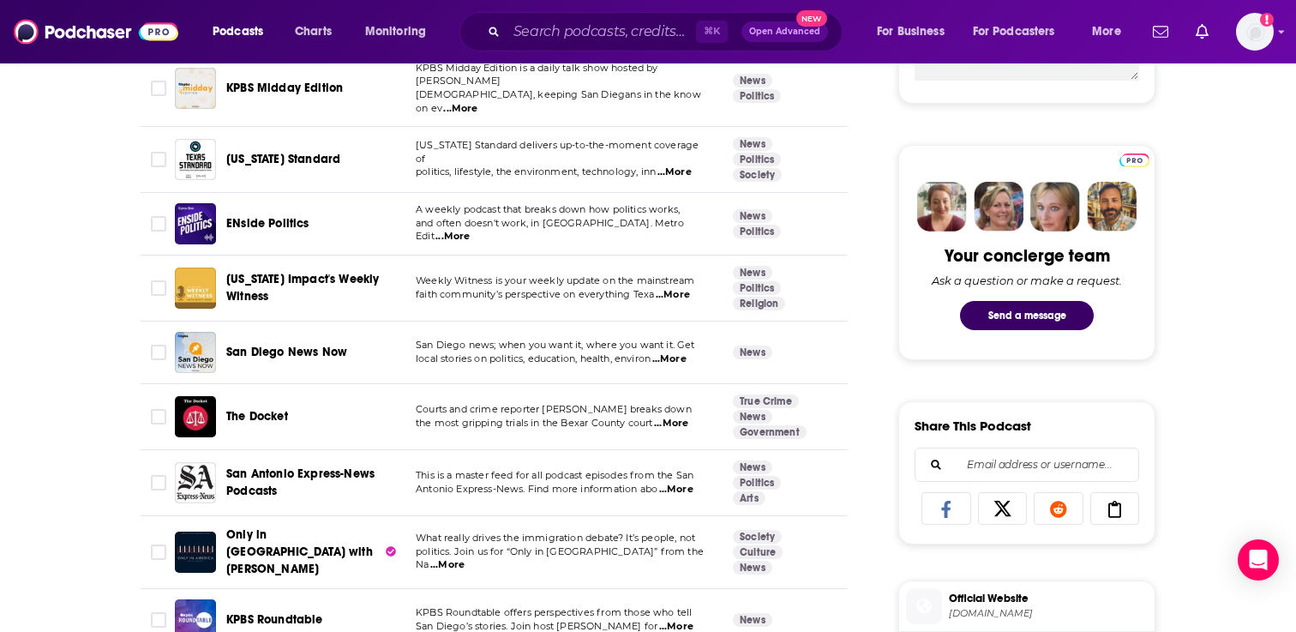
scroll to position [758, 0]
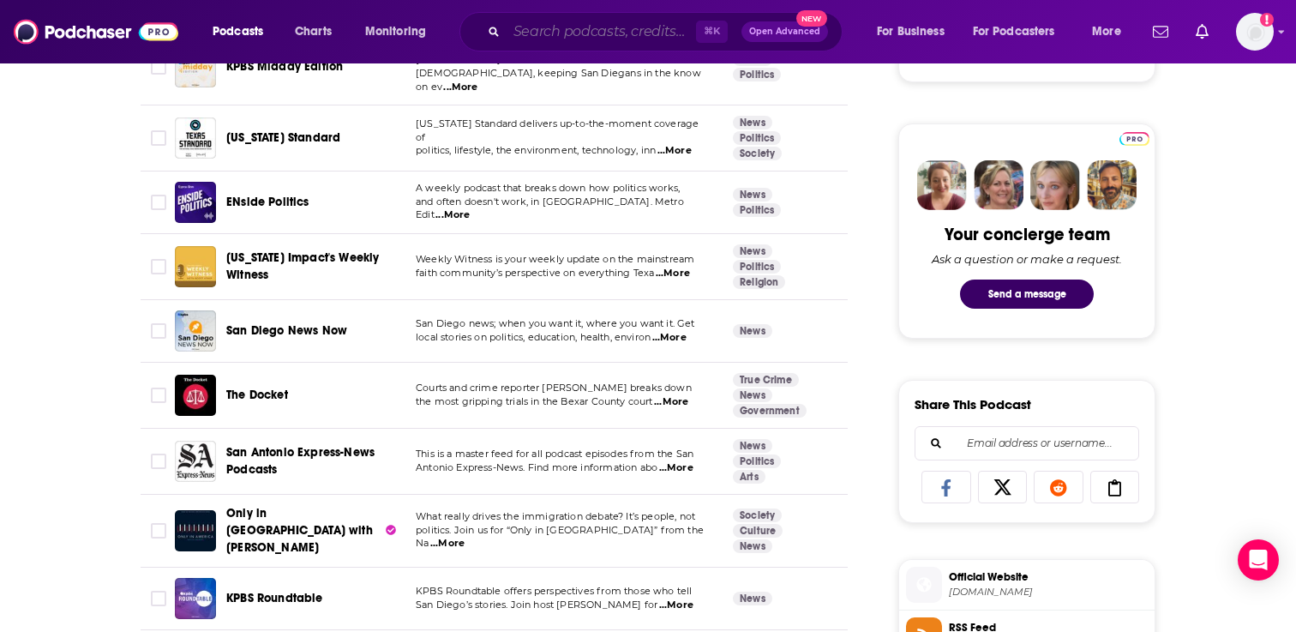
click at [585, 26] on input "Search podcasts, credits, & more..." at bounding box center [601, 31] width 189 height 27
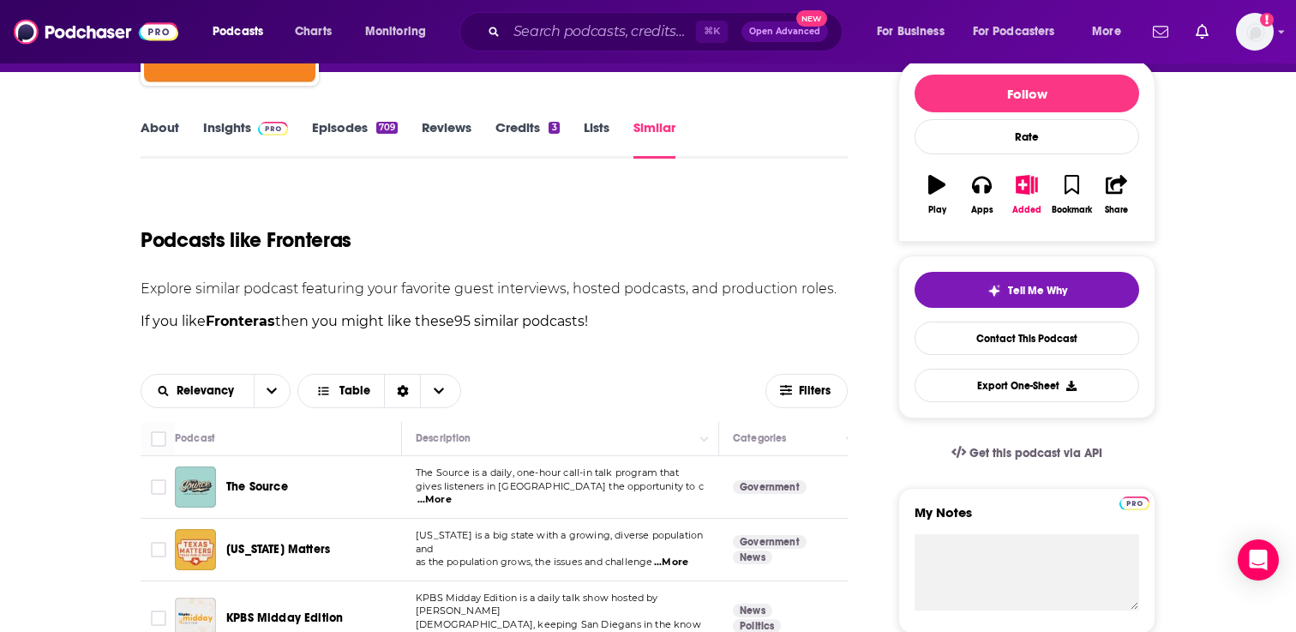
scroll to position [0, 0]
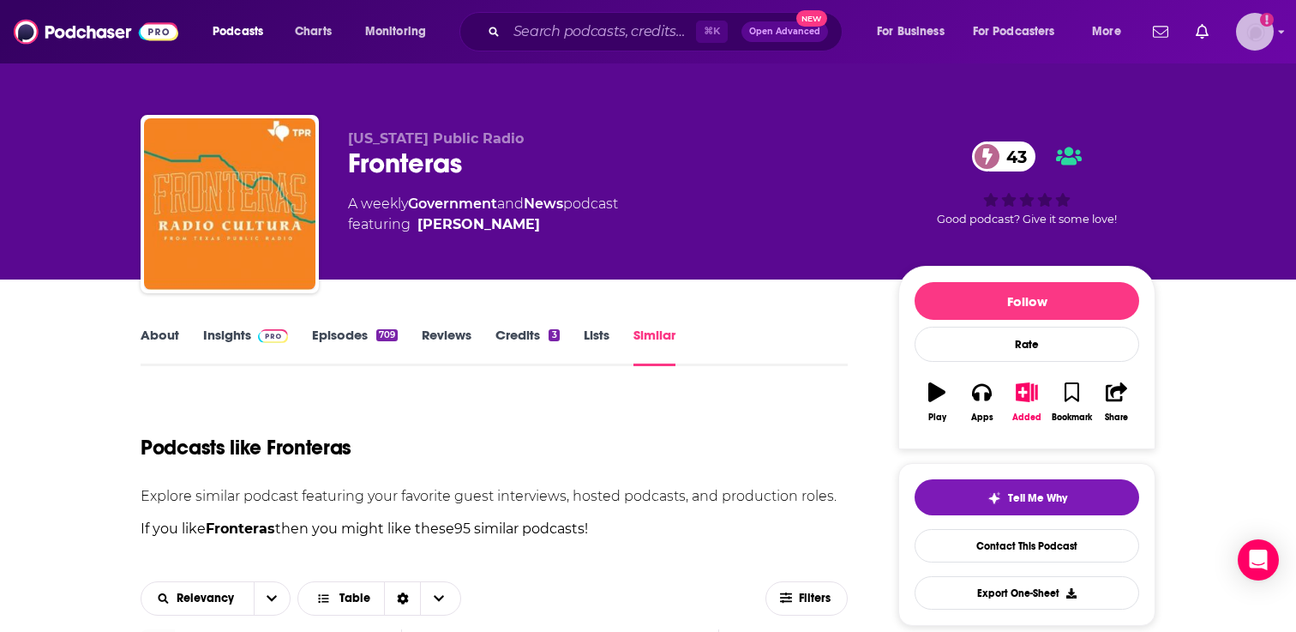
click at [1267, 33] on img "Logged in as adrian.villarreal" at bounding box center [1255, 32] width 38 height 38
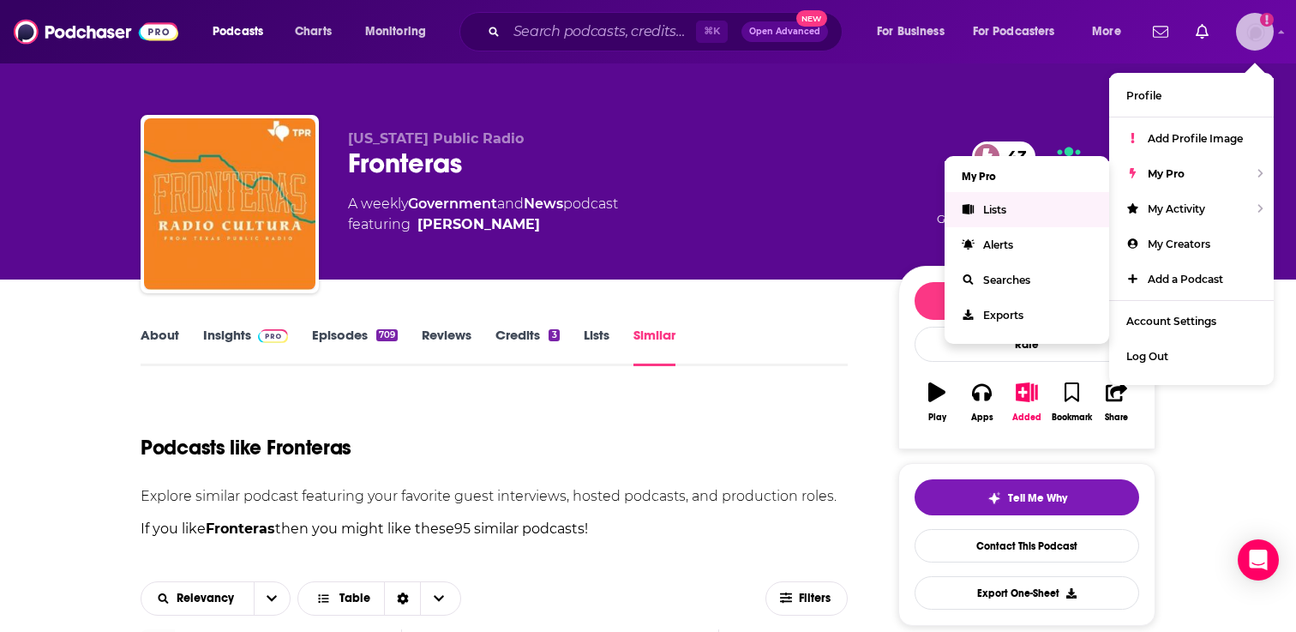
click at [1037, 206] on link "Lists" at bounding box center [1026, 209] width 165 height 35
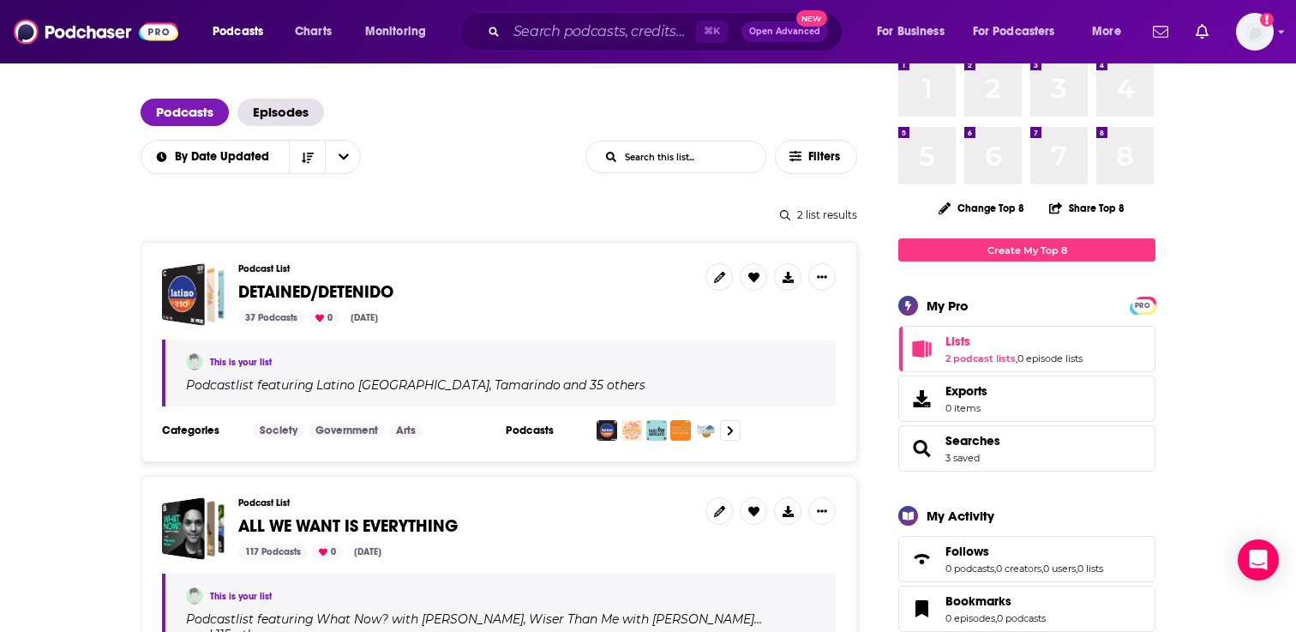
scroll to position [96, 0]
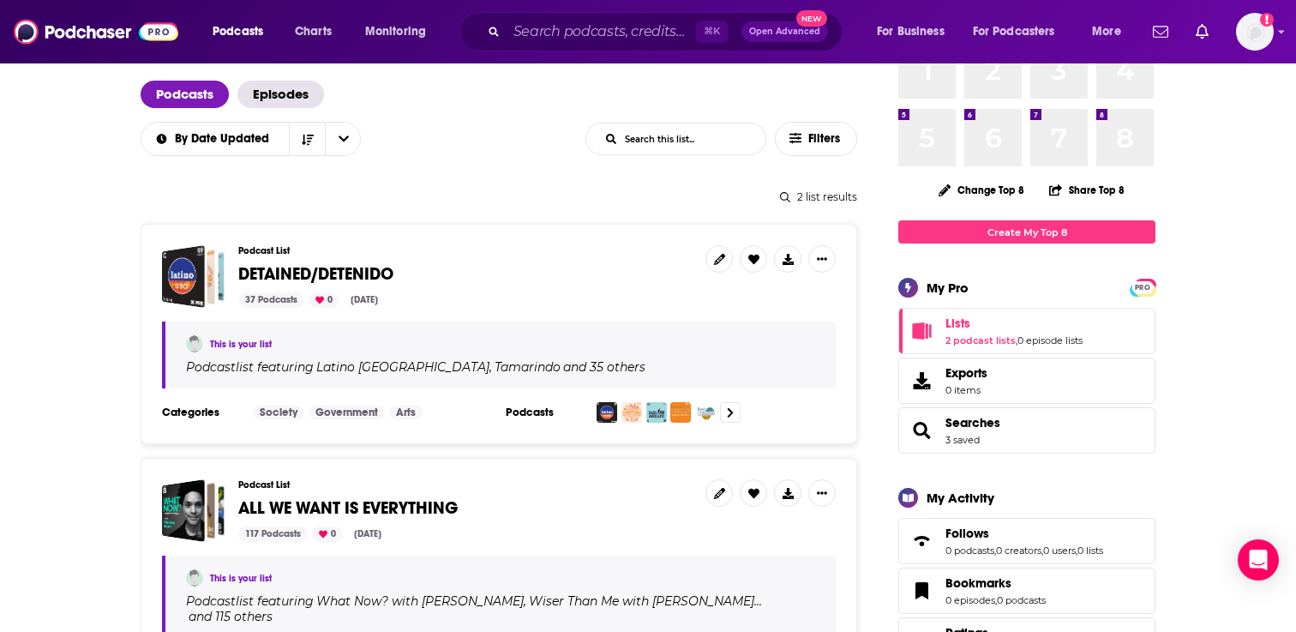
click at [353, 278] on span "DETAINED/DETENIDO" at bounding box center [315, 273] width 155 height 21
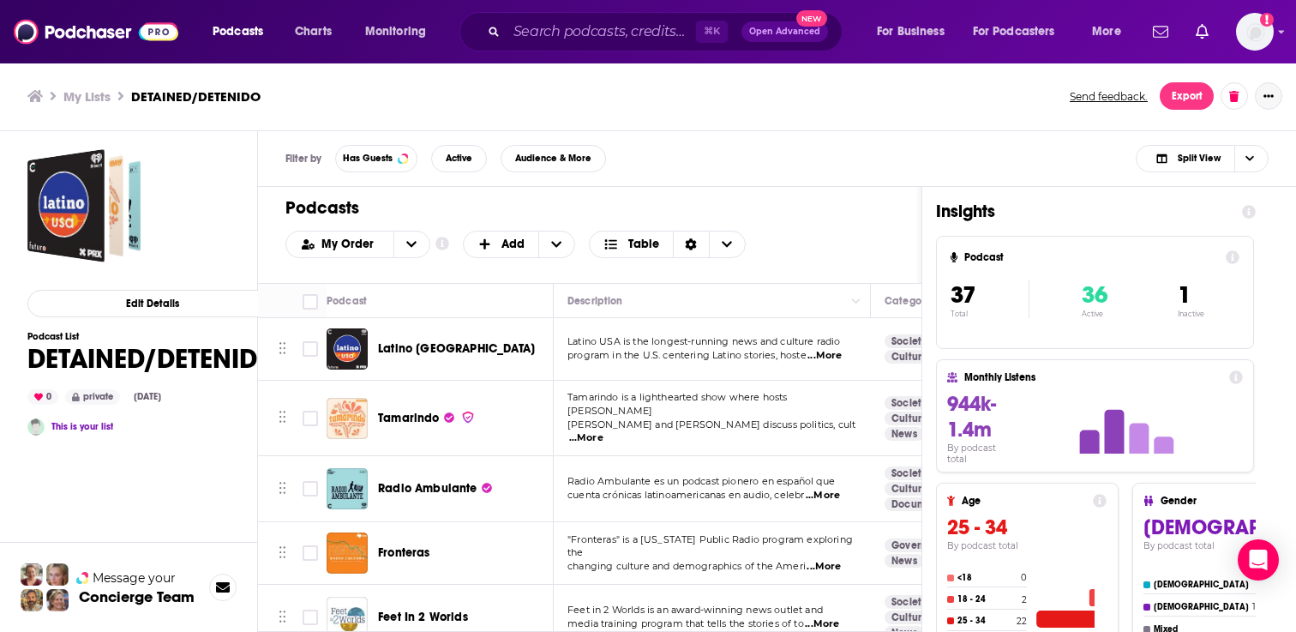
click at [1273, 101] on button "Show More Button" at bounding box center [1268, 95] width 27 height 27
click at [814, 85] on div "My Lists DETAINED/DETENIDO Send feedback. Export" at bounding box center [647, 95] width 1241 height 27
click at [1188, 91] on button "Export" at bounding box center [1187, 95] width 54 height 27
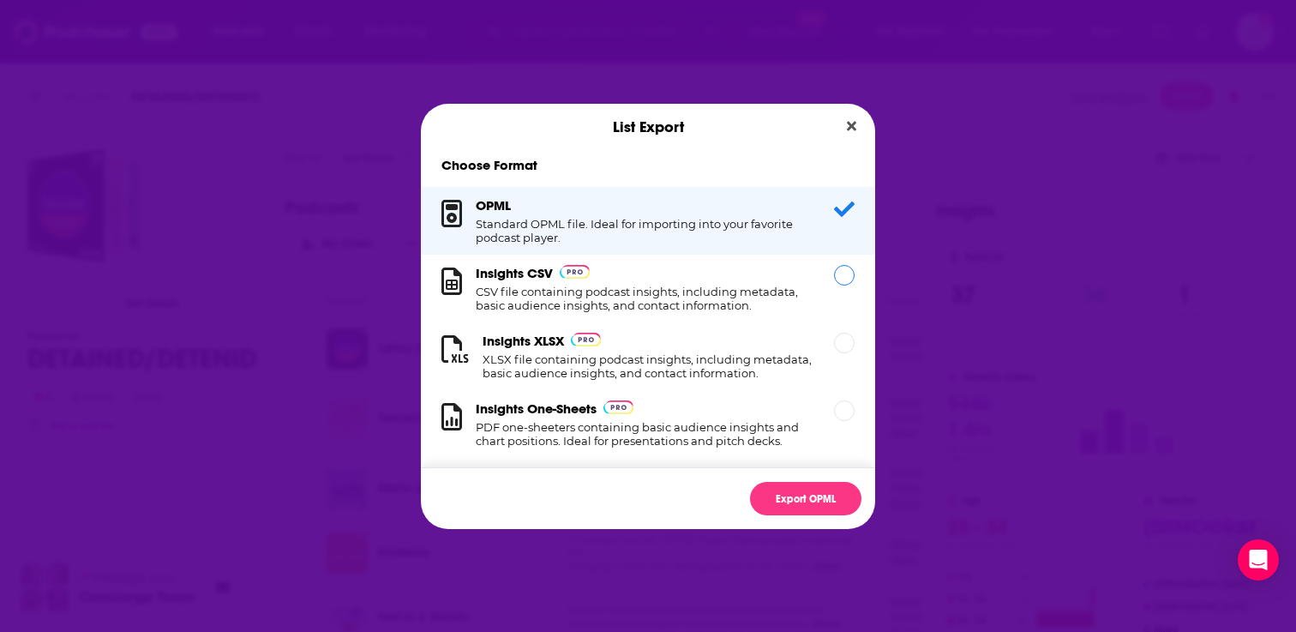
click at [681, 300] on h1 "CSV file containing podcast insights, including metadata, basic audience insigh…" at bounding box center [645, 298] width 338 height 27
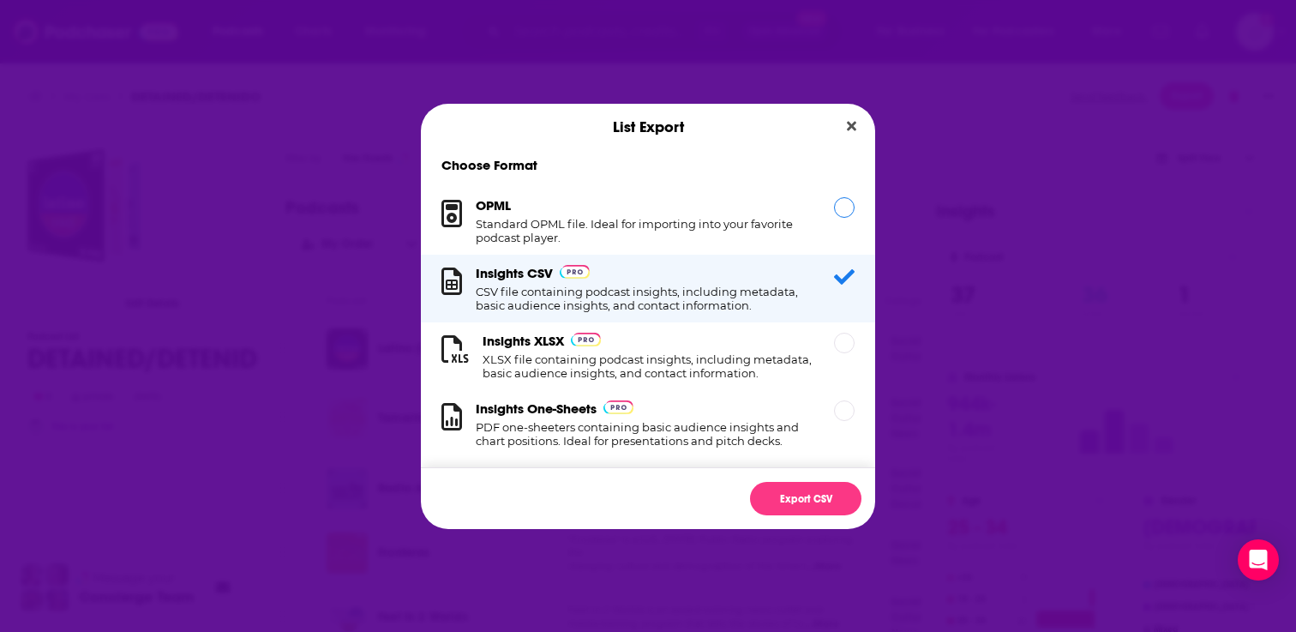
scroll to position [17, 0]
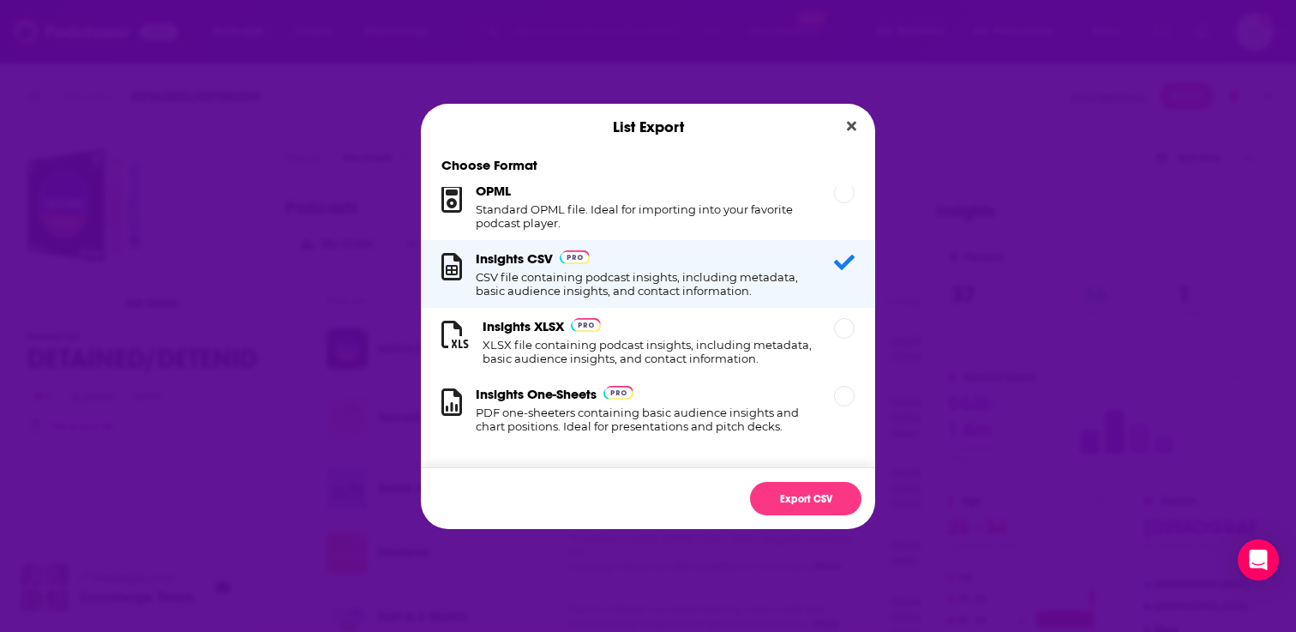
click at [684, 253] on div "Insights CSV CSV file containing podcast insights, including metadata, basic au…" at bounding box center [645, 273] width 338 height 47
click at [645, 399] on div "Insights One-Sheets PDF one-sheeters containing basic audience insights and cha…" at bounding box center [645, 409] width 338 height 47
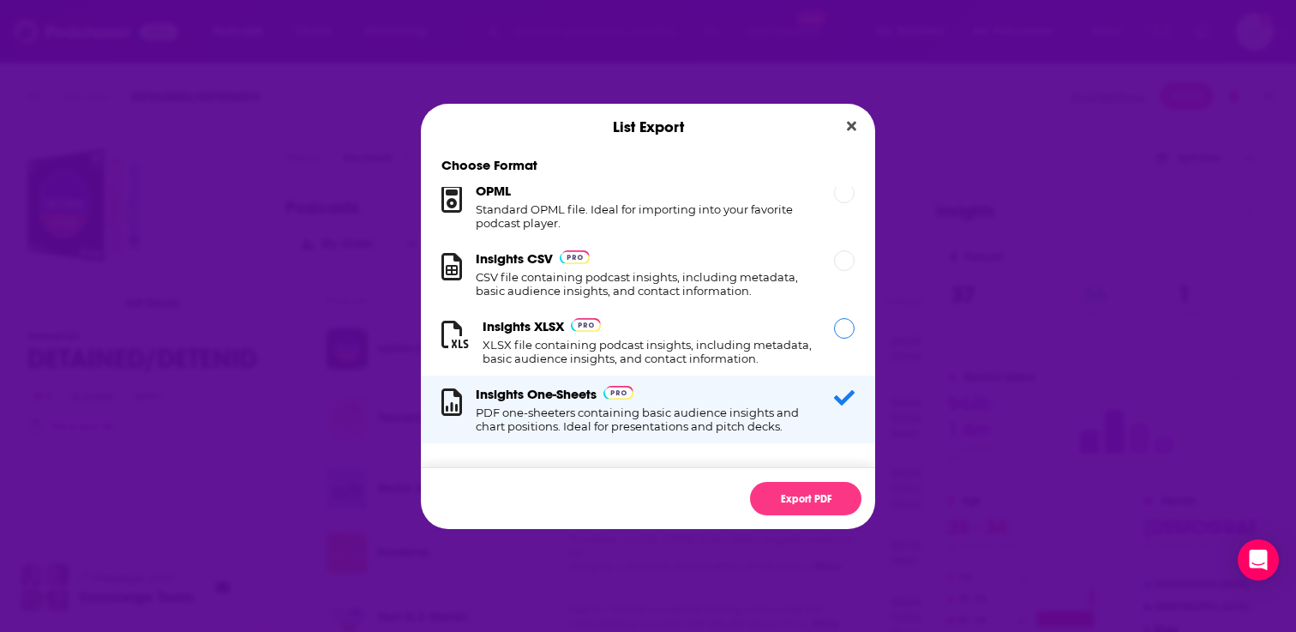
scroll to position [0, 0]
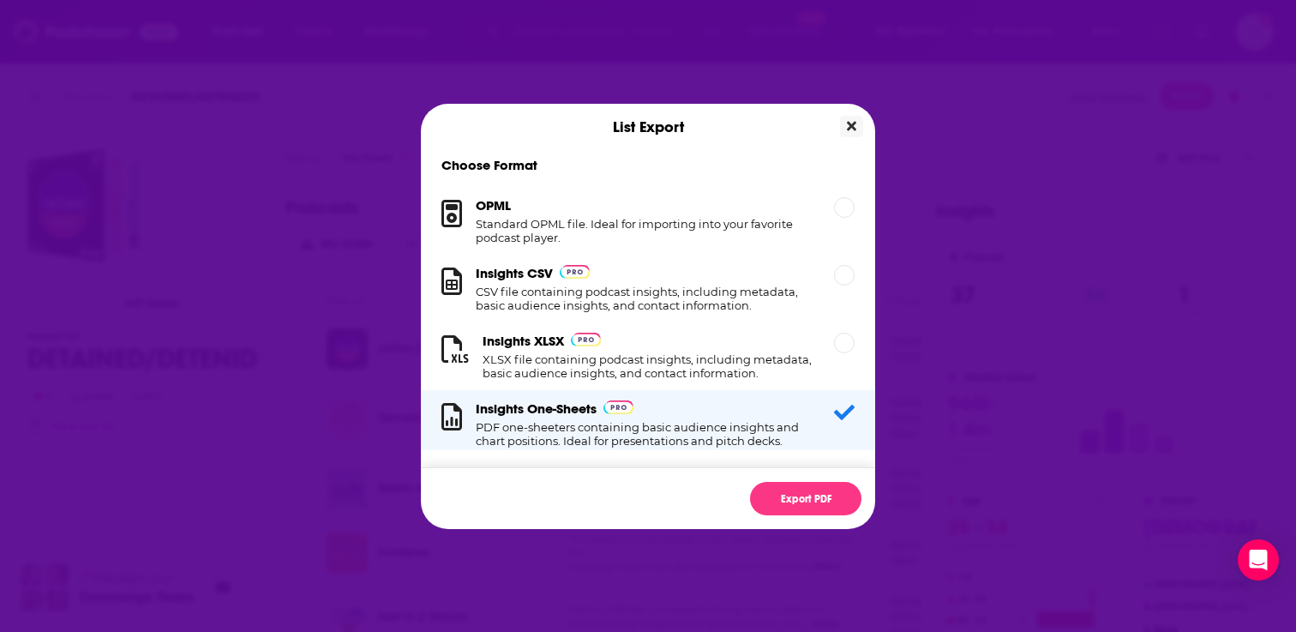
click at [845, 120] on button "Close" at bounding box center [851, 126] width 23 height 21
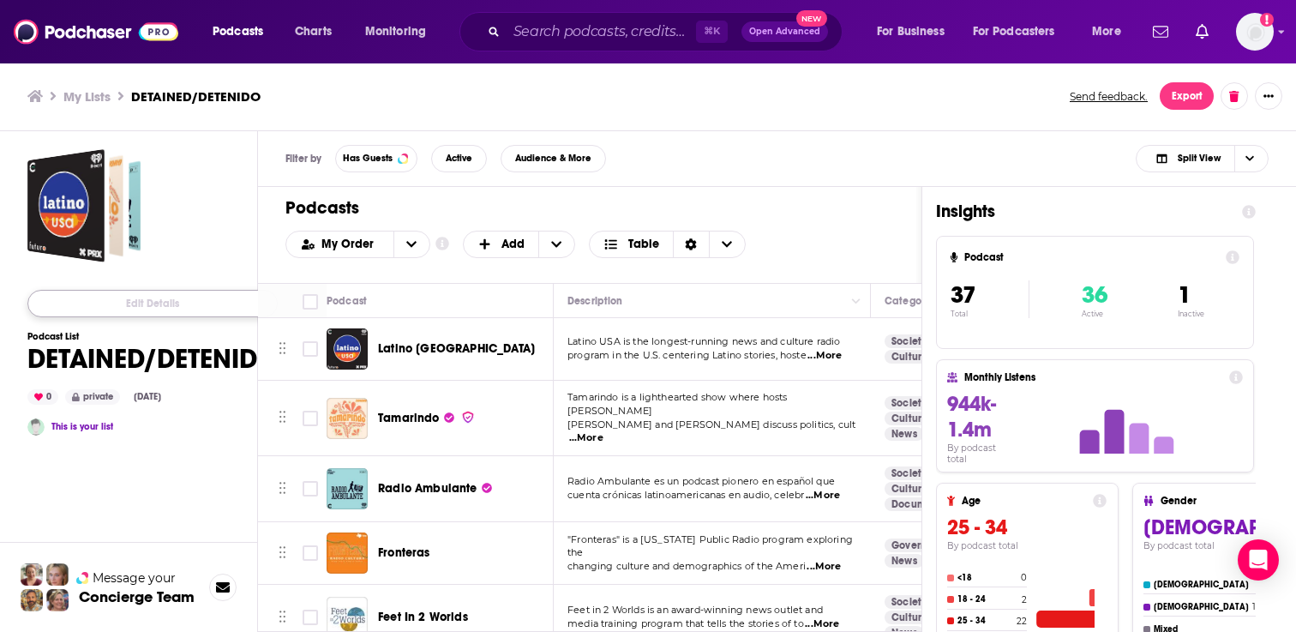
click at [172, 302] on button "Edit Details" at bounding box center [152, 303] width 250 height 27
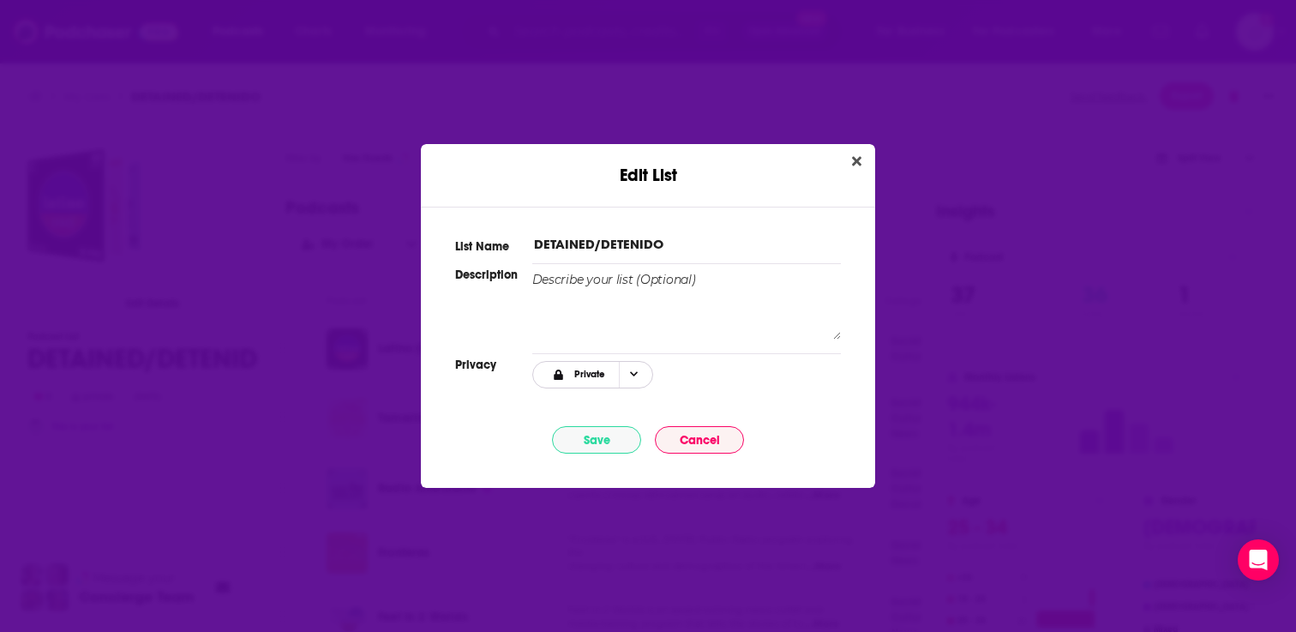
click at [623, 374] on span "Choose Privacy" at bounding box center [633, 375] width 29 height 26
click at [597, 433] on span "Link Only" at bounding box center [620, 431] width 107 height 9
click at [598, 439] on button "Save" at bounding box center [596, 439] width 89 height 27
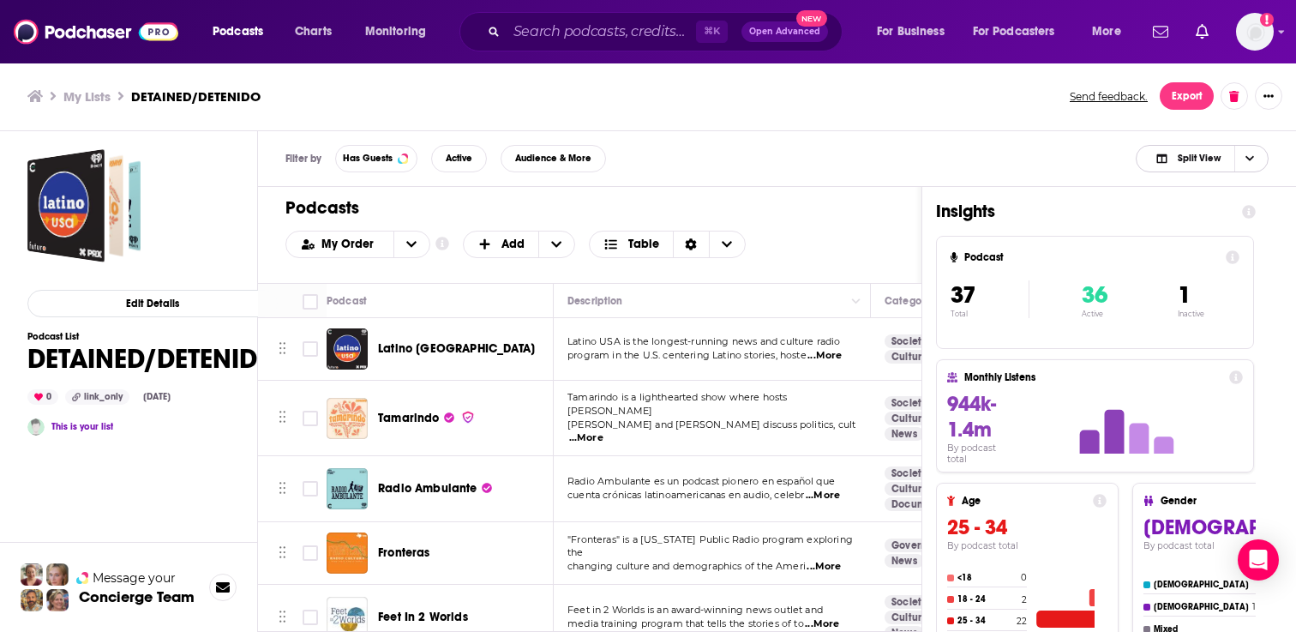
click at [1251, 165] on span "Choose View" at bounding box center [1248, 159] width 29 height 26
click at [989, 146] on div "Filter by Has Guests Active Audience & More Split View Split View Podcast Only …" at bounding box center [777, 159] width 1038 height 56
click at [1259, 157] on span "Choose View" at bounding box center [1248, 159] width 29 height 26
click at [1194, 211] on span "Podcast Only" at bounding box center [1212, 215] width 85 height 9
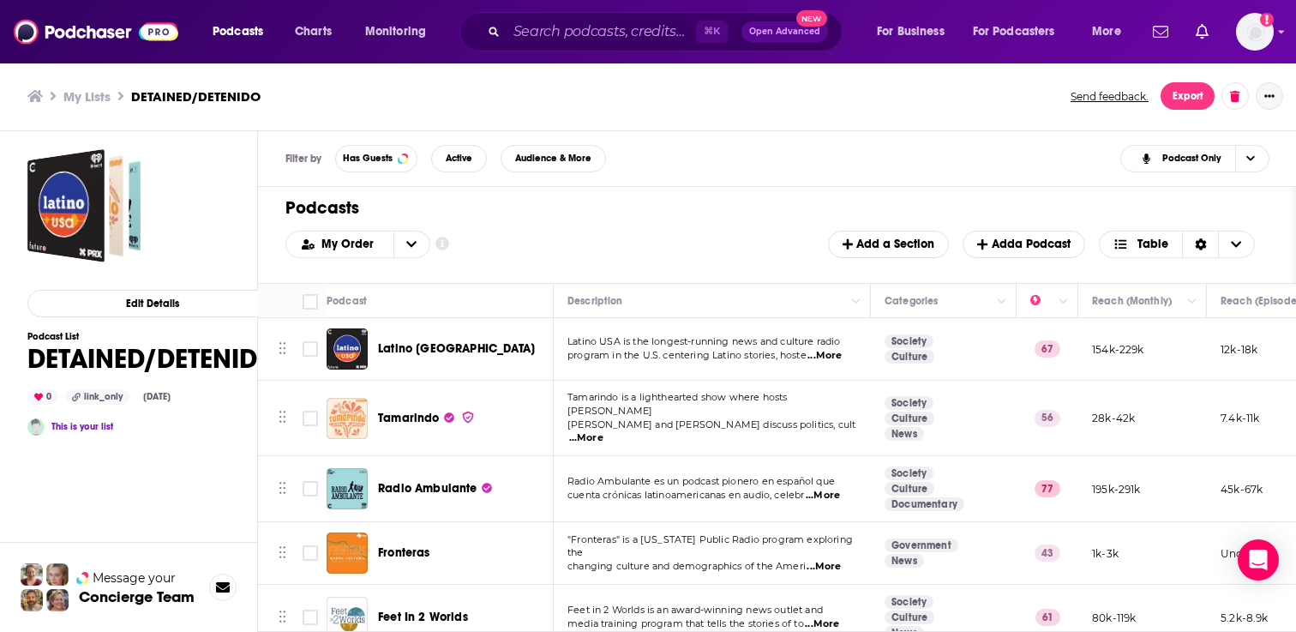
click at [1264, 99] on icon "Show More Button" at bounding box center [1269, 96] width 10 height 10
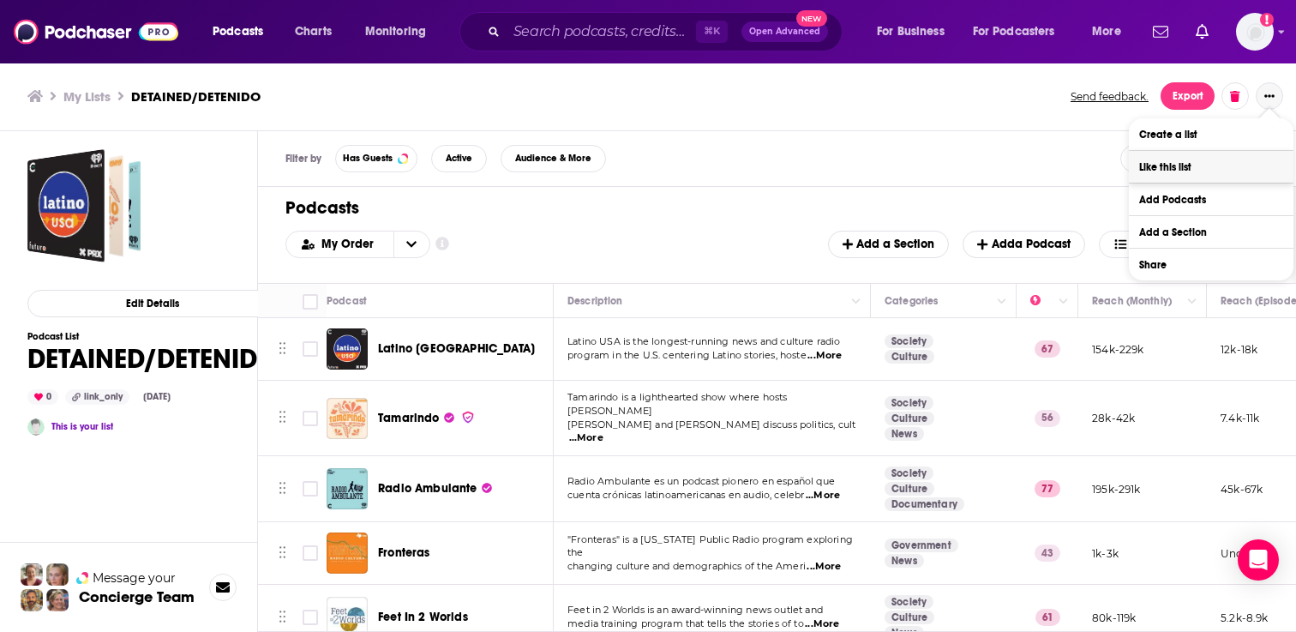
click at [1184, 177] on button "Like this list" at bounding box center [1211, 167] width 165 height 32
click at [1184, 177] on button "Remove like" at bounding box center [1211, 167] width 165 height 32
click at [1186, 272] on button "Share" at bounding box center [1211, 265] width 165 height 32
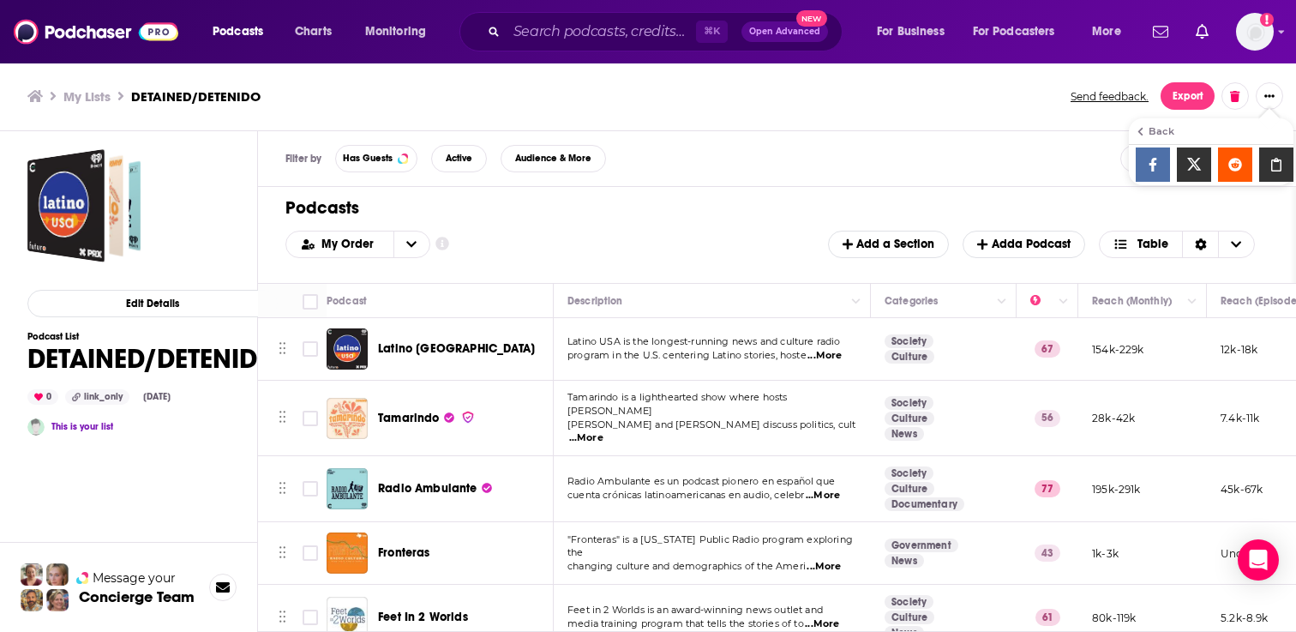
click at [1277, 168] on icon "Show additional menu" at bounding box center [1276, 165] width 34 height 14
click at [1278, 170] on icon "Show additional menu" at bounding box center [1285, 166] width 37 height 14
